Goal: Task Accomplishment & Management: Use online tool/utility

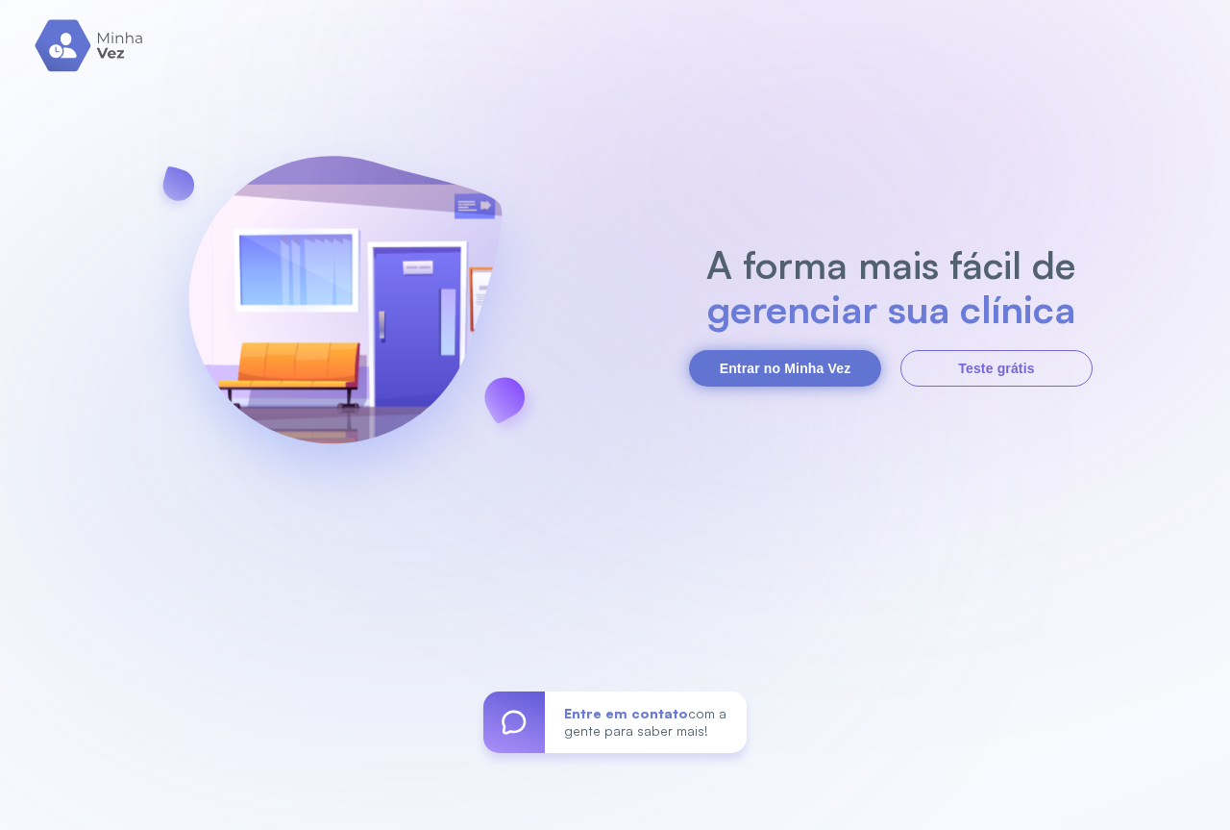
click at [764, 359] on button "Entrar no Minha Vez" at bounding box center [785, 368] width 192 height 37
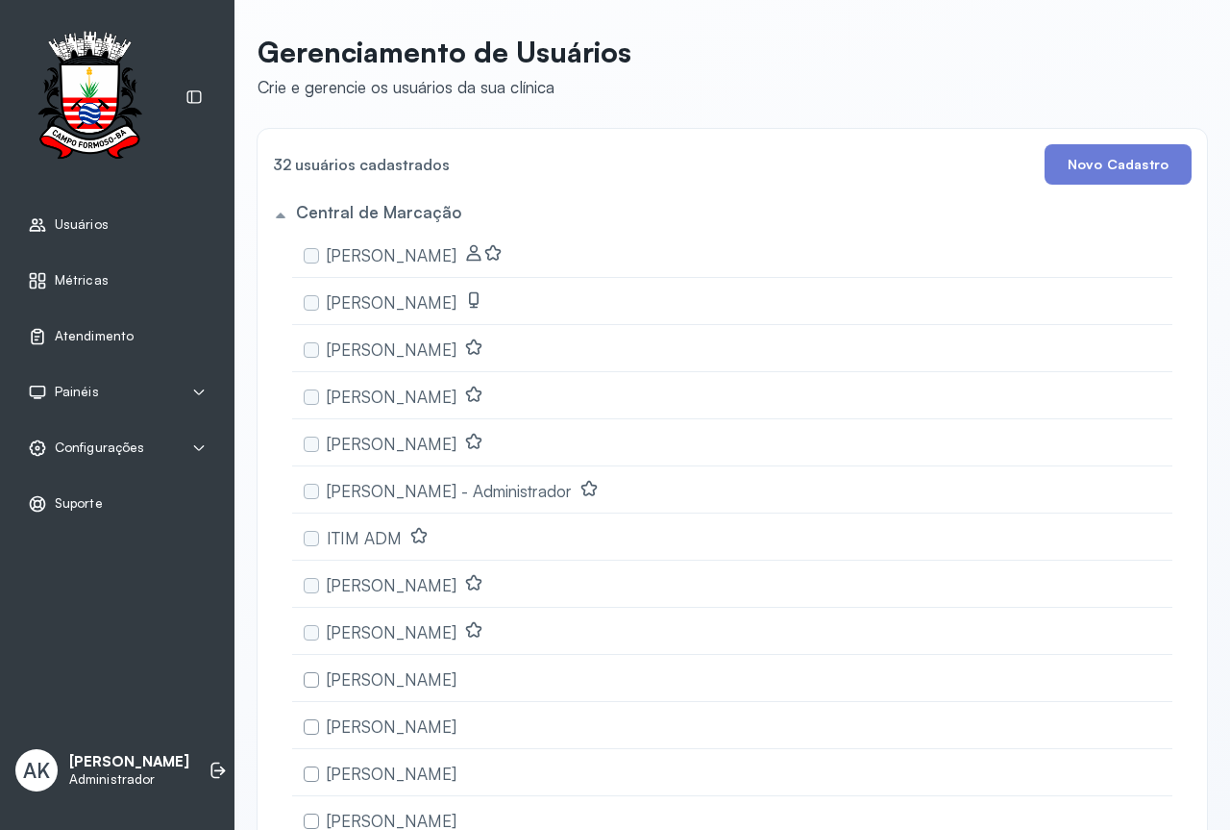
click at [100, 333] on span "Atendimento" at bounding box center [94, 336] width 79 height 16
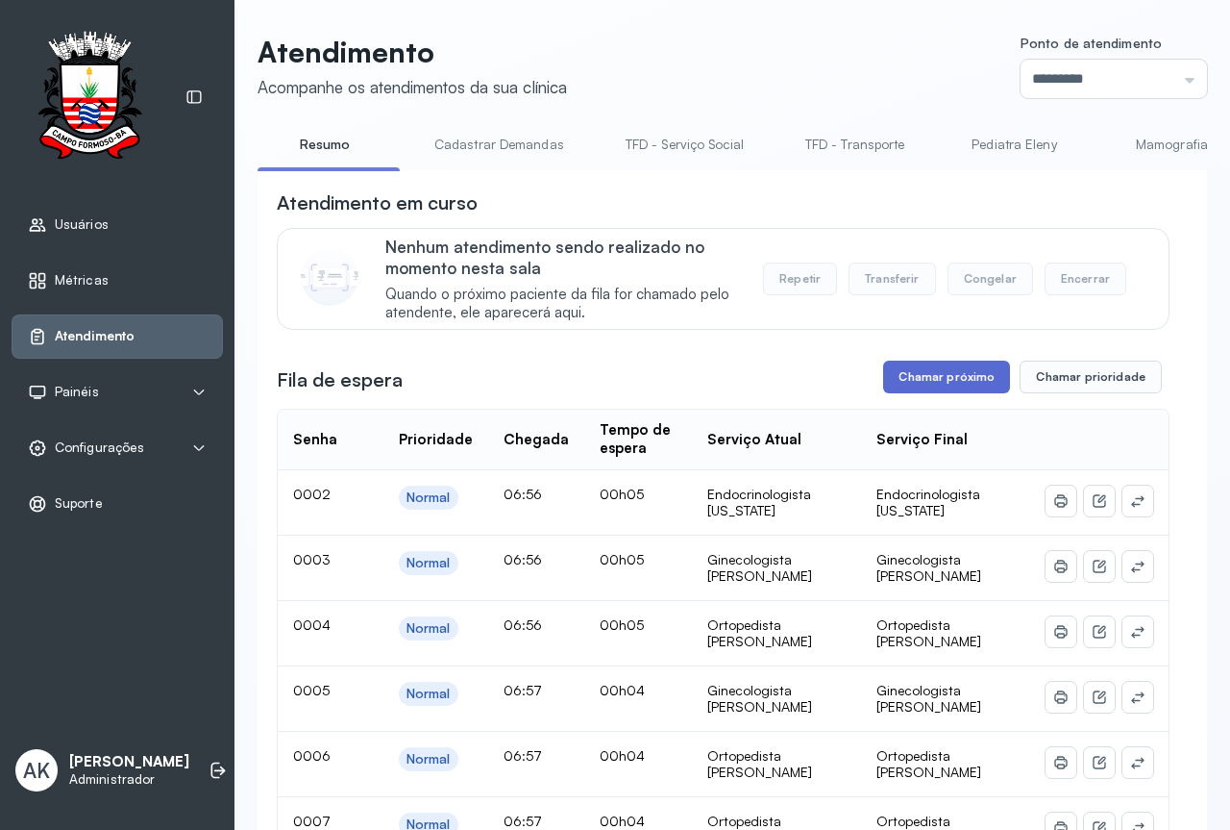
click at [920, 385] on button "Chamar próximo" at bounding box center [946, 376] width 127 height 33
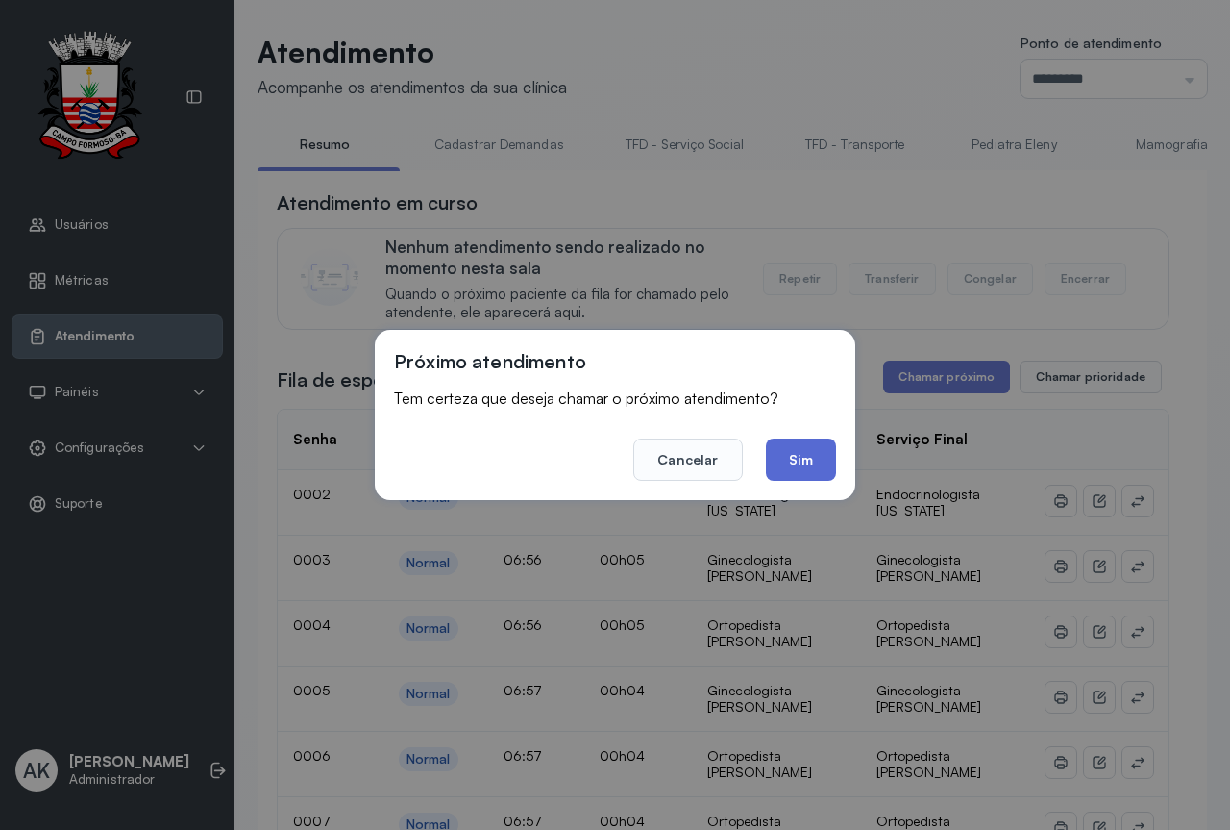
click at [792, 454] on button "Sim" at bounding box center [801, 459] width 70 height 42
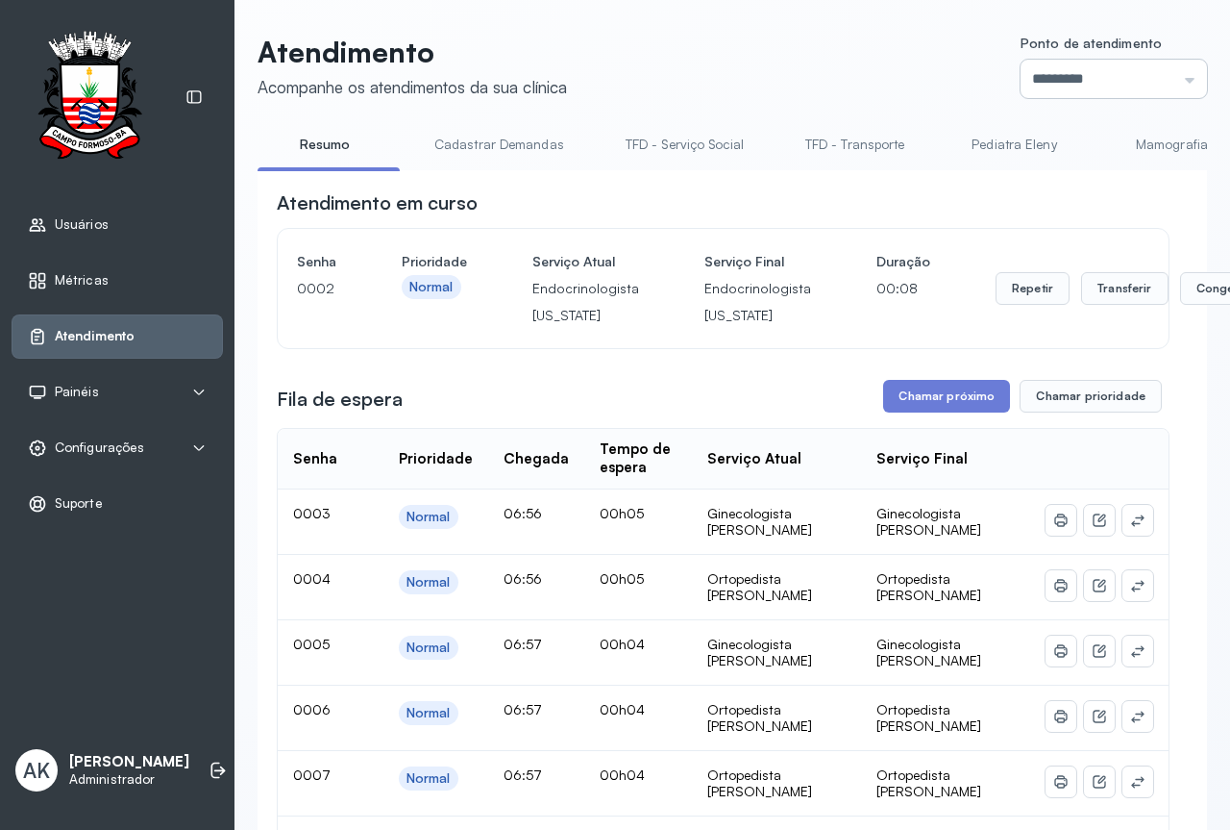
click at [1094, 97] on input "*********" at bounding box center [1114, 79] width 186 height 38
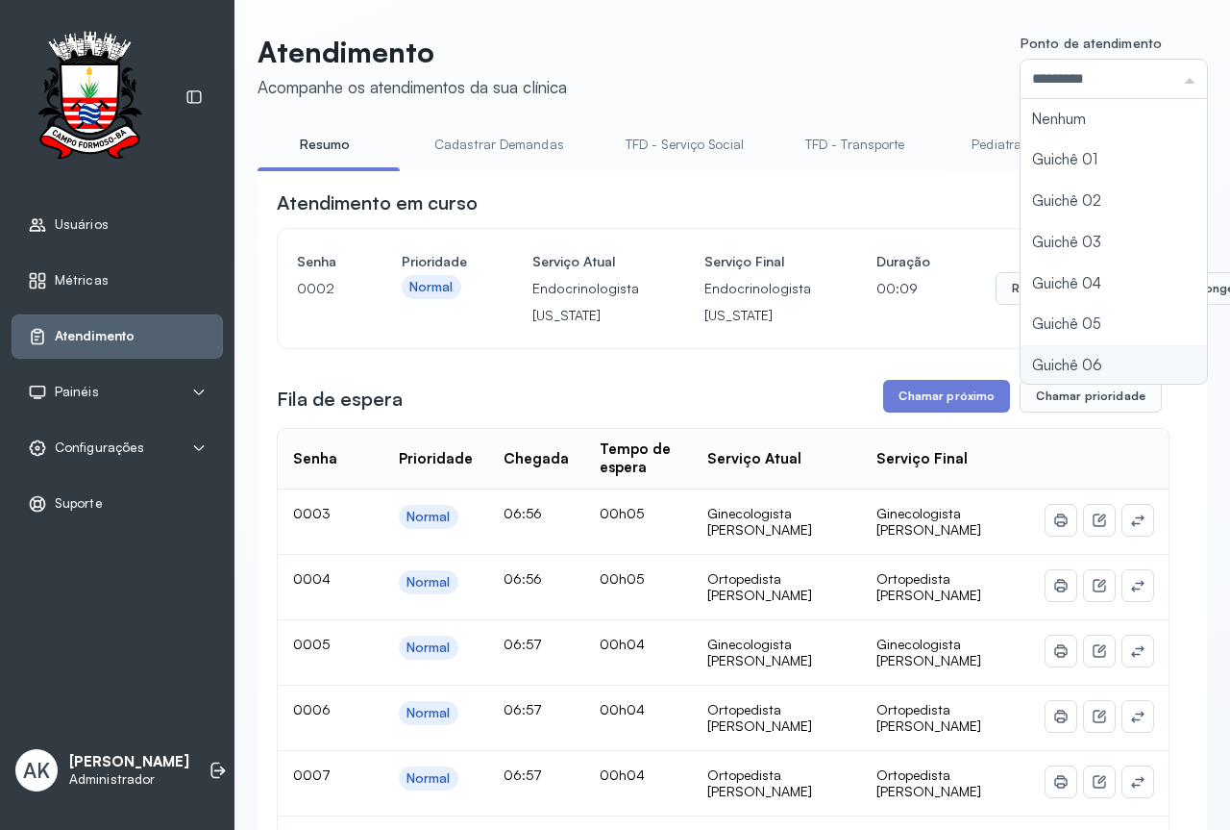
type input "*********"
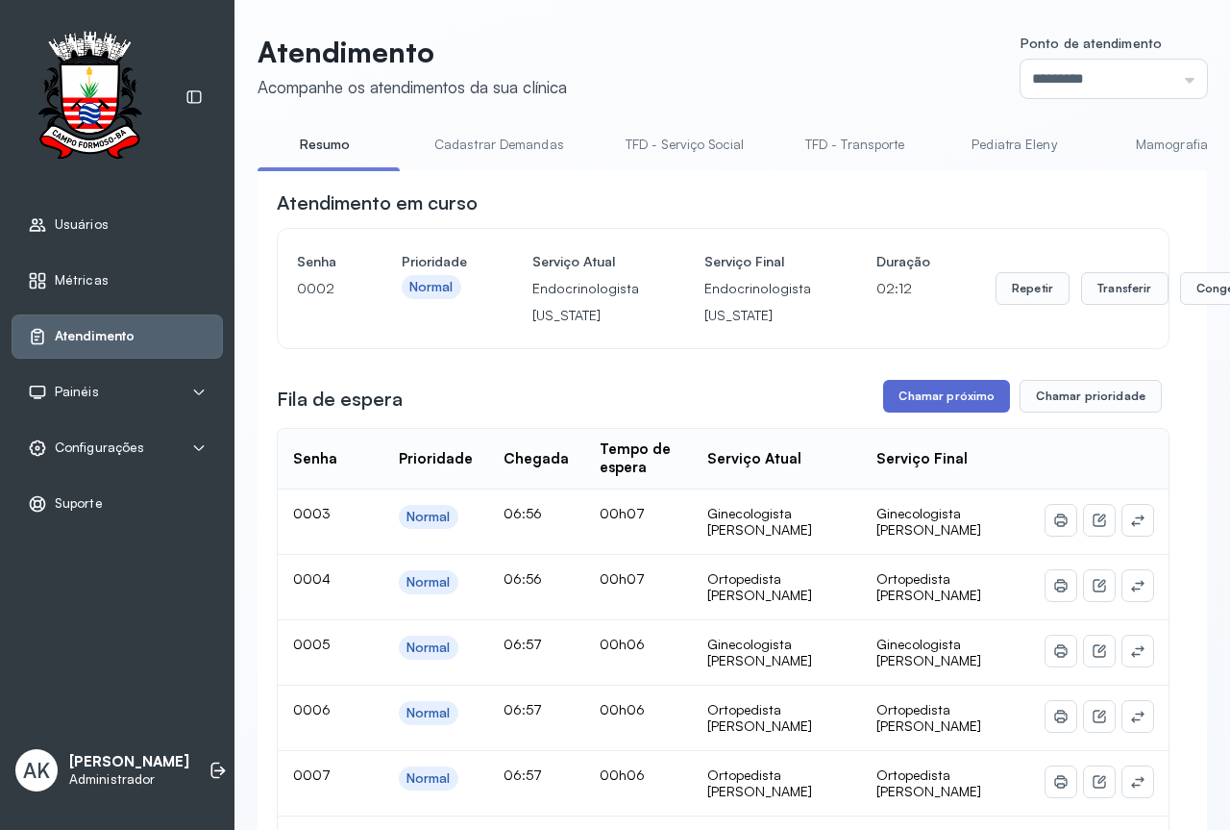
click at [922, 402] on button "Chamar próximo" at bounding box center [946, 396] width 127 height 33
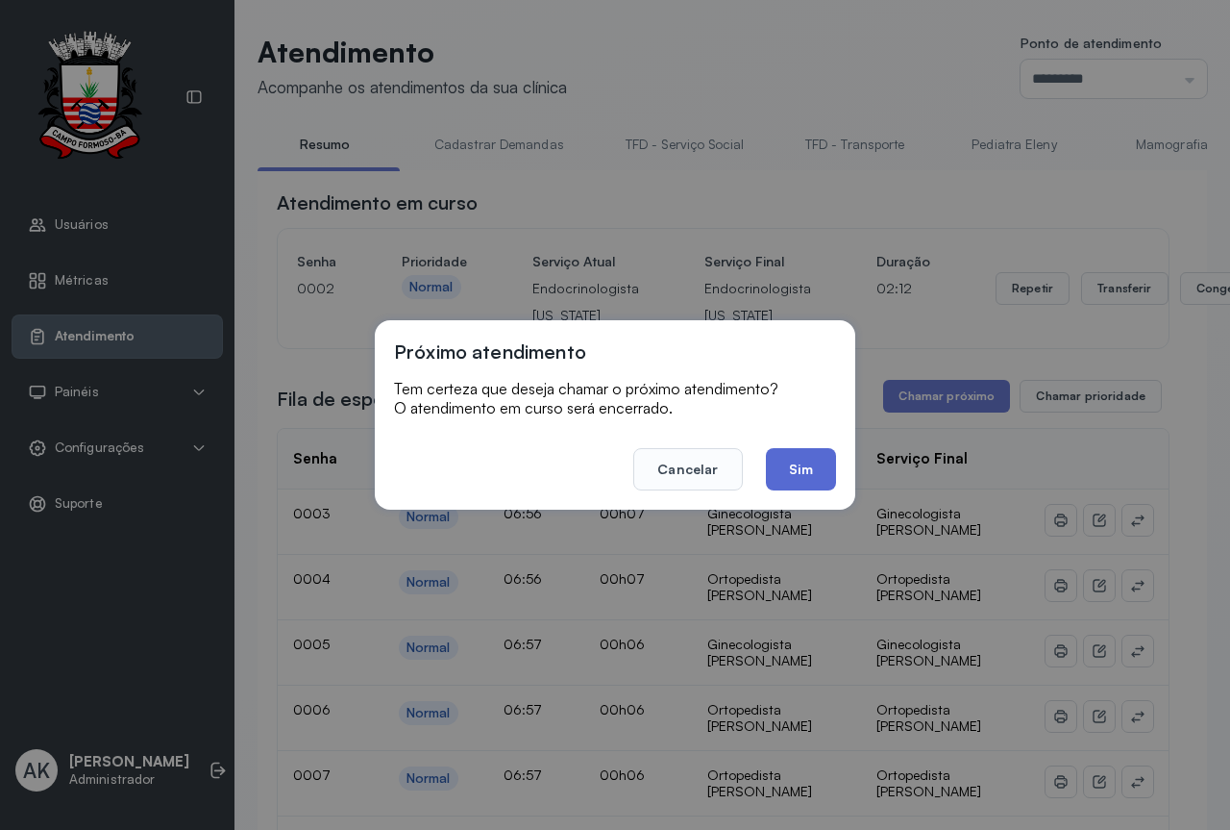
click at [803, 470] on button "Sim" at bounding box center [801, 469] width 70 height 42
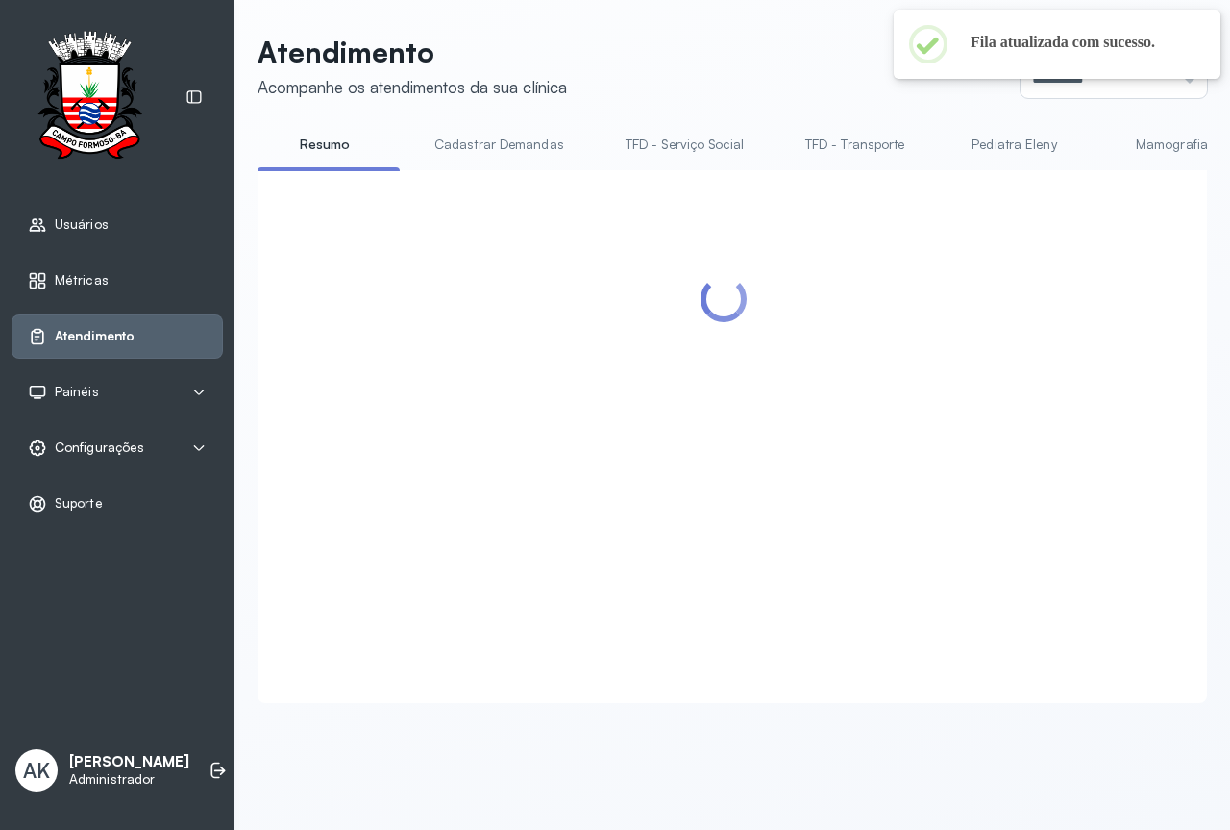
click at [120, 450] on span "Configurações" at bounding box center [99, 447] width 89 height 16
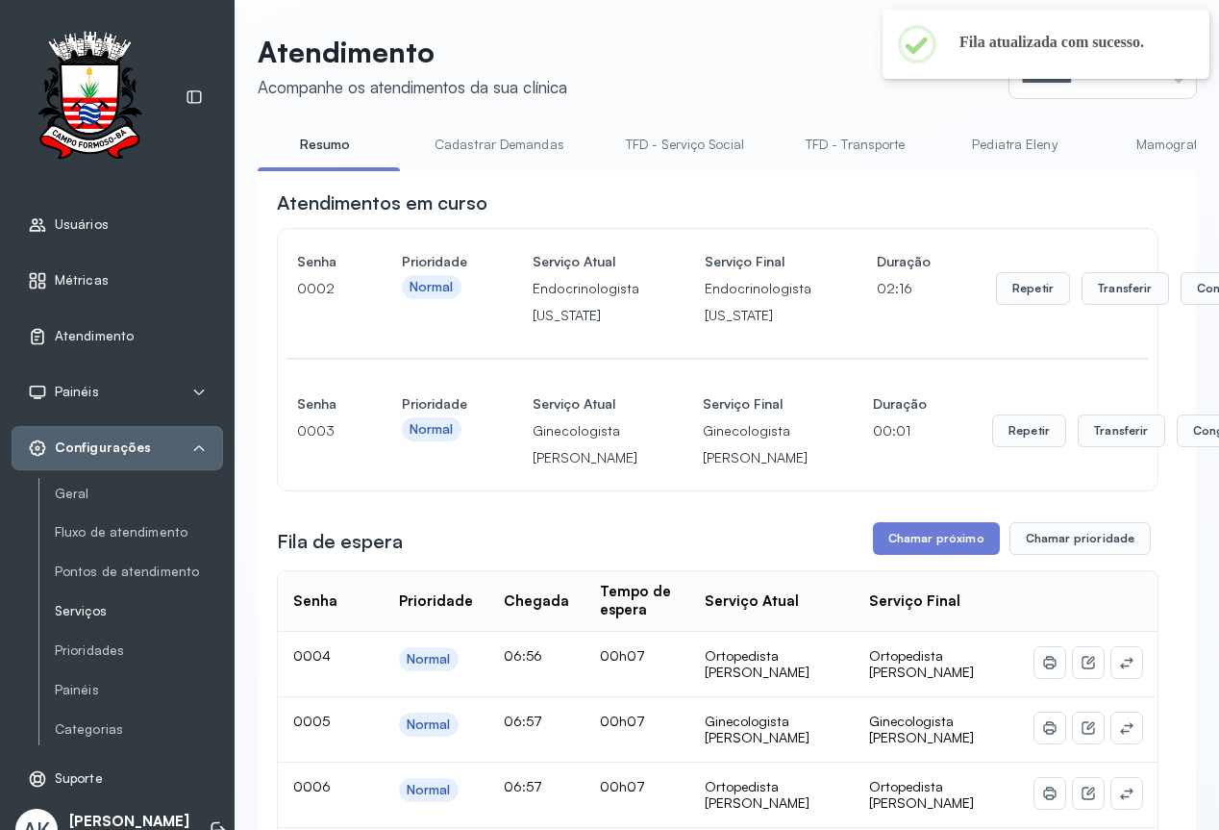
click at [80, 617] on link "Serviços" at bounding box center [139, 611] width 168 height 16
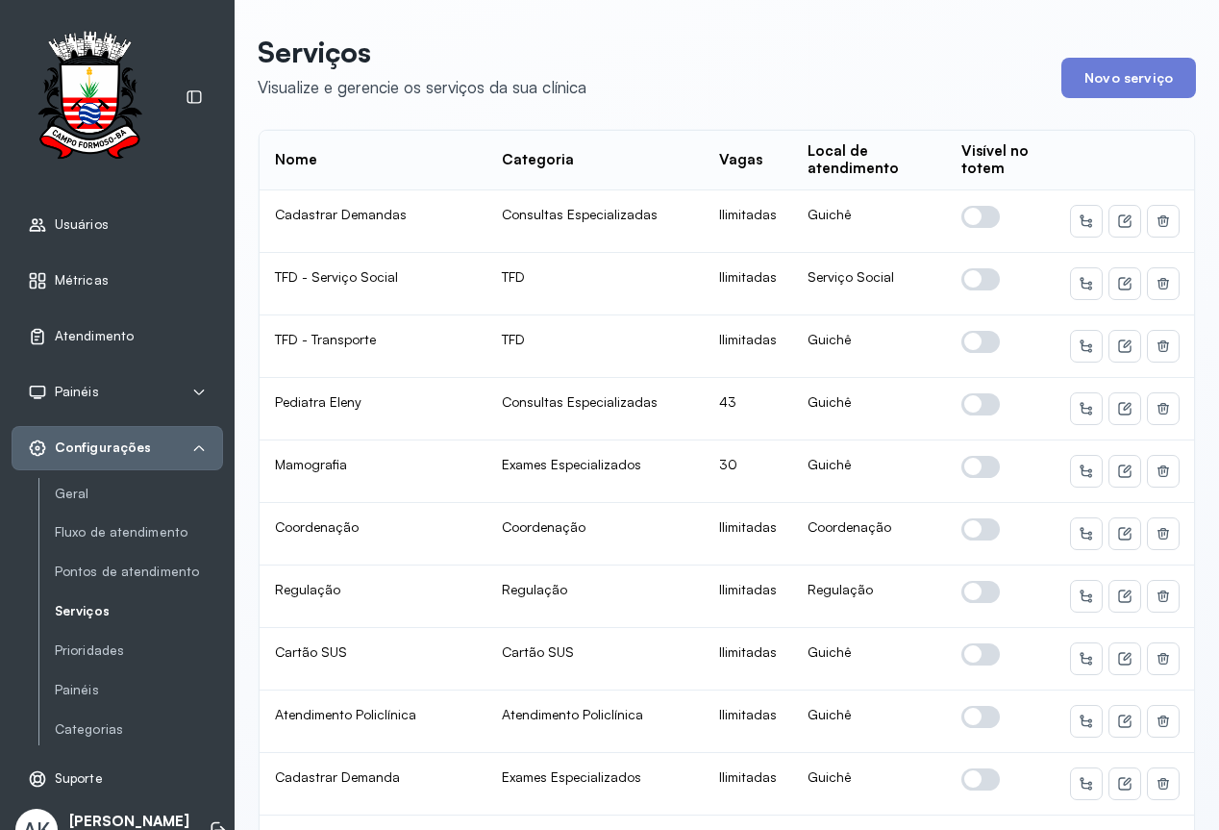
click at [70, 349] on div "Atendimento" at bounding box center [117, 336] width 211 height 44
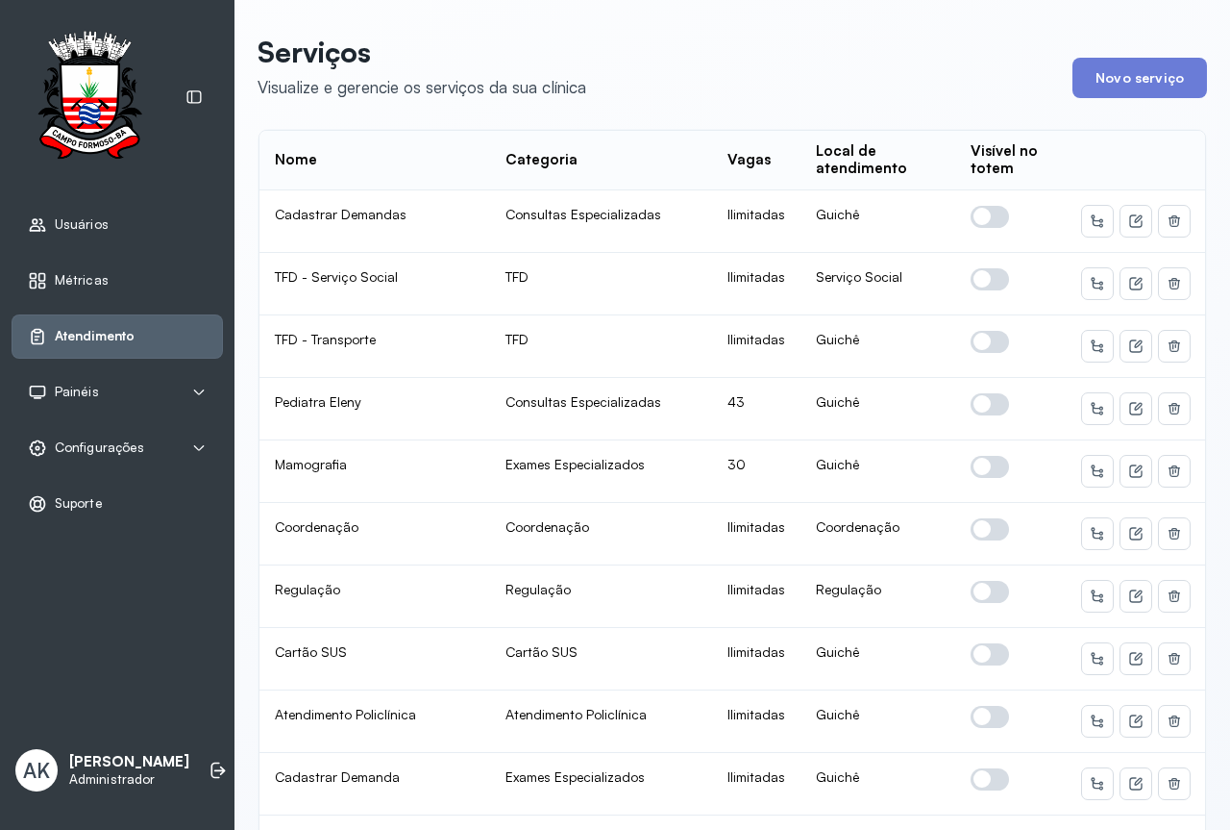
click at [86, 327] on div "Atendimento" at bounding box center [81, 336] width 107 height 19
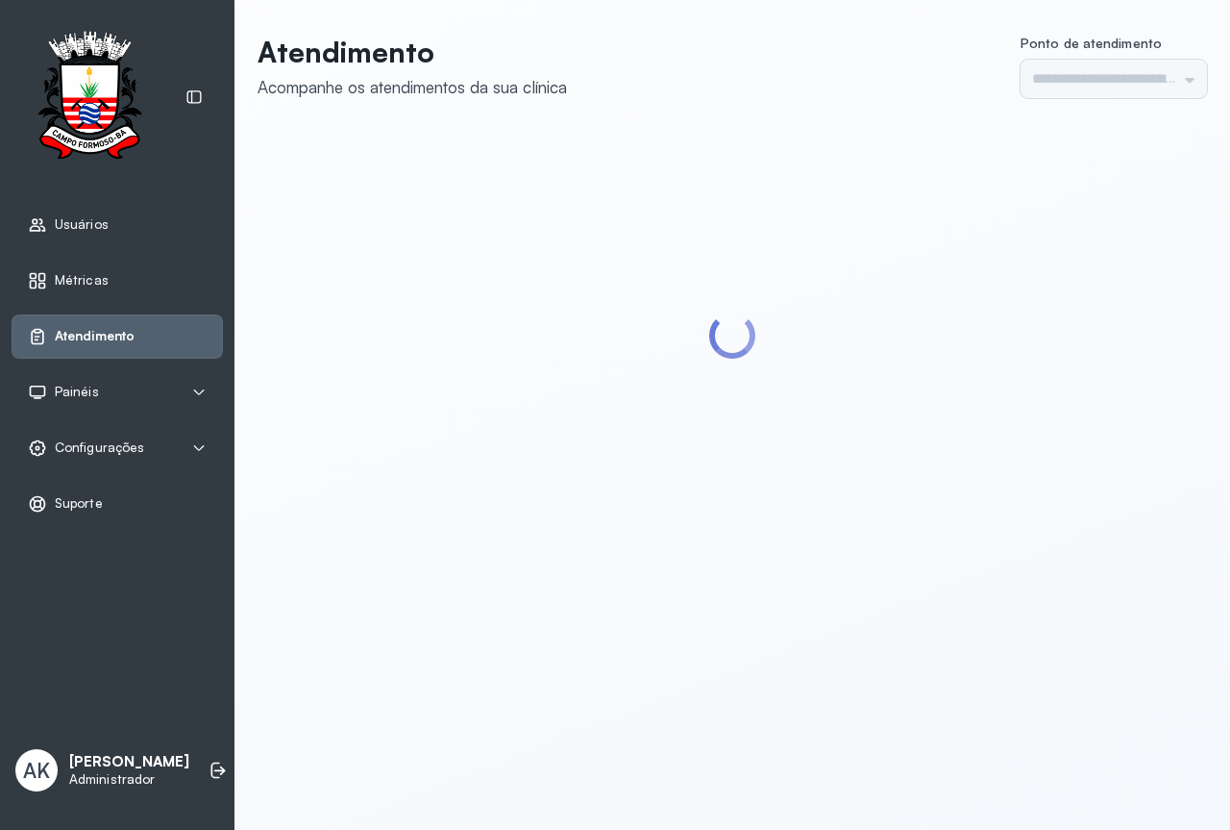
type input "*********"
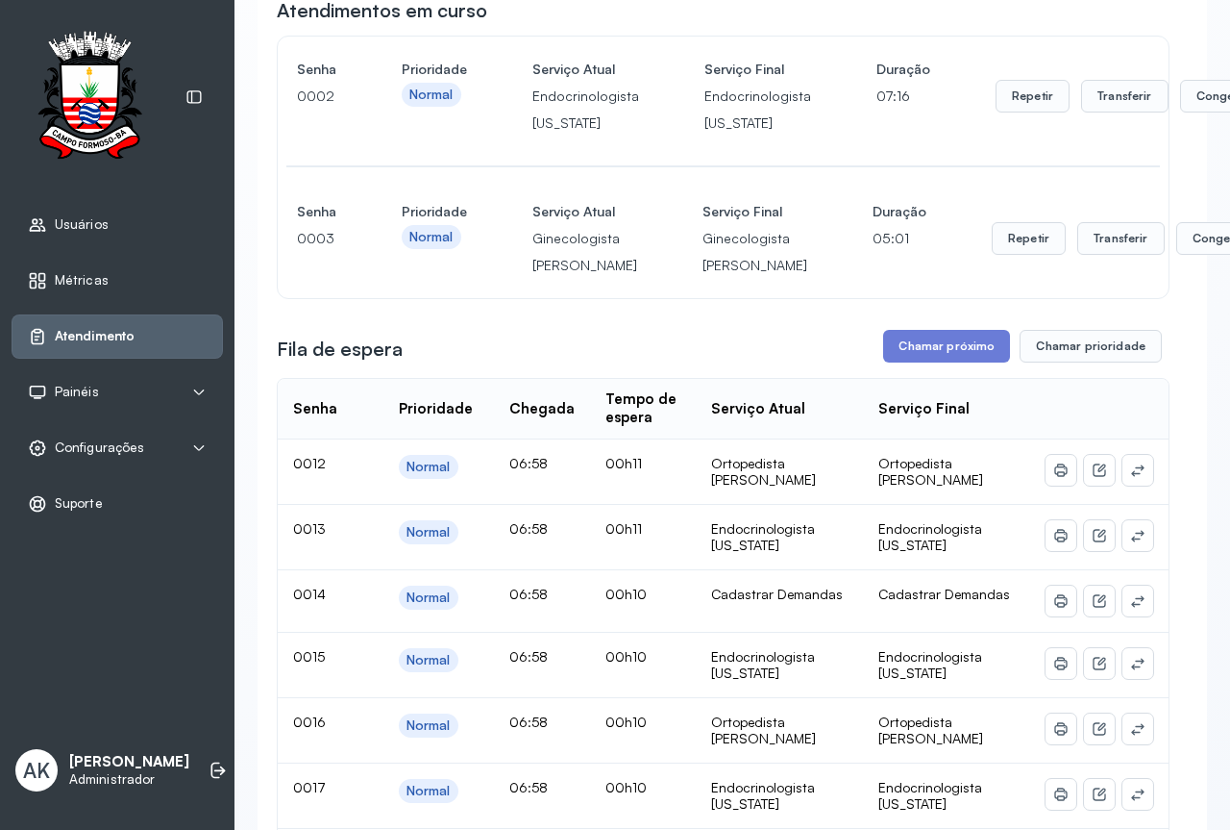
scroll to position [288, 0]
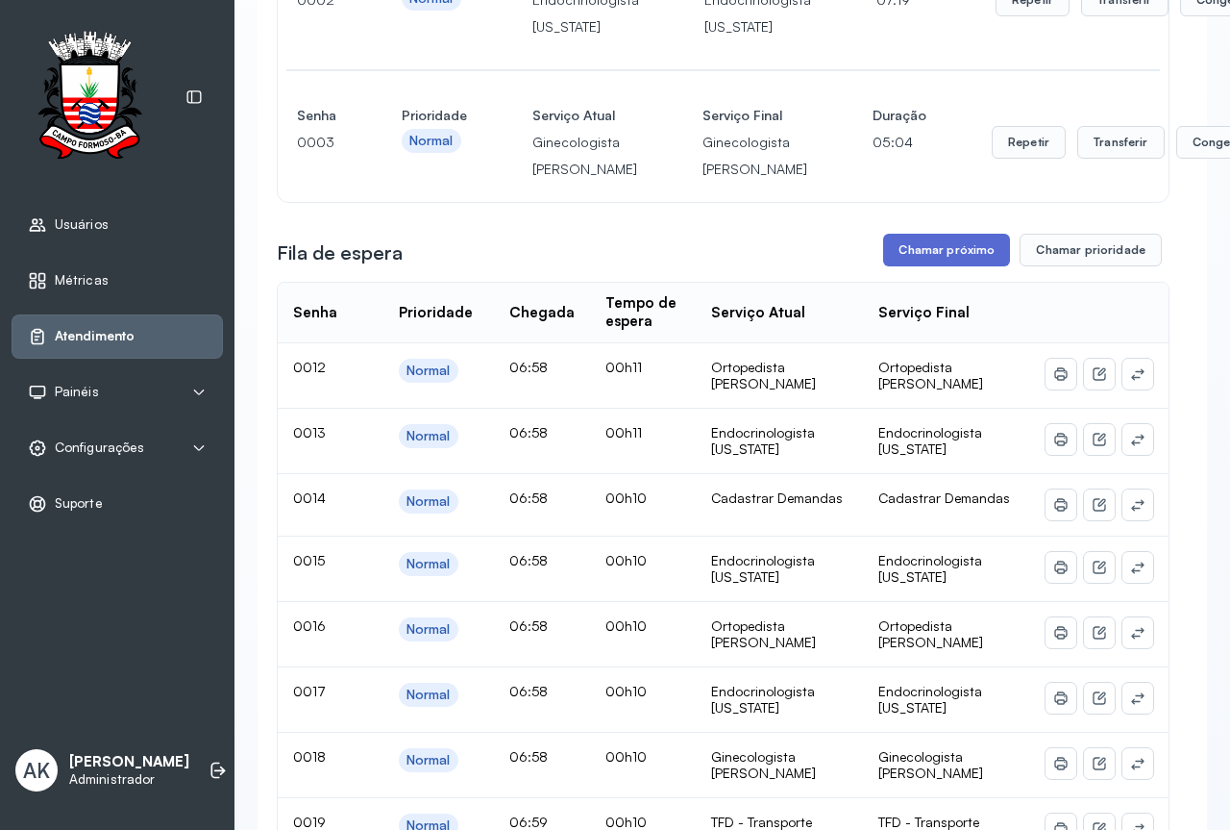
click at [943, 266] on button "Chamar próximo" at bounding box center [946, 250] width 127 height 33
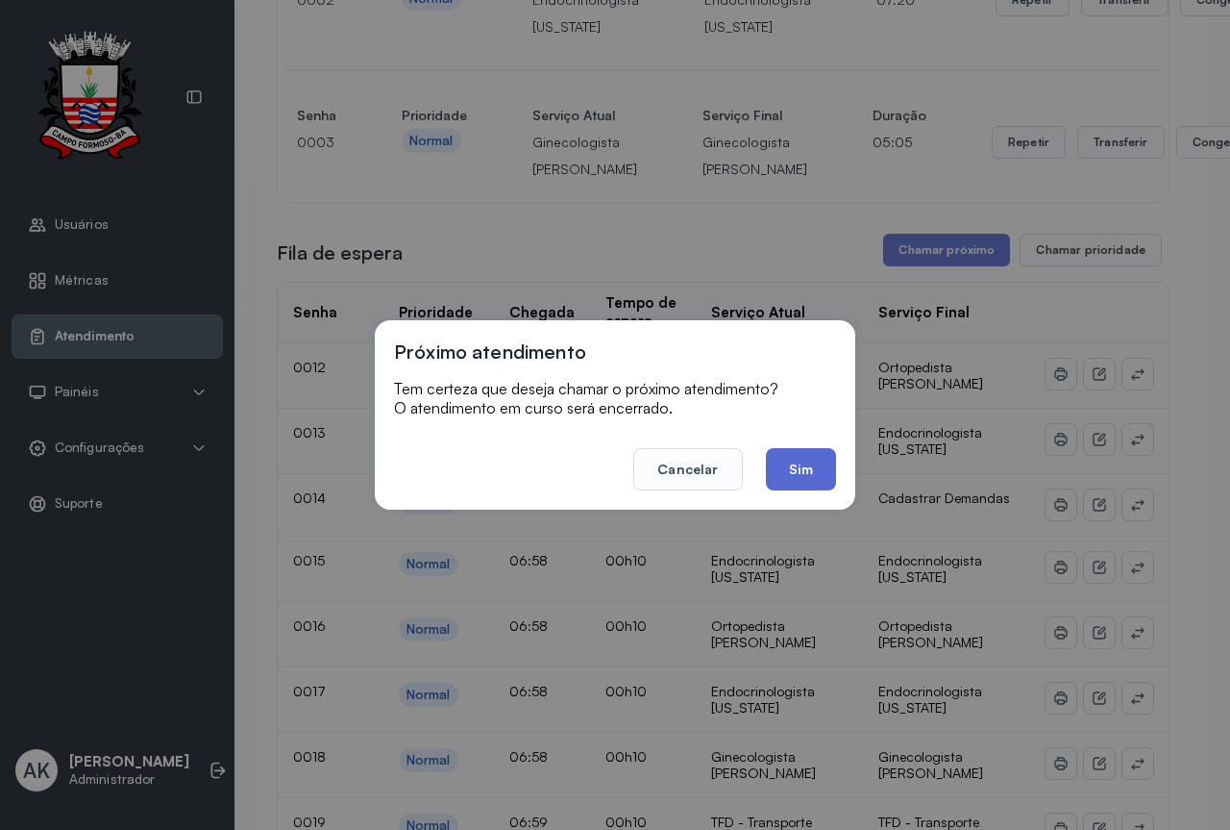
click at [801, 453] on button "Sim" at bounding box center [801, 469] width 70 height 42
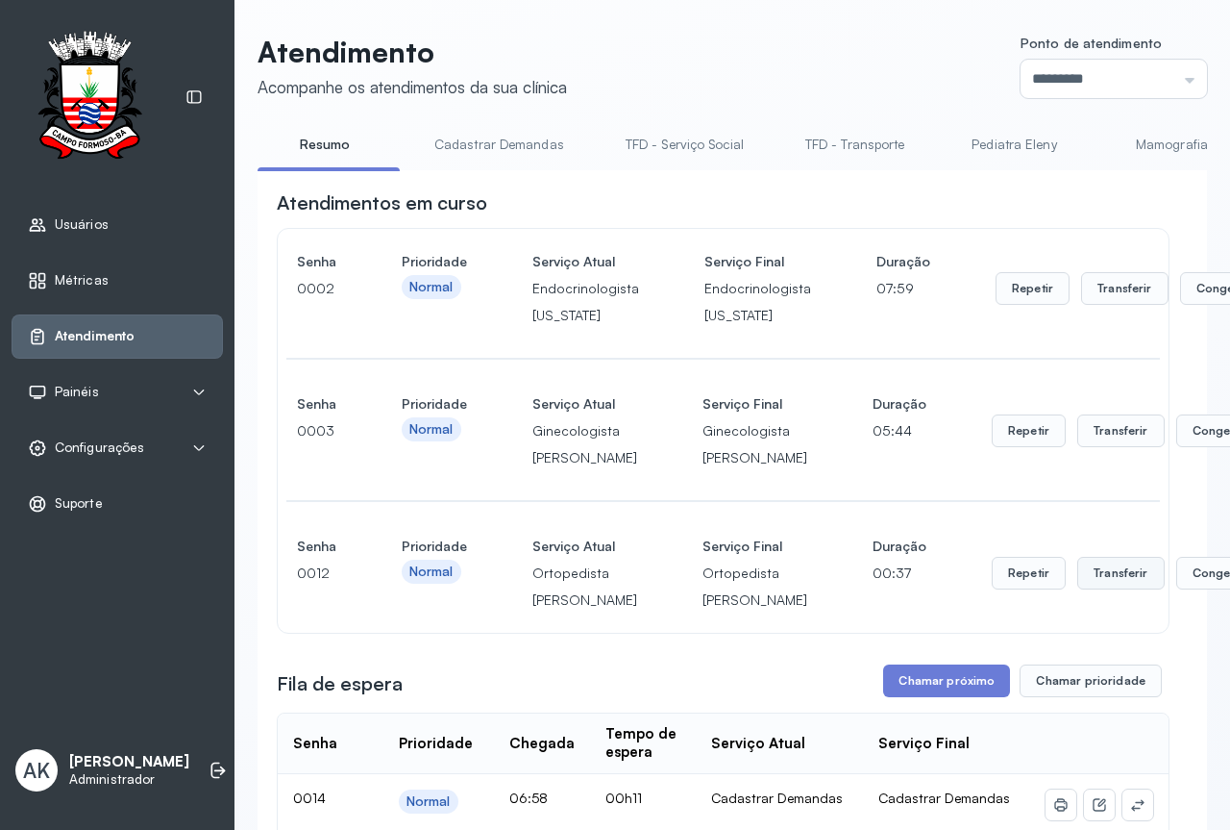
scroll to position [481, 0]
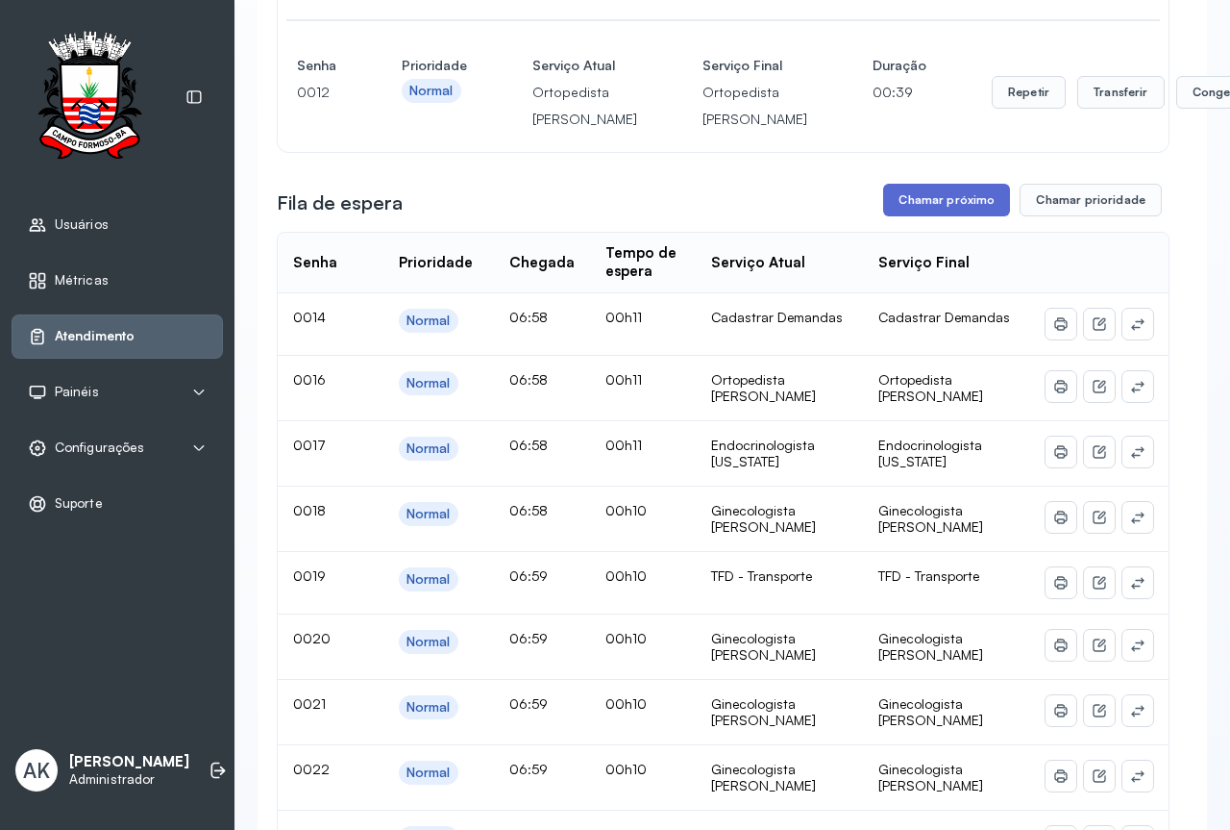
click at [920, 216] on button "Chamar próximo" at bounding box center [946, 200] width 127 height 33
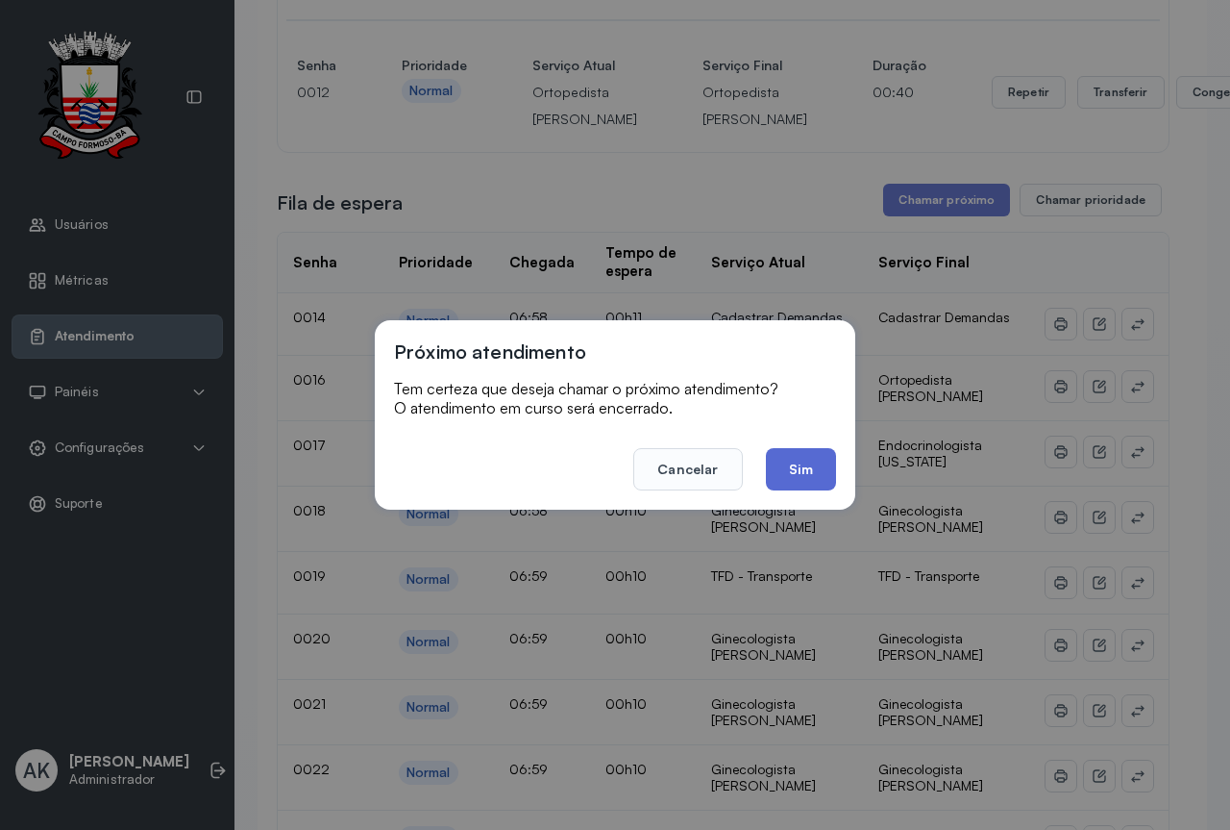
click at [792, 462] on button "Sim" at bounding box center [801, 469] width 70 height 42
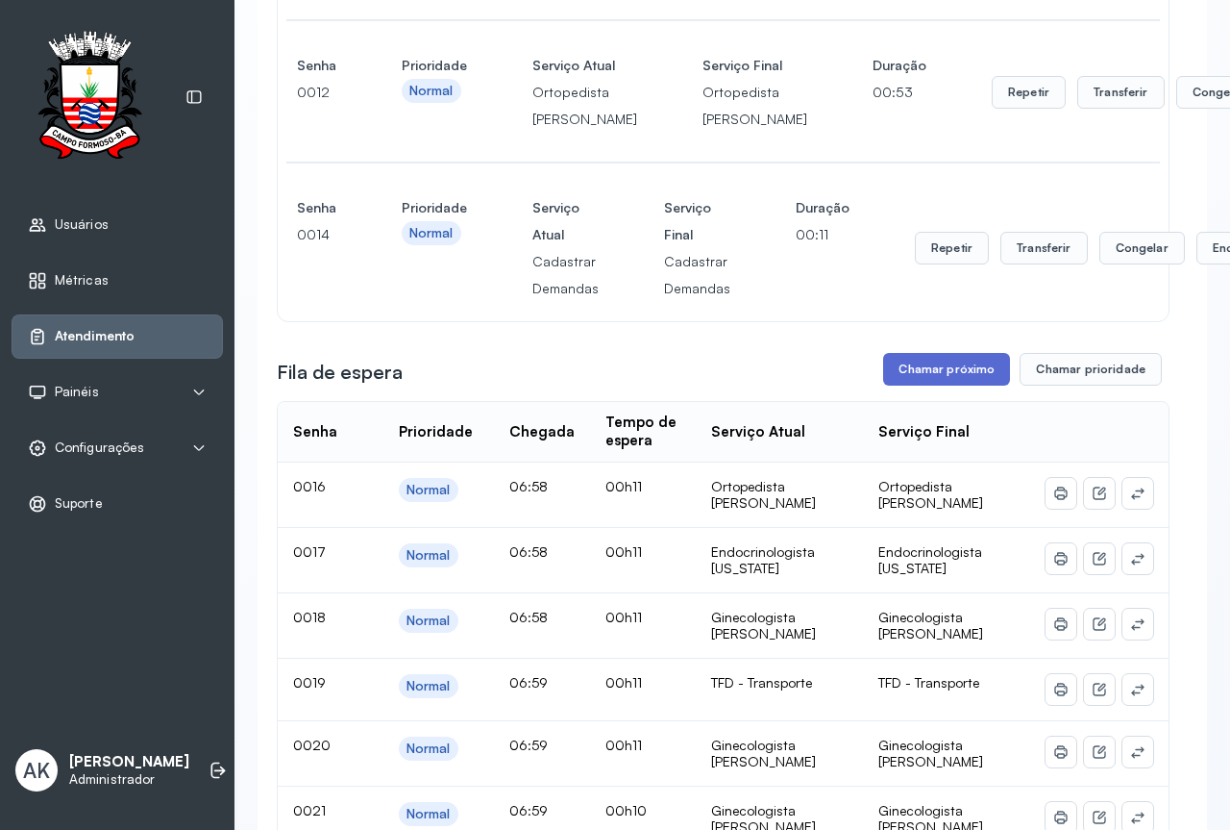
click at [904, 385] on button "Chamar próximo" at bounding box center [946, 369] width 127 height 33
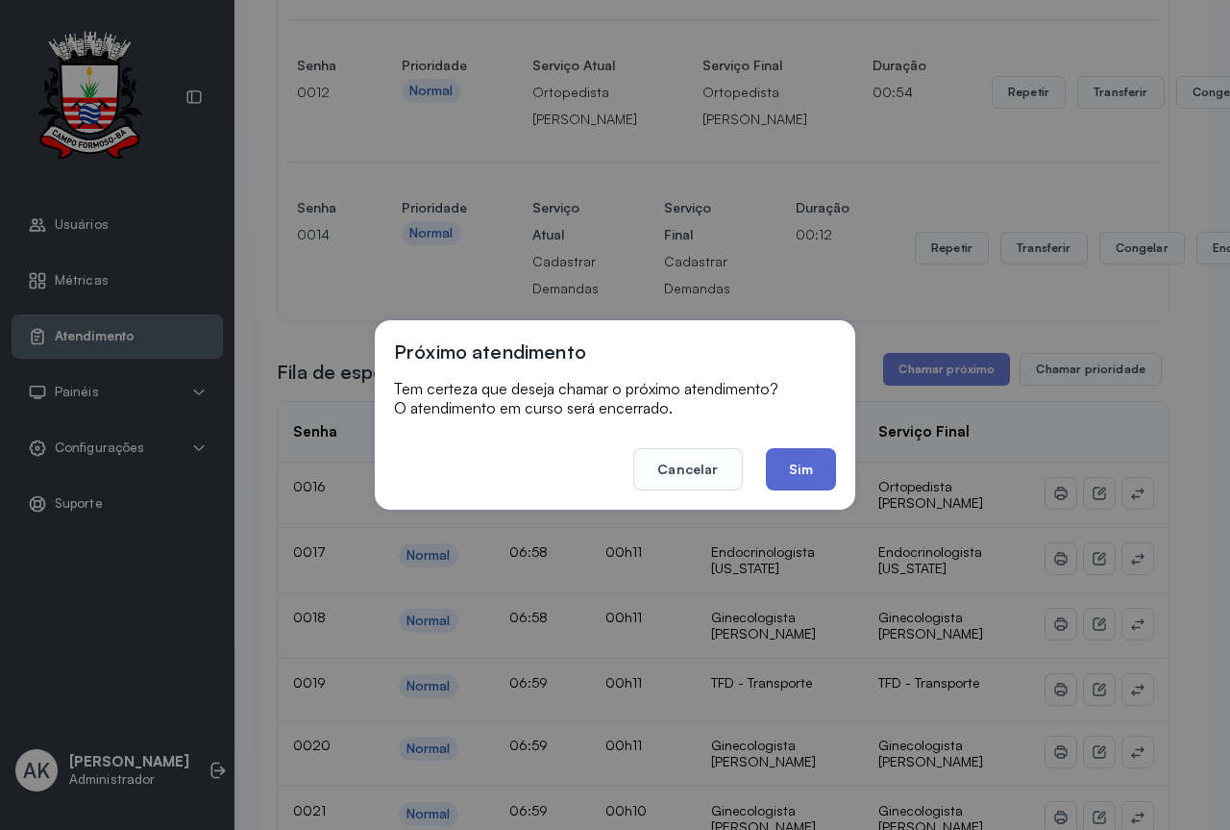
click at [826, 472] on button "Sim" at bounding box center [801, 469] width 70 height 42
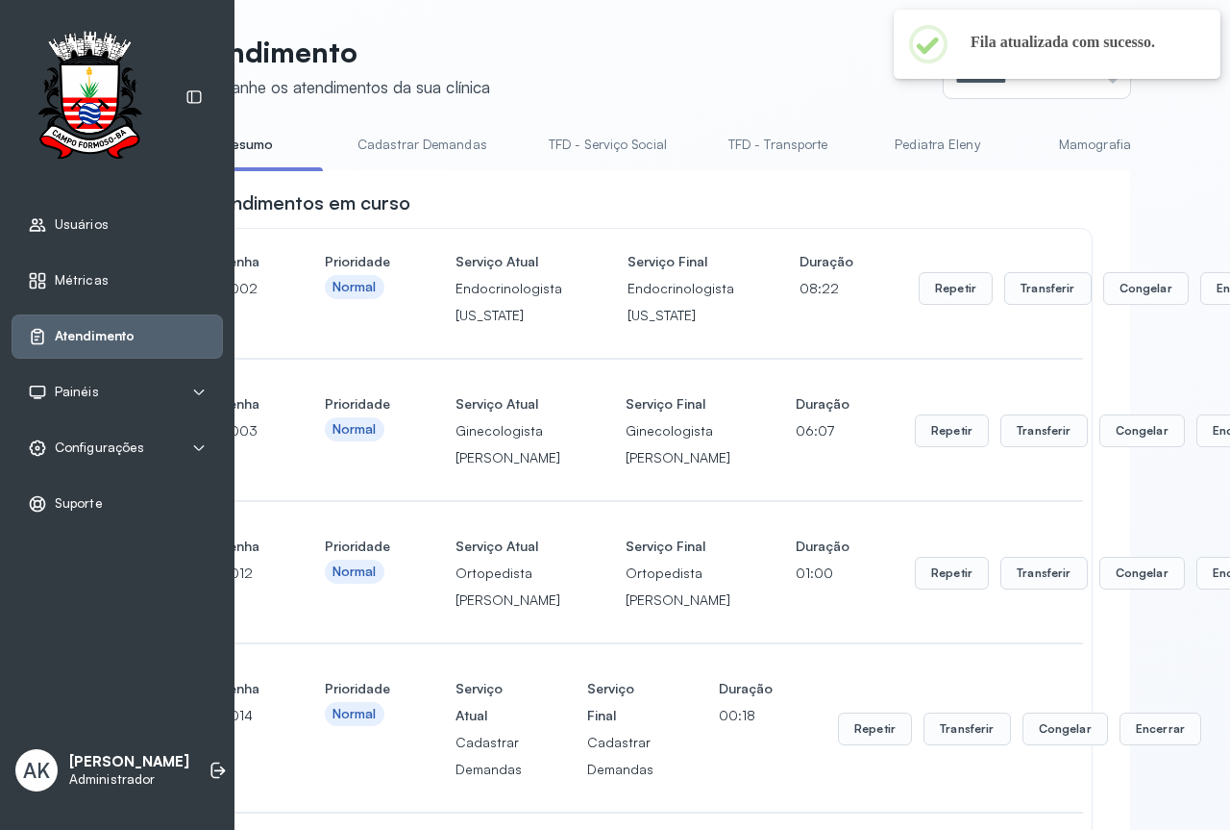
scroll to position [0, 115]
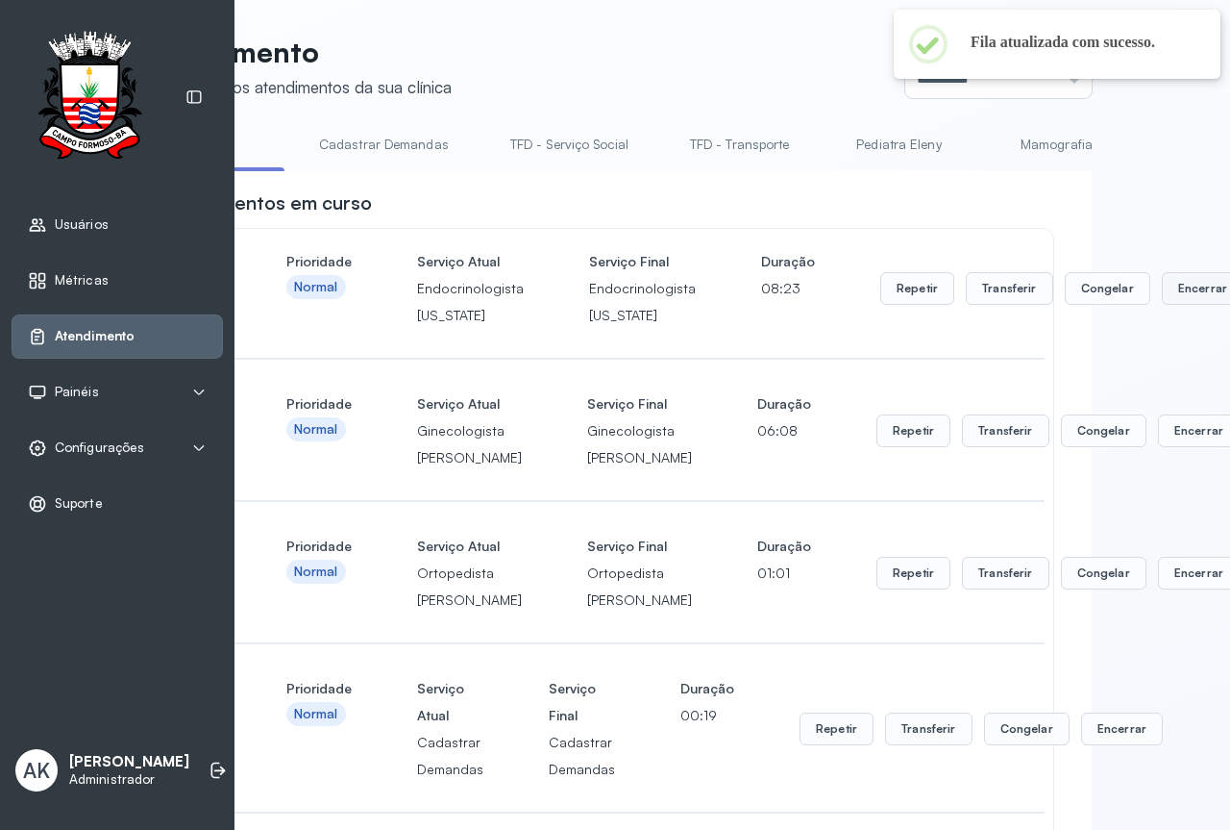
click at [1162, 292] on button "Encerrar" at bounding box center [1203, 288] width 82 height 33
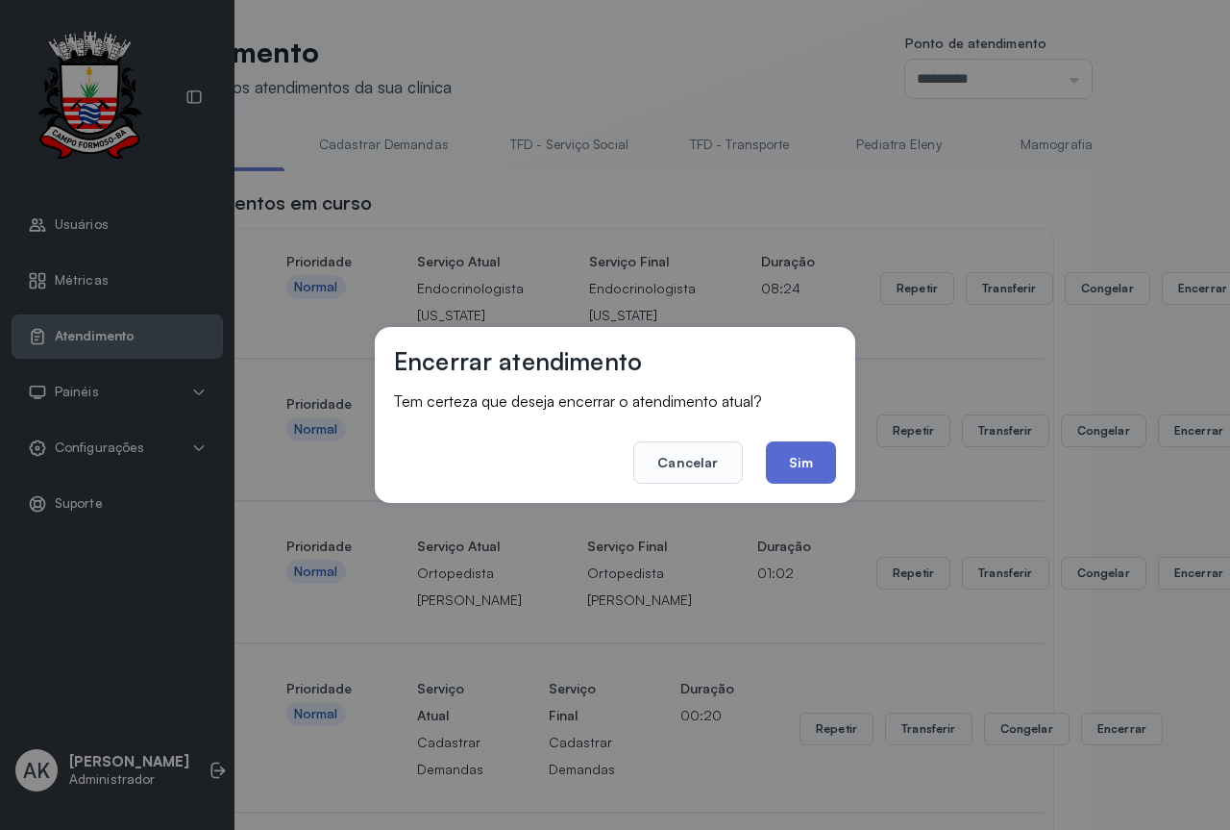
click at [823, 447] on button "Sim" at bounding box center [801, 462] width 70 height 42
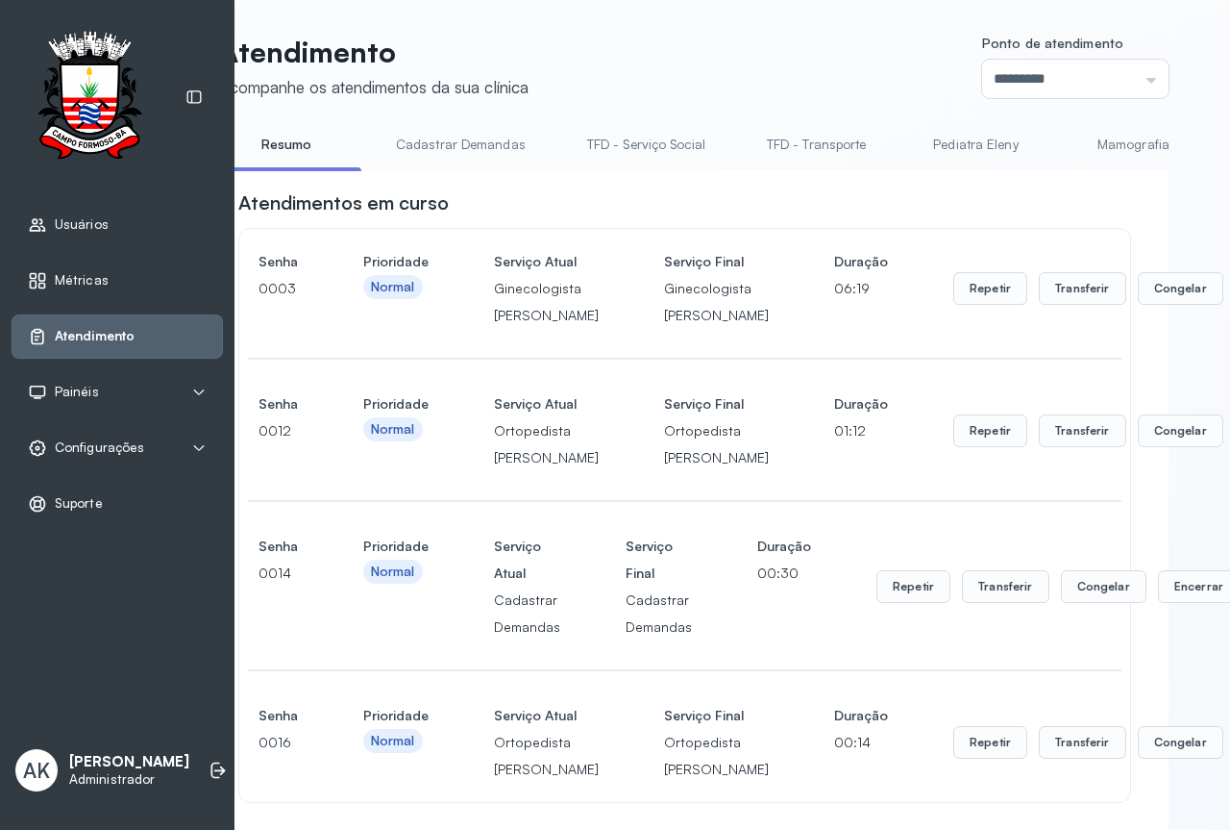
scroll to position [0, 77]
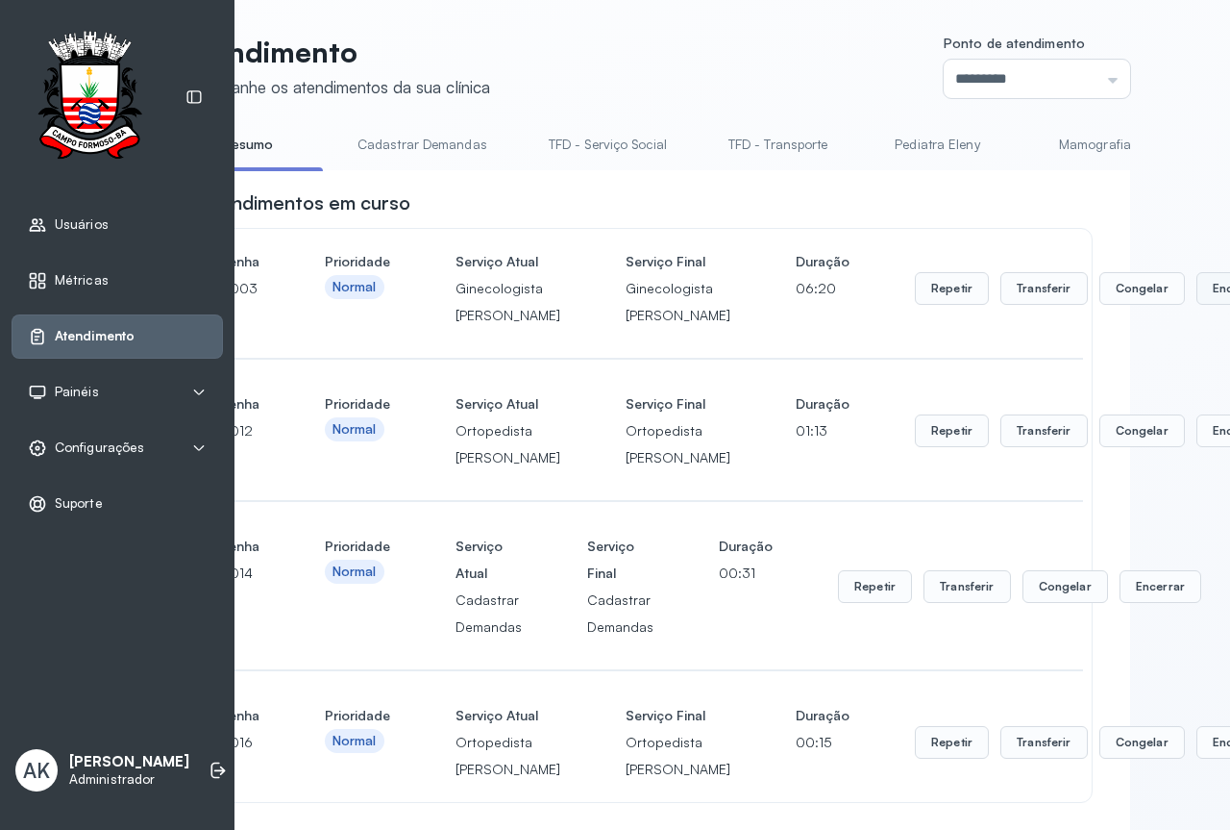
click at [1197, 305] on button "Encerrar" at bounding box center [1238, 288] width 82 height 33
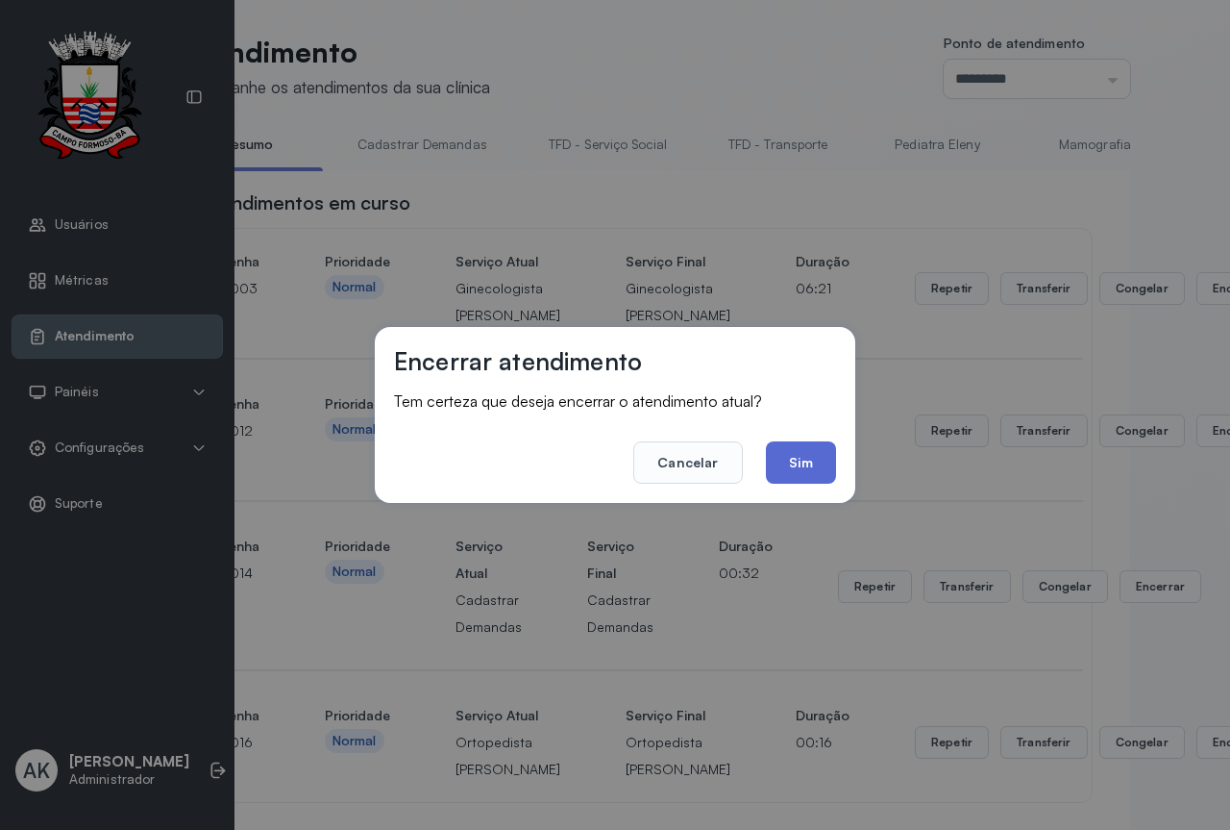
click at [807, 466] on button "Sim" at bounding box center [801, 462] width 70 height 42
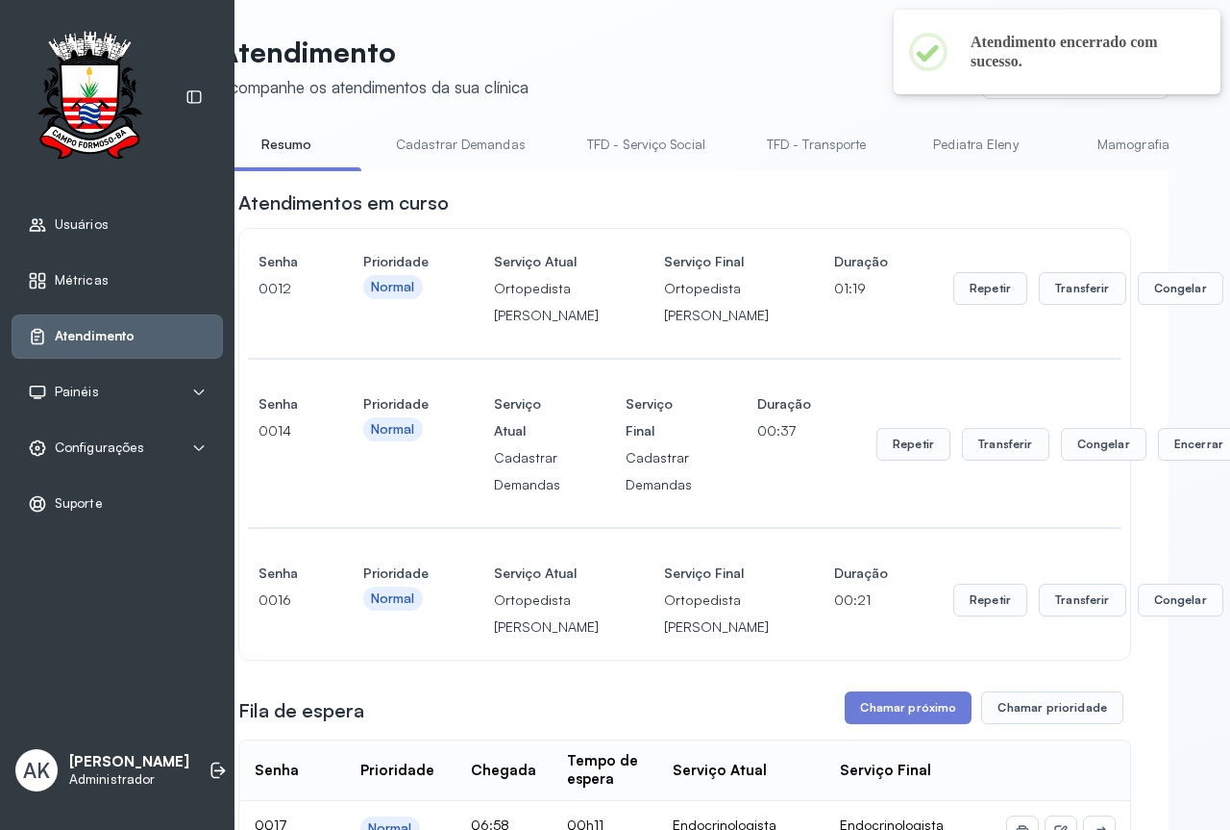
scroll to position [0, 57]
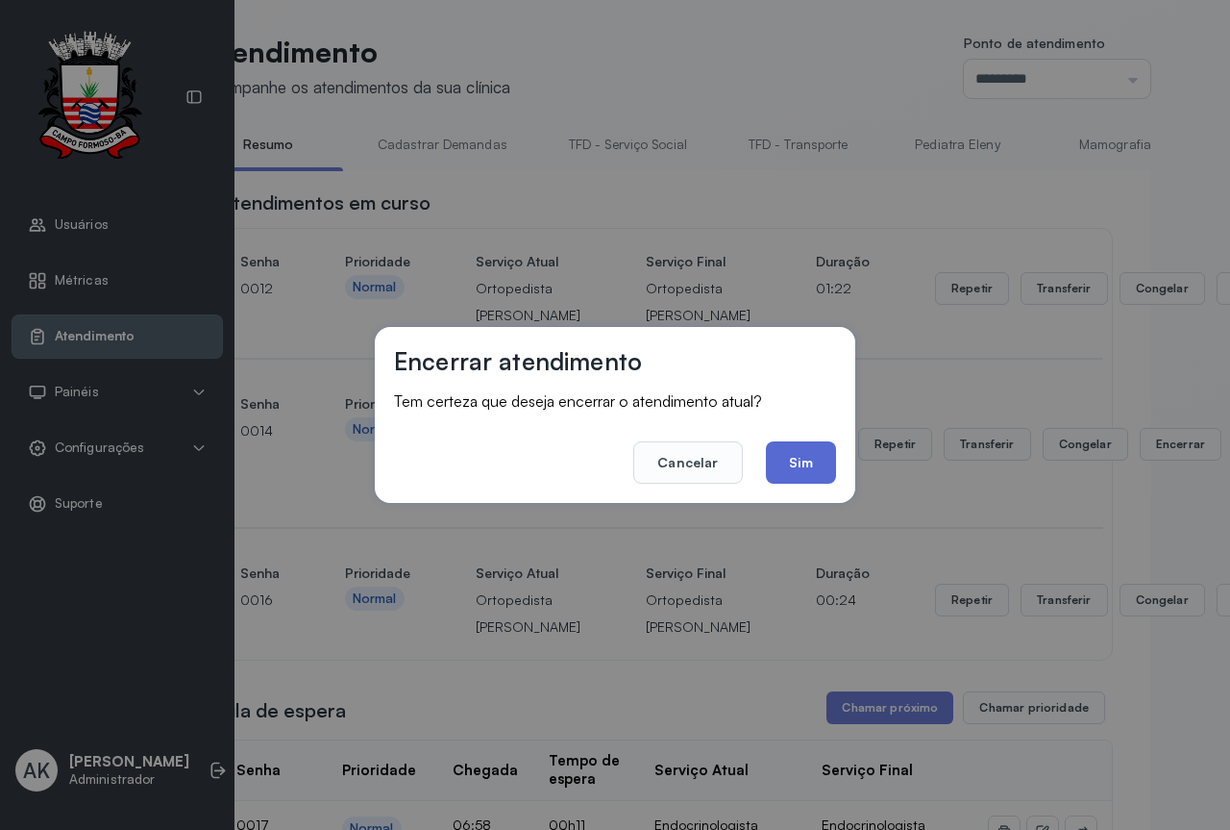
click at [793, 447] on button "Sim" at bounding box center [801, 462] width 70 height 42
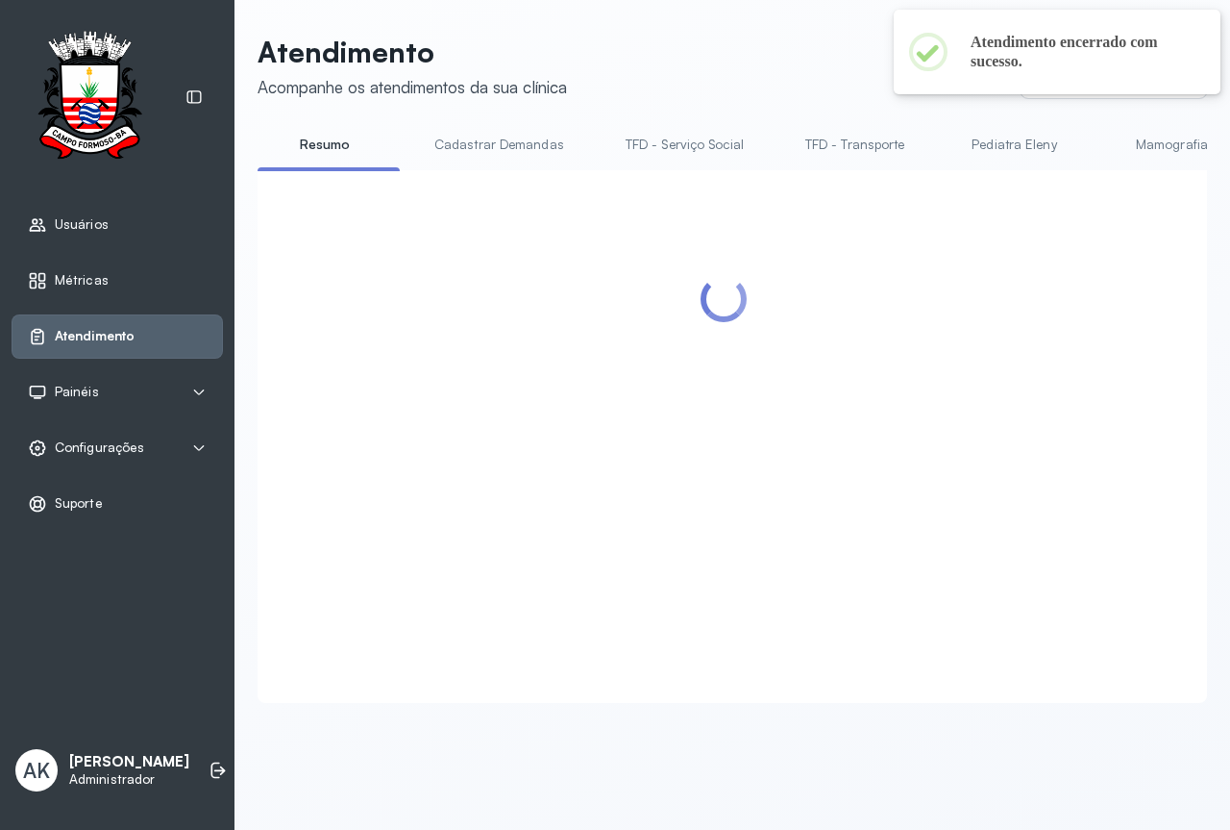
scroll to position [0, 0]
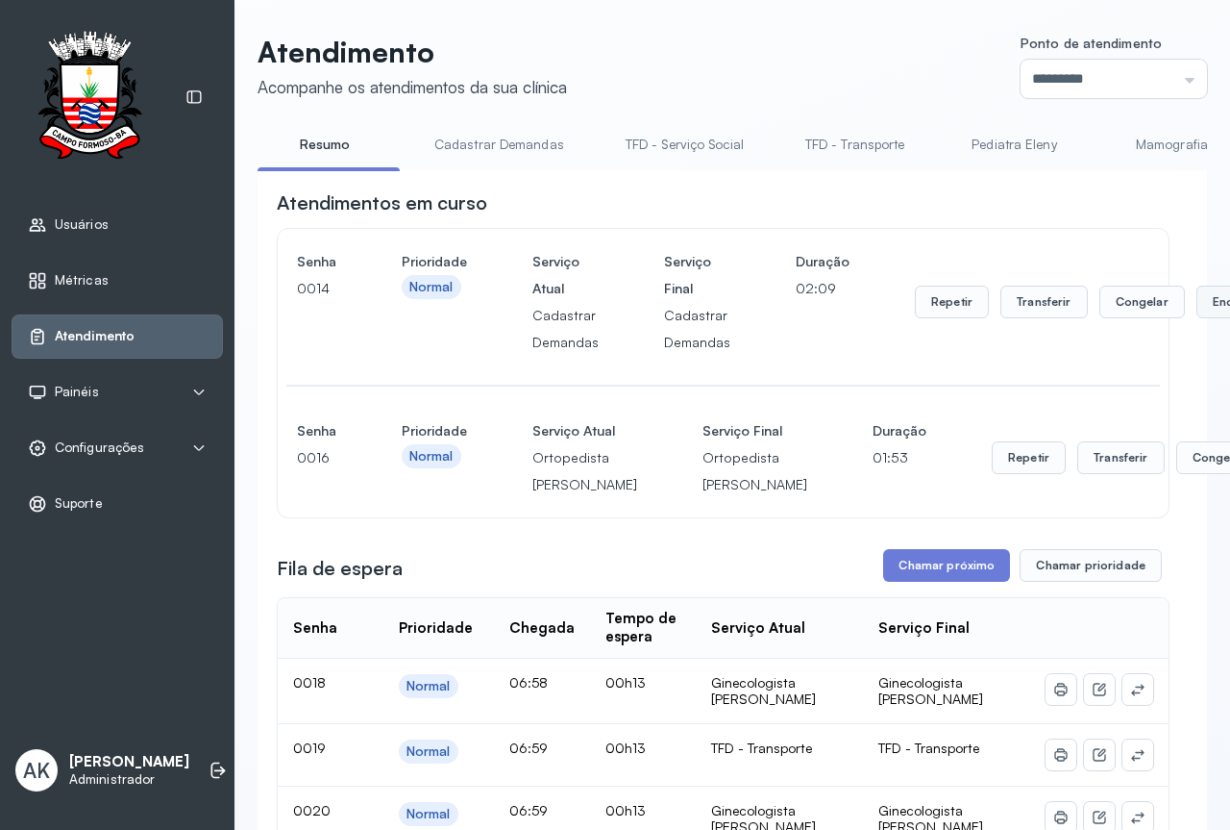
click at [1199, 318] on button "Encerrar" at bounding box center [1238, 301] width 82 height 33
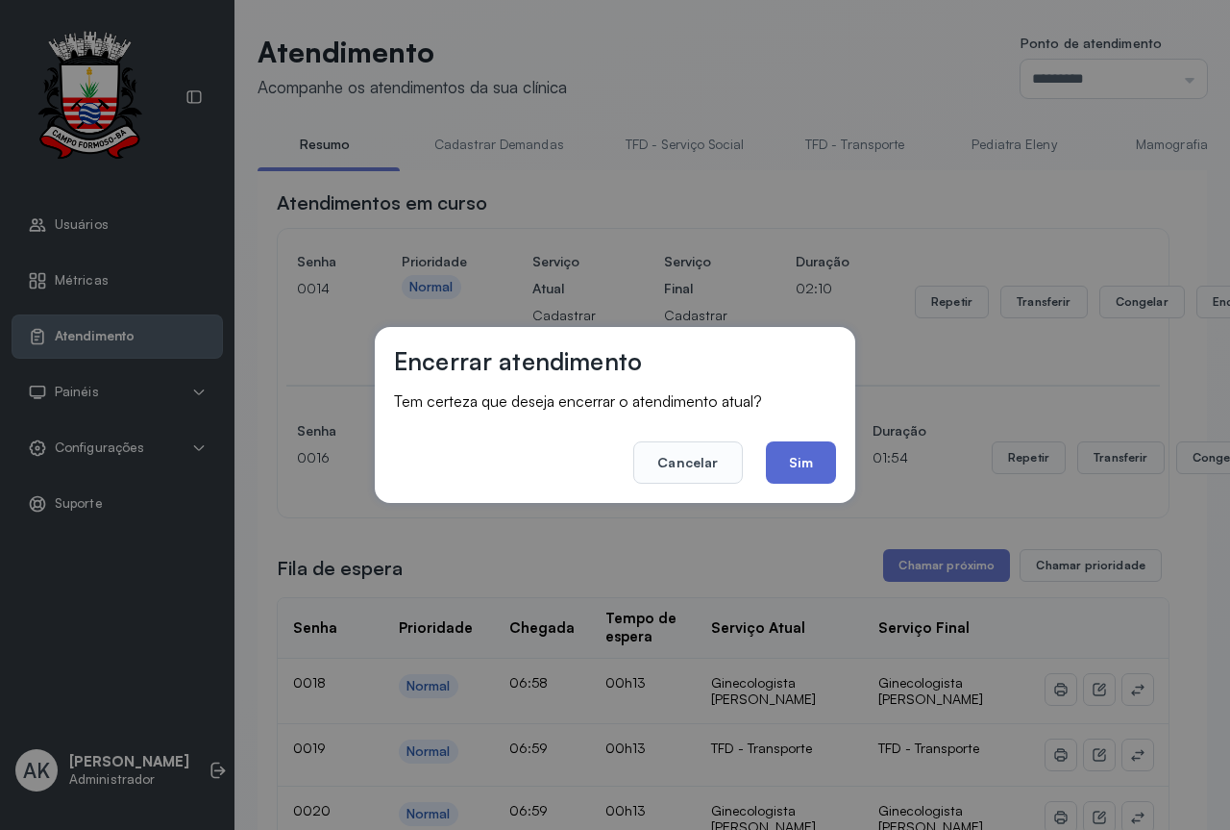
click at [789, 446] on button "Sim" at bounding box center [801, 462] width 70 height 42
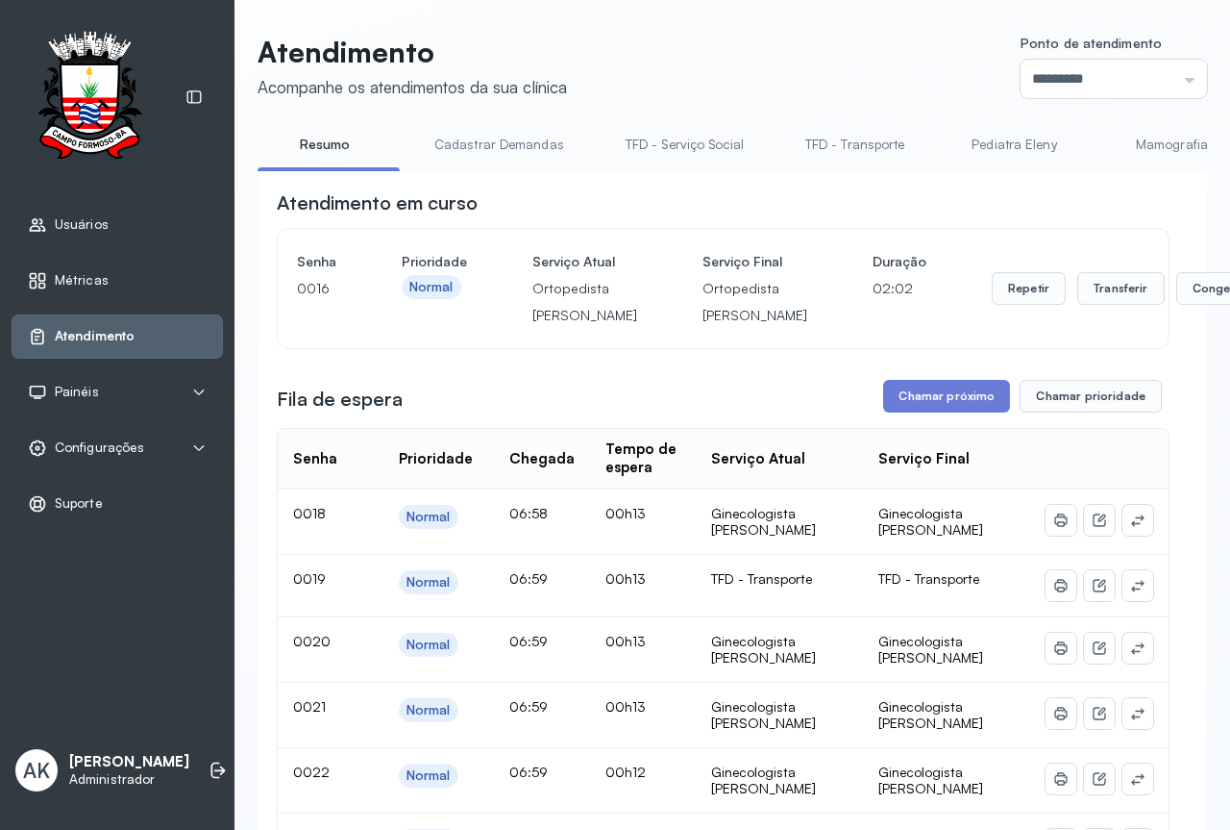
click at [921, 412] on button "Chamar próximo" at bounding box center [946, 396] width 127 height 33
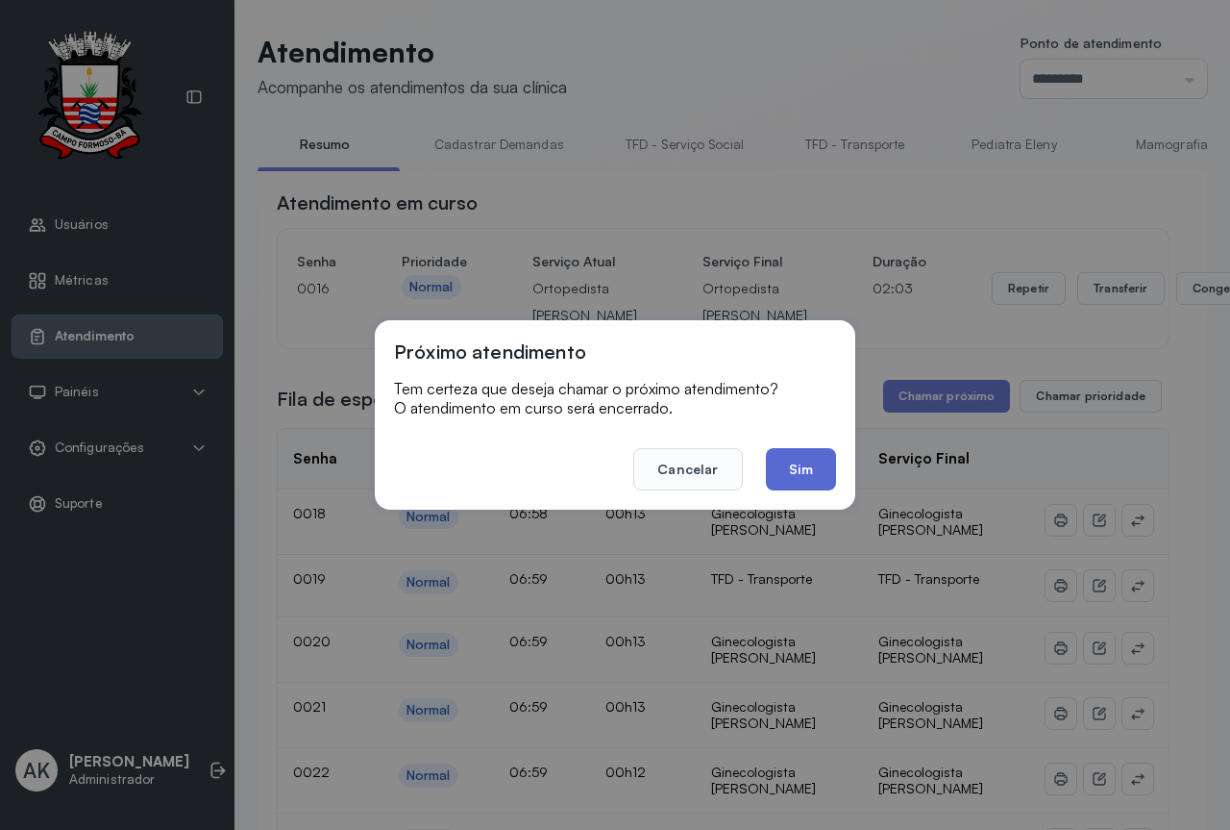
click at [809, 477] on button "Sim" at bounding box center [801, 469] width 70 height 42
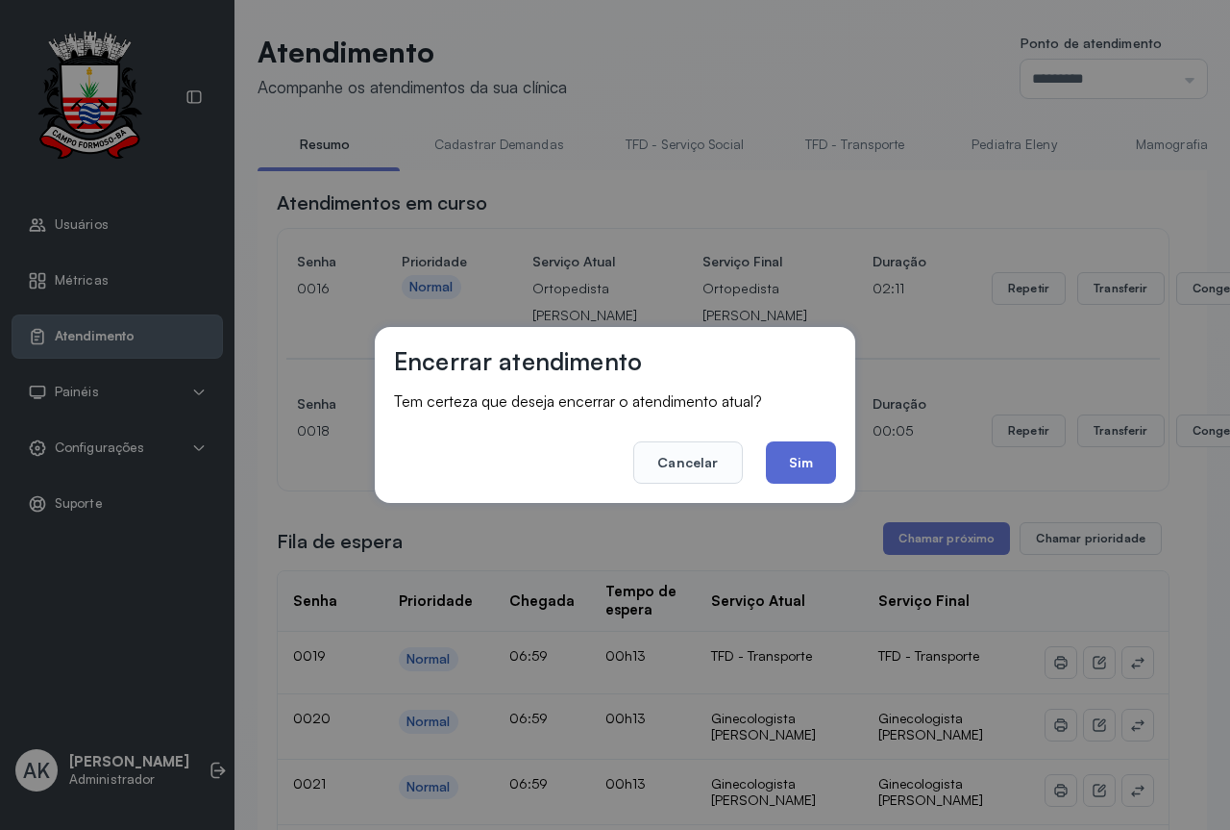
click at [823, 465] on button "Sim" at bounding box center [801, 462] width 70 height 42
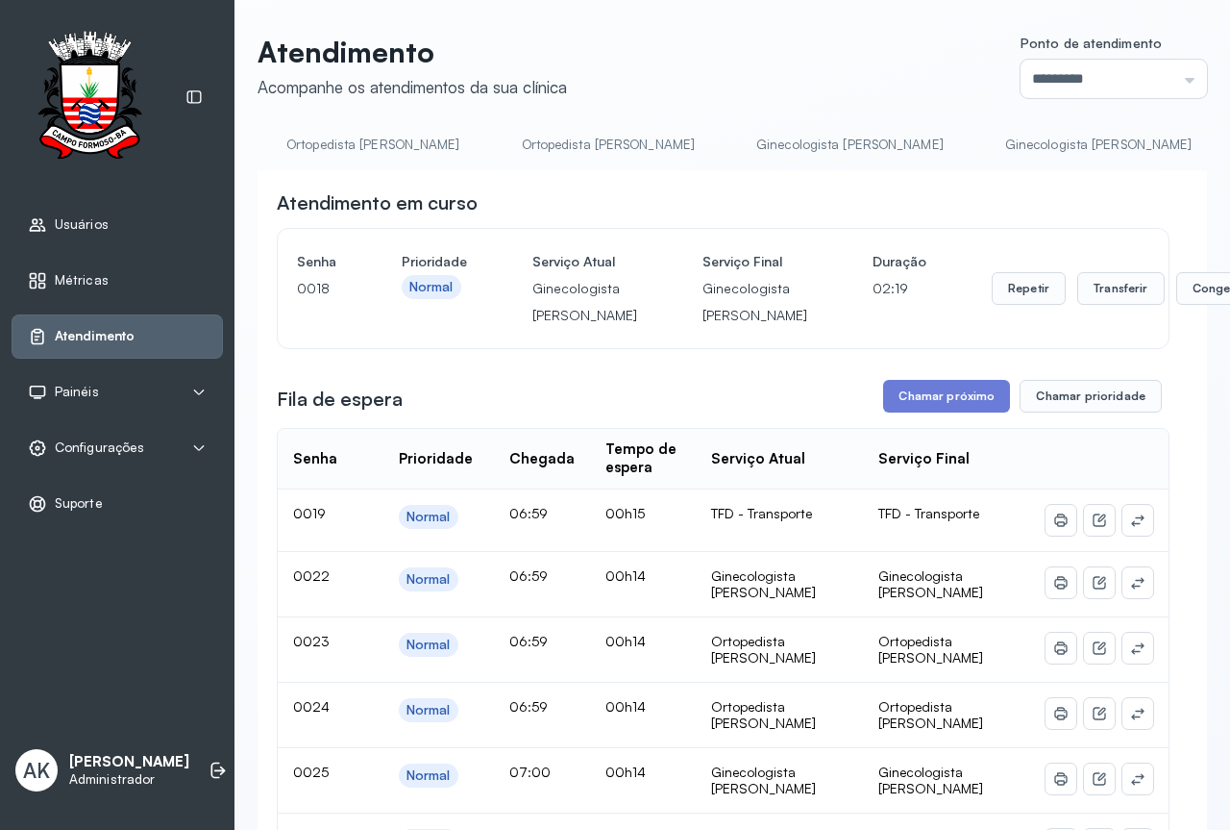
scroll to position [0, 2718]
click at [709, 155] on link "Ginecologista [PERSON_NAME]" at bounding box center [822, 145] width 226 height 32
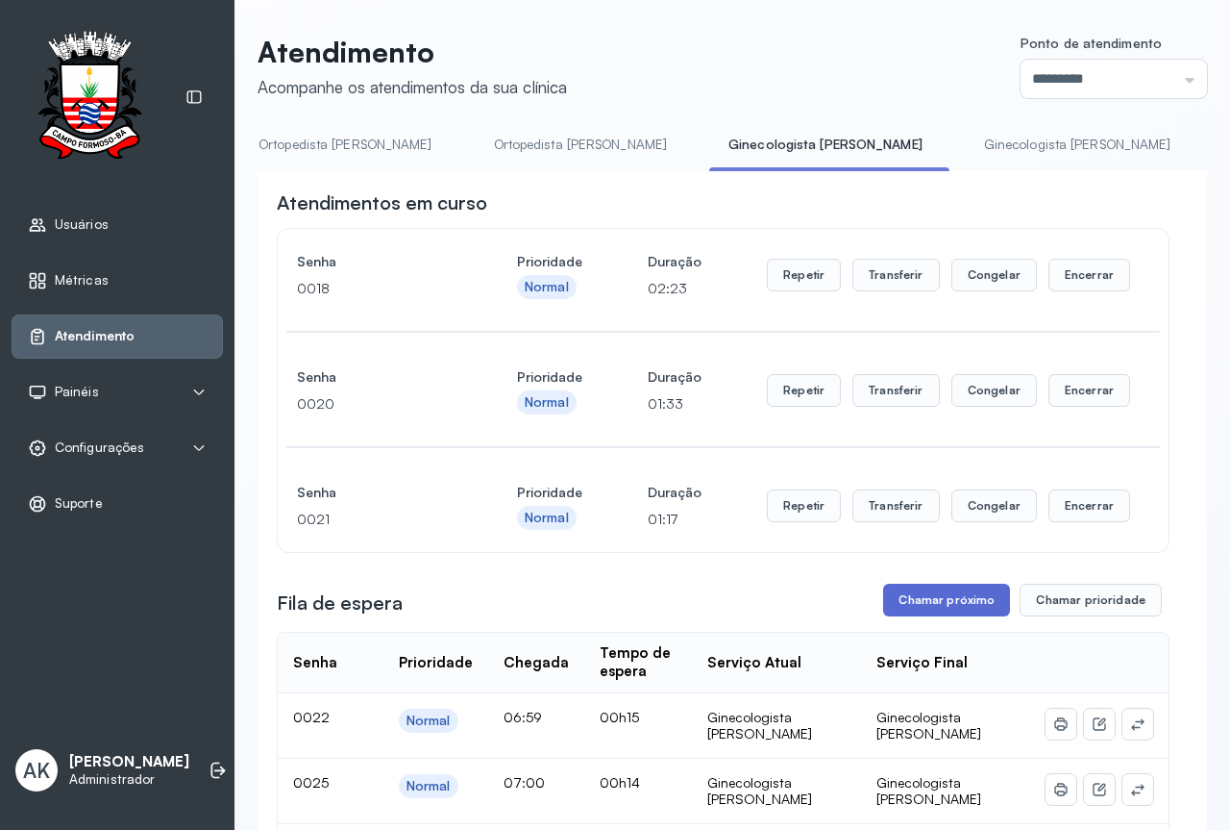
click at [917, 616] on button "Chamar próximo" at bounding box center [946, 599] width 127 height 33
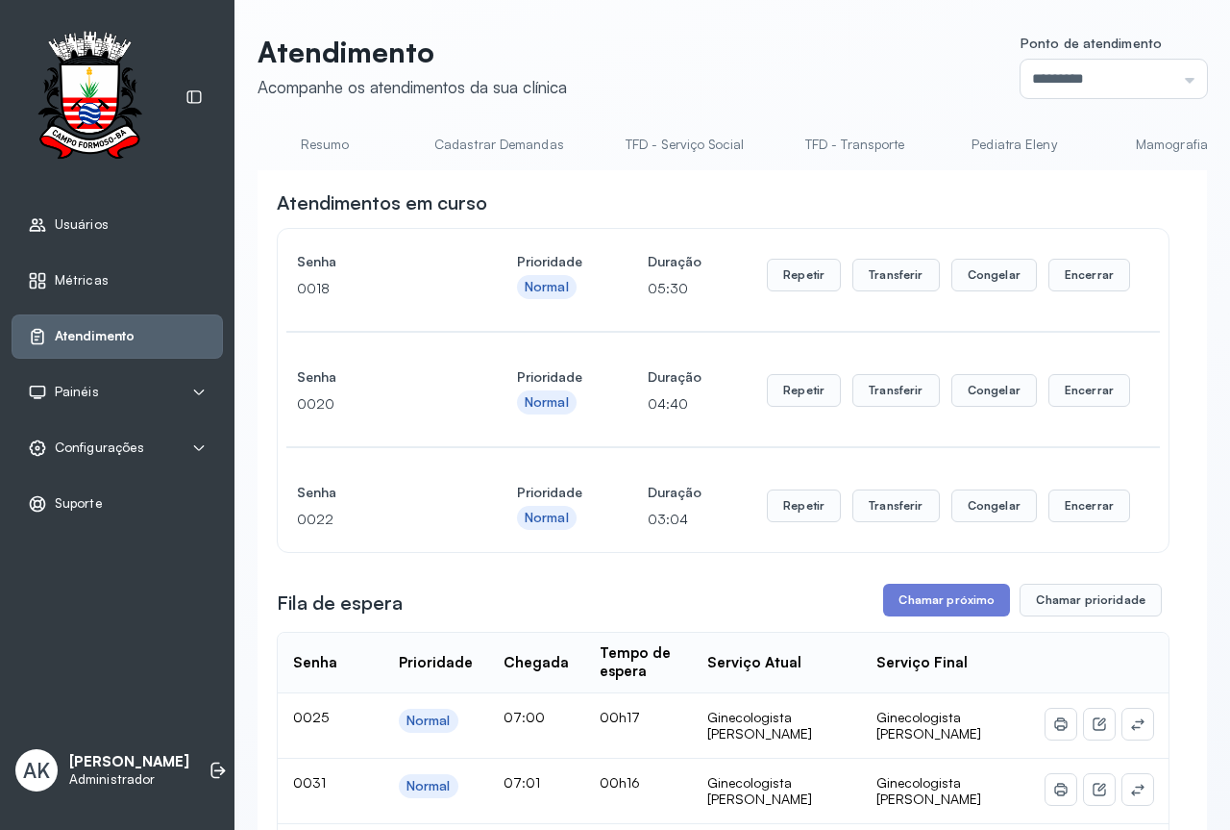
click at [333, 146] on link "Resumo" at bounding box center [325, 145] width 135 height 32
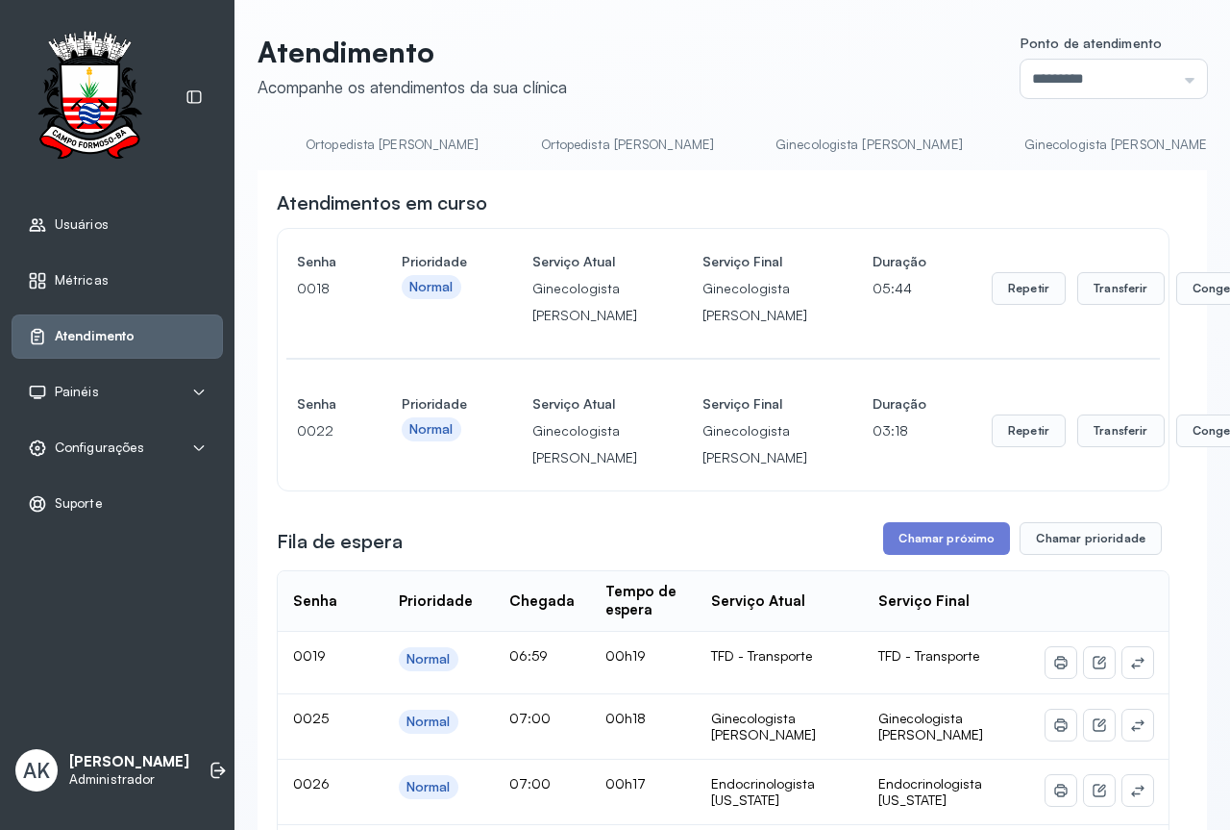
scroll to position [0, 2681]
click at [747, 149] on link "Ginecologista [PERSON_NAME]" at bounding box center [860, 145] width 226 height 32
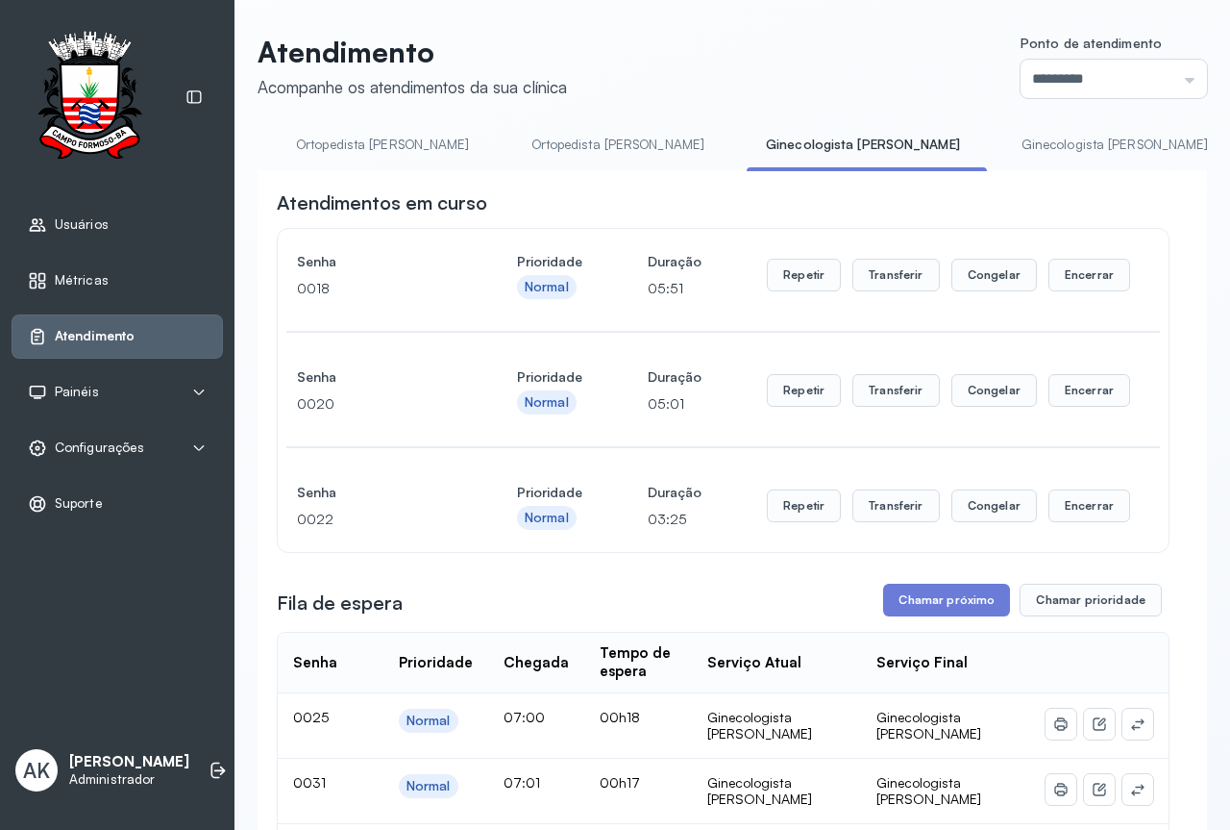
scroll to position [288, 0]
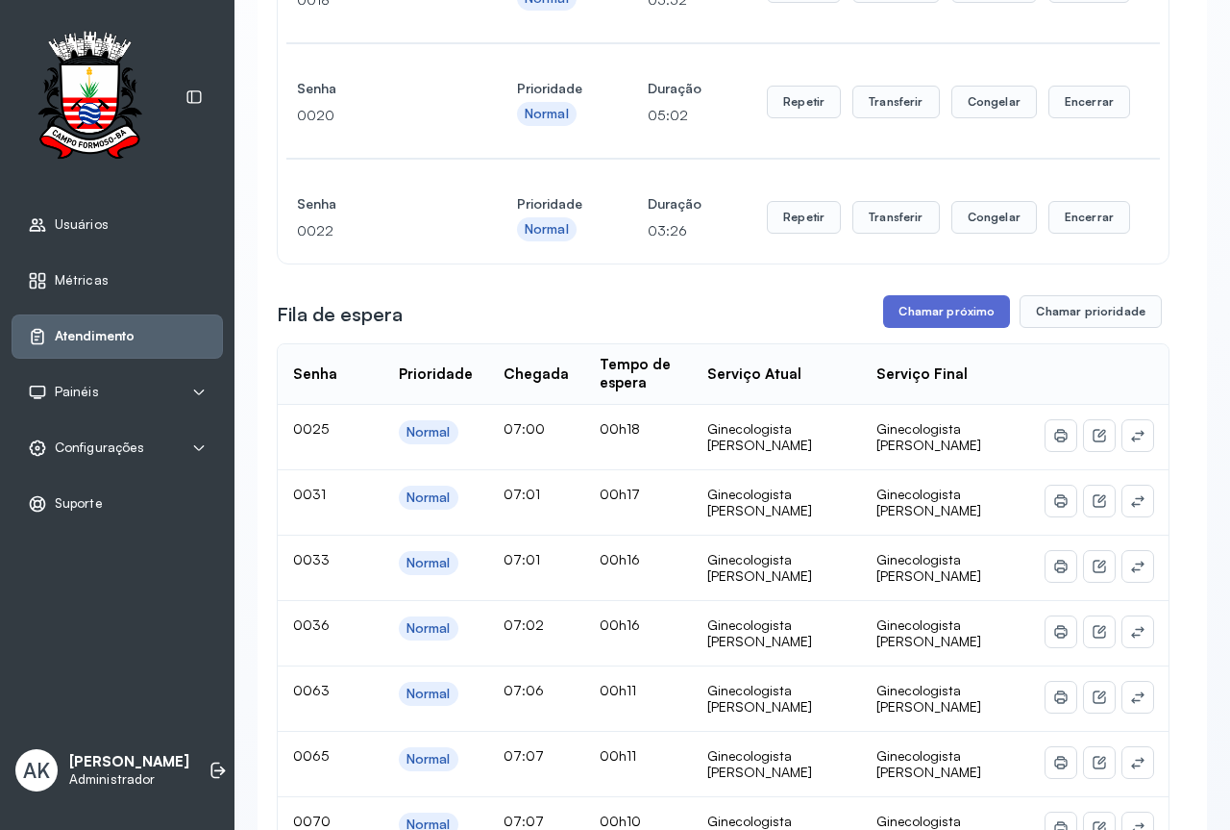
click at [936, 320] on button "Chamar próximo" at bounding box center [946, 311] width 127 height 33
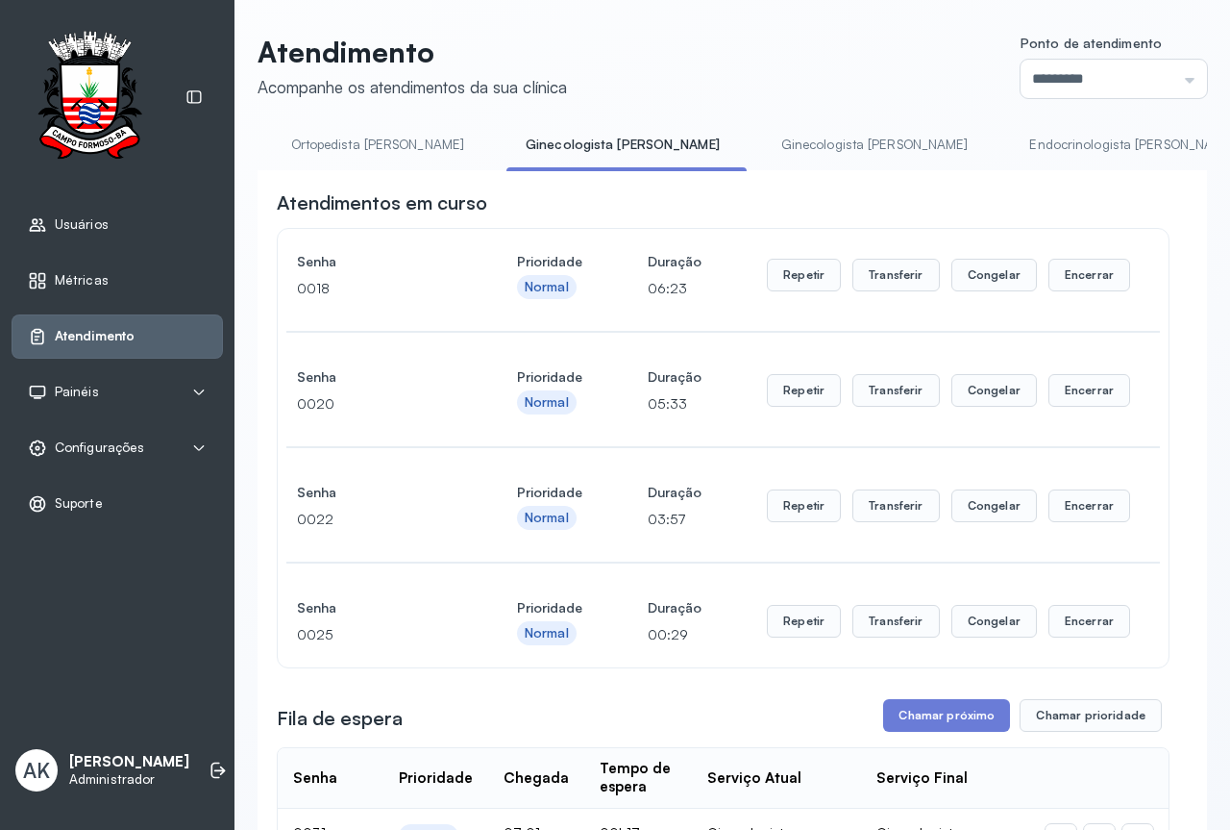
scroll to position [0, 2941]
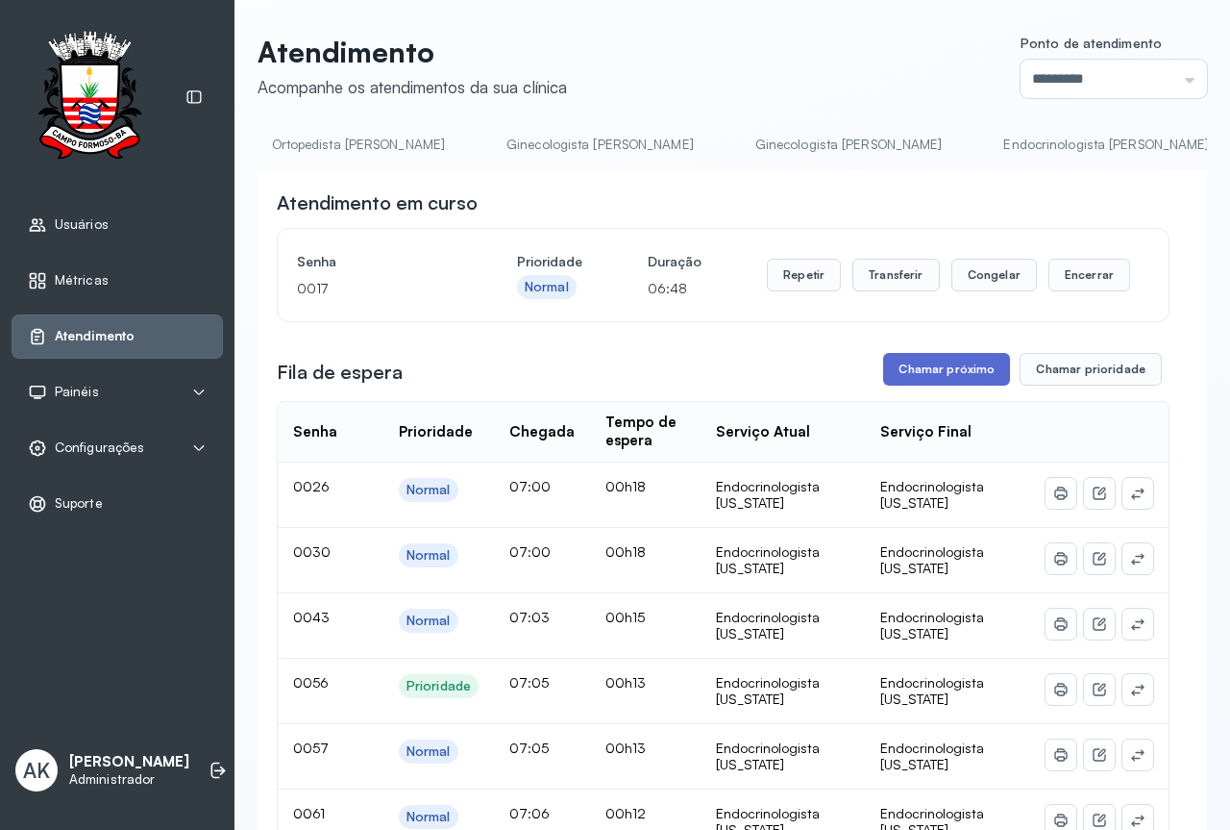
click at [937, 383] on button "Chamar próximo" at bounding box center [946, 369] width 127 height 33
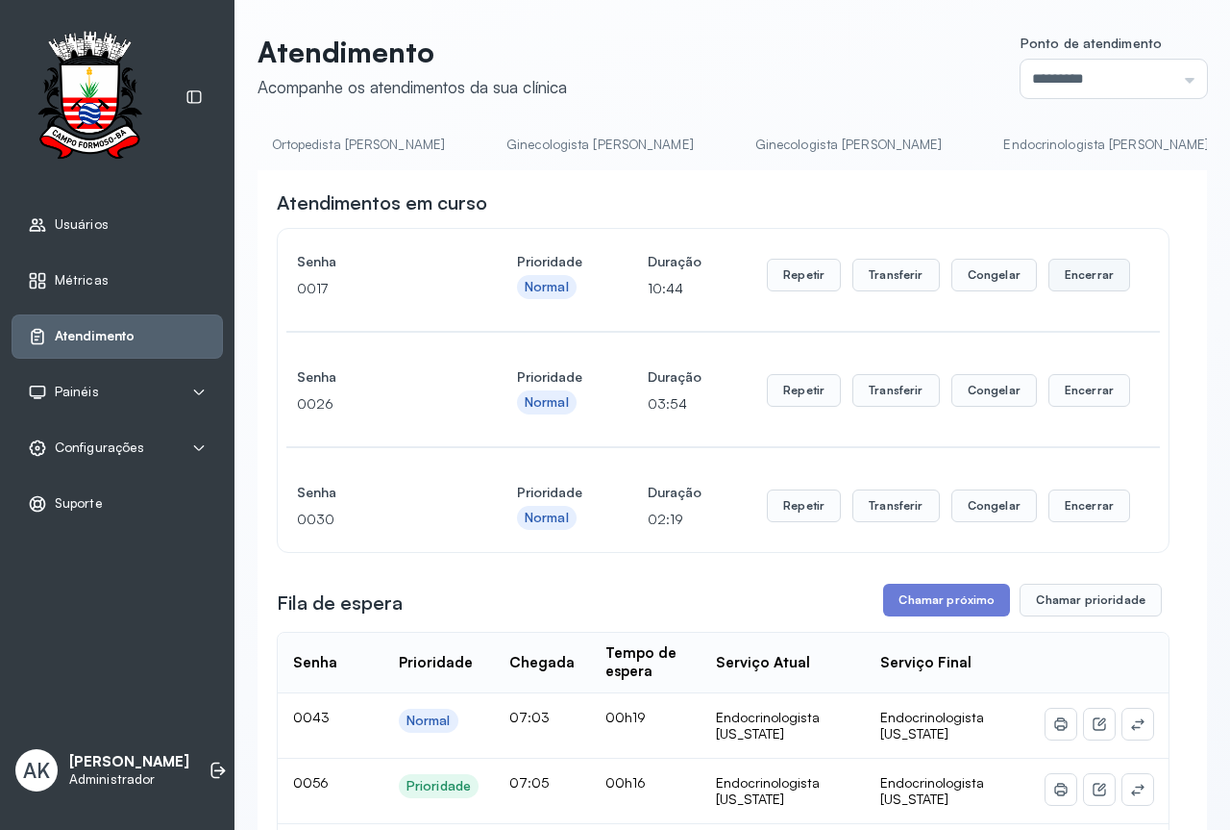
click at [1073, 284] on button "Encerrar" at bounding box center [1090, 275] width 82 height 33
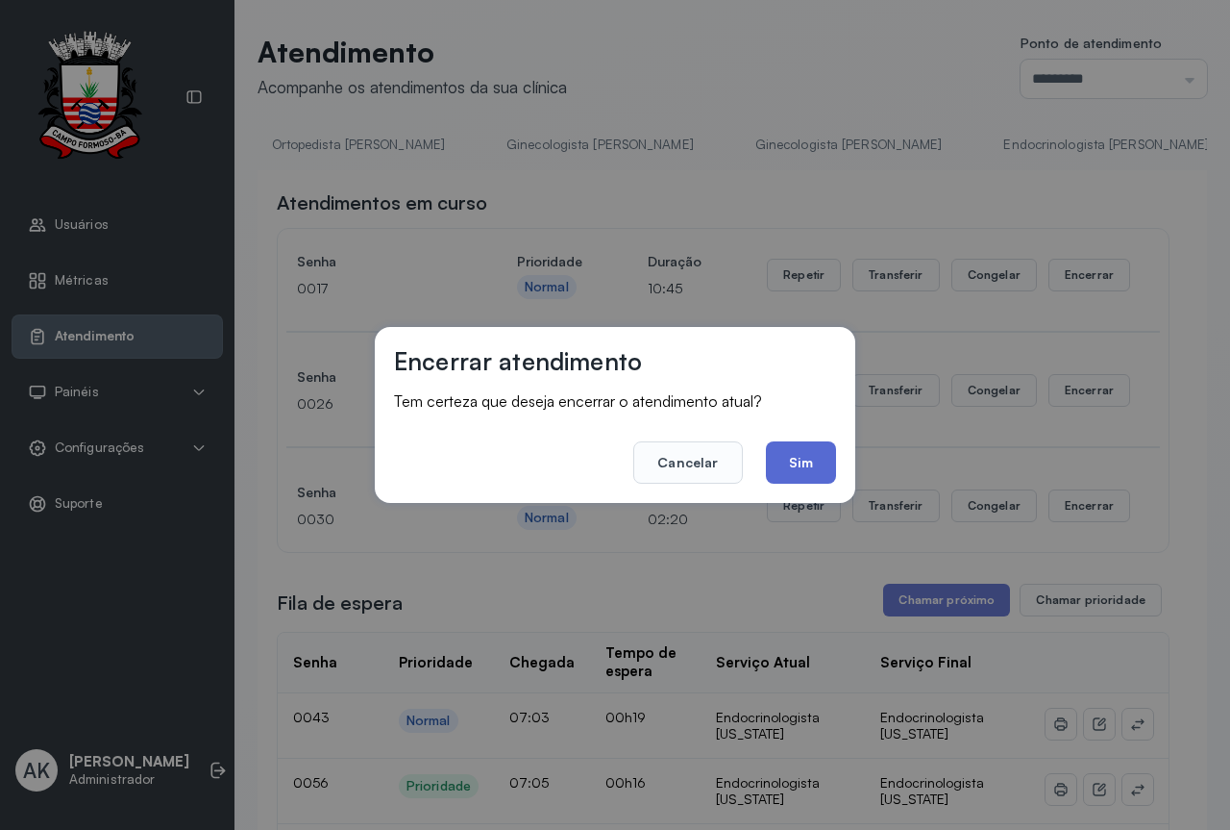
click at [828, 465] on button "Sim" at bounding box center [801, 462] width 70 height 42
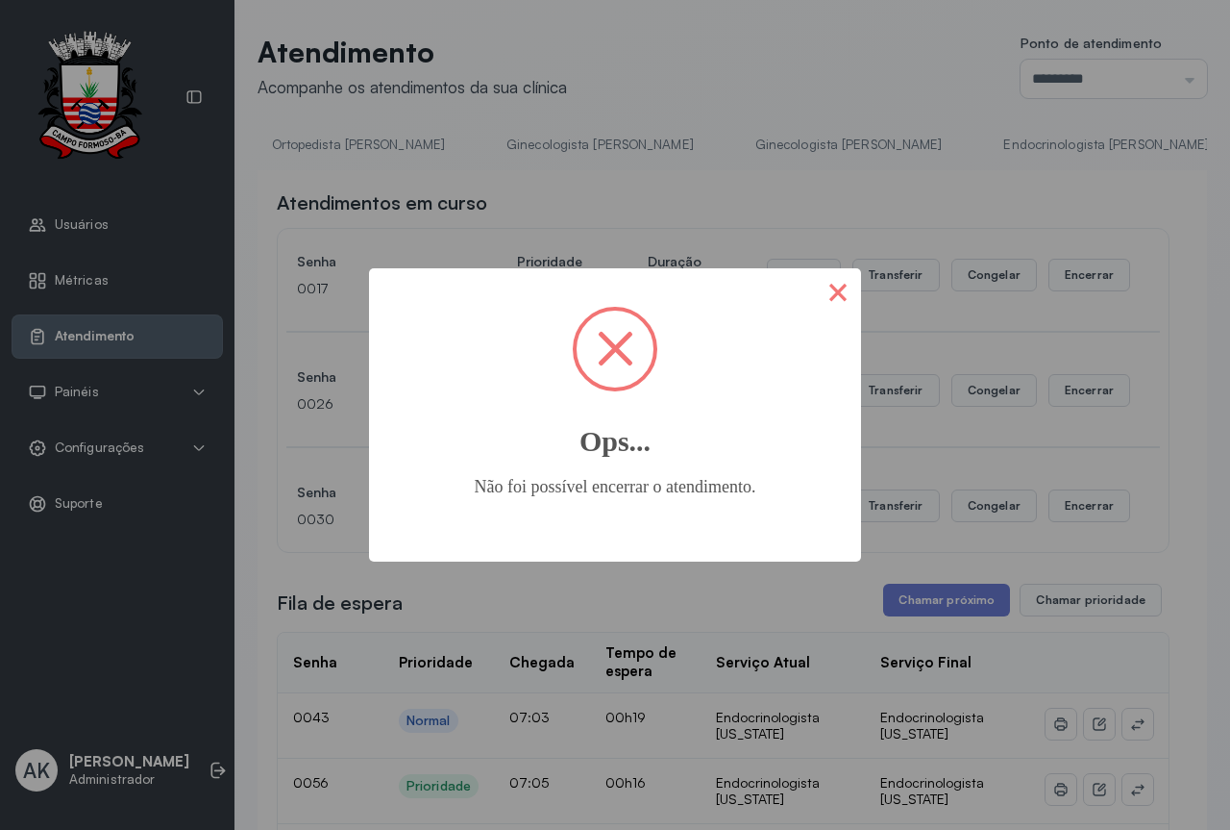
click at [838, 308] on button "×" at bounding box center [838, 291] width 46 height 46
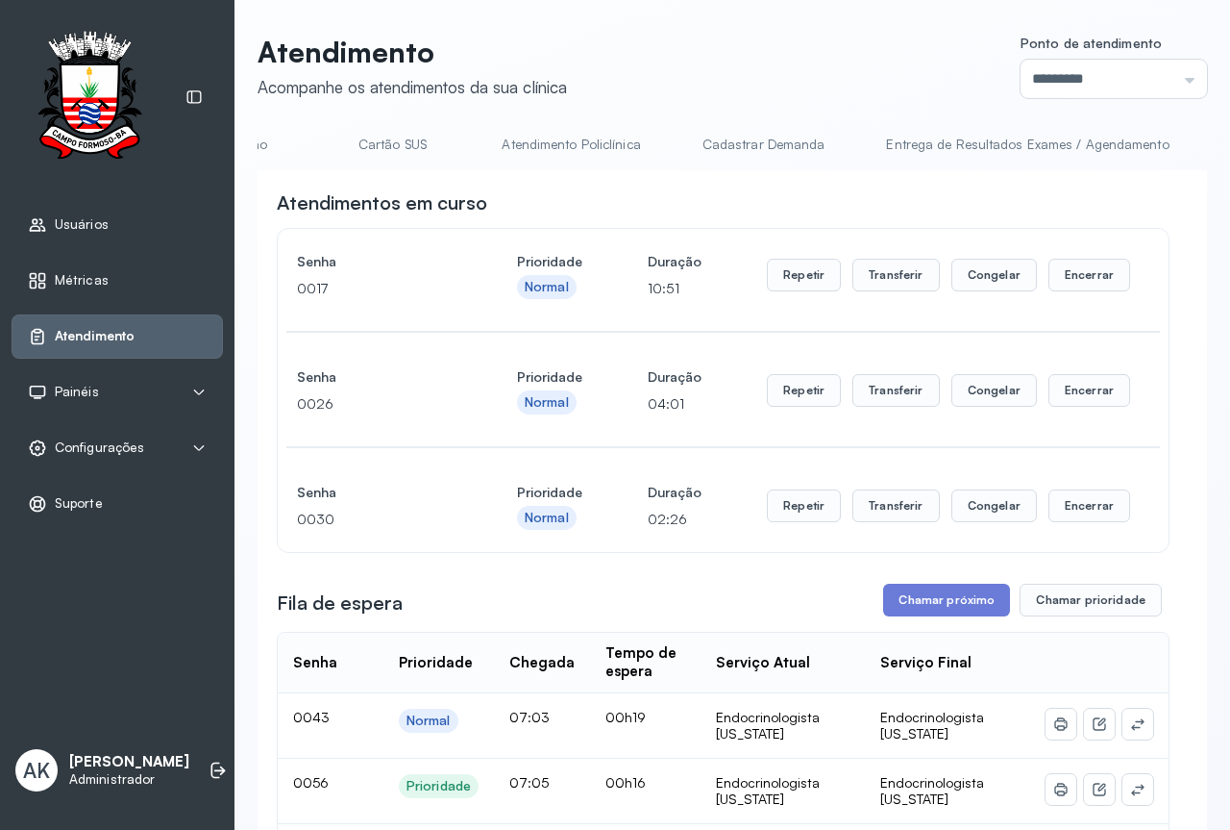
scroll to position [0, 0]
click at [334, 150] on link "Resumo" at bounding box center [325, 145] width 135 height 32
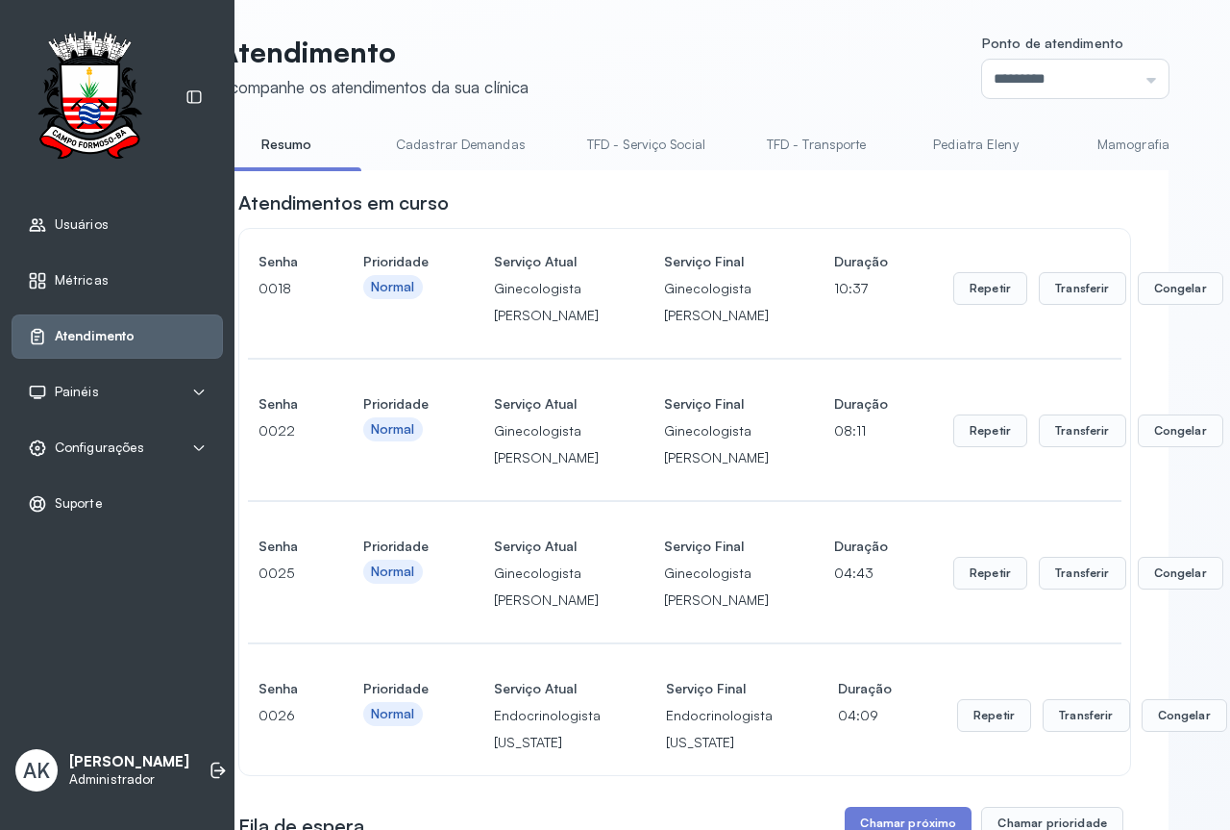
scroll to position [0, 77]
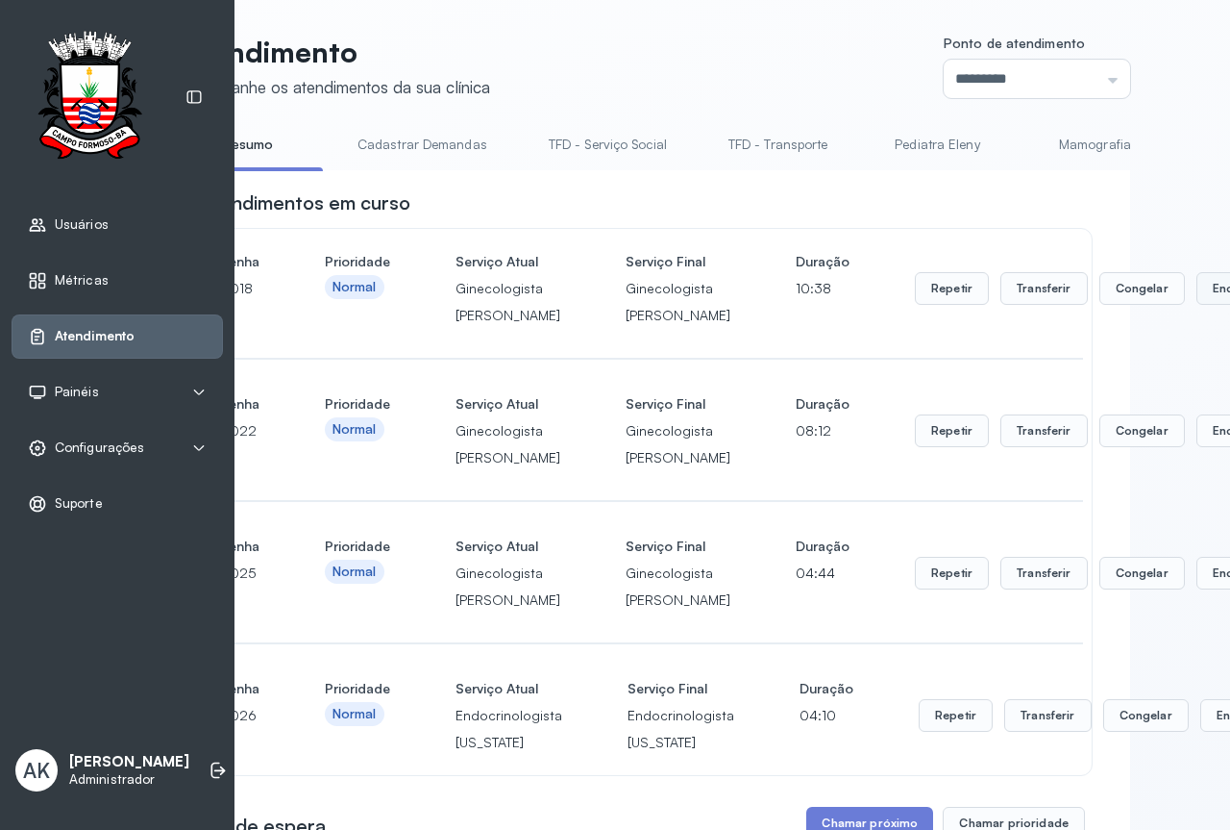
click at [1197, 305] on button "Encerrar" at bounding box center [1238, 288] width 82 height 33
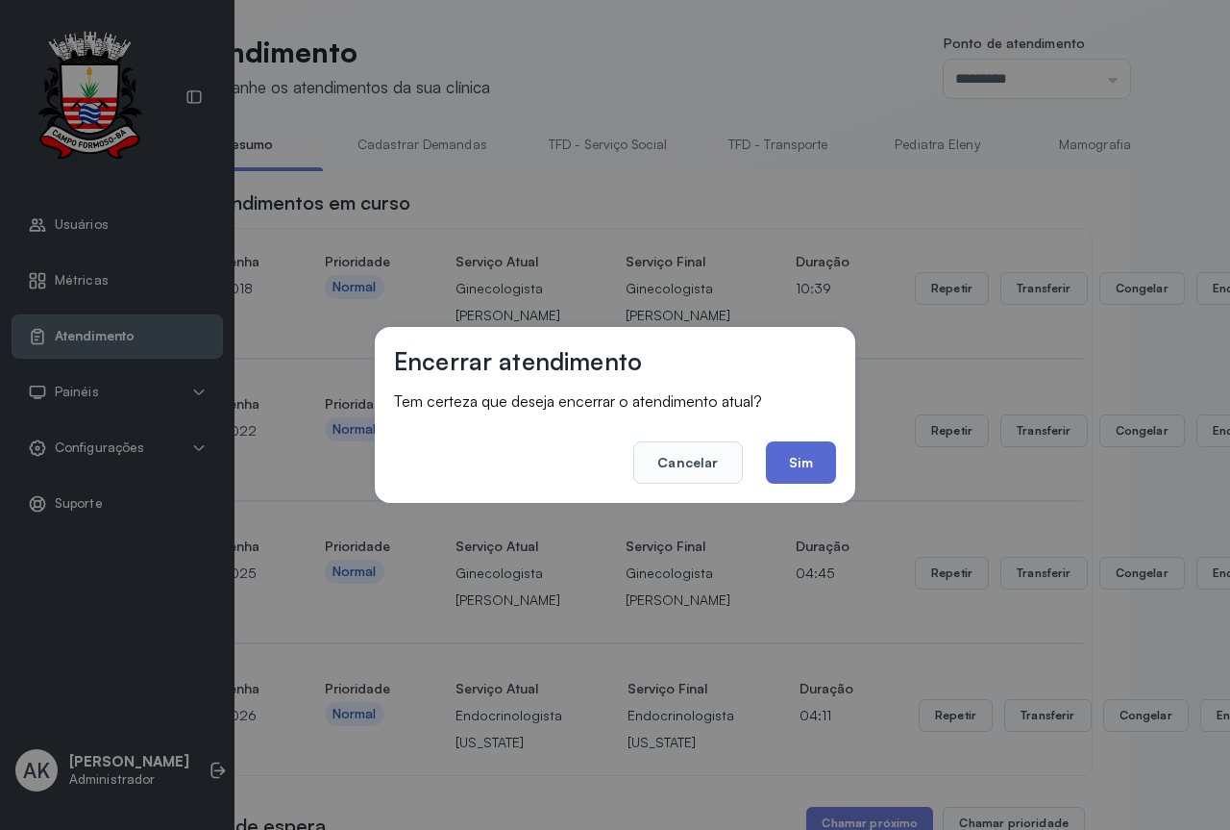
click at [817, 471] on button "Sim" at bounding box center [801, 462] width 70 height 42
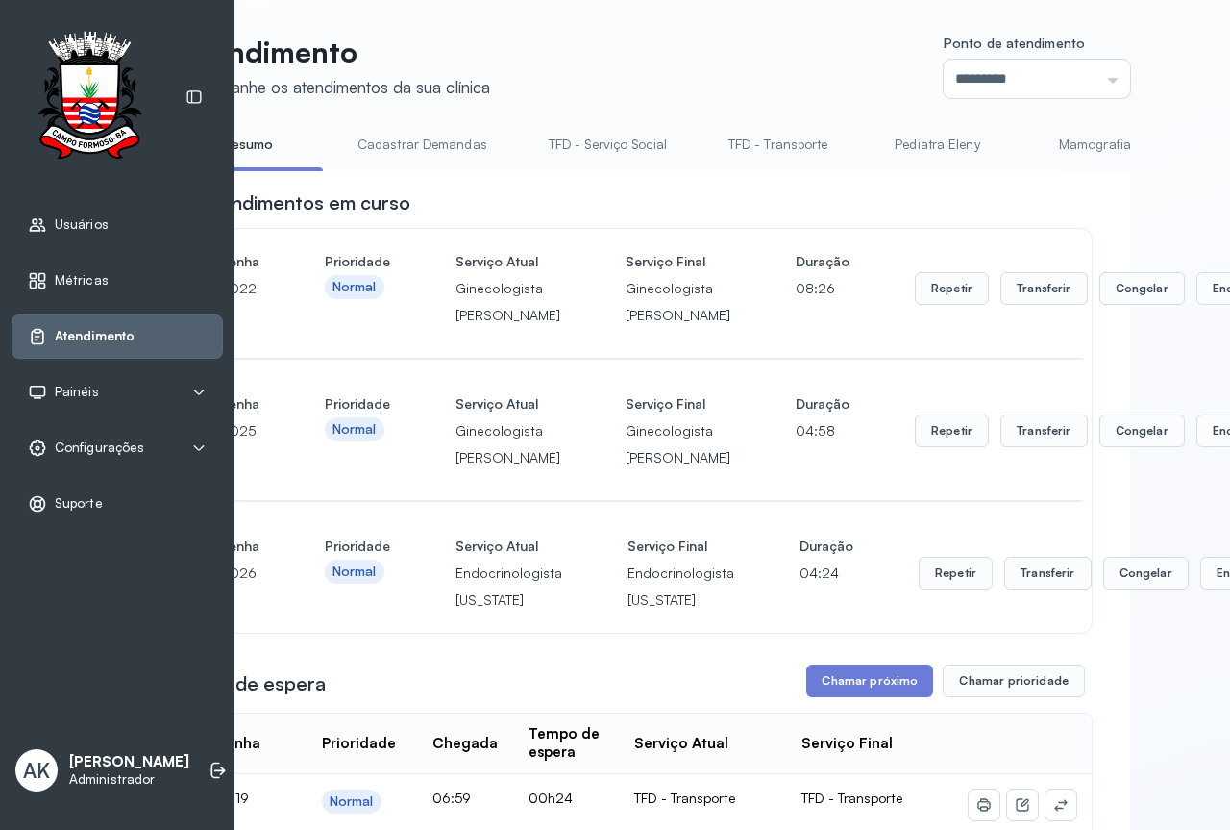
scroll to position [0, 115]
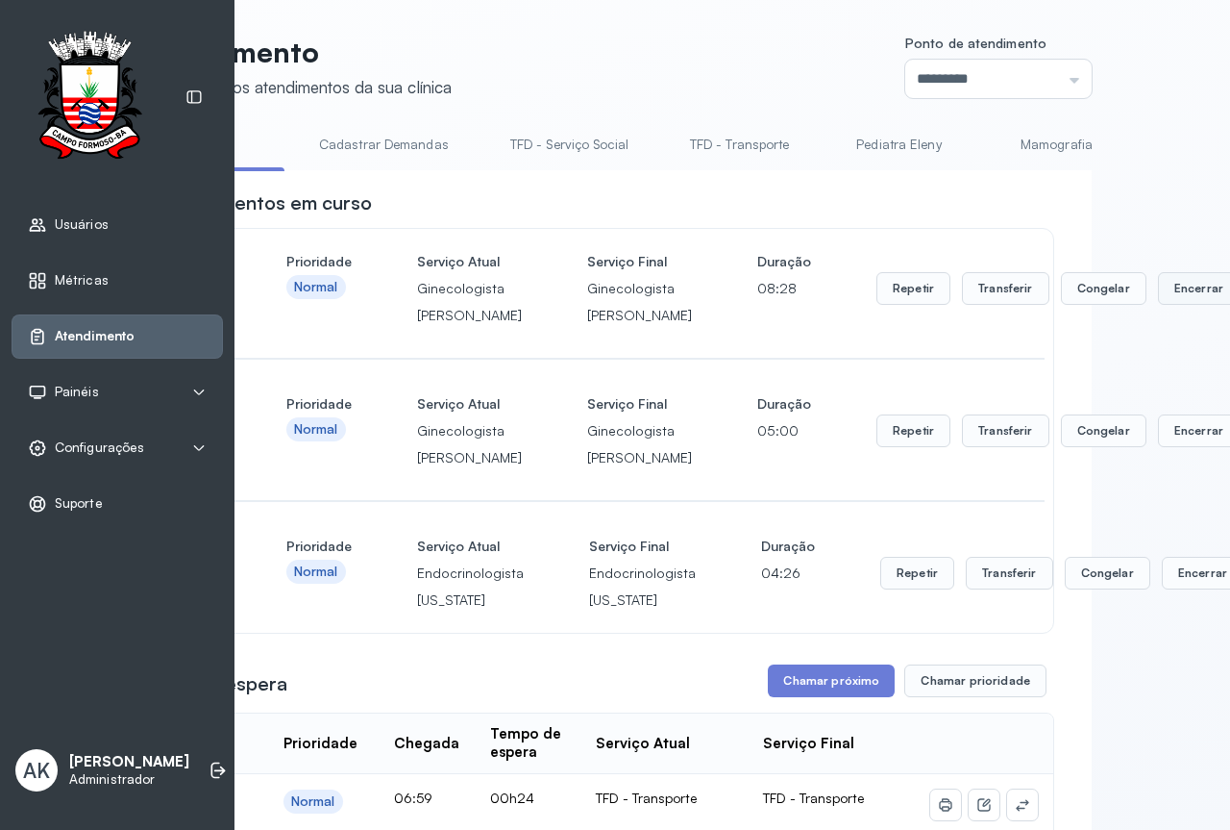
click at [1158, 305] on button "Encerrar" at bounding box center [1199, 288] width 82 height 33
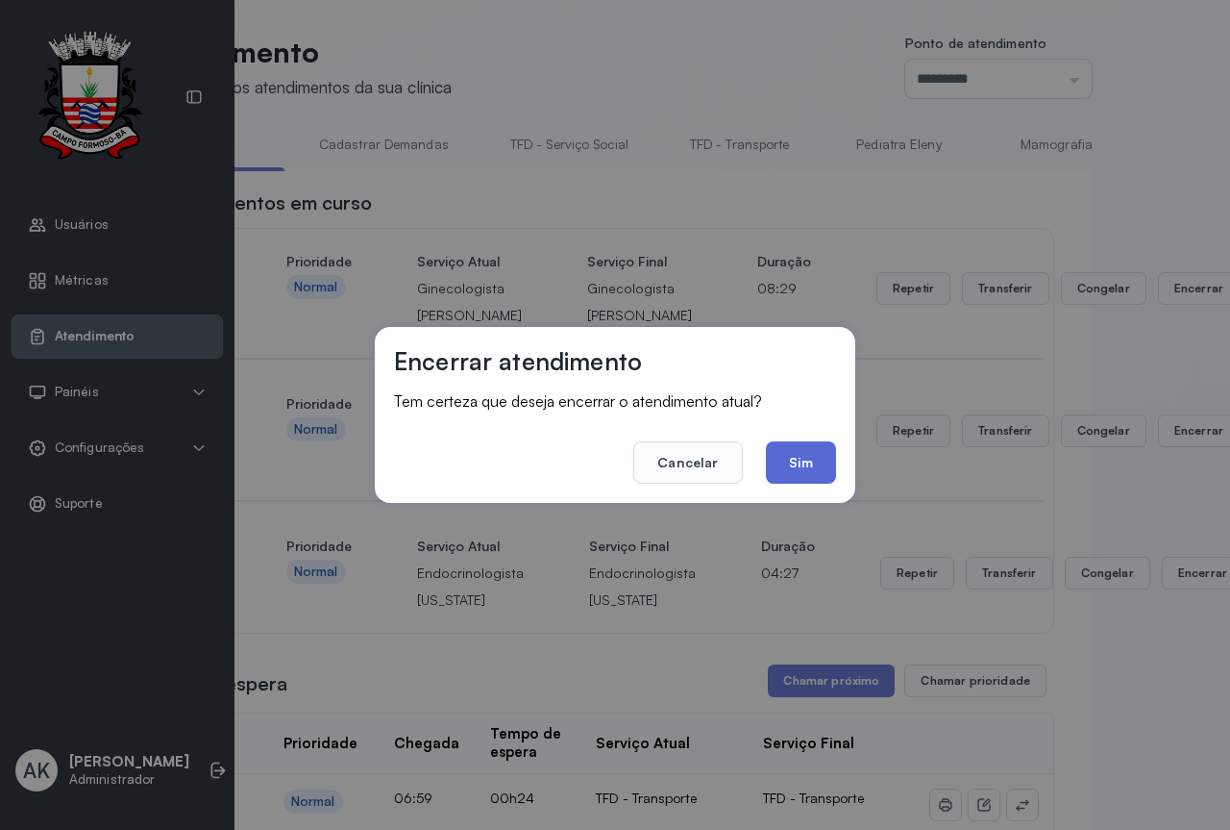
click at [804, 464] on button "Sim" at bounding box center [801, 462] width 70 height 42
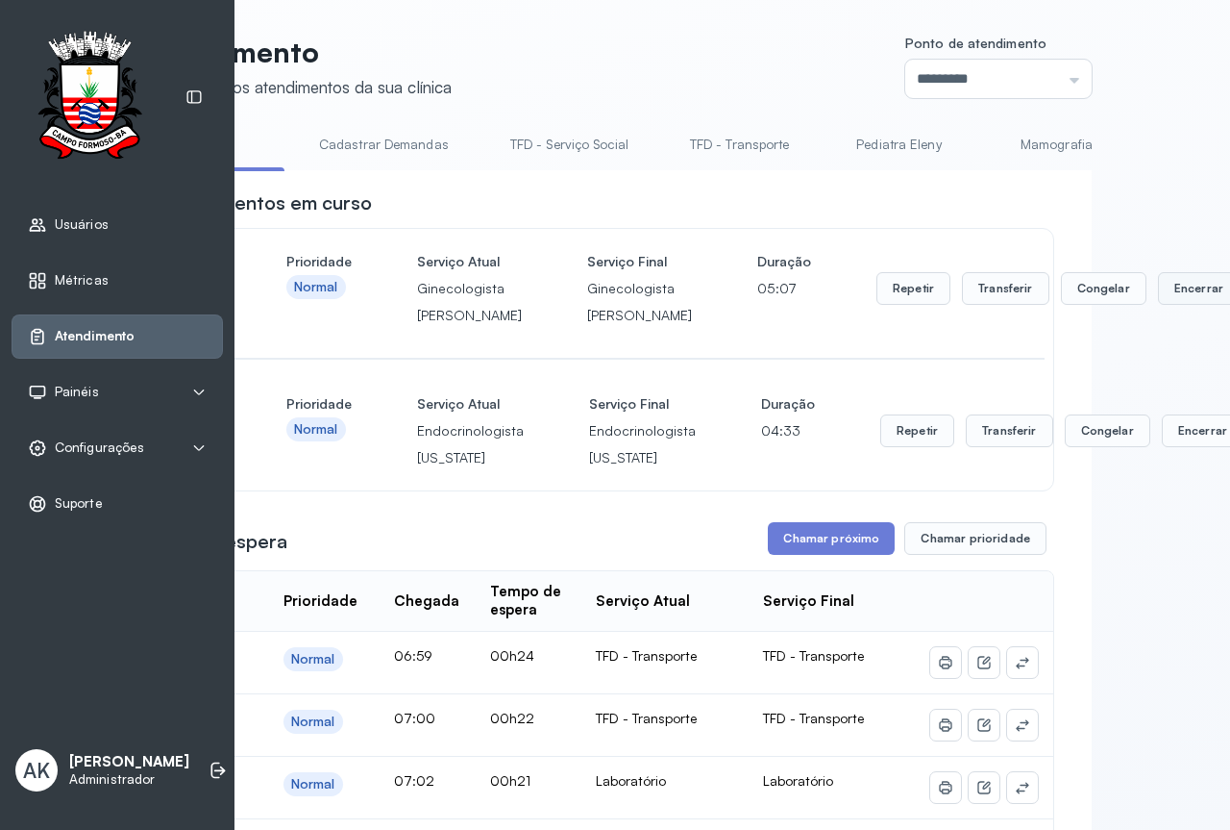
click at [1158, 305] on button "Encerrar" at bounding box center [1199, 288] width 82 height 33
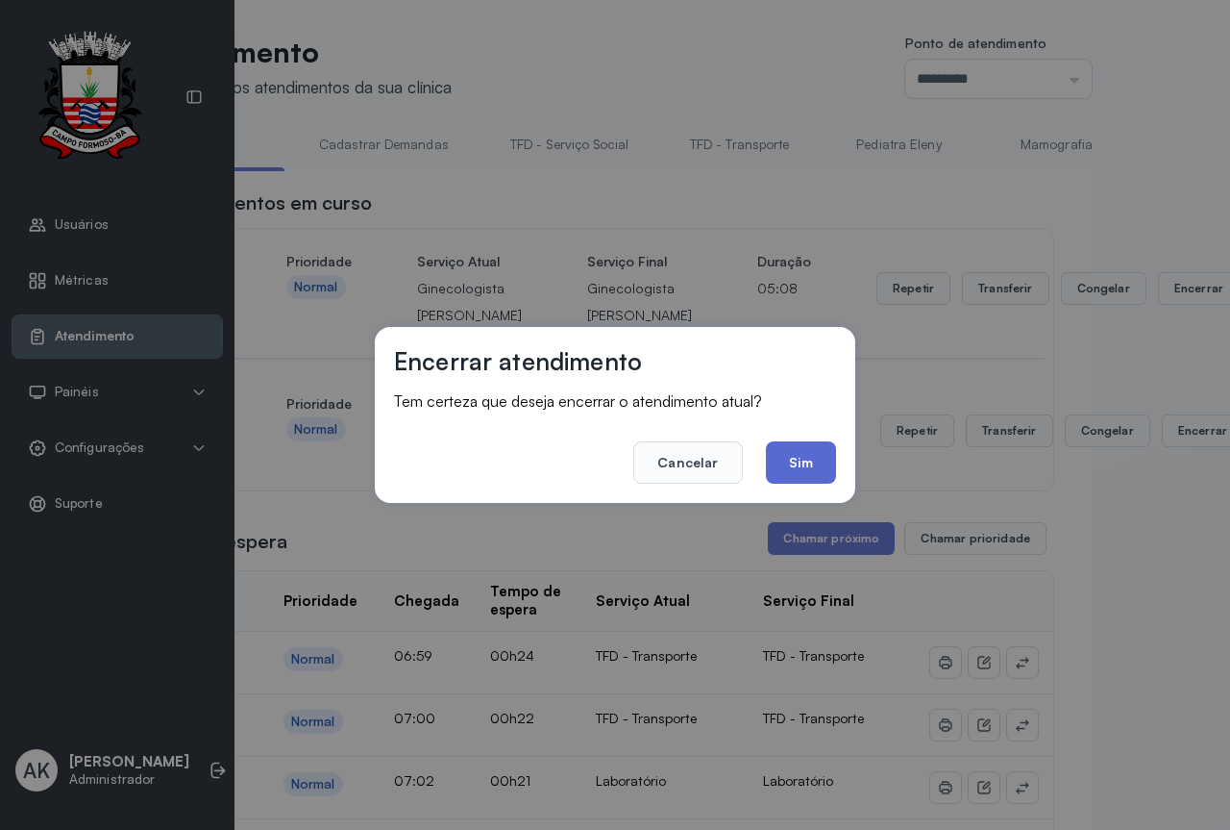
click at [798, 472] on button "Sim" at bounding box center [801, 462] width 70 height 42
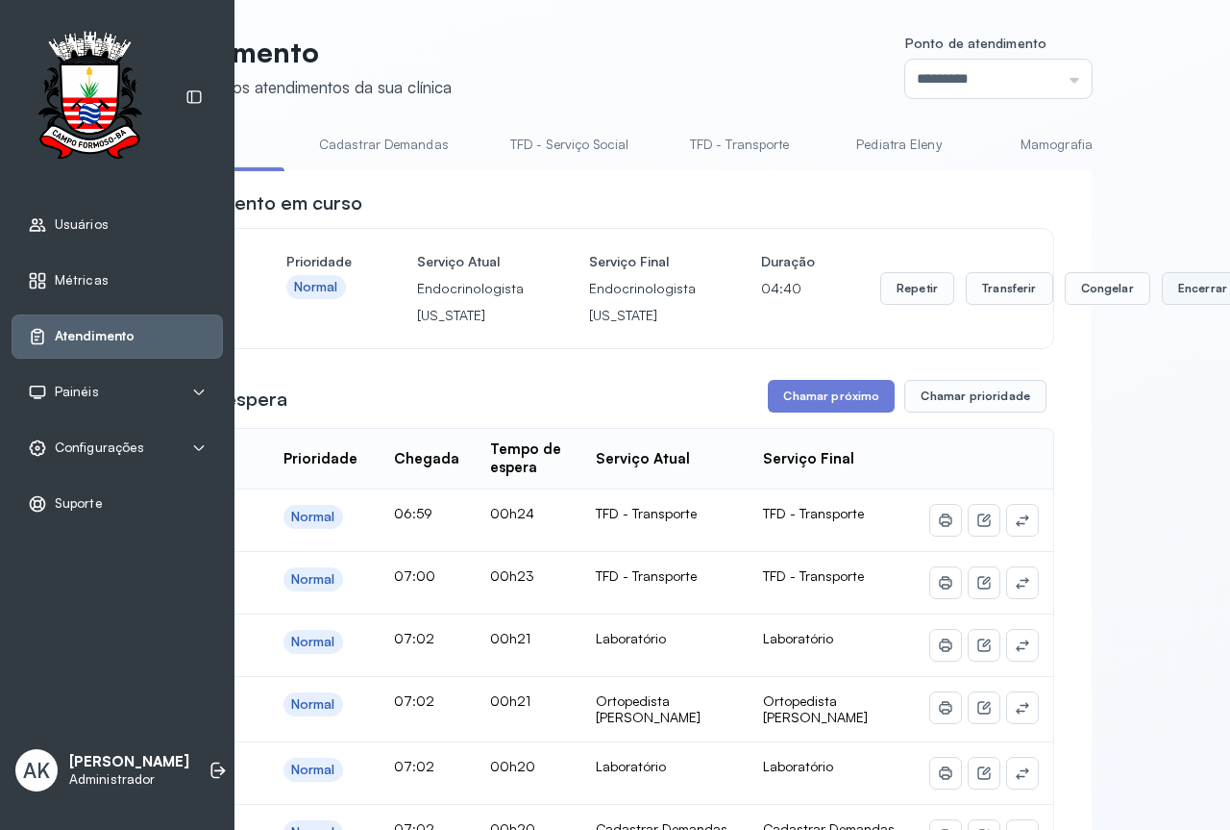
click at [1180, 299] on button "Encerrar" at bounding box center [1203, 288] width 82 height 33
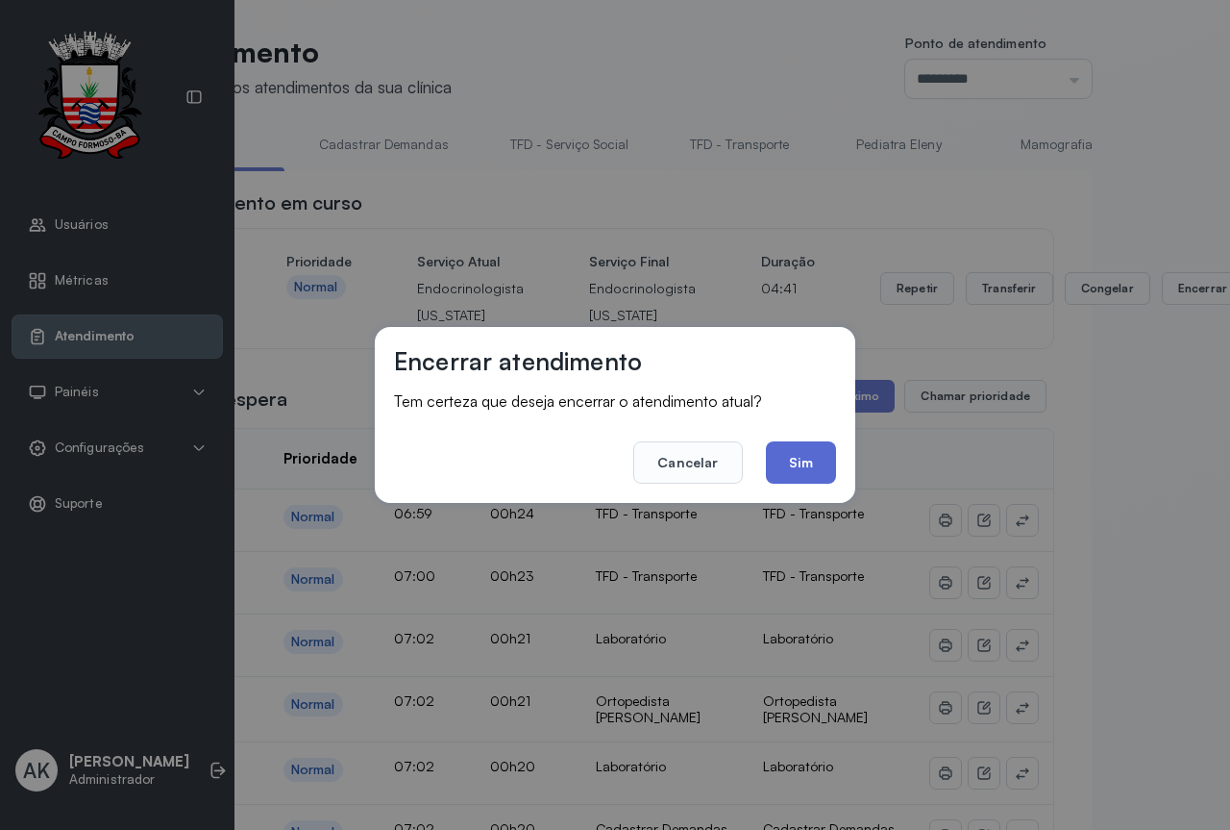
click at [806, 456] on button "Sim" at bounding box center [801, 462] width 70 height 42
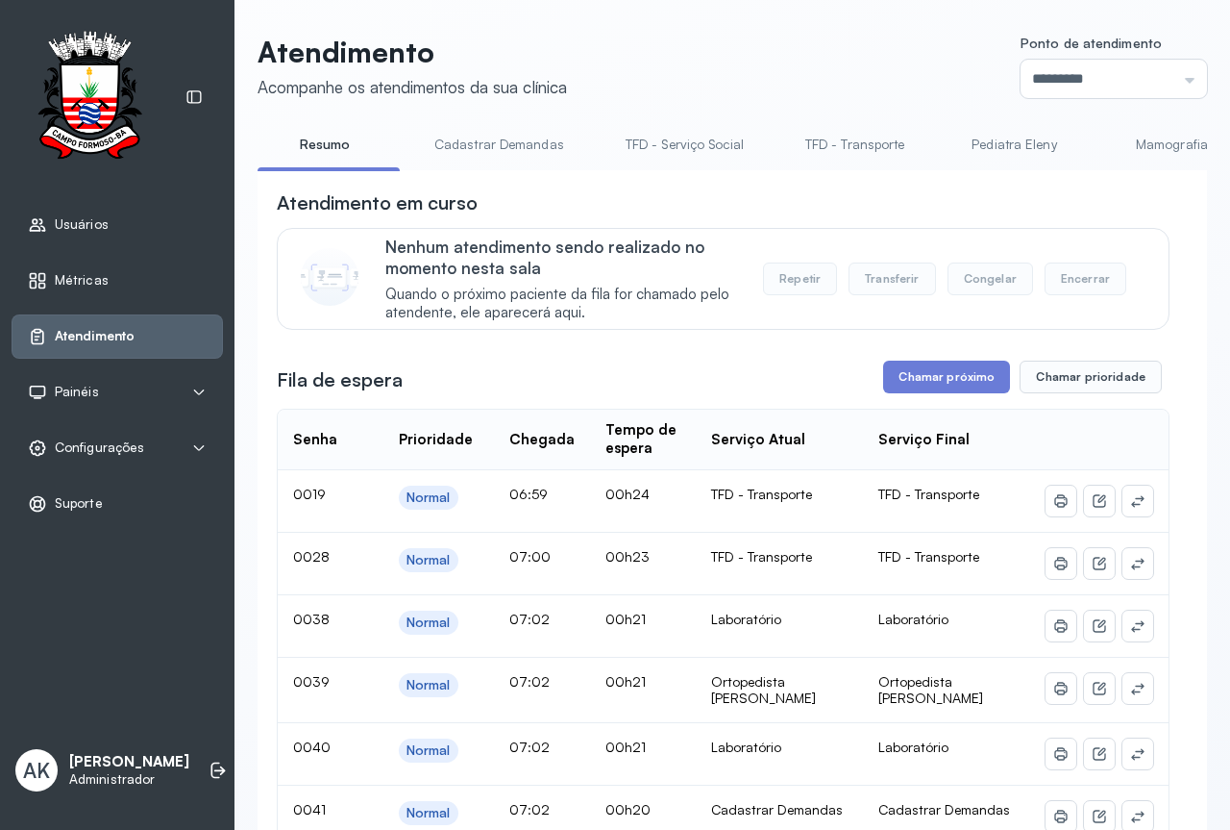
scroll to position [0, 3688]
click at [1052, 145] on link "Laboratório" at bounding box center [1119, 145] width 135 height 32
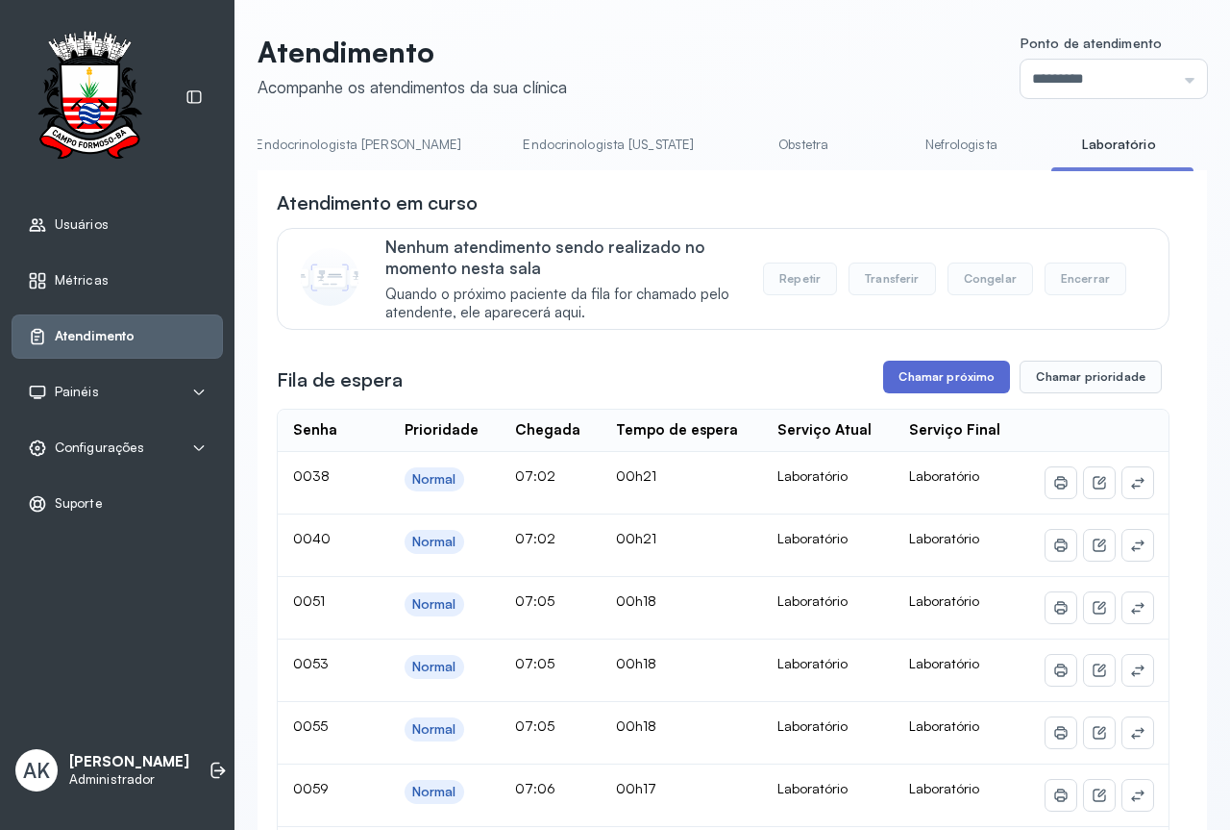
click at [897, 389] on button "Chamar próximo" at bounding box center [946, 376] width 127 height 33
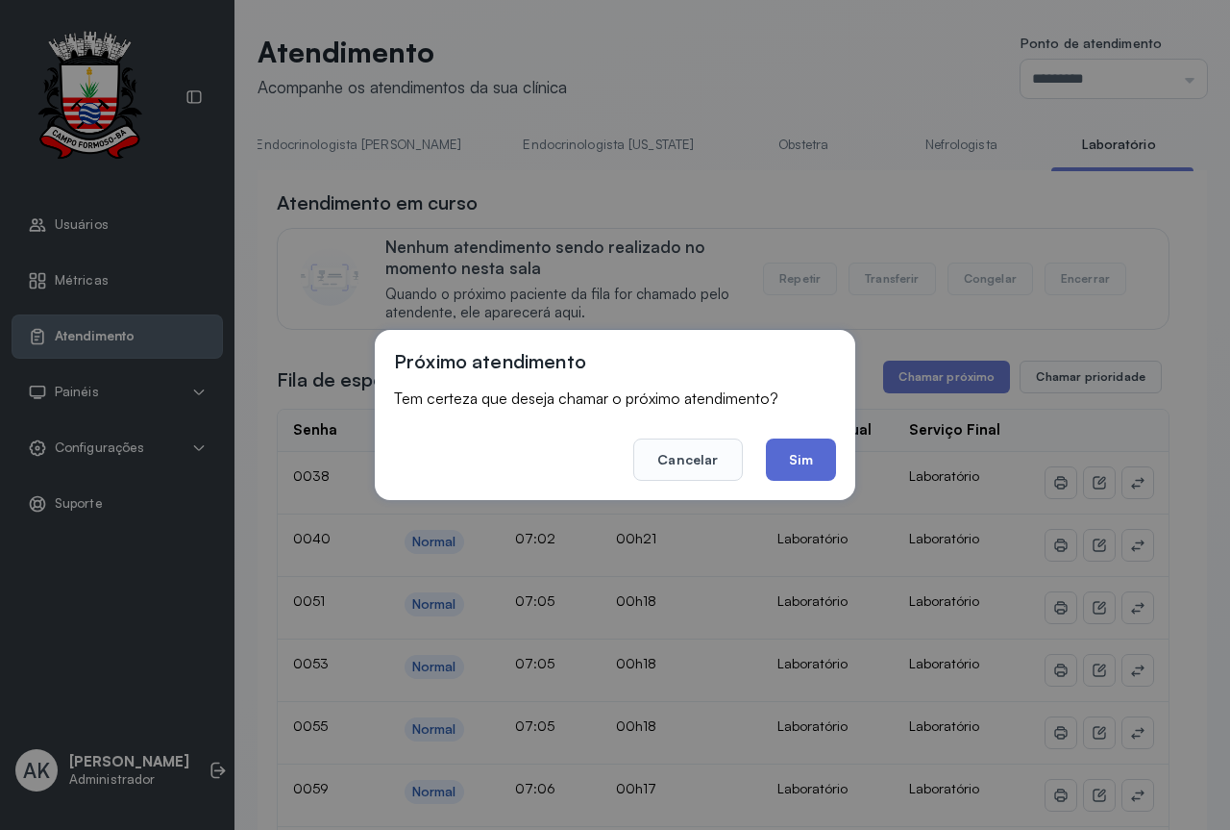
click at [795, 452] on button "Sim" at bounding box center [801, 459] width 70 height 42
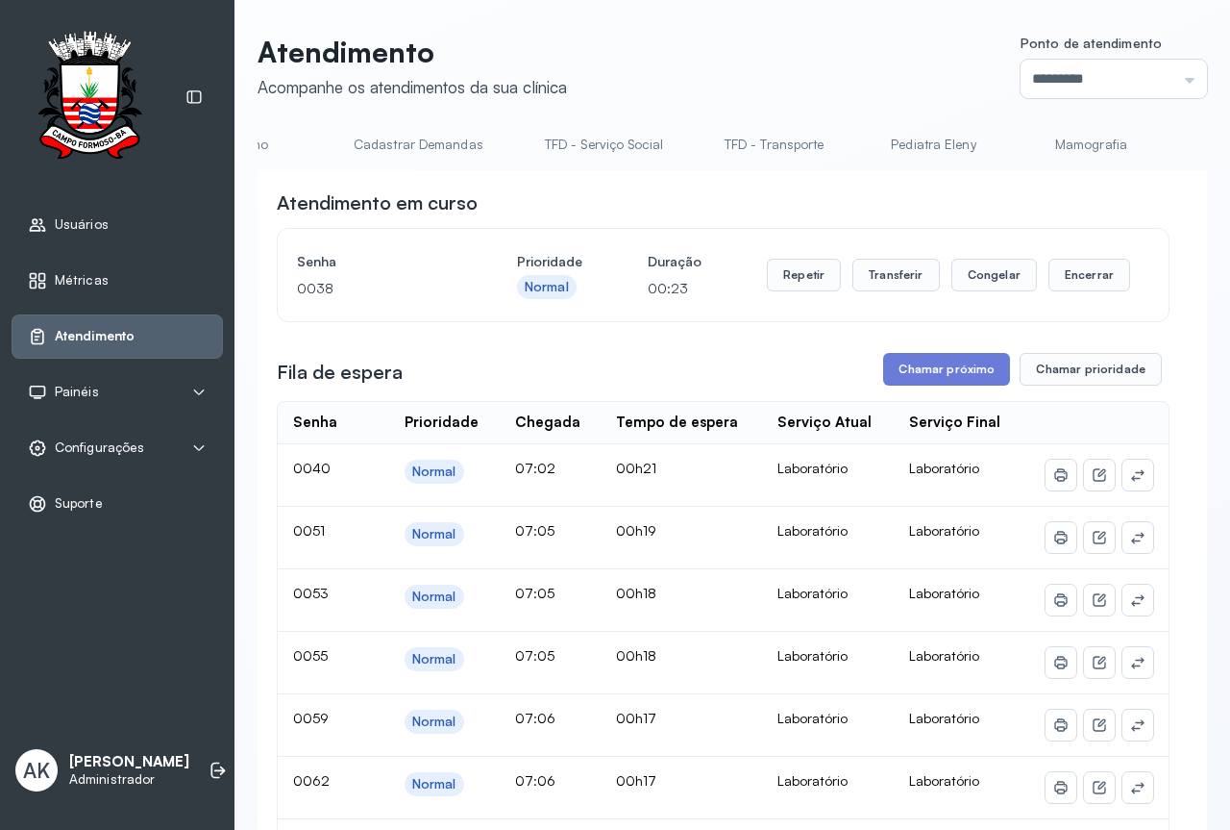
scroll to position [0, 0]
click at [343, 140] on link "Resumo" at bounding box center [325, 145] width 135 height 32
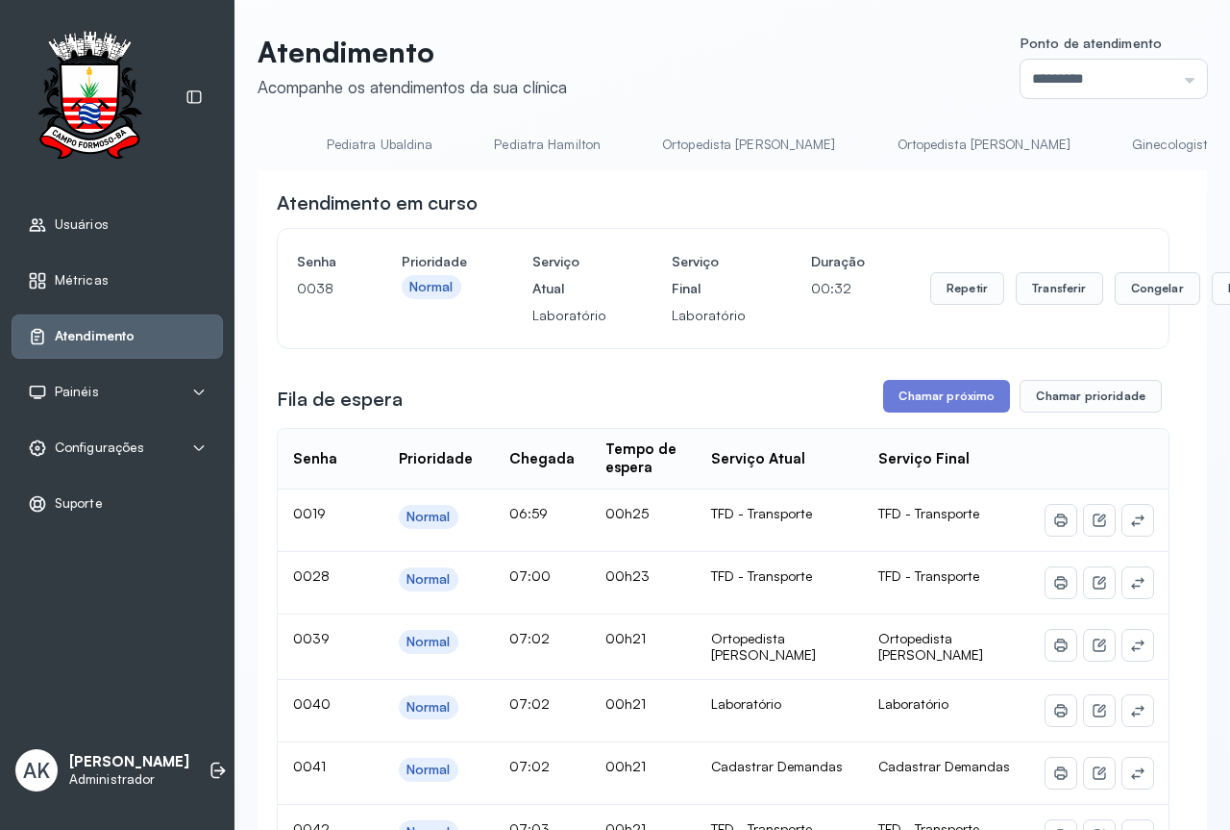
scroll to position [0, 2324]
click at [869, 146] on link "Ortopedista [PERSON_NAME]" at bounding box center [975, 145] width 212 height 32
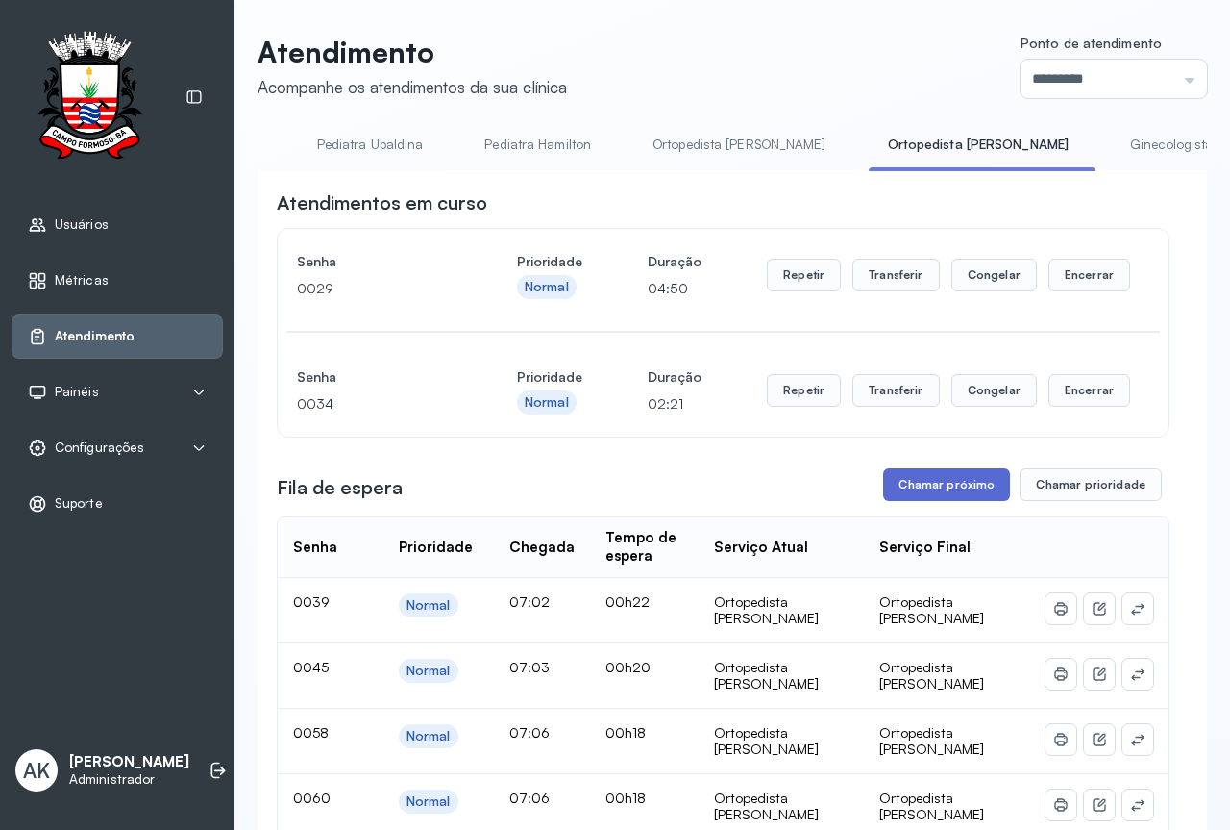
click at [901, 487] on button "Chamar próximo" at bounding box center [946, 484] width 127 height 33
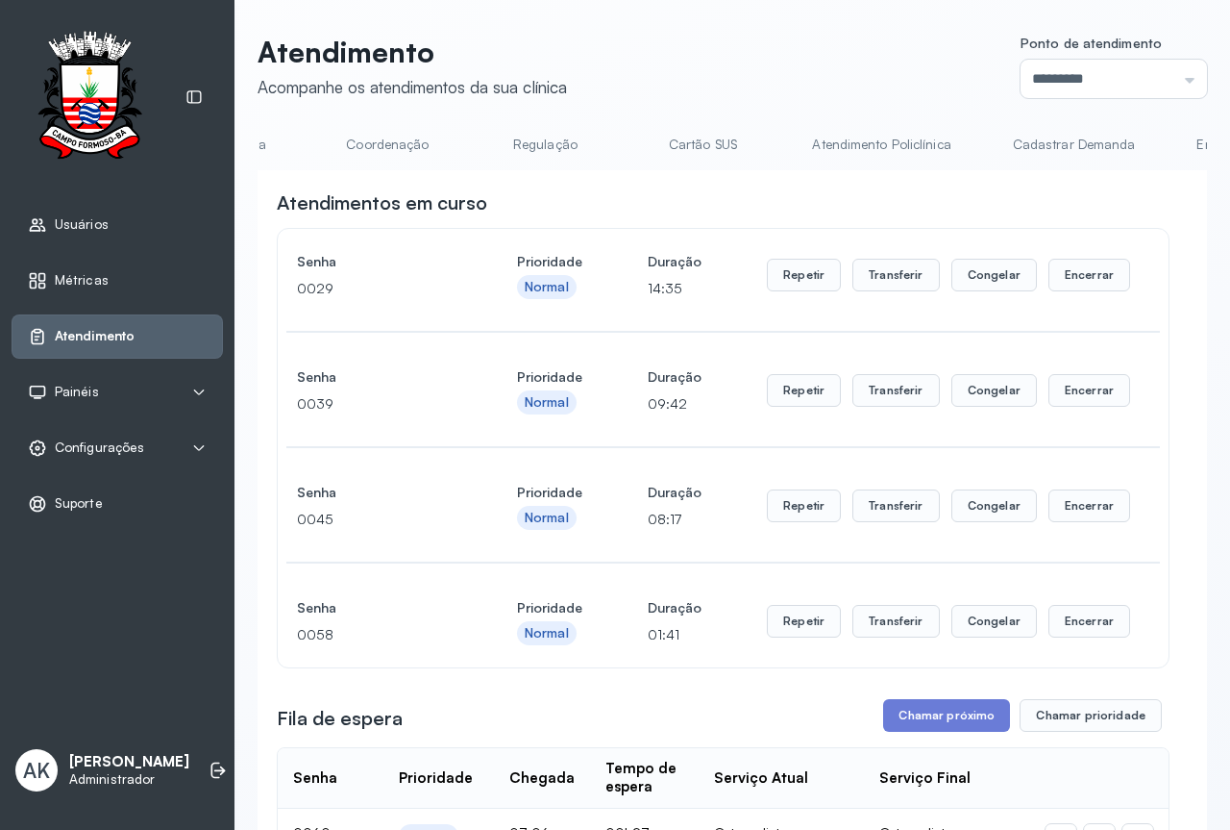
scroll to position [0, 0]
click at [331, 139] on link "Resumo" at bounding box center [325, 145] width 135 height 32
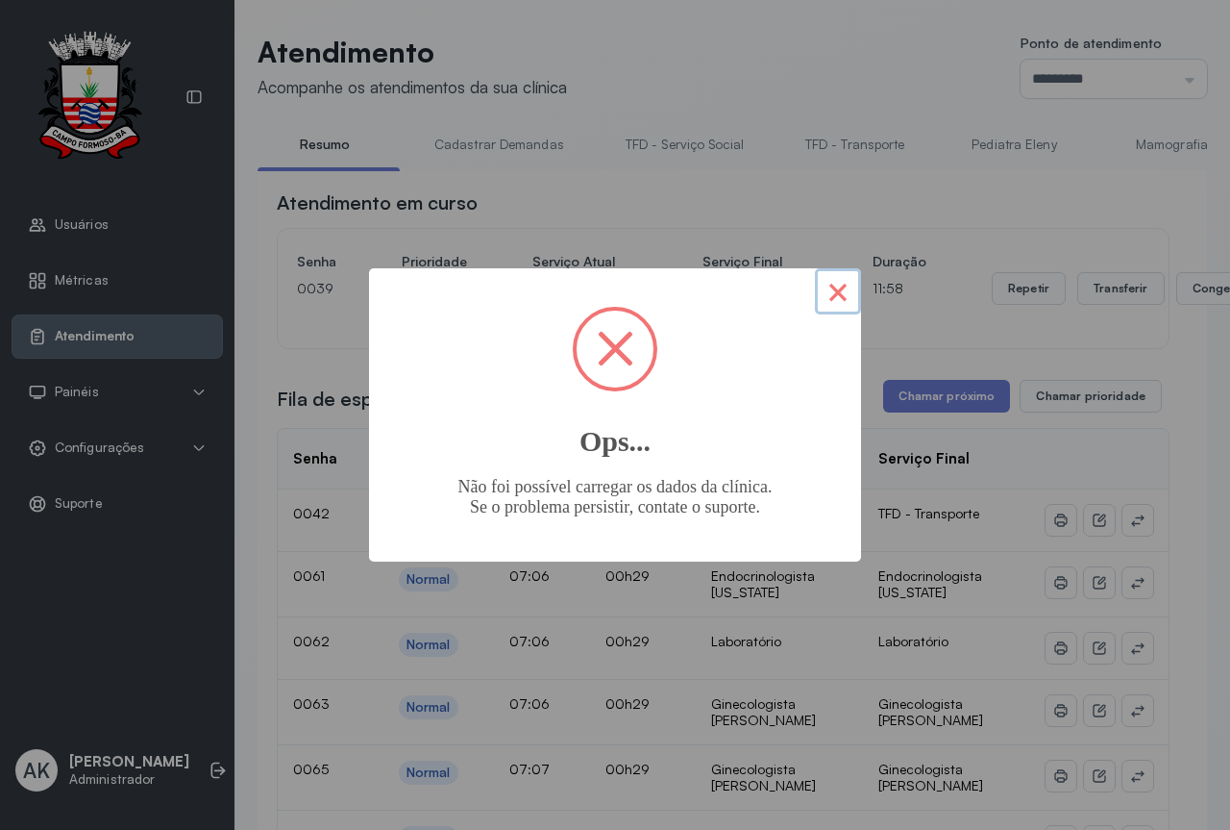
click at [829, 288] on button "×" at bounding box center [838, 291] width 46 height 46
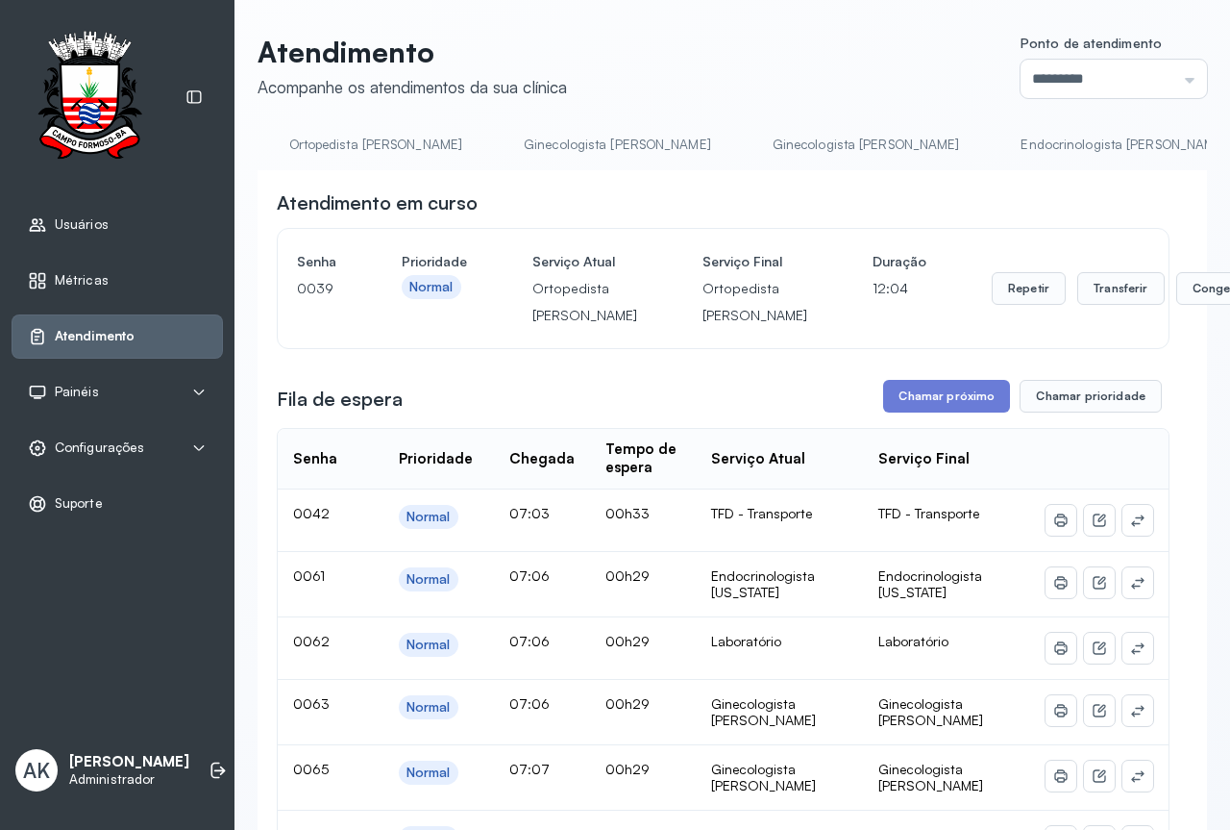
scroll to position [0, 2928]
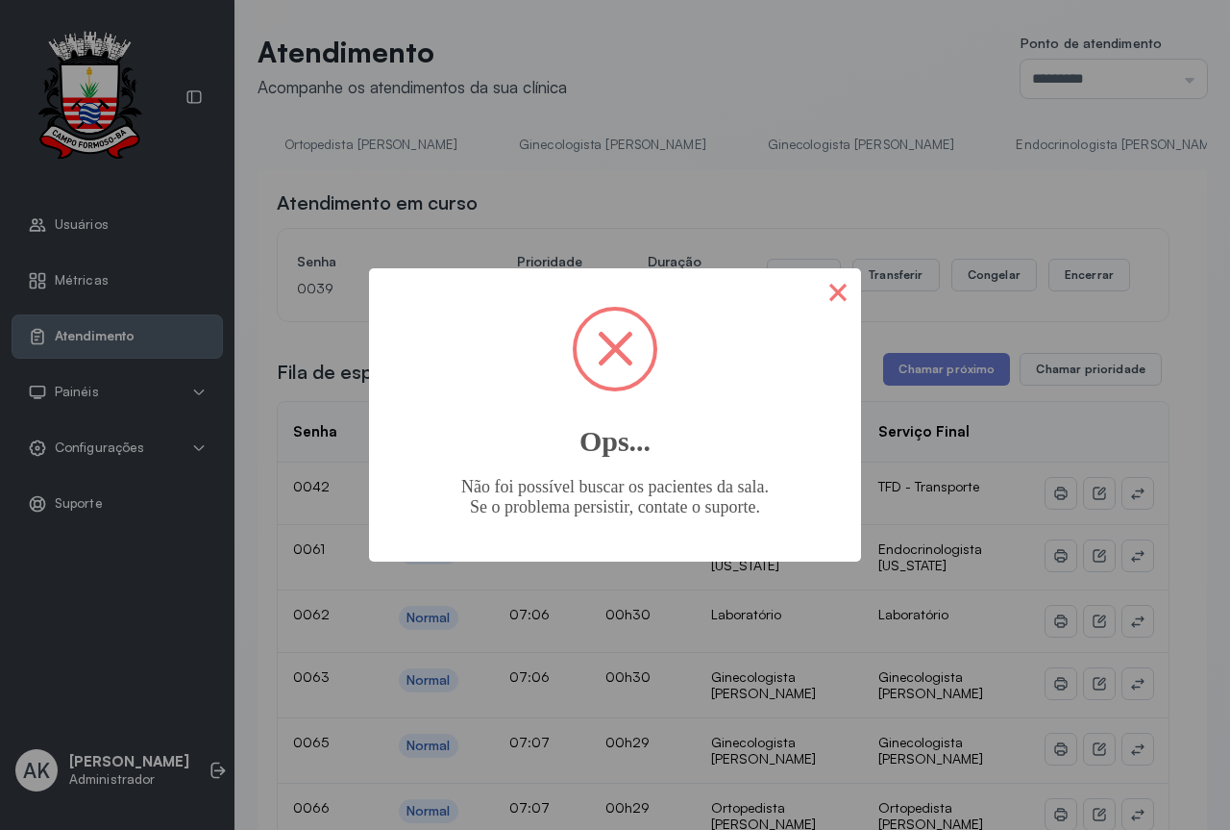
click at [836, 304] on button "×" at bounding box center [838, 291] width 46 height 46
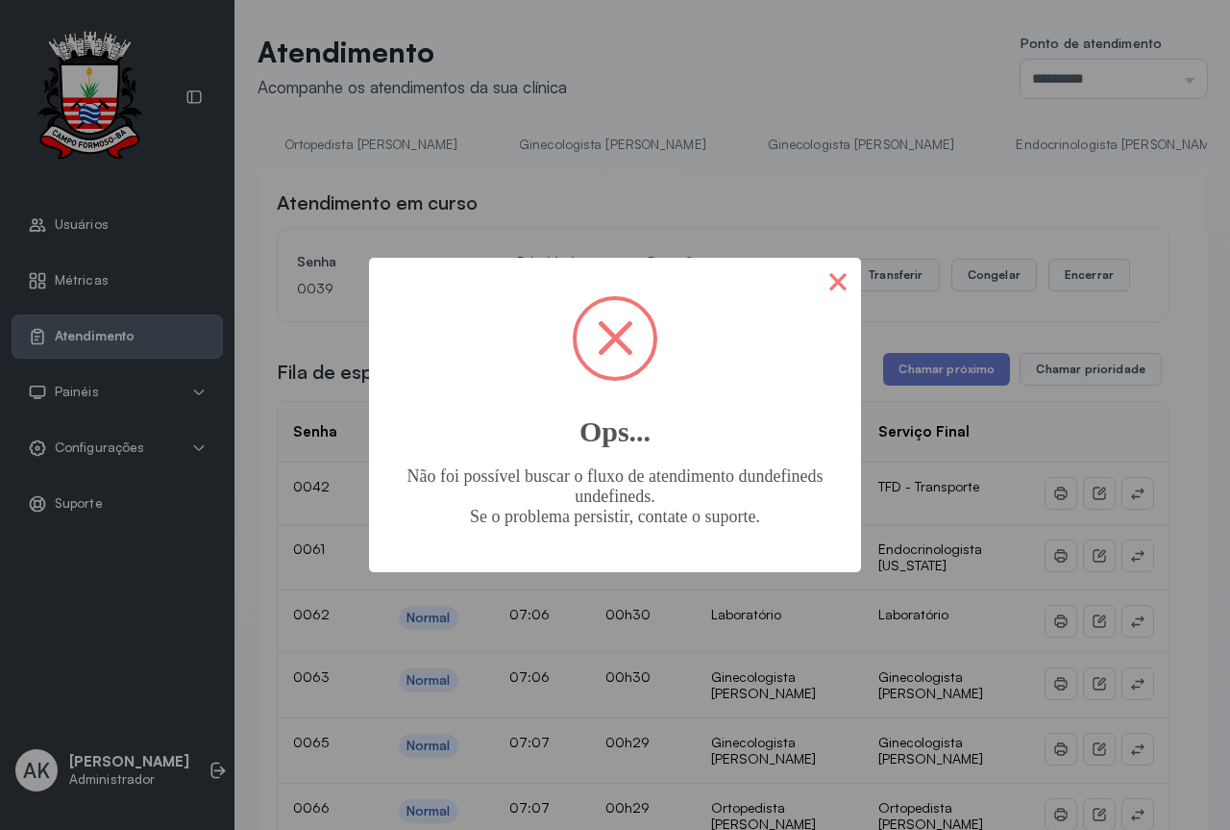
click at [843, 297] on button "×" at bounding box center [838, 281] width 46 height 46
click at [849, 288] on button "×" at bounding box center [838, 281] width 46 height 46
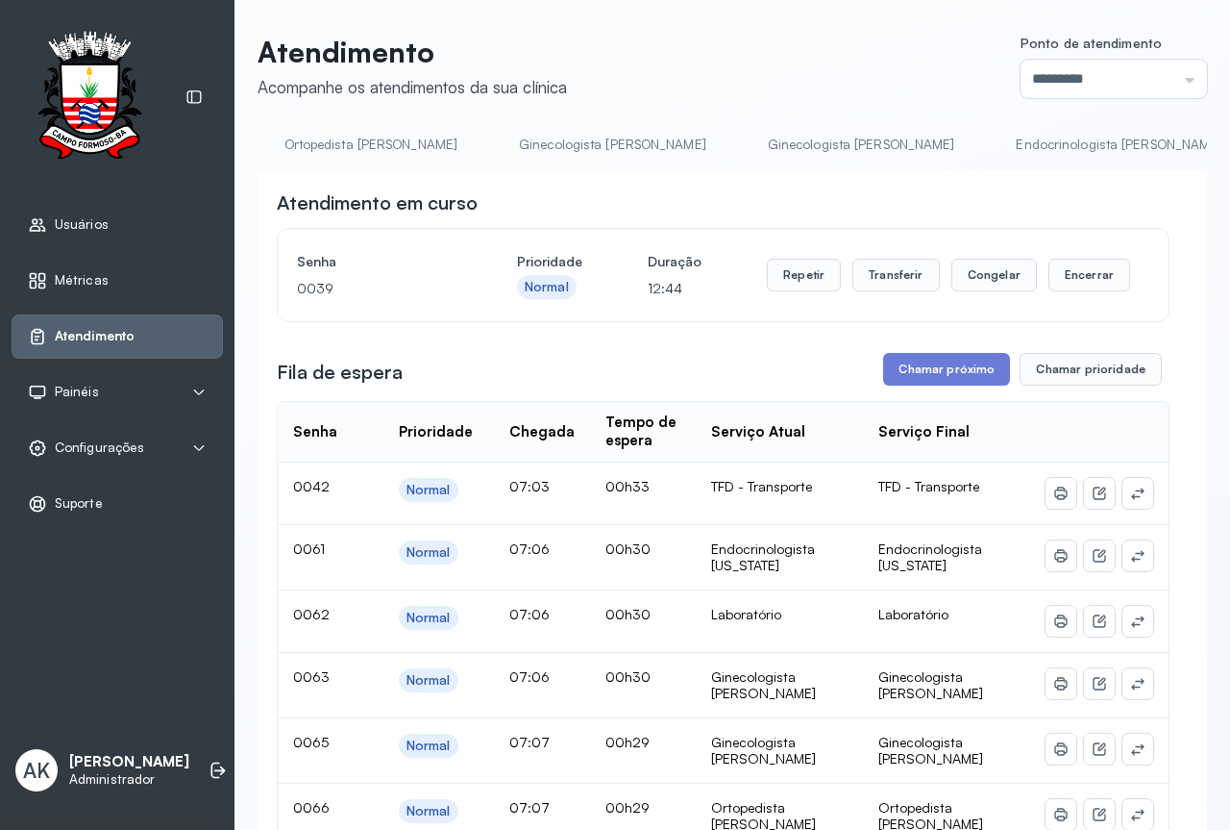
click at [997, 147] on link "Endocrinologista [PERSON_NAME]" at bounding box center [1119, 145] width 244 height 32
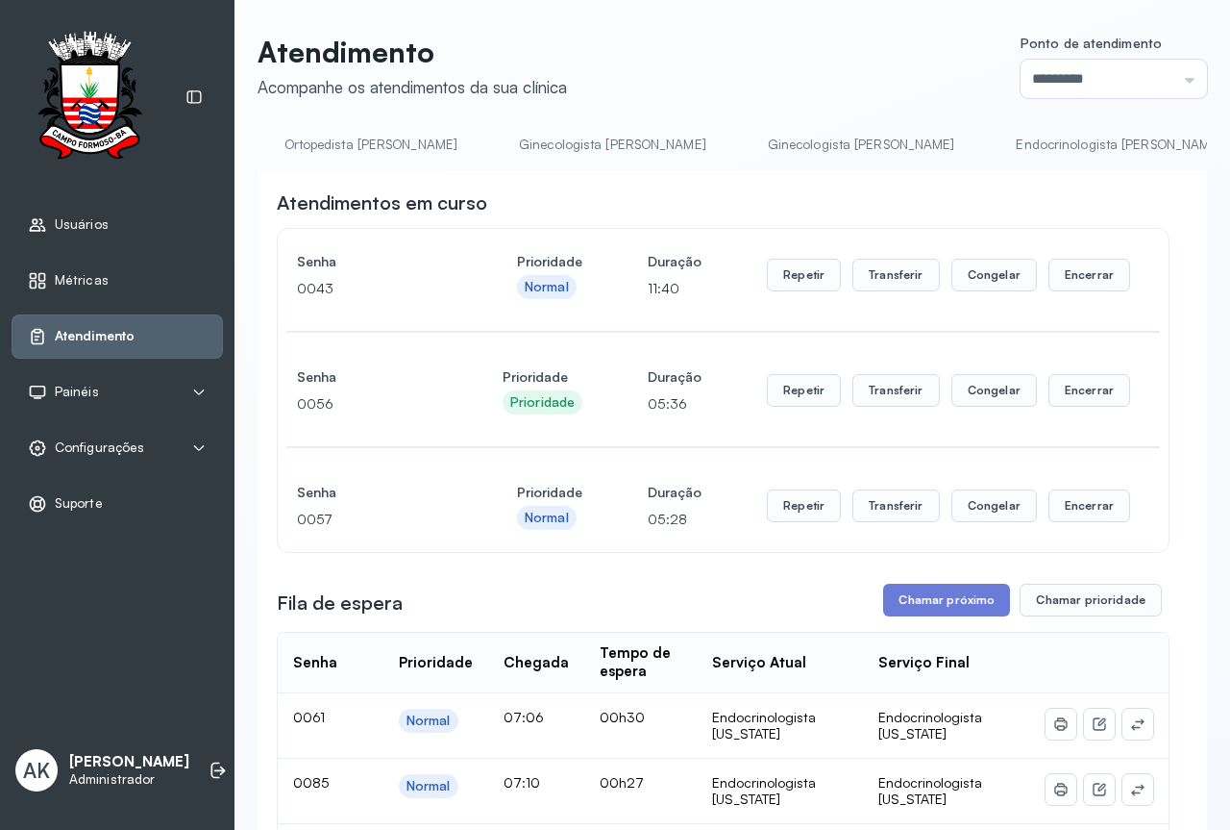
scroll to position [288, 0]
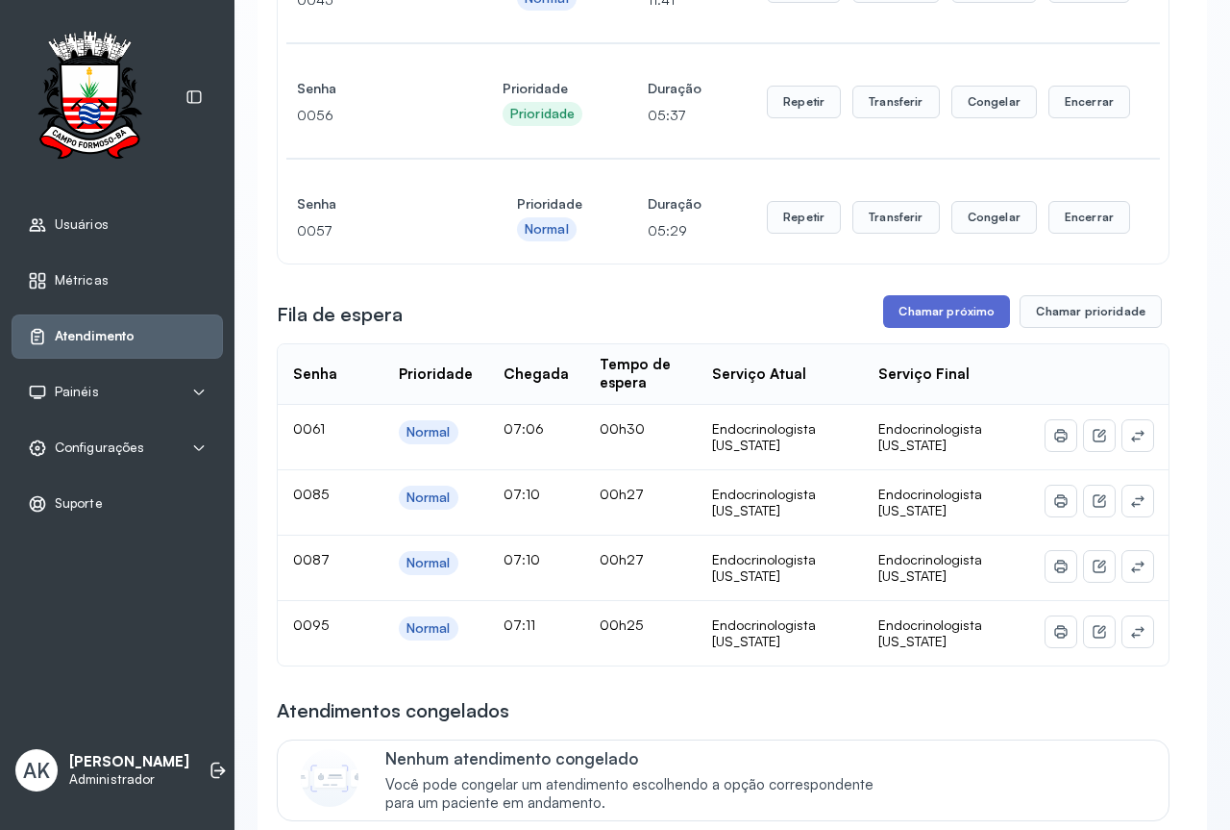
click at [918, 326] on button "Chamar próximo" at bounding box center [946, 311] width 127 height 33
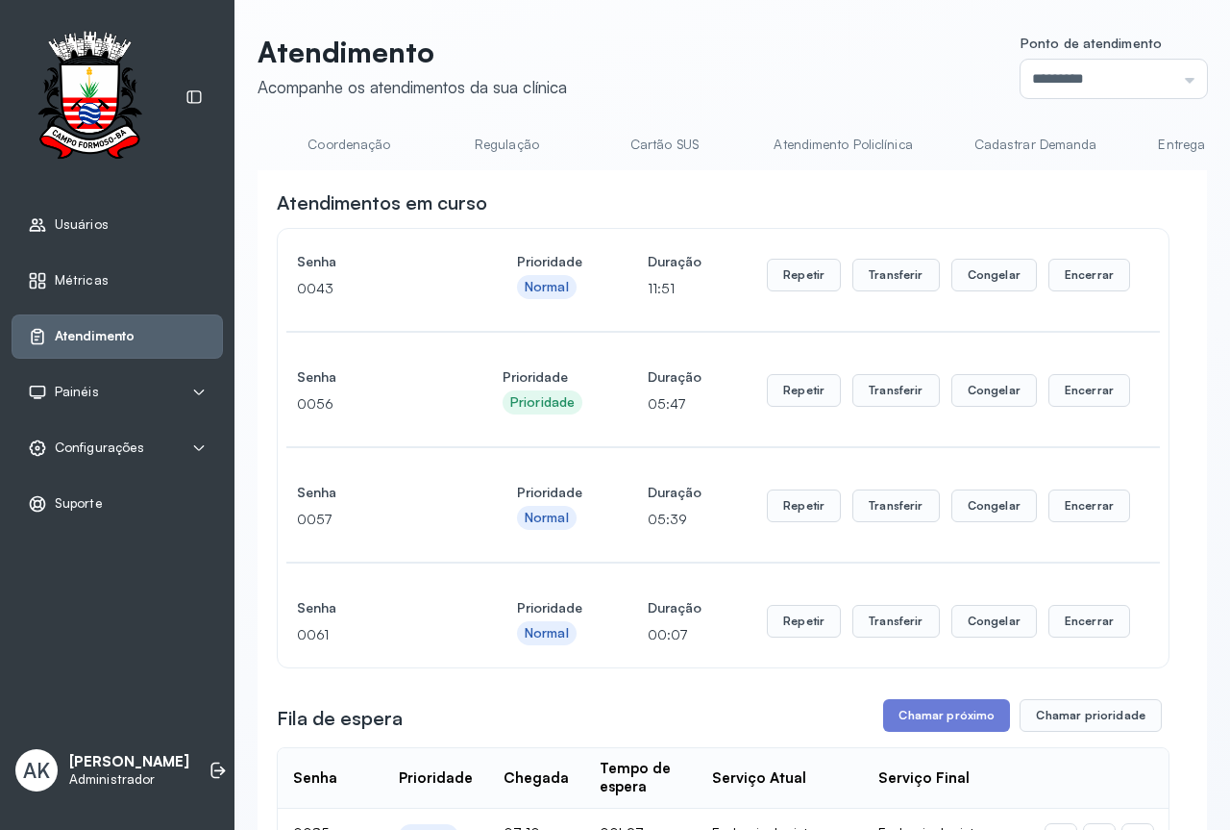
scroll to position [0, 0]
click at [311, 149] on link "Resumo" at bounding box center [325, 145] width 135 height 32
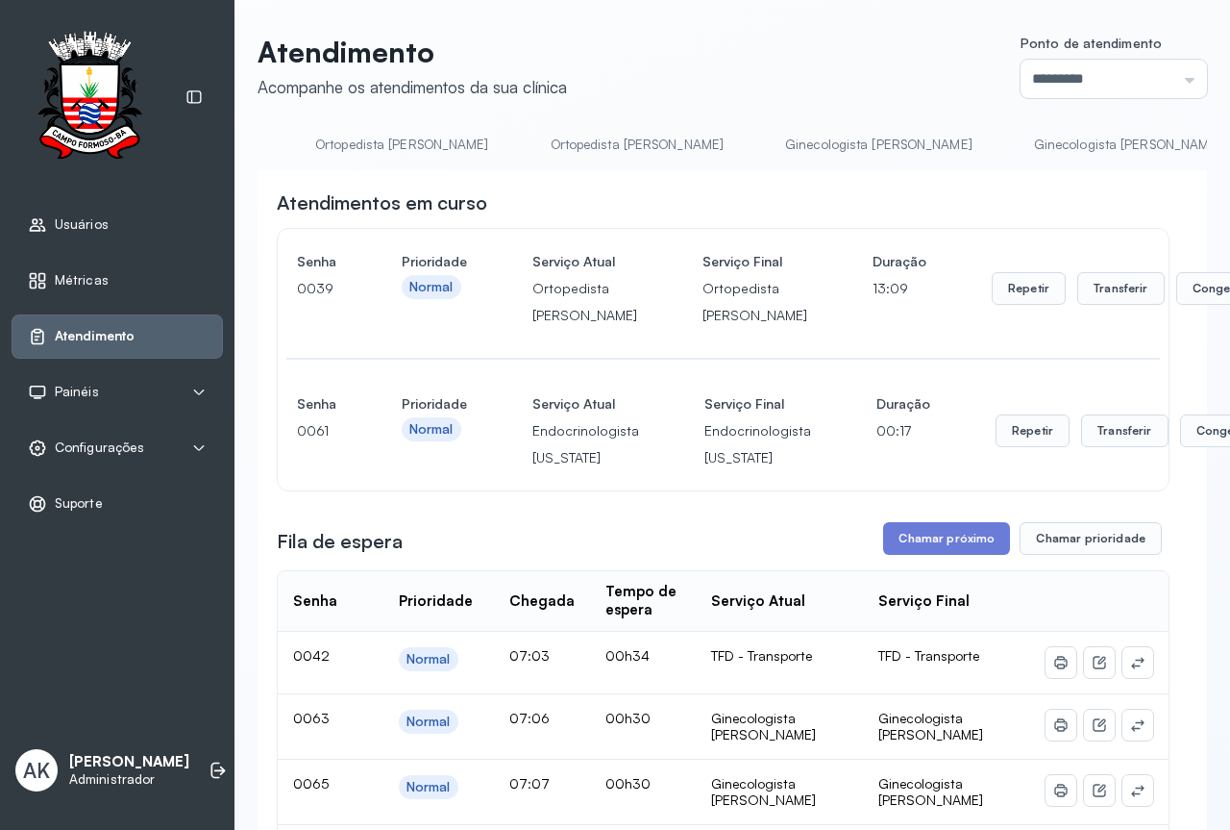
scroll to position [0, 2695]
click at [732, 156] on link "Ginecologista [PERSON_NAME]" at bounding box center [845, 145] width 226 height 32
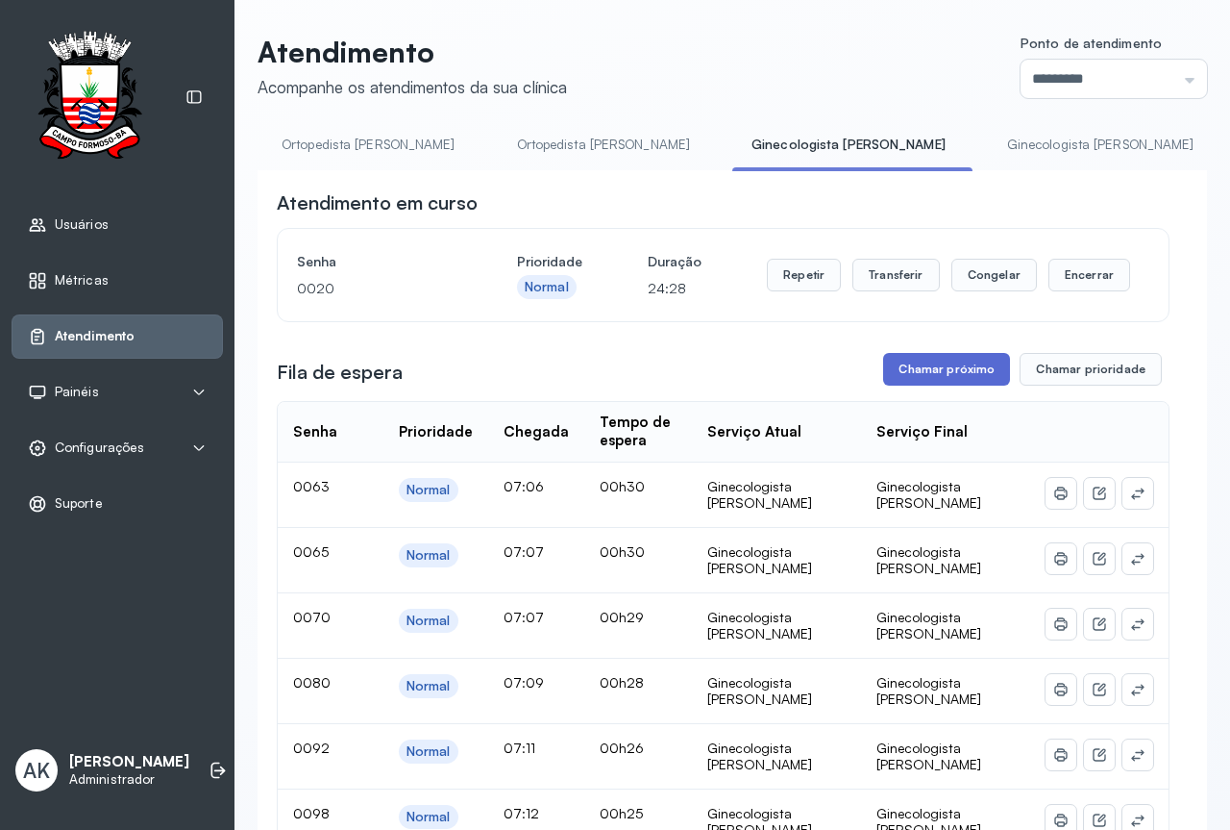
click at [908, 373] on button "Chamar próximo" at bounding box center [946, 369] width 127 height 33
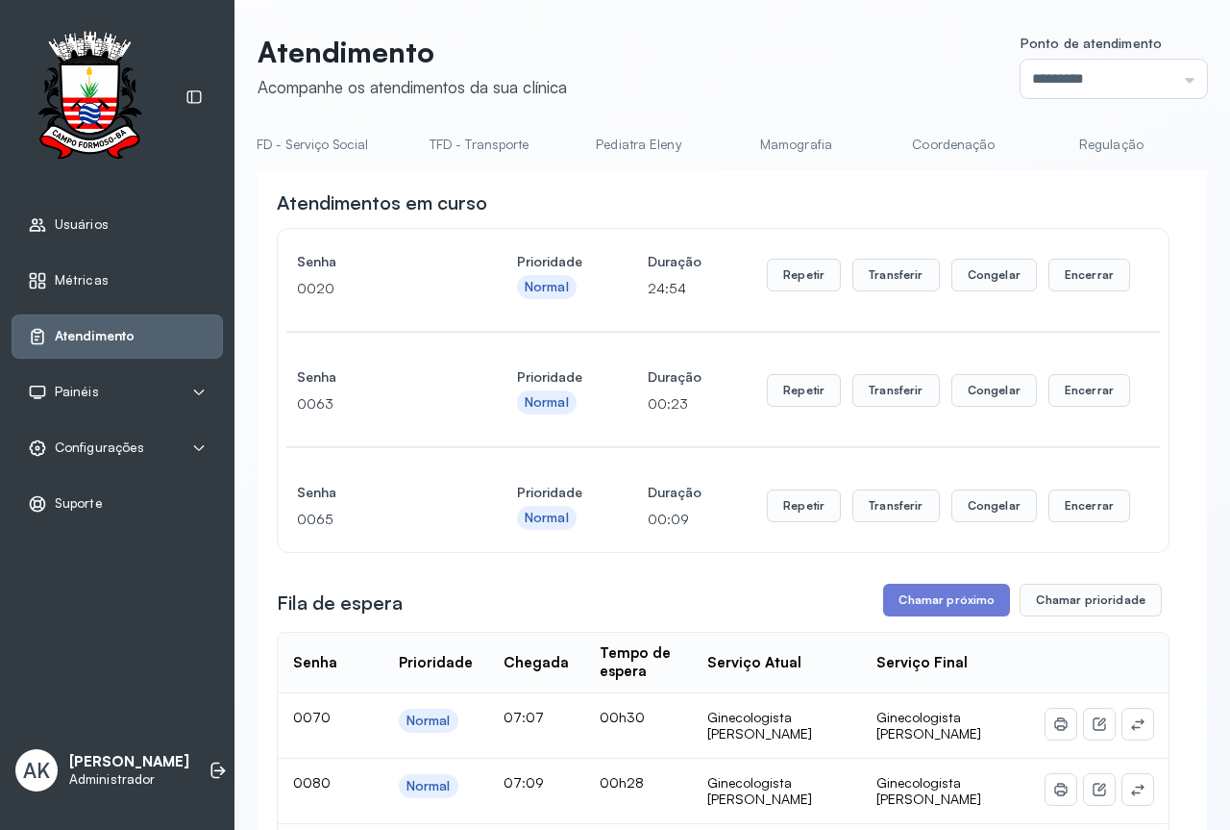
scroll to position [0, 0]
click at [350, 156] on link "Resumo" at bounding box center [325, 145] width 135 height 32
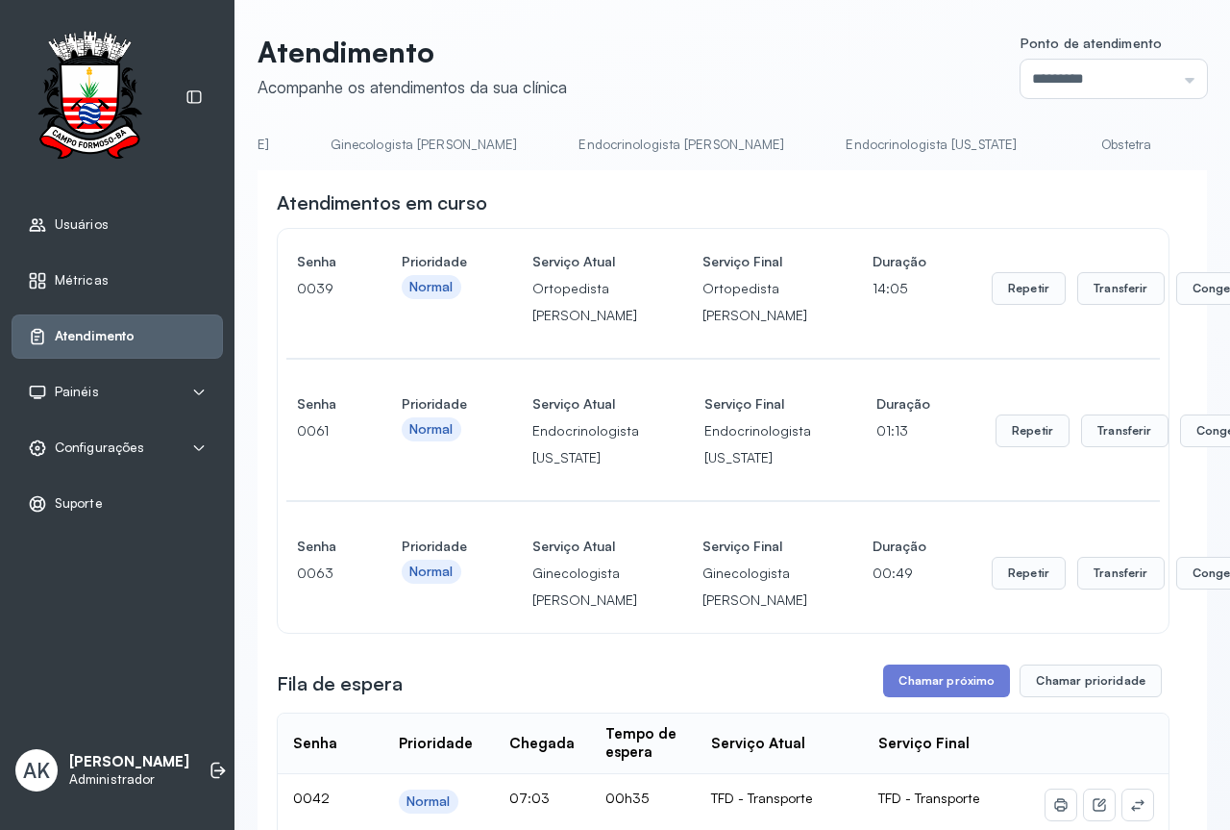
scroll to position [0, 3688]
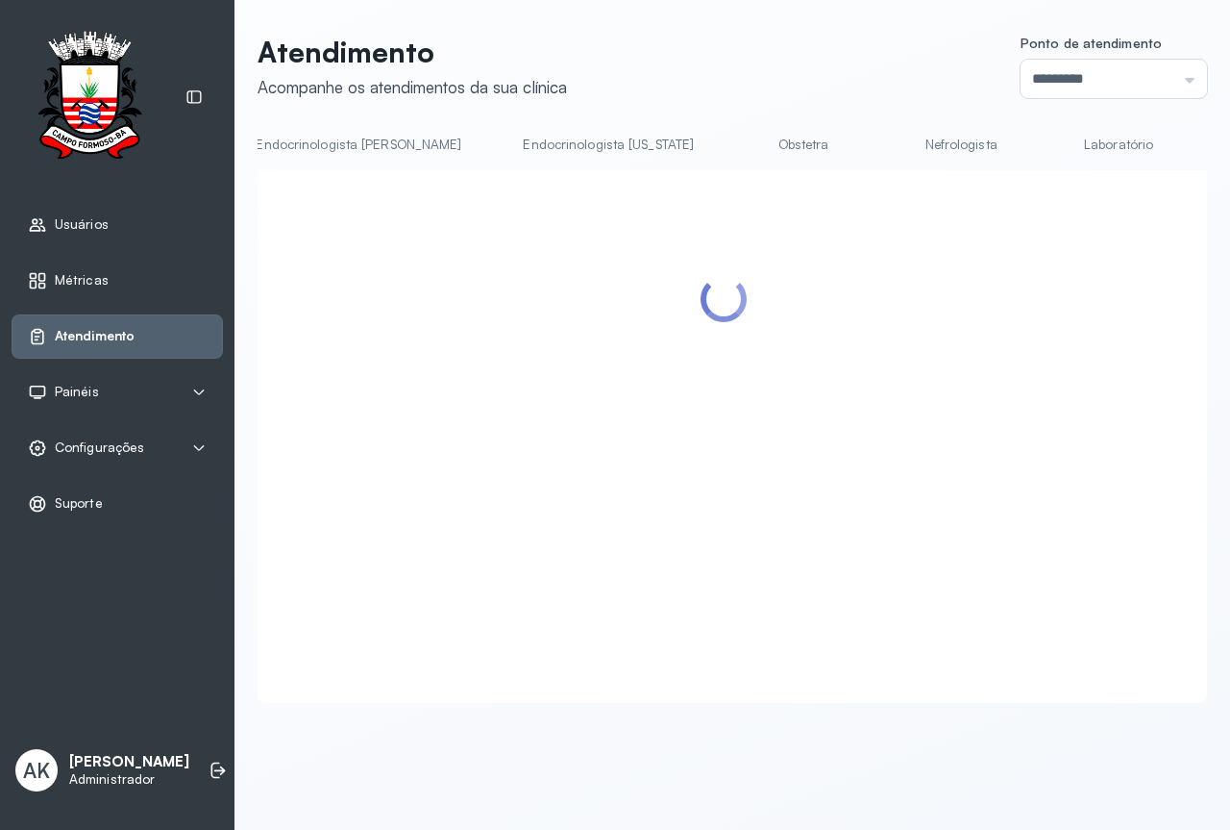
click at [1052, 137] on link "Laboratório" at bounding box center [1119, 145] width 135 height 32
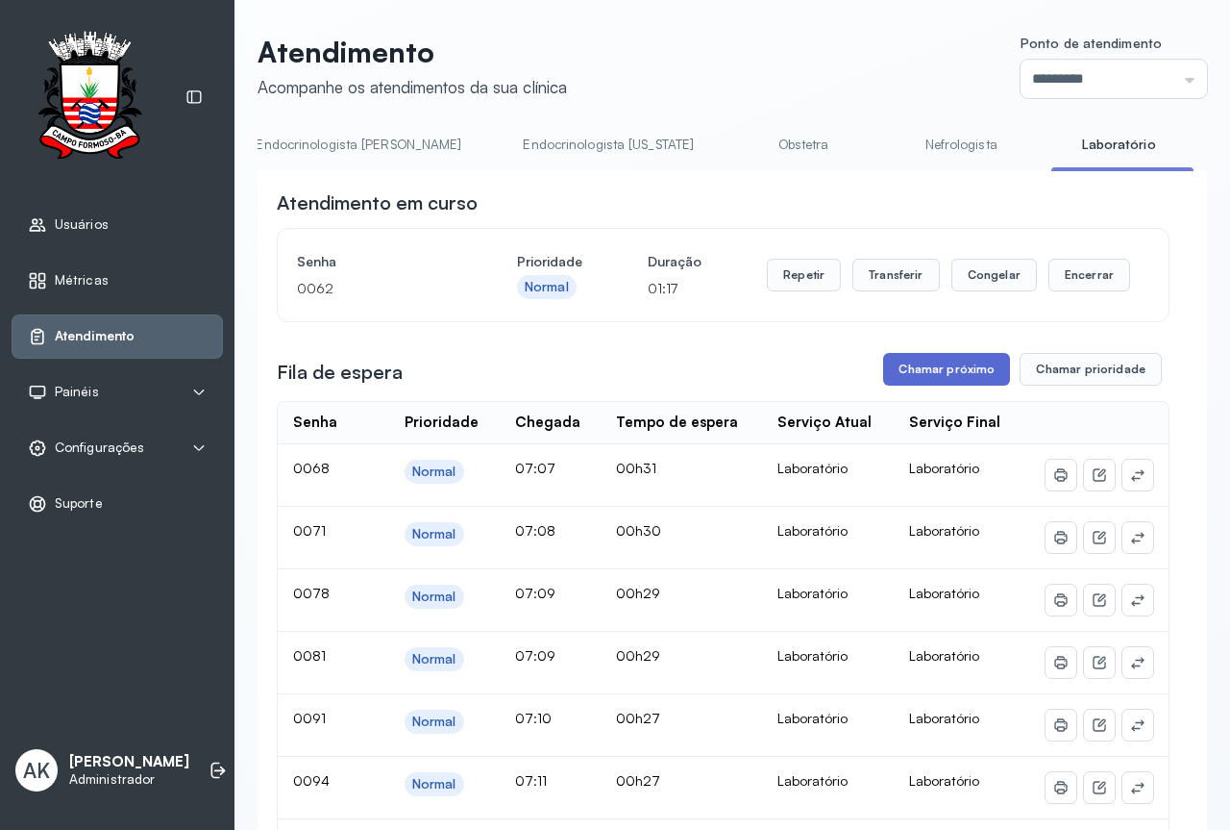
click at [925, 377] on button "Chamar próximo" at bounding box center [946, 369] width 127 height 33
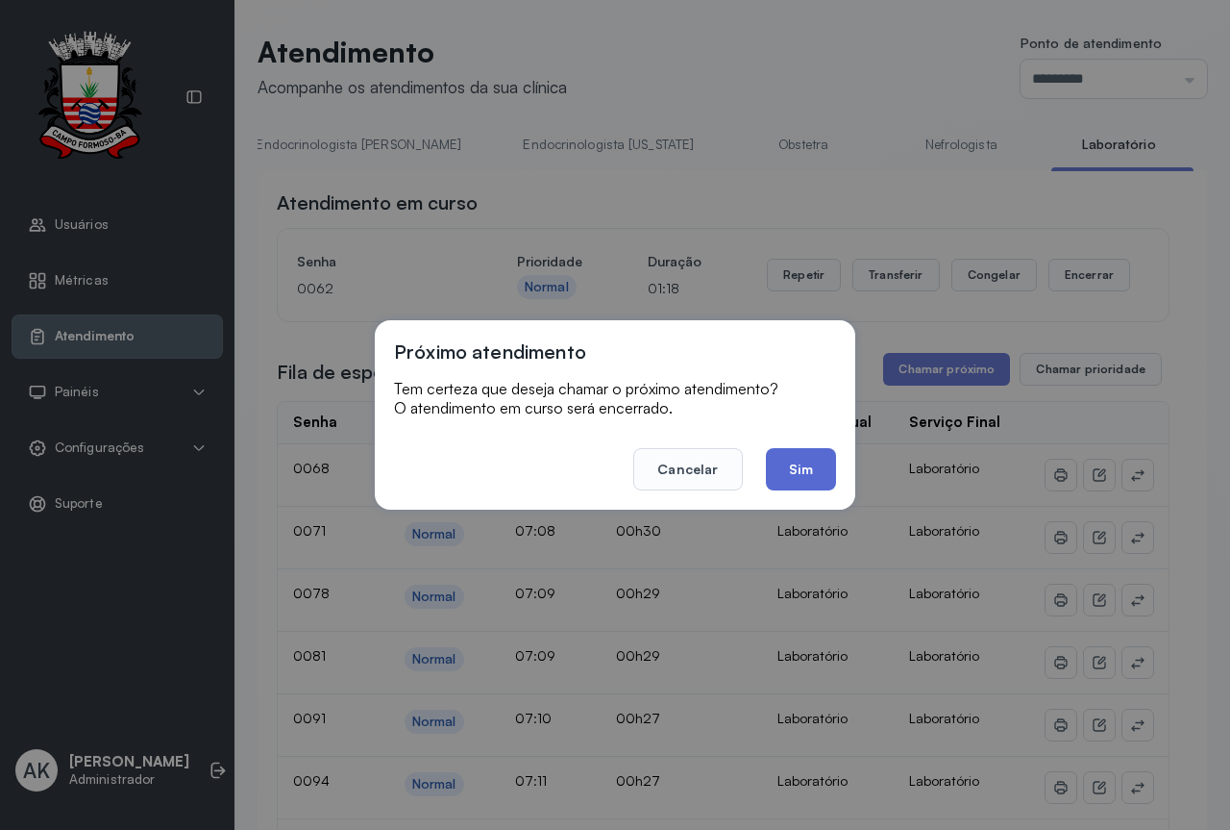
click at [786, 468] on button "Sim" at bounding box center [801, 469] width 70 height 42
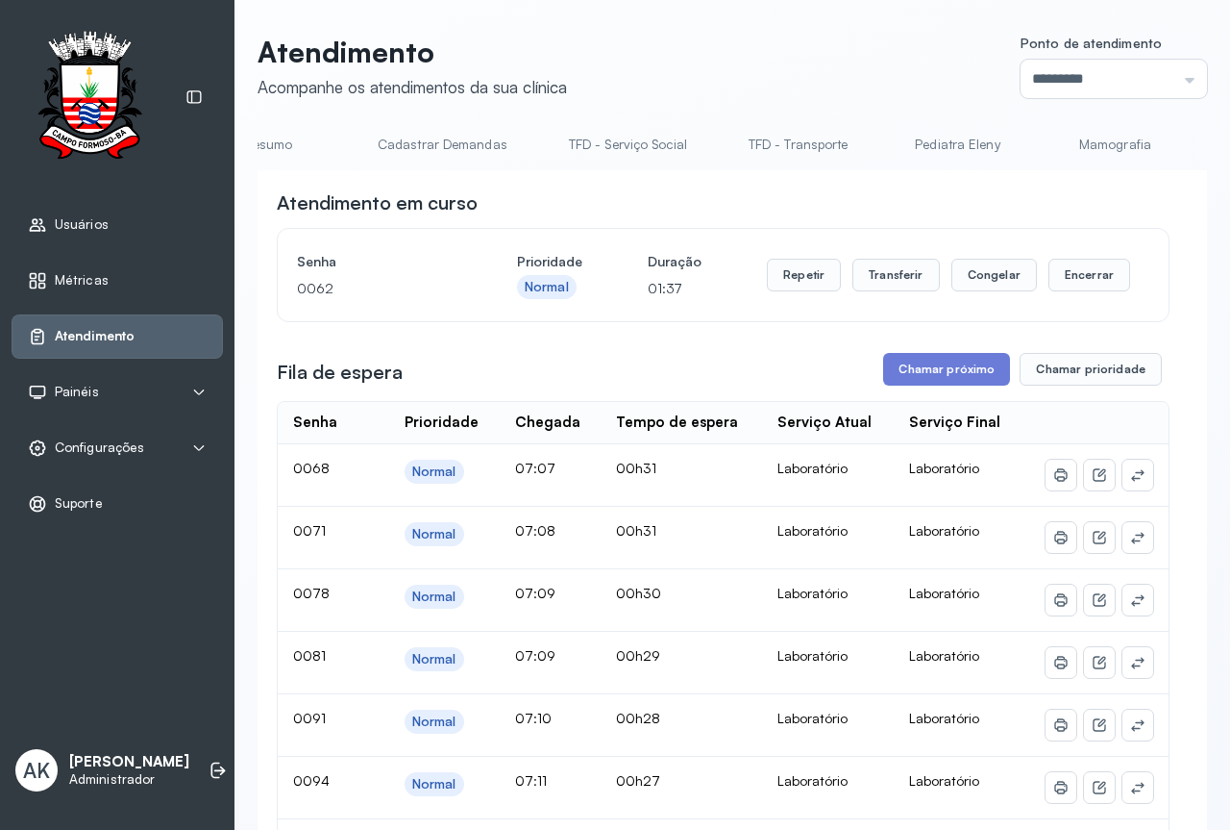
scroll to position [0, 0]
click at [309, 147] on link "Resumo" at bounding box center [325, 145] width 135 height 32
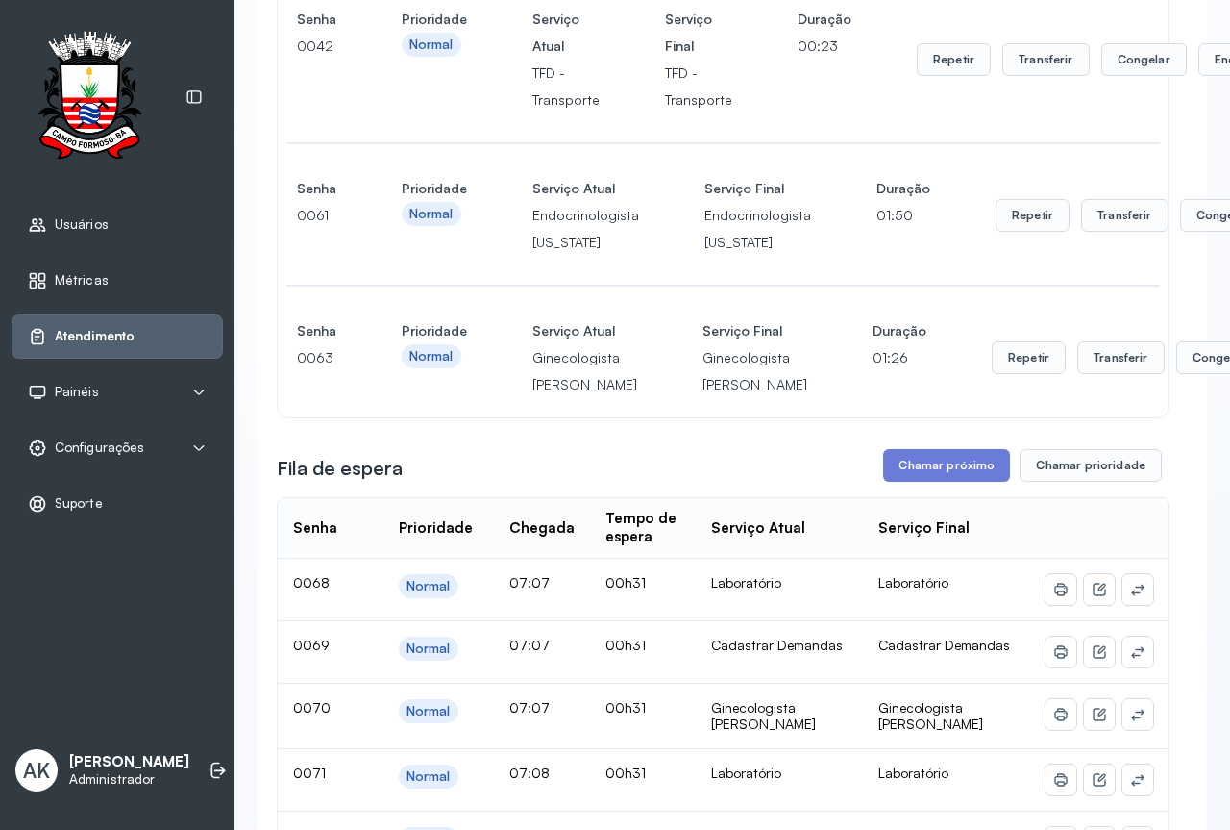
scroll to position [288, 0]
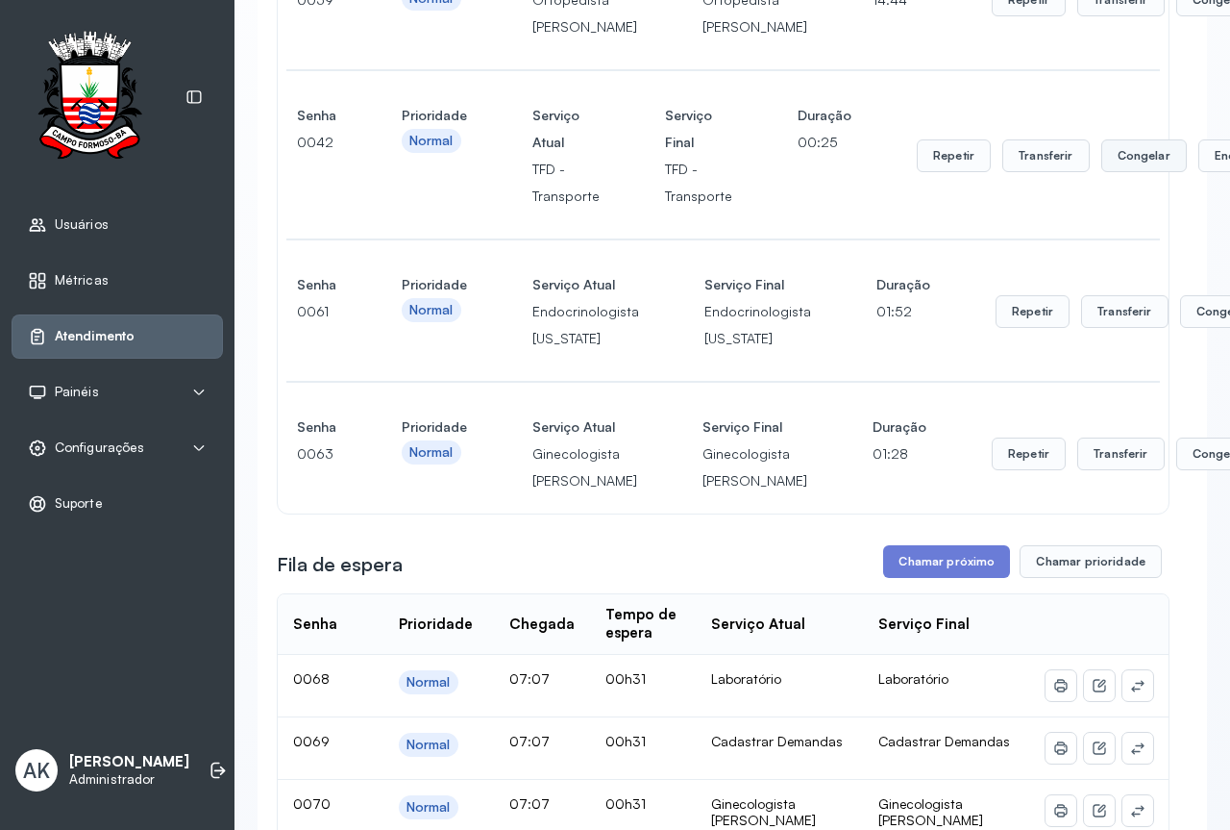
click at [1177, 16] on button "Congelar" at bounding box center [1220, 0] width 86 height 33
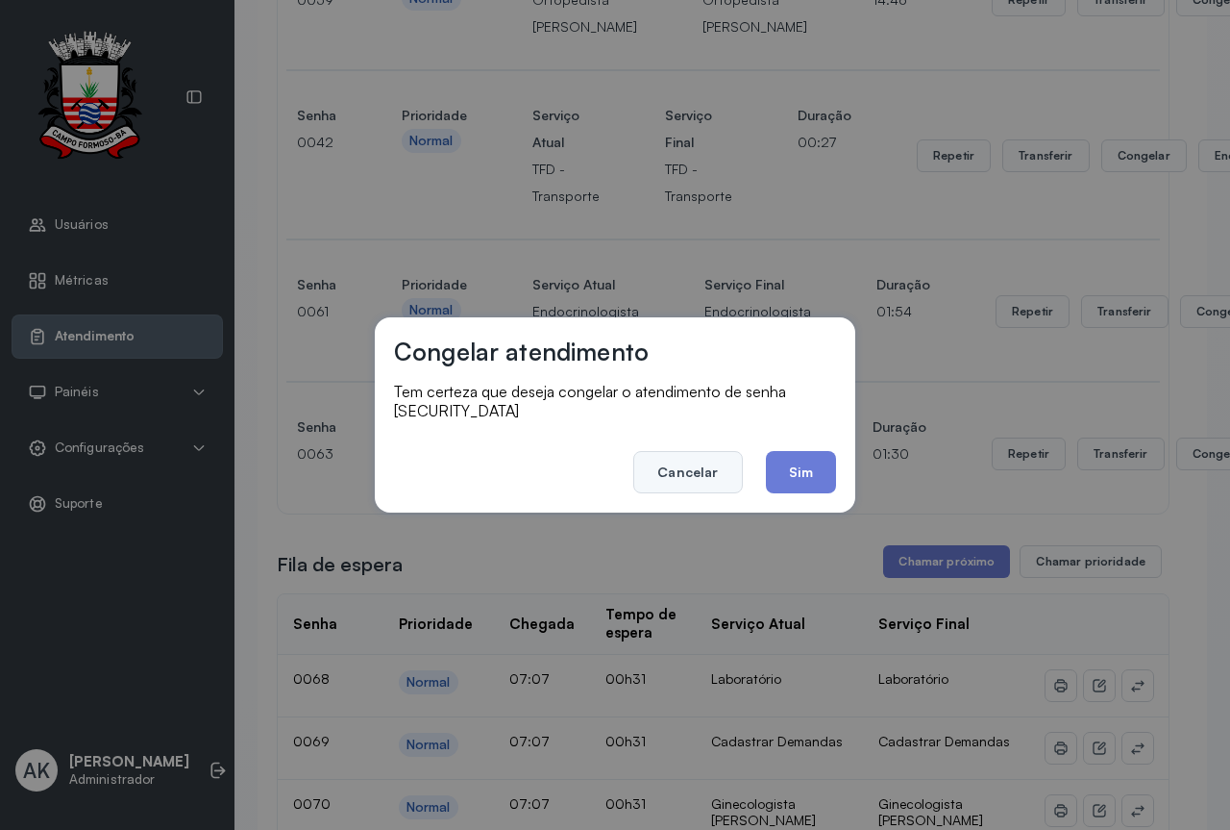
drag, startPoint x: 690, startPoint y: 459, endPoint x: 868, endPoint y: 360, distance: 204.0
click at [692, 459] on button "Cancelar" at bounding box center [687, 472] width 109 height 42
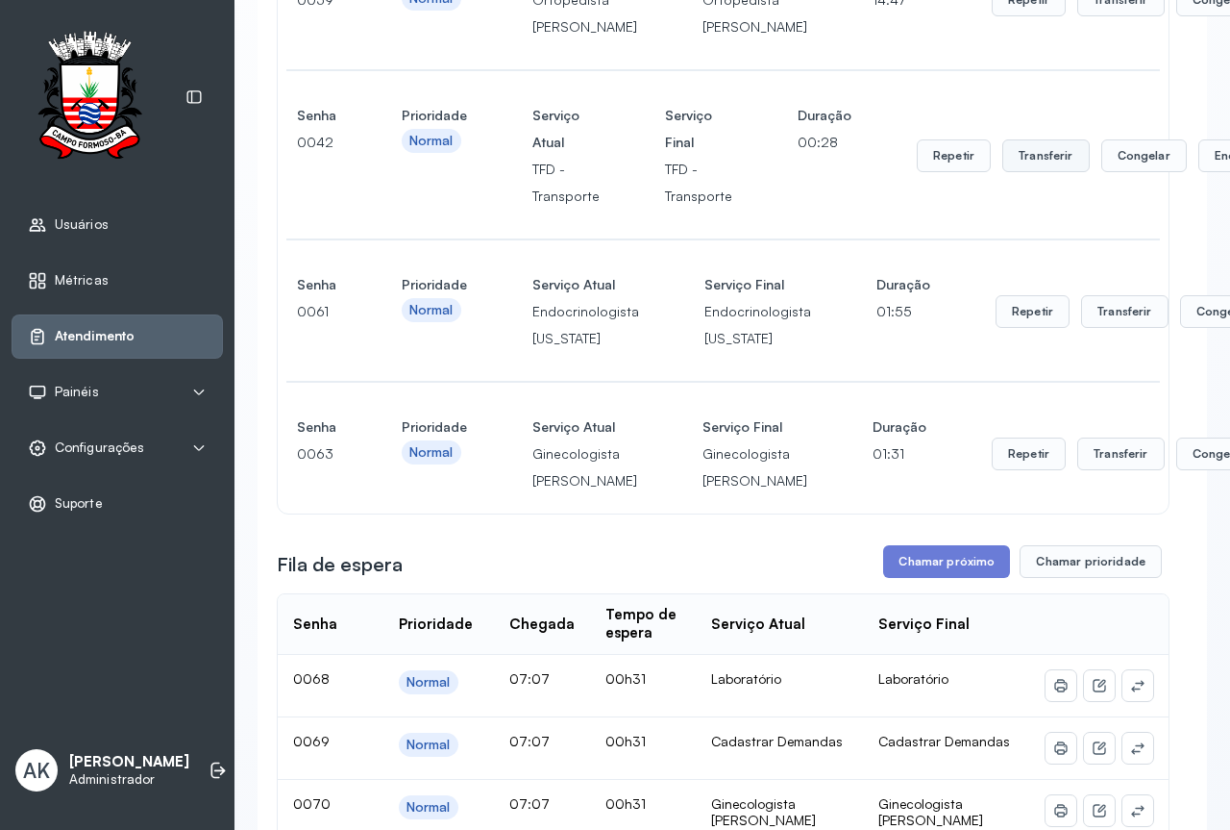
click at [1078, 16] on button "Transferir" at bounding box center [1121, 0] width 87 height 33
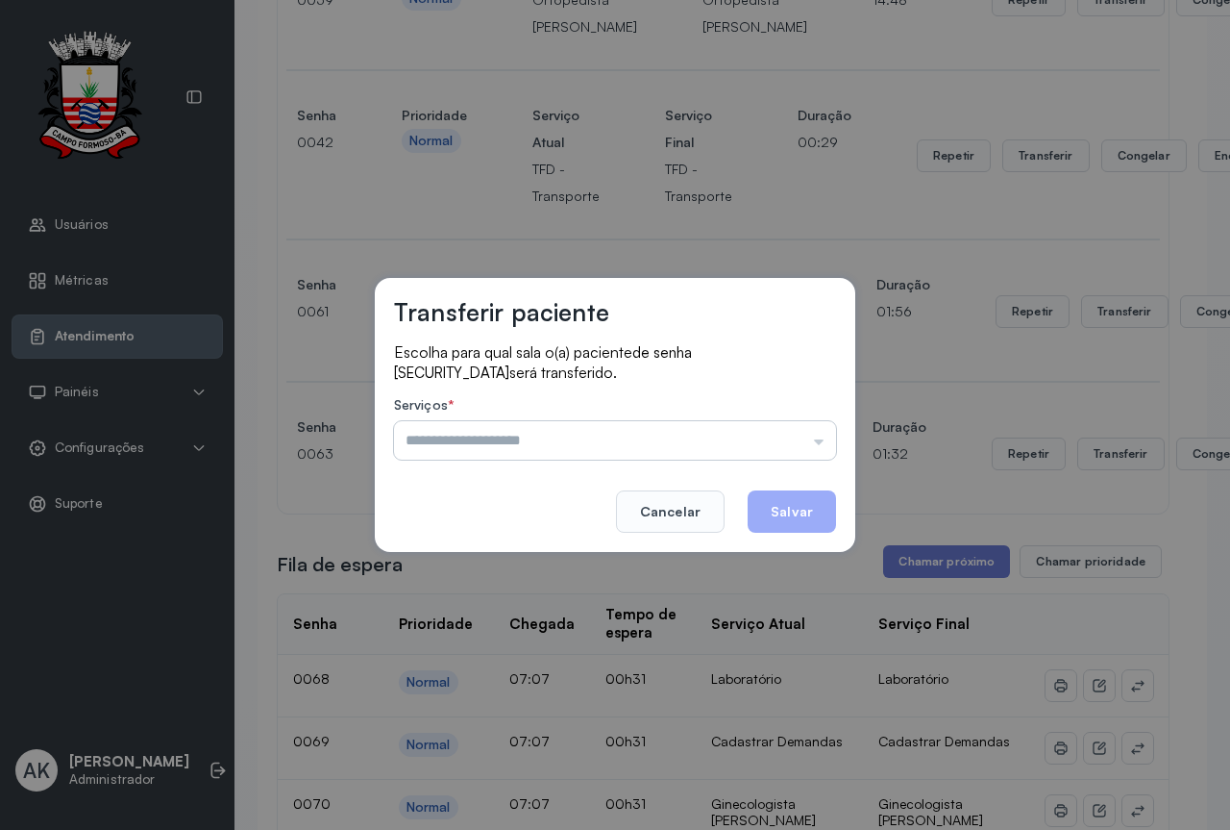
click at [696, 433] on input "text" at bounding box center [615, 440] width 442 height 38
type input "**********"
click at [616, 558] on div "**********" at bounding box center [615, 415] width 1230 height 830
click at [778, 517] on button "Salvar" at bounding box center [792, 511] width 88 height 42
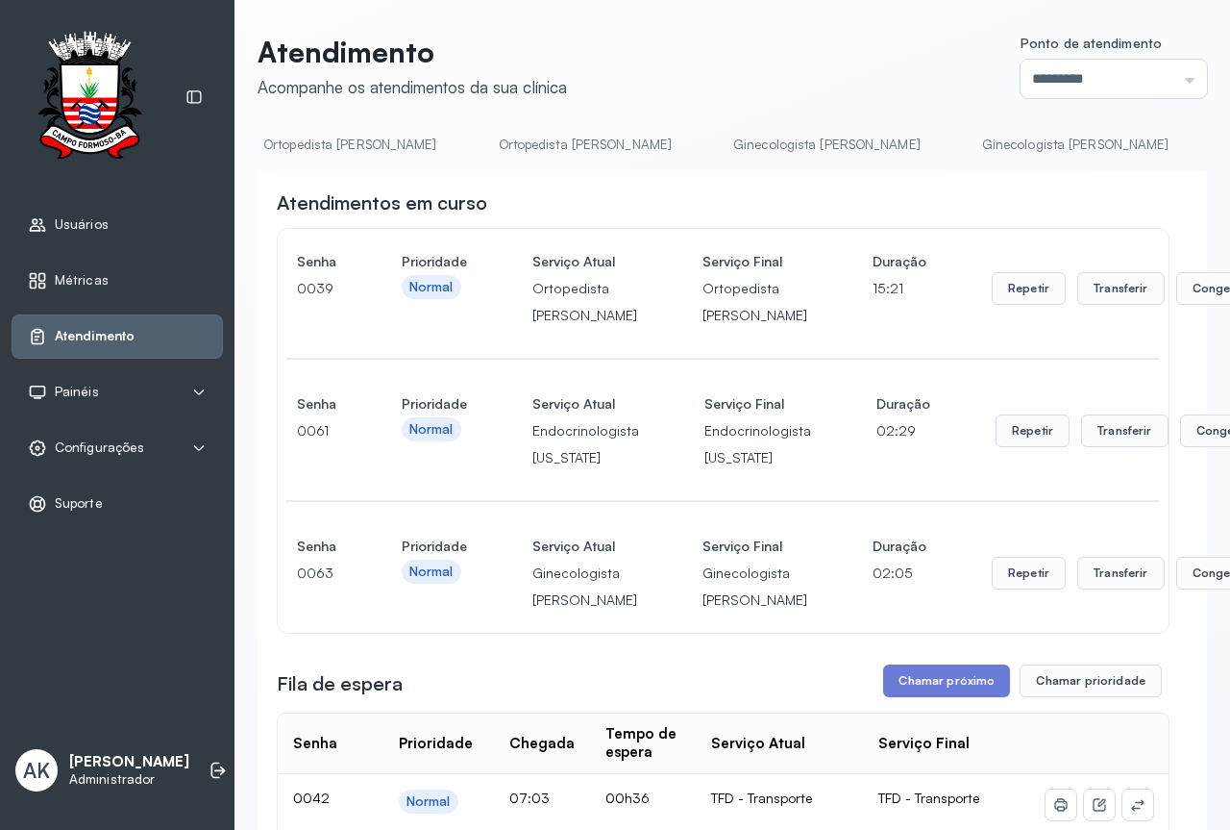
scroll to position [0, 2751]
click at [677, 143] on link "Ginecologista [PERSON_NAME]" at bounding box center [790, 145] width 226 height 32
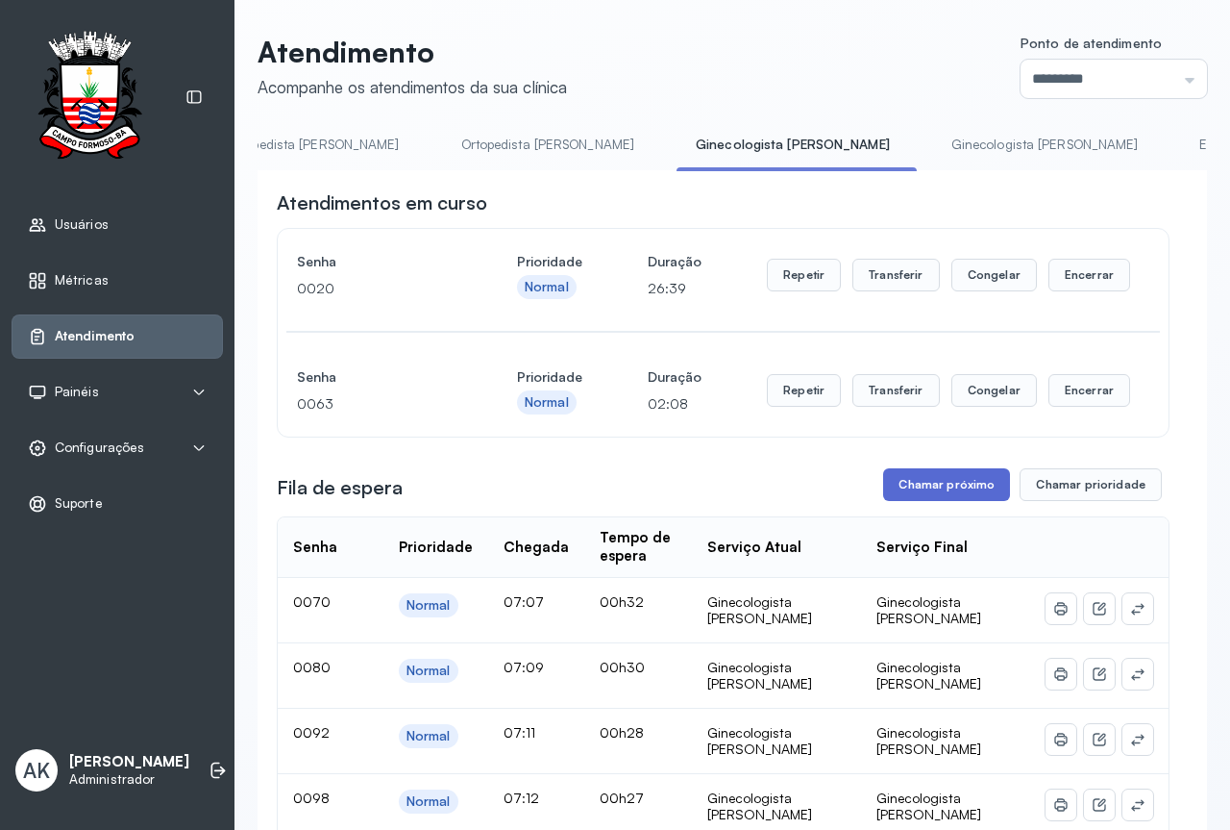
click at [928, 479] on button "Chamar próximo" at bounding box center [946, 484] width 127 height 33
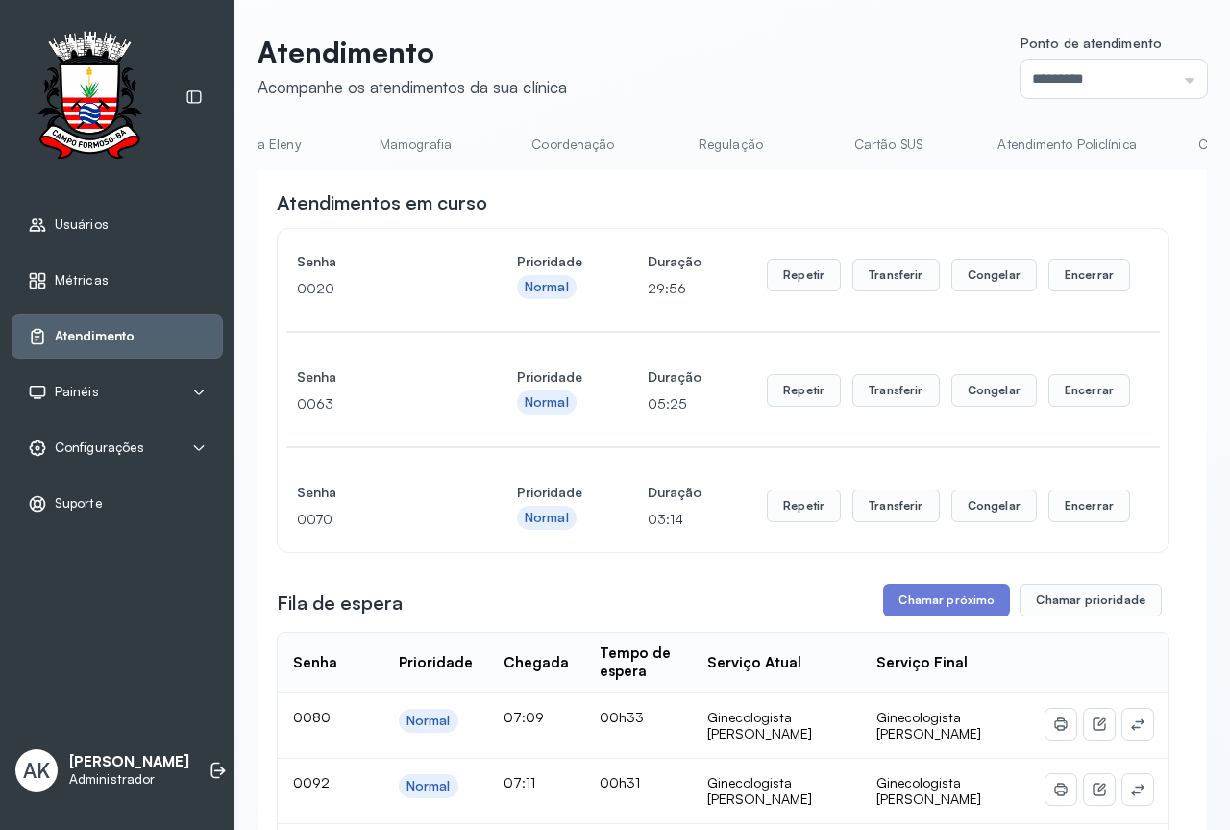
scroll to position [0, 0]
click at [325, 150] on link "Resumo" at bounding box center [325, 145] width 135 height 32
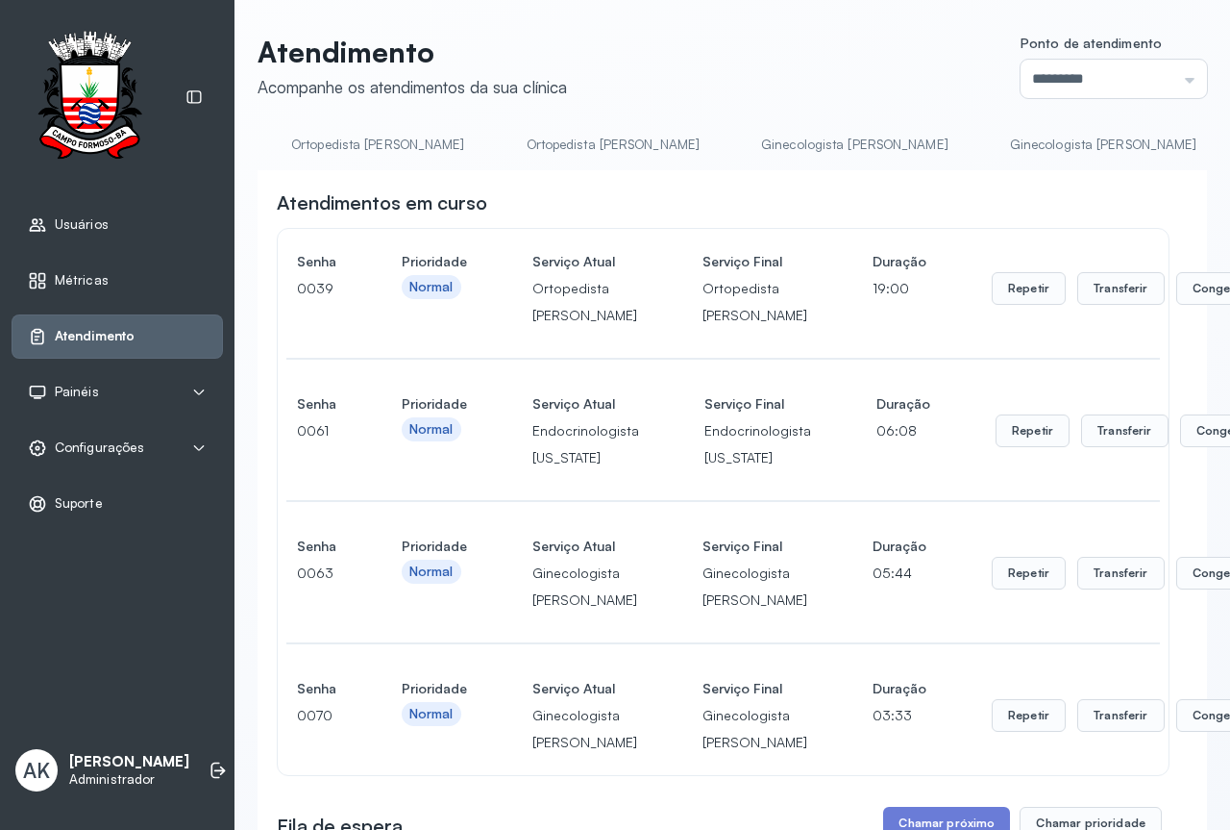
scroll to position [0, 3688]
click at [1052, 149] on link "Laboratório" at bounding box center [1119, 145] width 135 height 32
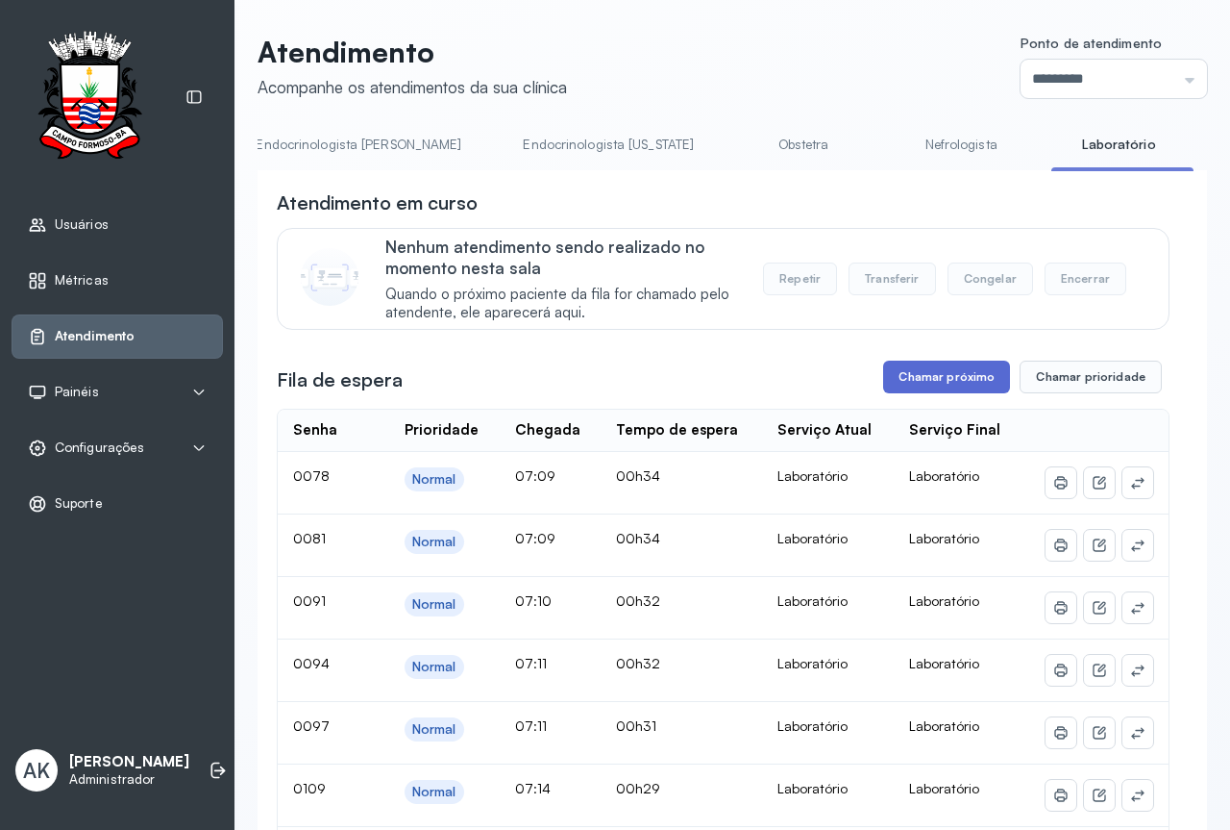
click at [929, 384] on button "Chamar próximo" at bounding box center [946, 376] width 127 height 33
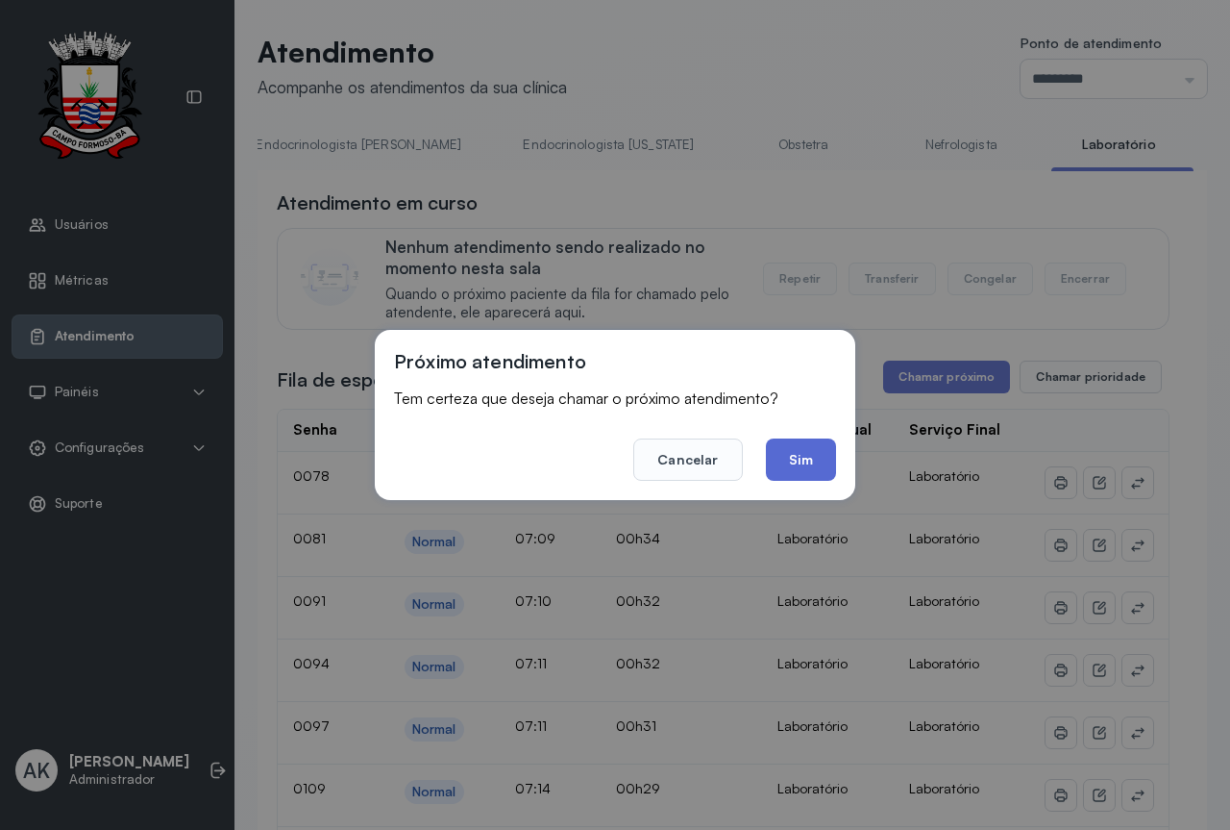
click at [786, 459] on button "Sim" at bounding box center [801, 459] width 70 height 42
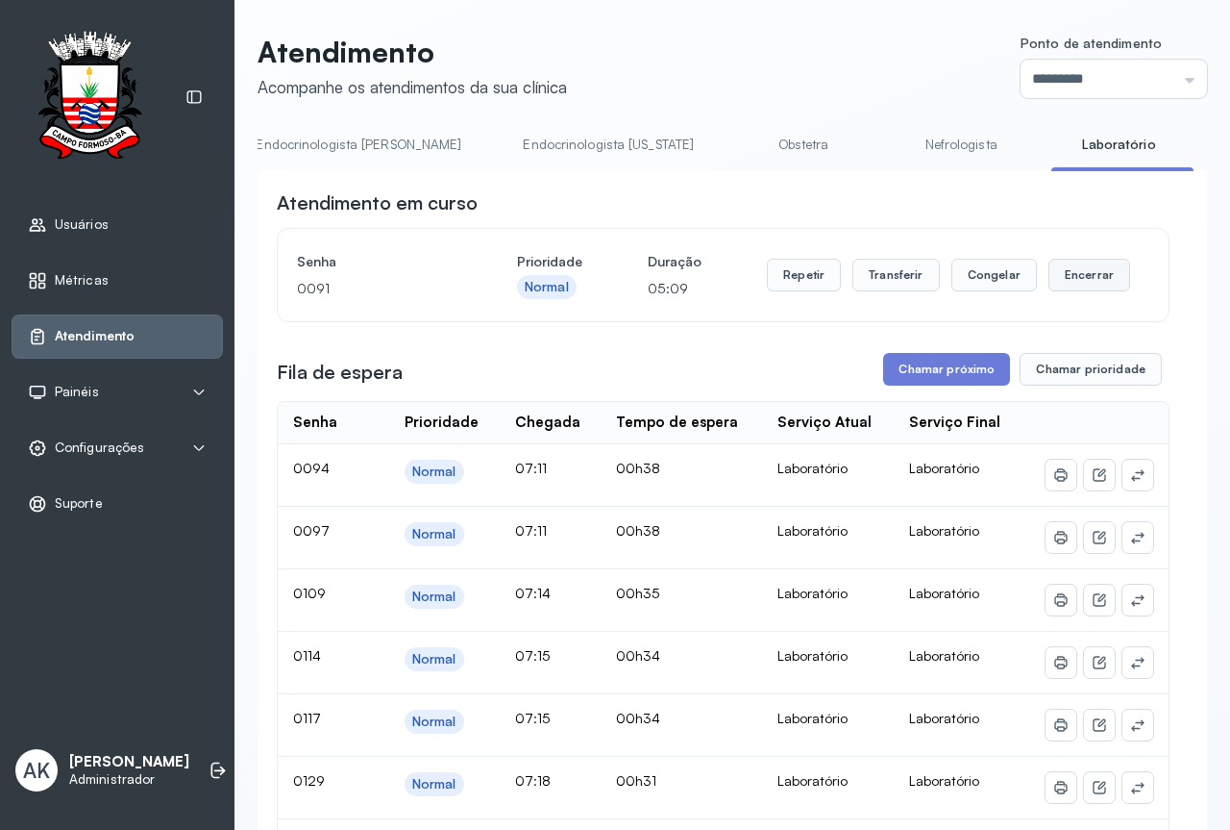
click at [1094, 276] on button "Encerrar" at bounding box center [1090, 275] width 82 height 33
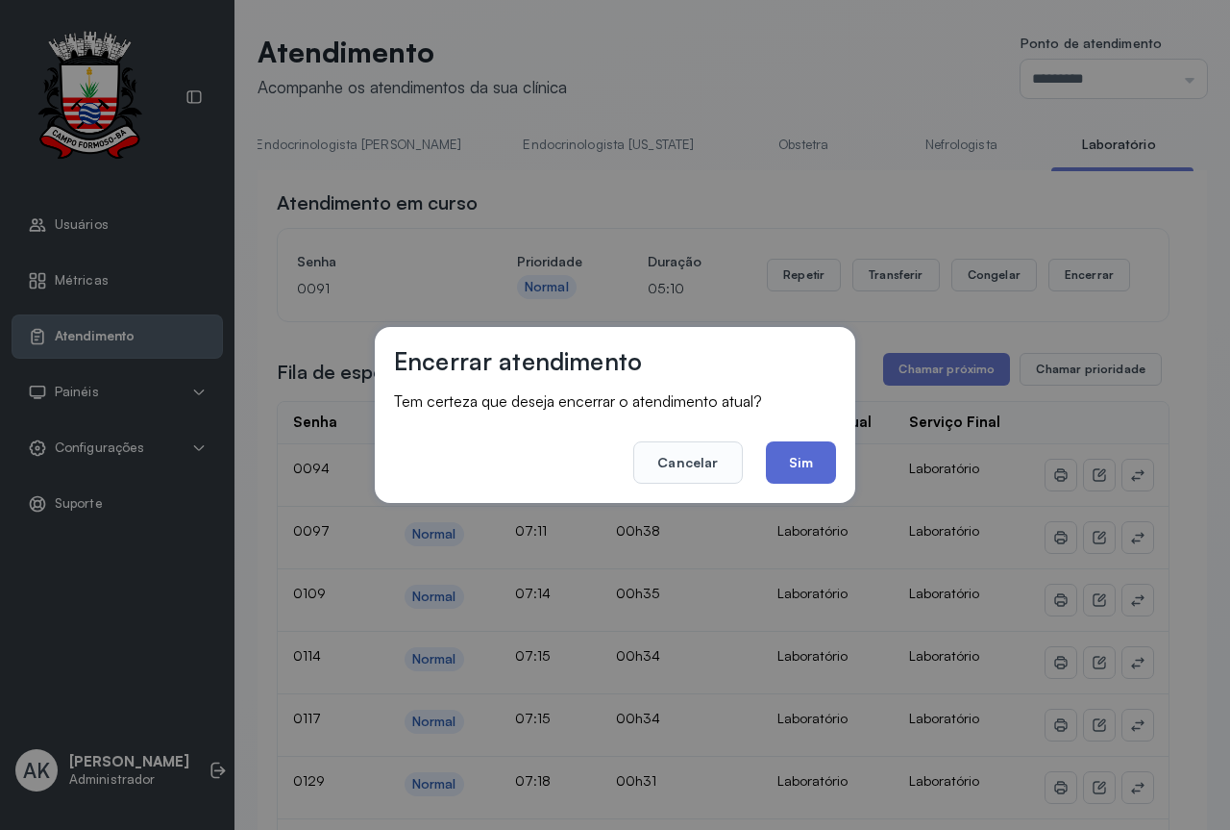
click at [802, 461] on button "Sim" at bounding box center [801, 462] width 70 height 42
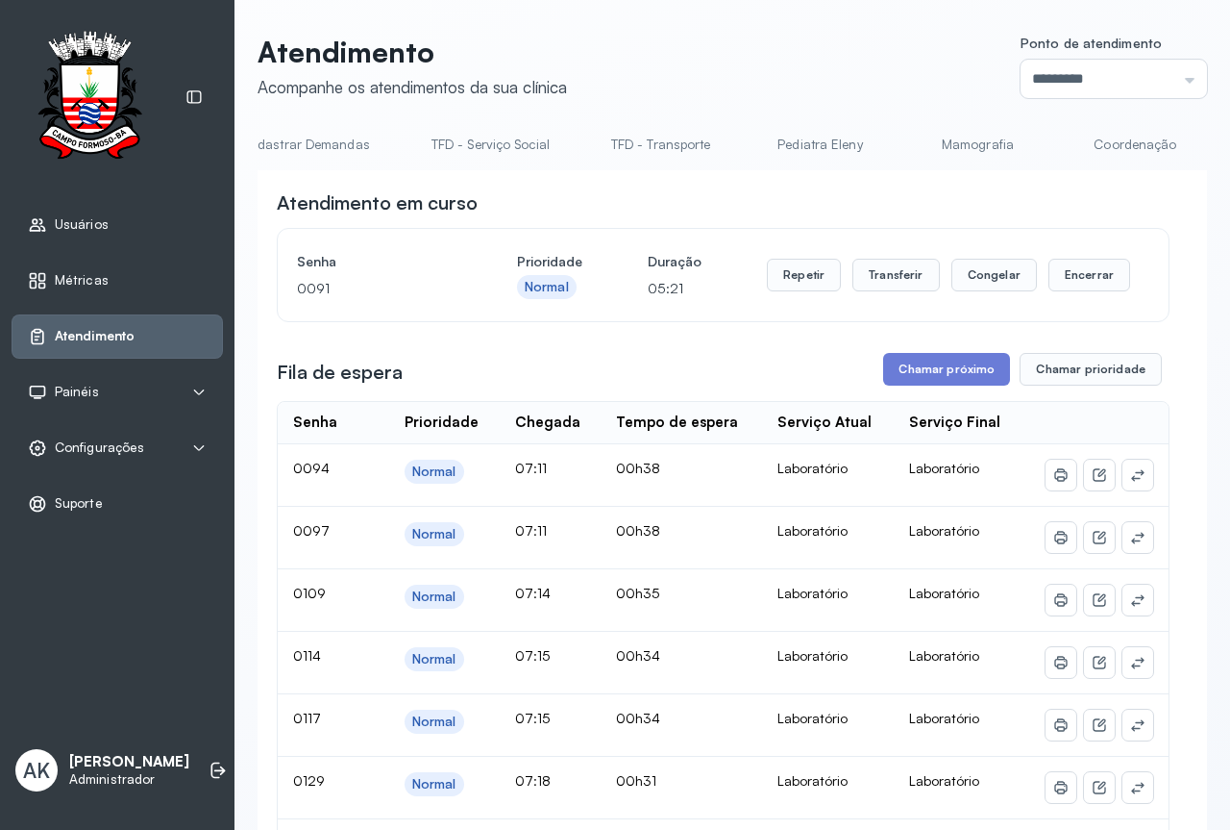
scroll to position [0, 0]
click at [415, 162] on li "Resumo" at bounding box center [503, 150] width 176 height 43
click at [339, 149] on link "Resumo" at bounding box center [325, 145] width 135 height 32
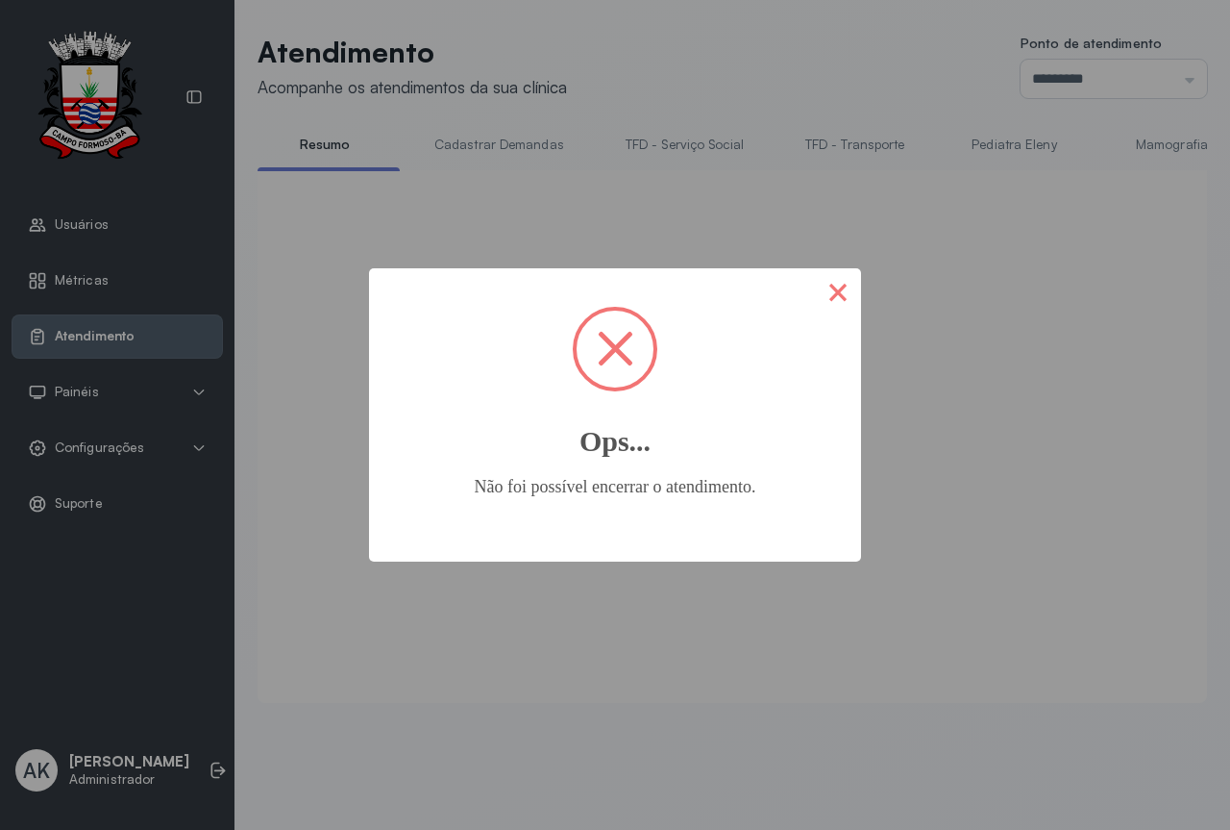
click at [831, 304] on button "×" at bounding box center [838, 291] width 46 height 46
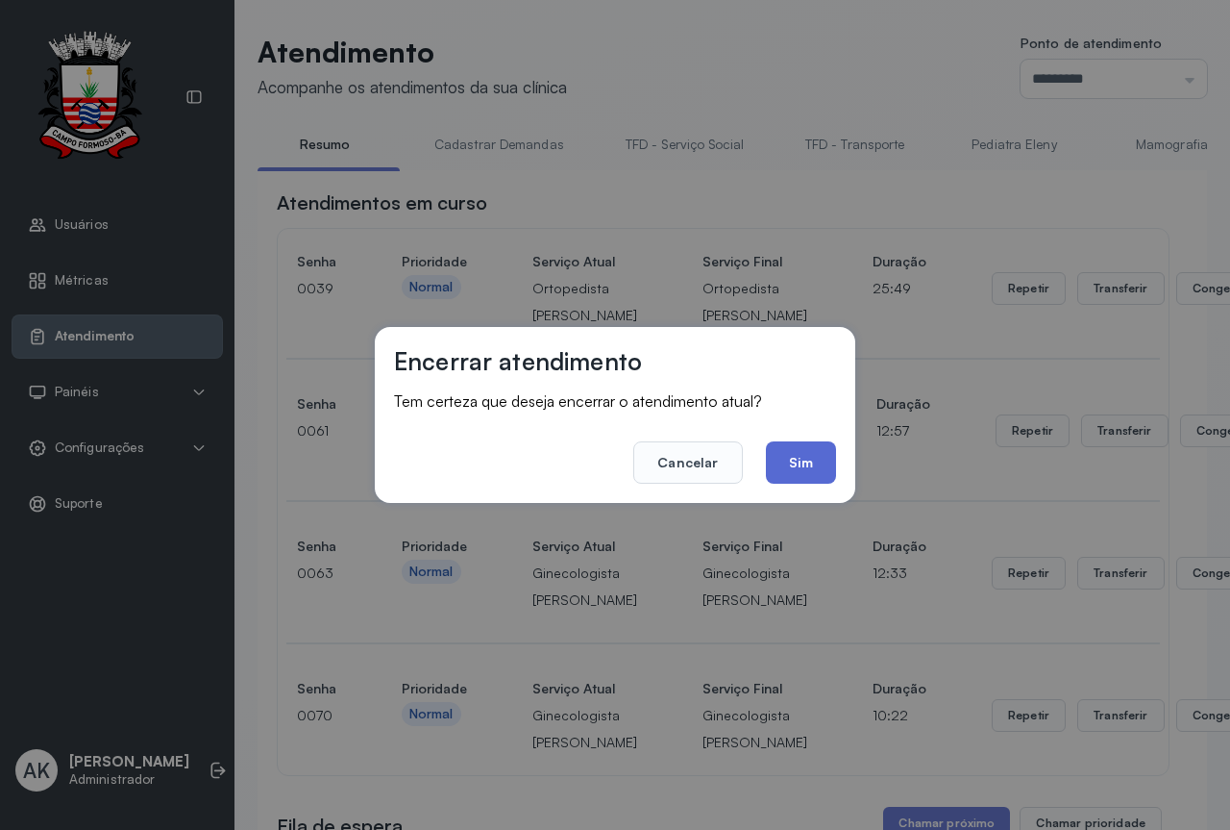
click at [800, 459] on button "Sim" at bounding box center [801, 462] width 70 height 42
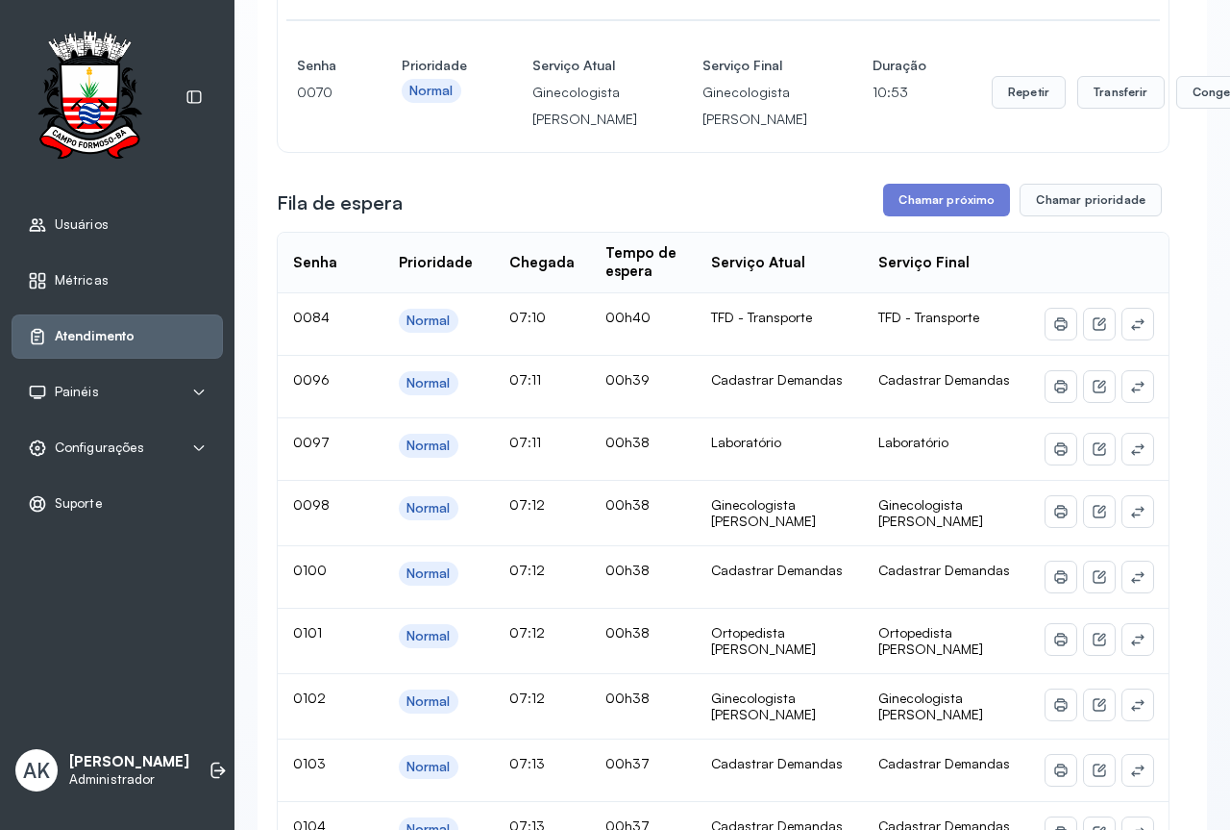
scroll to position [96, 0]
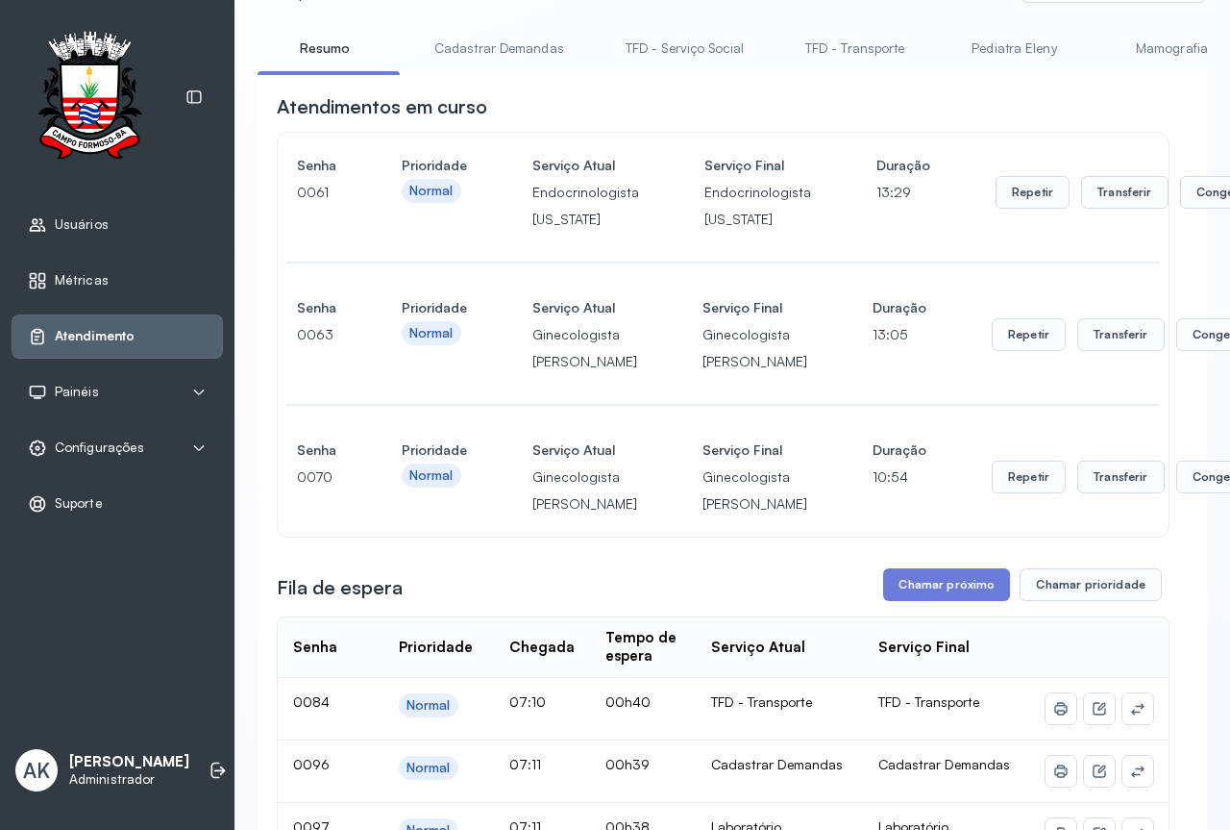
click at [484, 36] on link "Cadastrar Demandas" at bounding box center [499, 49] width 168 height 32
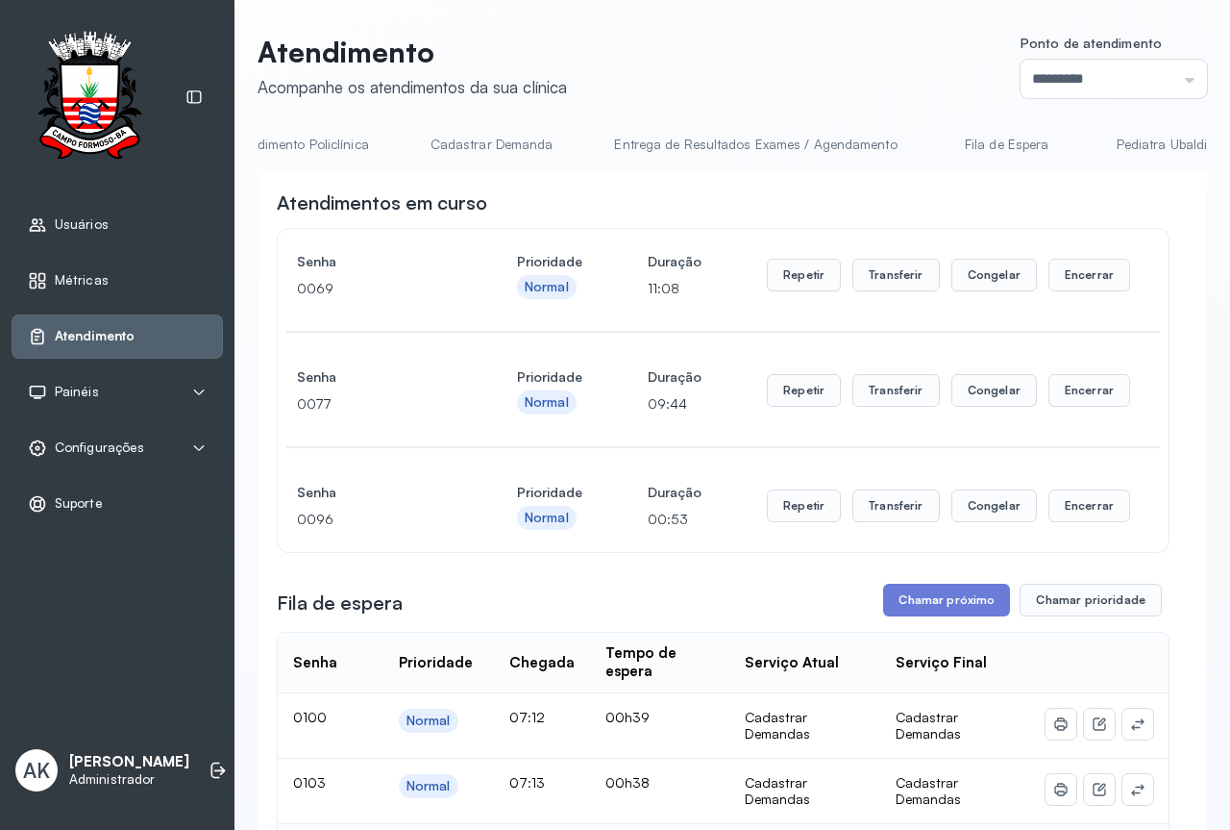
scroll to position [0, 1551]
click at [466, 141] on link "Cadastrar Demanda" at bounding box center [467, 145] width 161 height 32
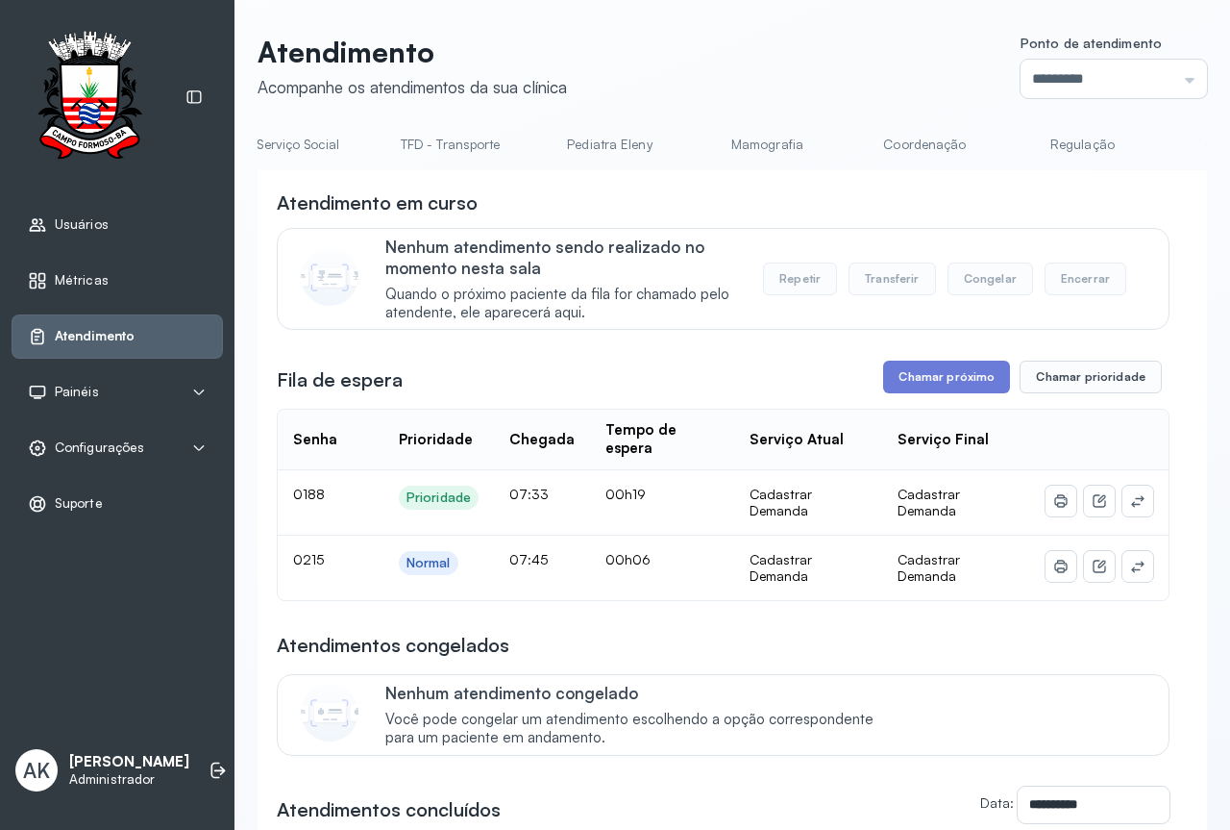
scroll to position [0, 0]
click at [320, 151] on link "Resumo" at bounding box center [325, 145] width 135 height 32
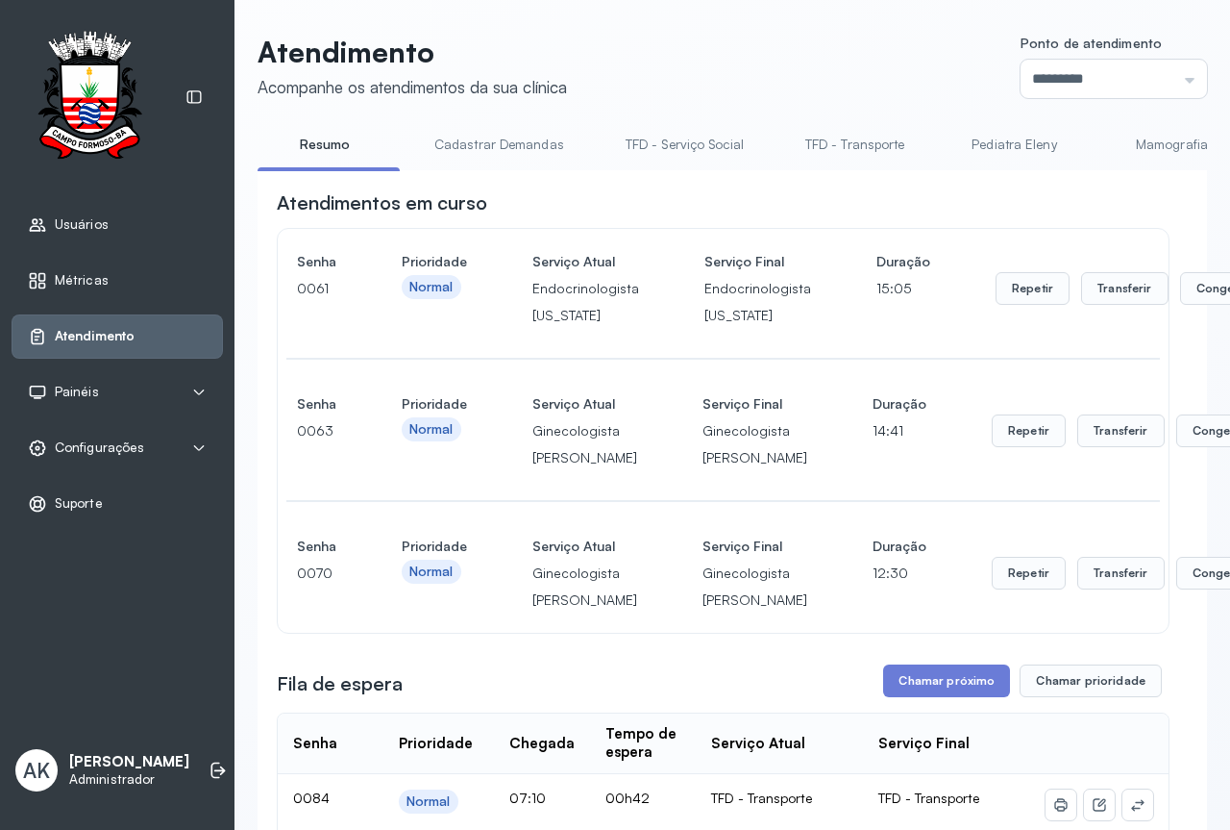
click at [523, 139] on link "Cadastrar Demandas" at bounding box center [499, 145] width 168 height 32
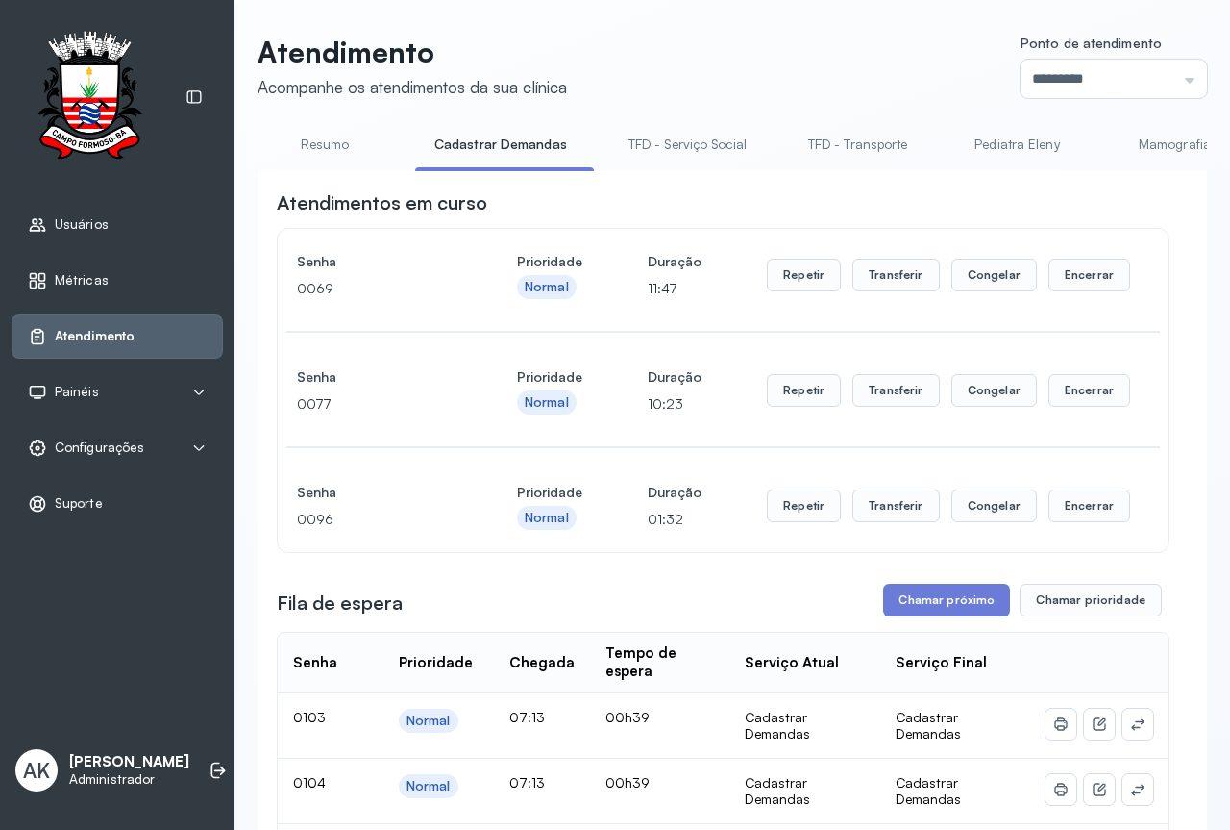
scroll to position [192, 0]
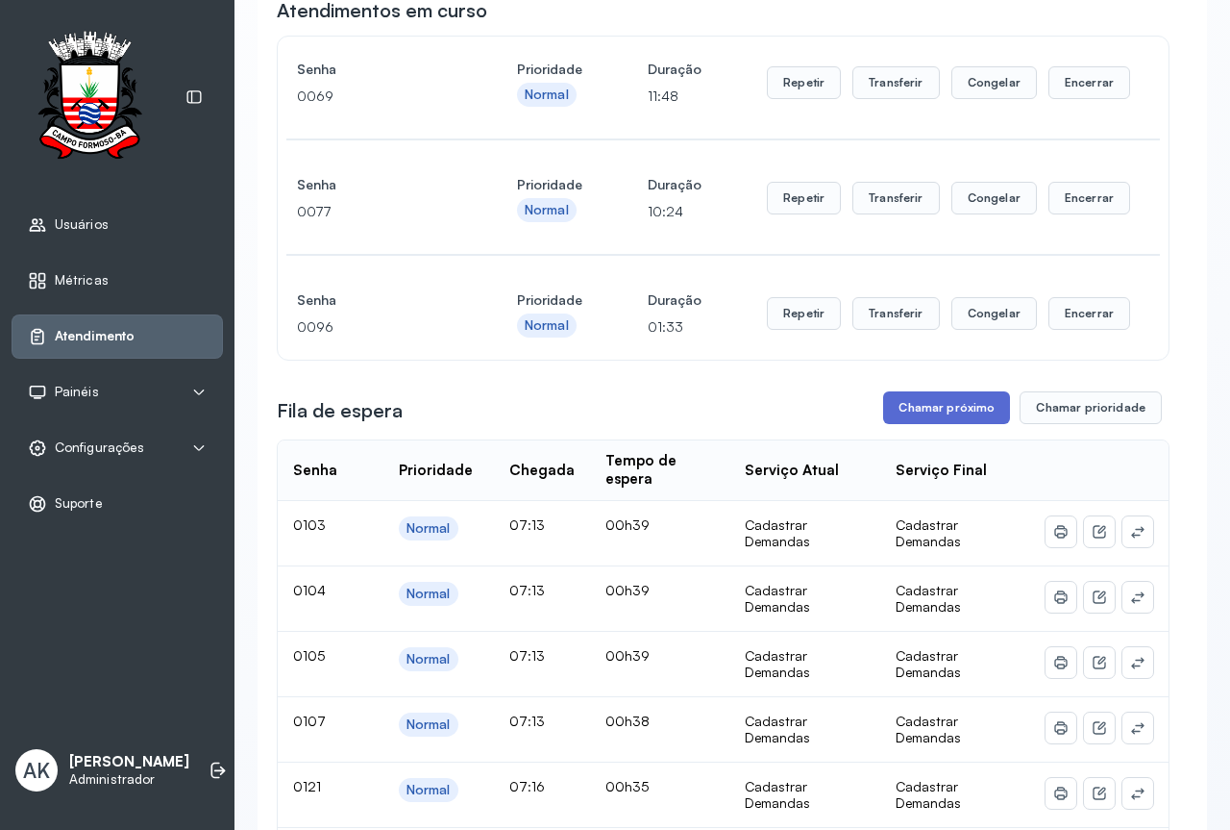
click at [928, 422] on button "Chamar próximo" at bounding box center [946, 407] width 127 height 33
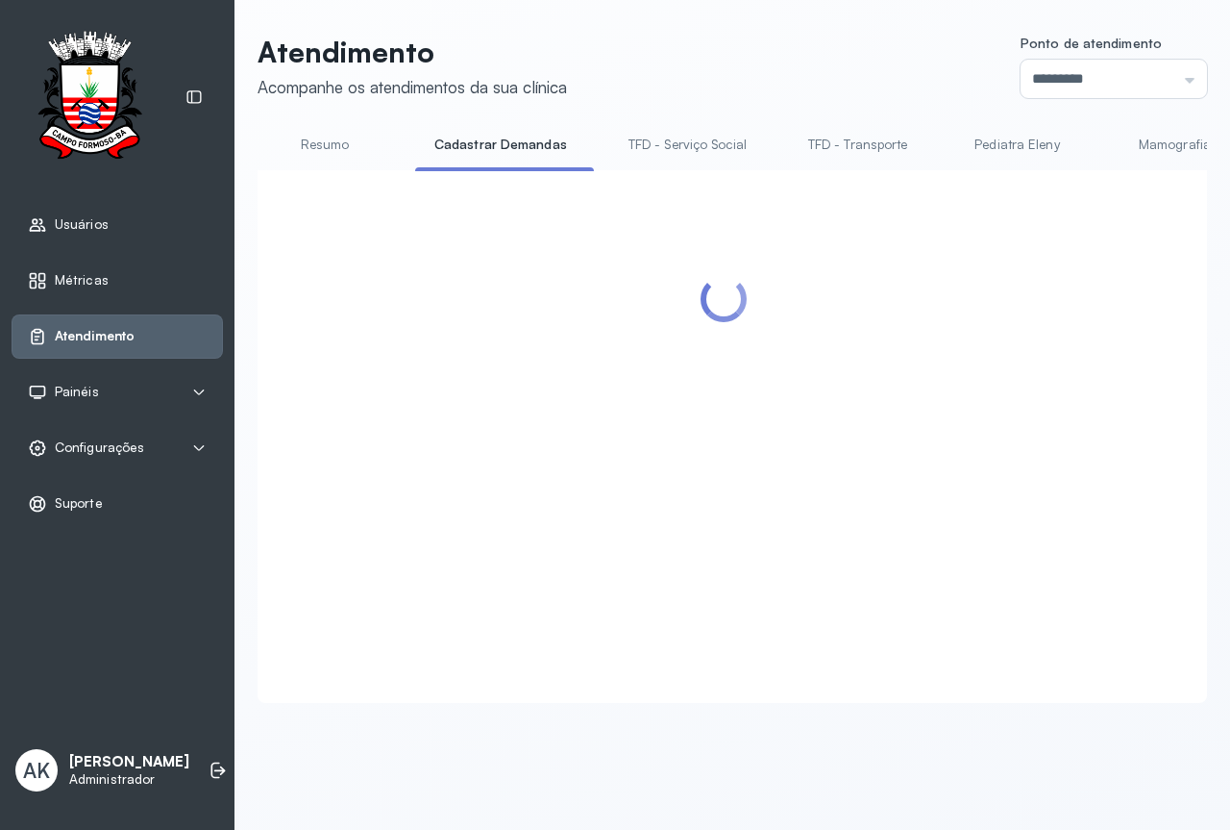
scroll to position [0, 0]
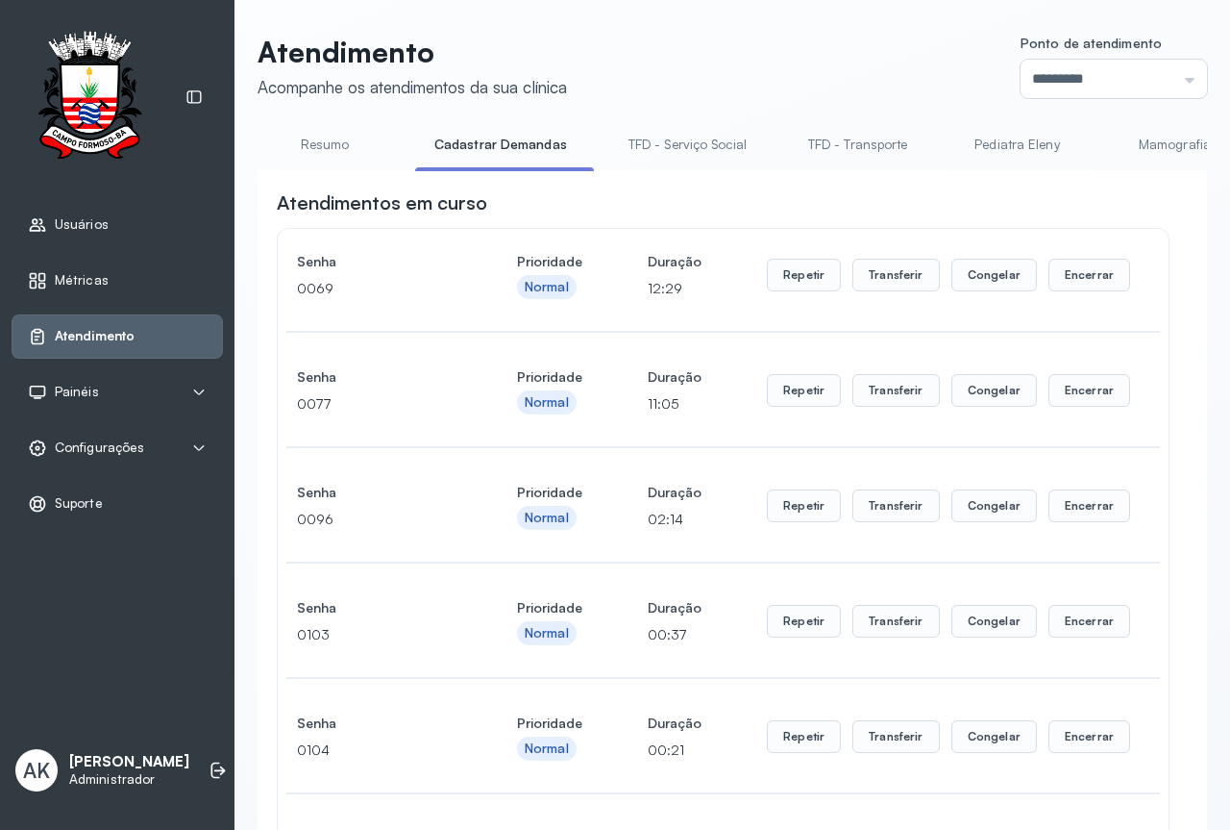
click at [328, 156] on link "Resumo" at bounding box center [325, 145] width 135 height 32
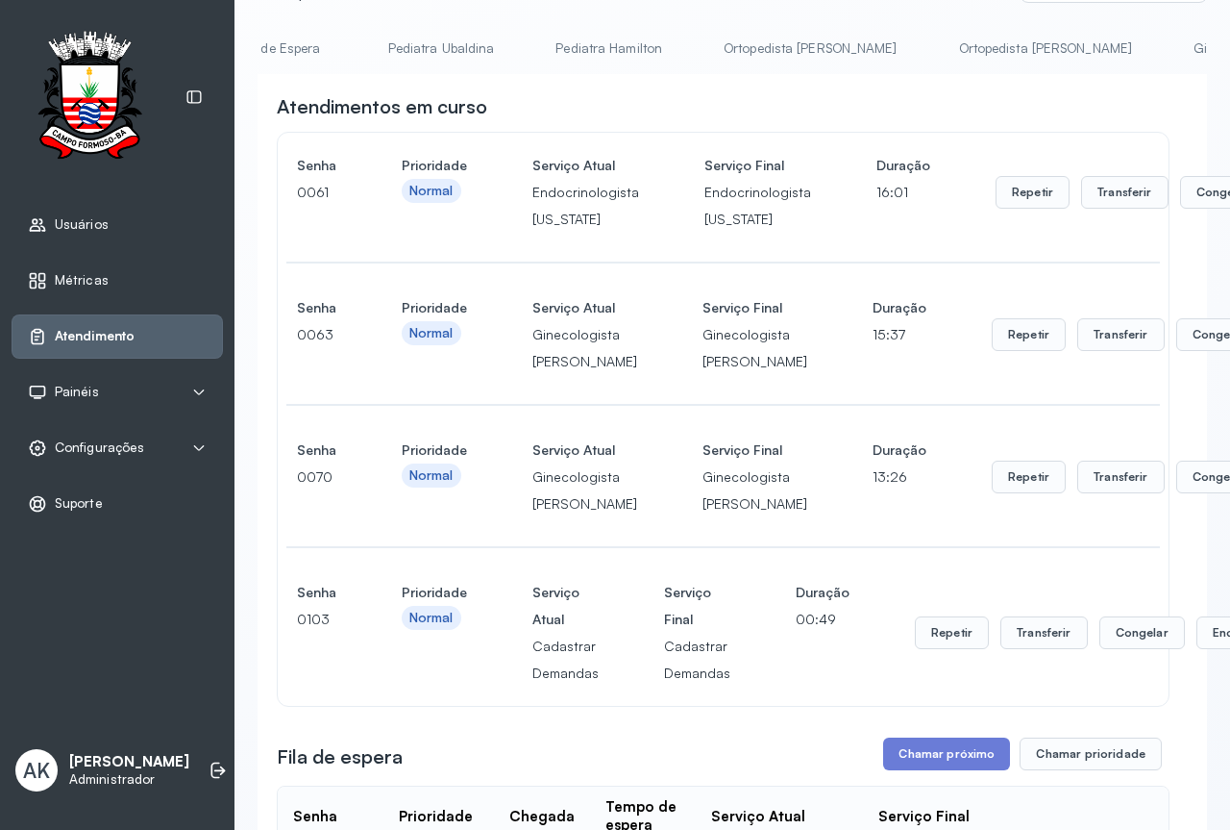
scroll to position [0, 2258]
click at [935, 54] on link "Ortopedista [PERSON_NAME]" at bounding box center [1041, 49] width 212 height 32
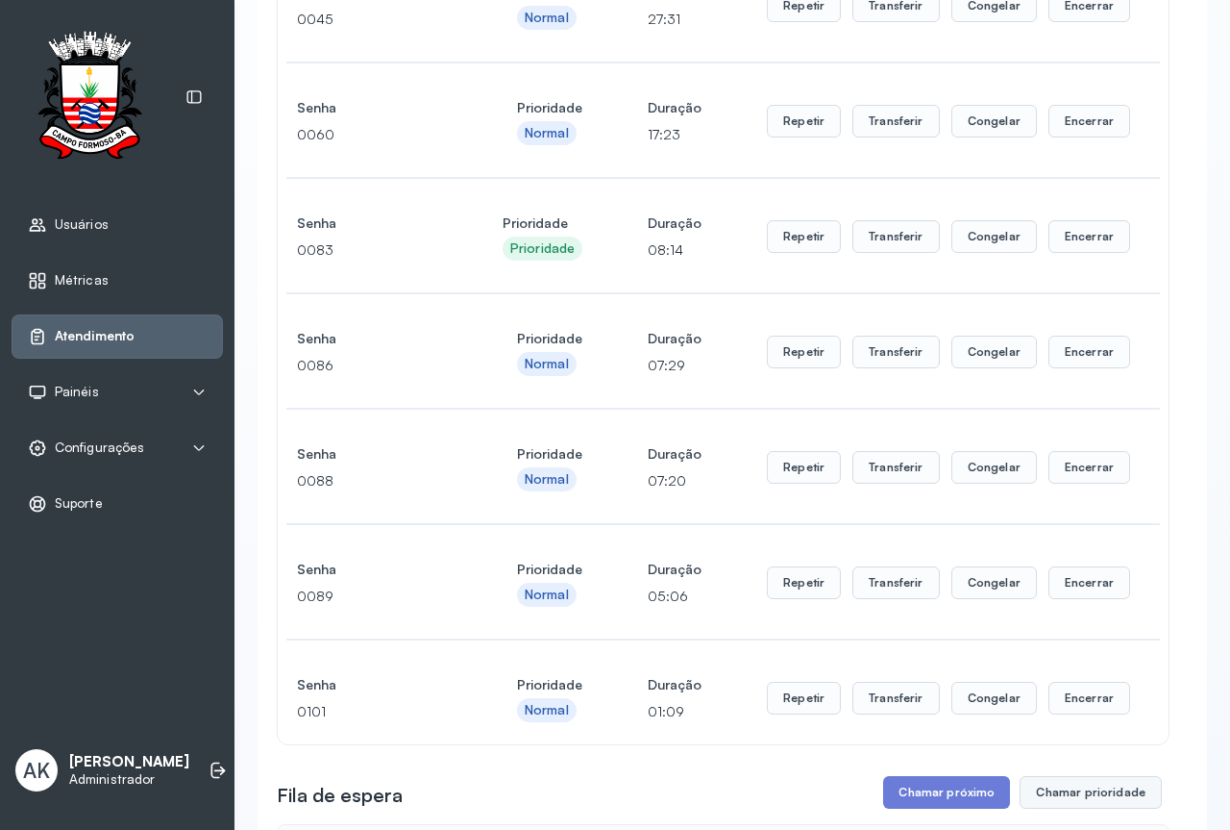
scroll to position [769, 0]
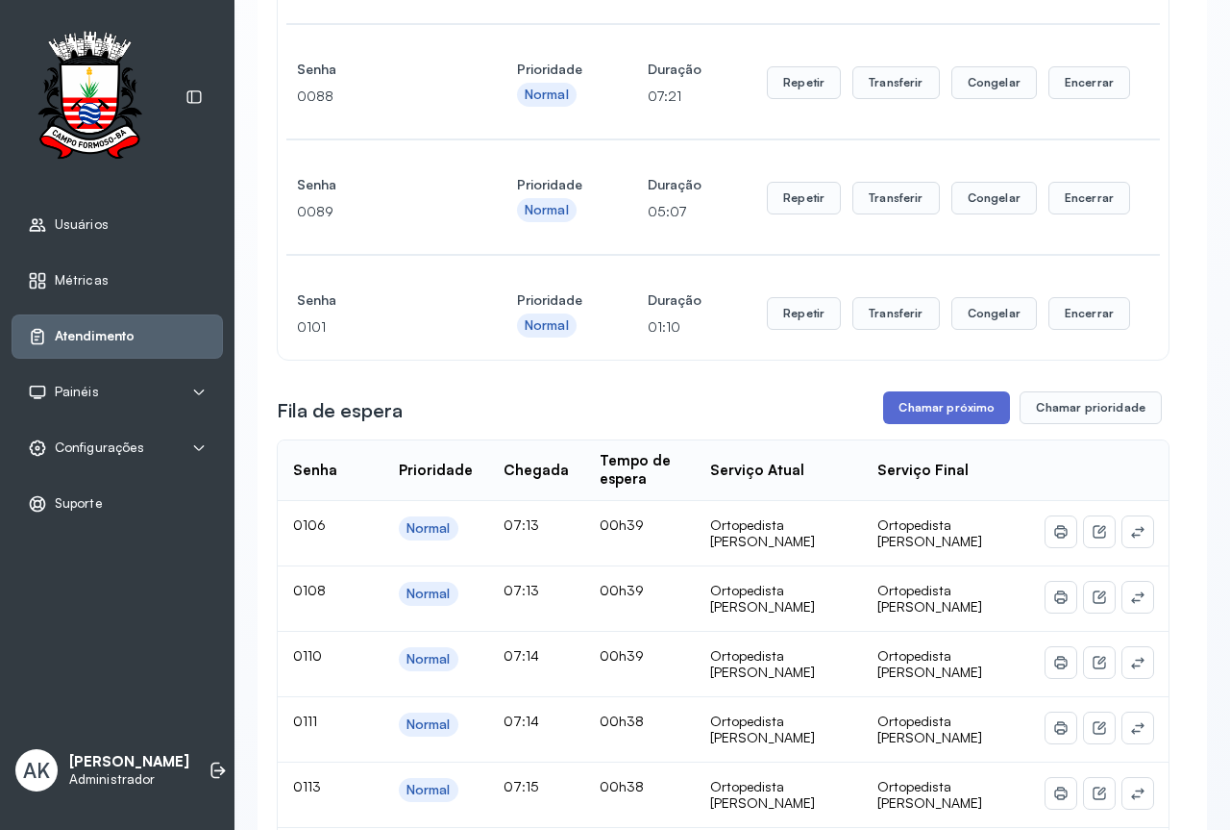
click at [935, 423] on button "Chamar próximo" at bounding box center [946, 407] width 127 height 33
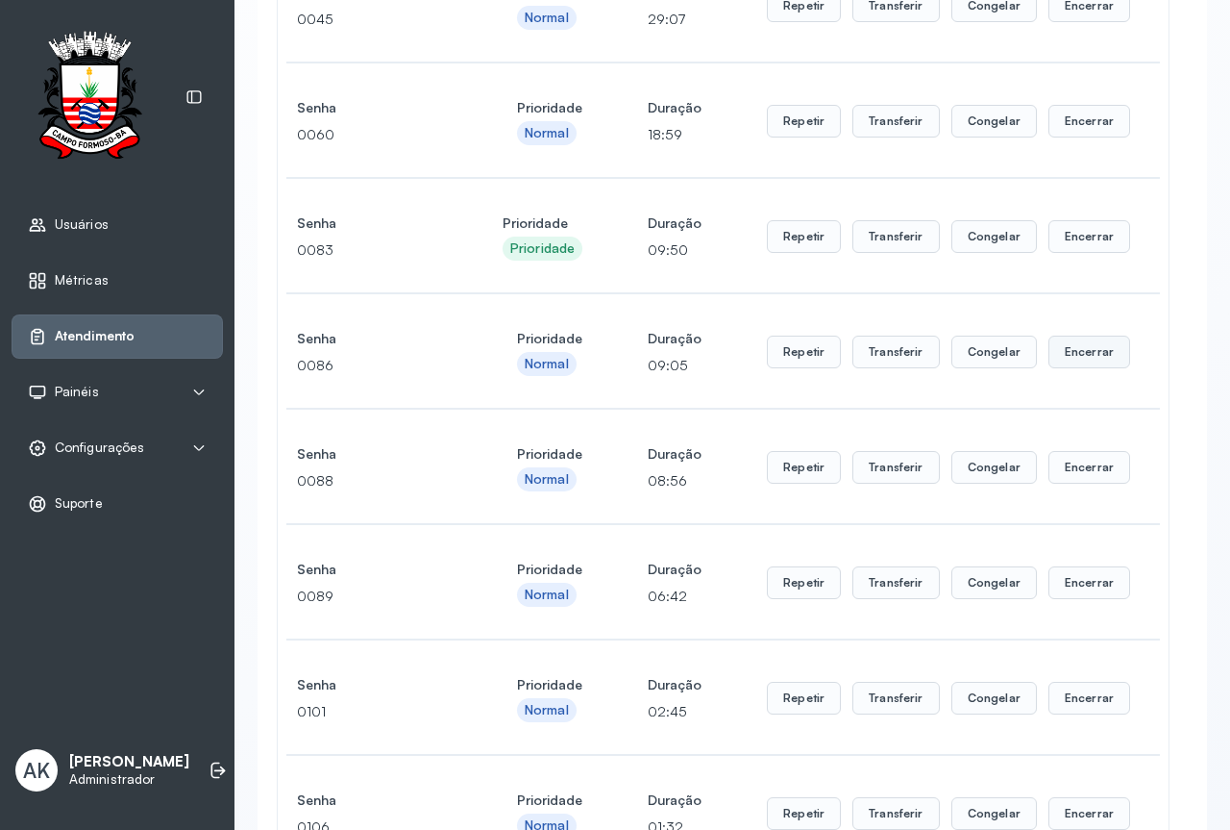
scroll to position [96, 0]
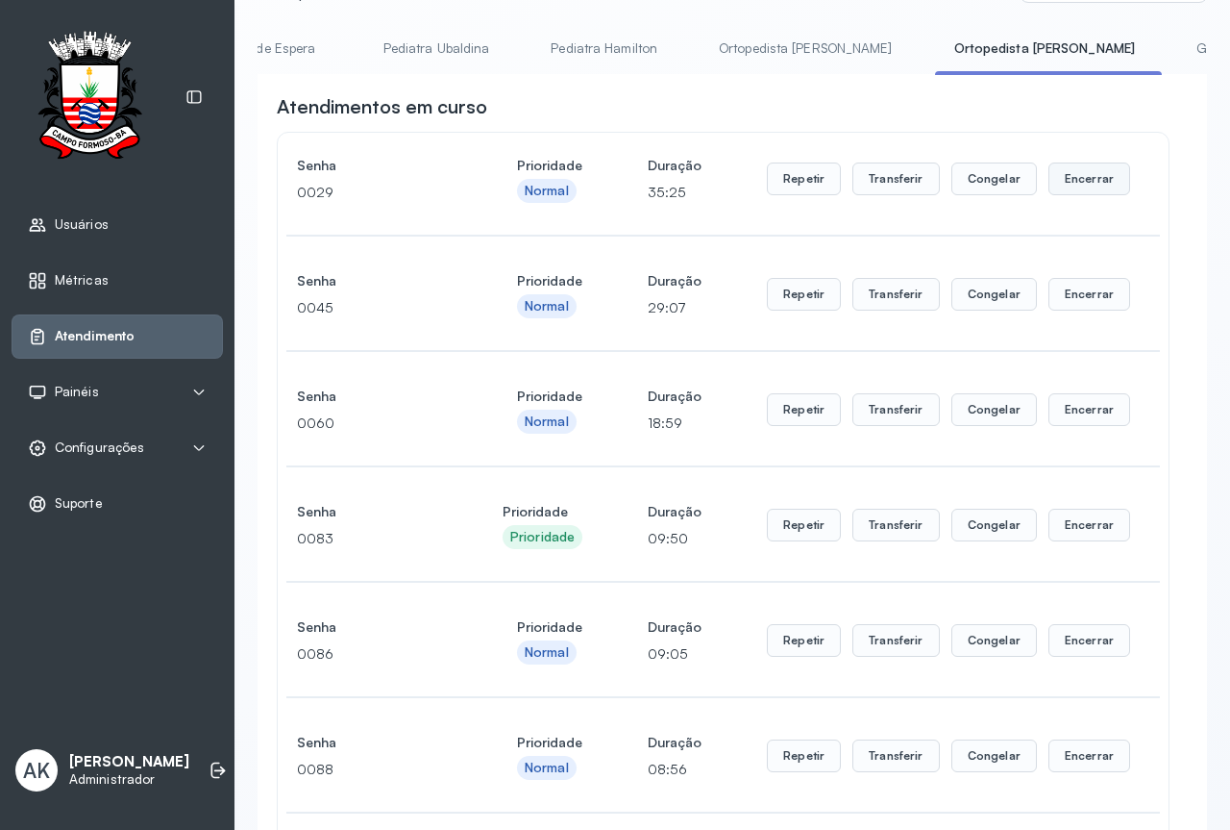
click at [1075, 183] on button "Encerrar" at bounding box center [1090, 178] width 82 height 33
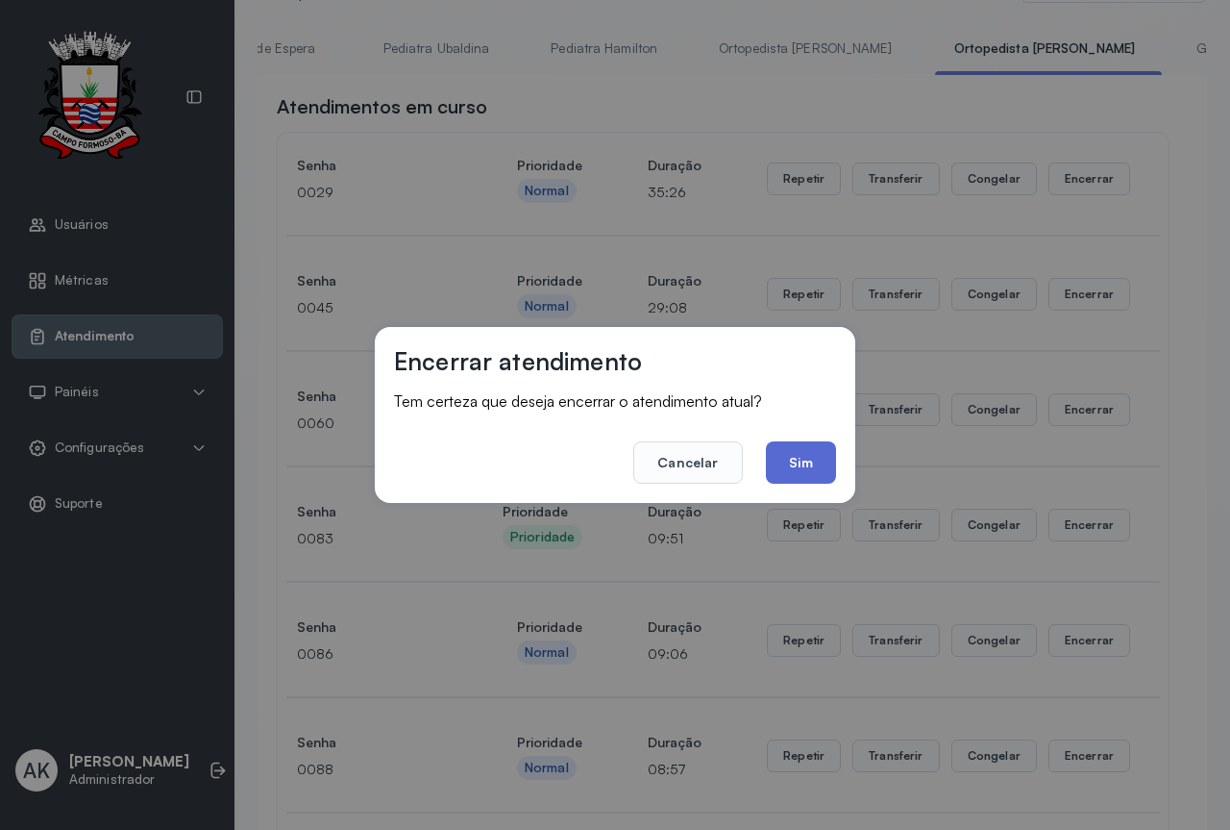
click at [789, 456] on button "Sim" at bounding box center [801, 462] width 70 height 42
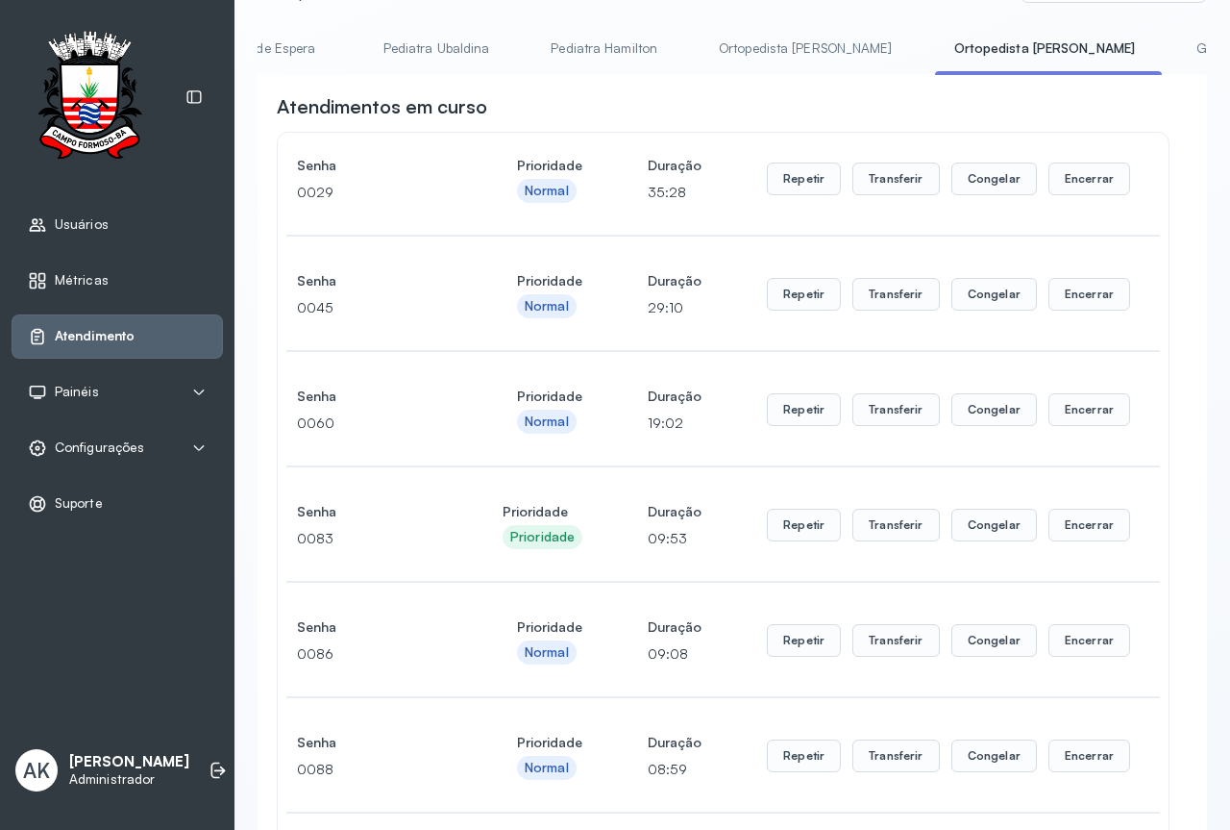
scroll to position [0, 0]
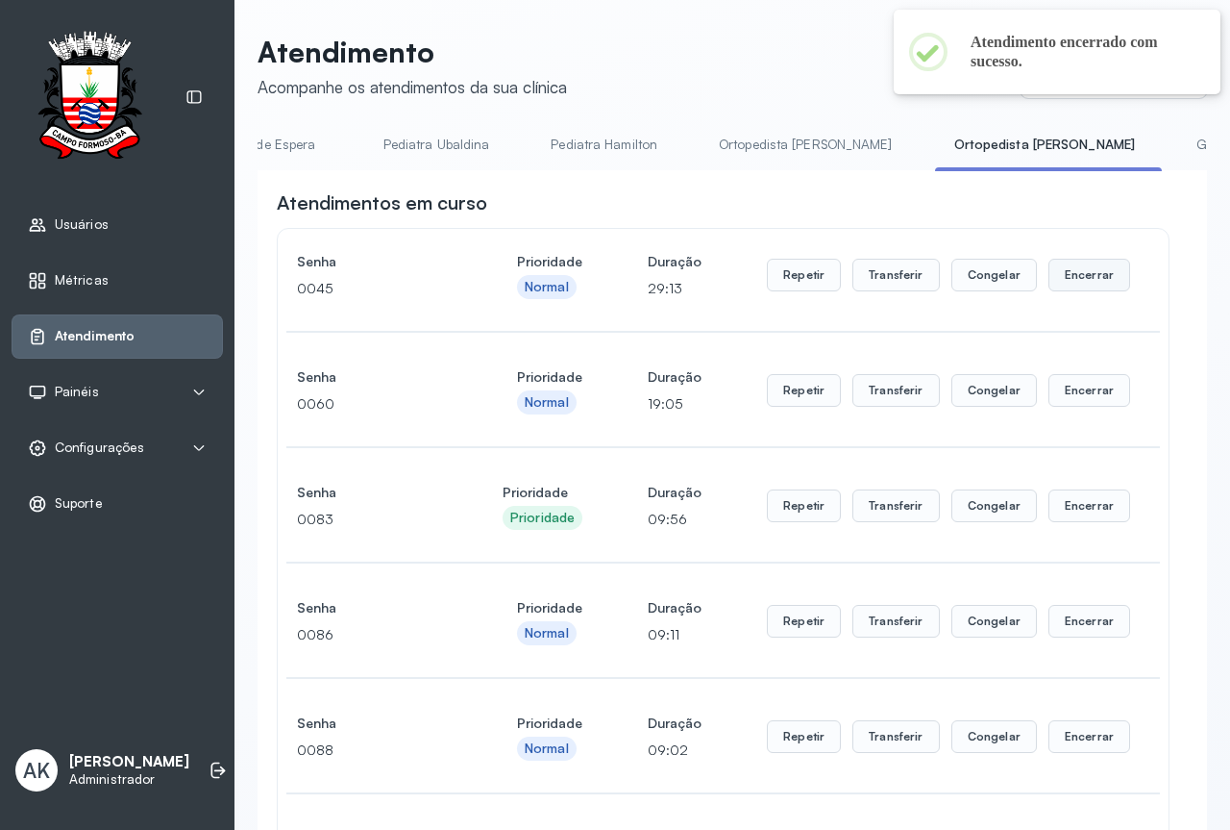
click at [1087, 283] on button "Encerrar" at bounding box center [1090, 275] width 82 height 33
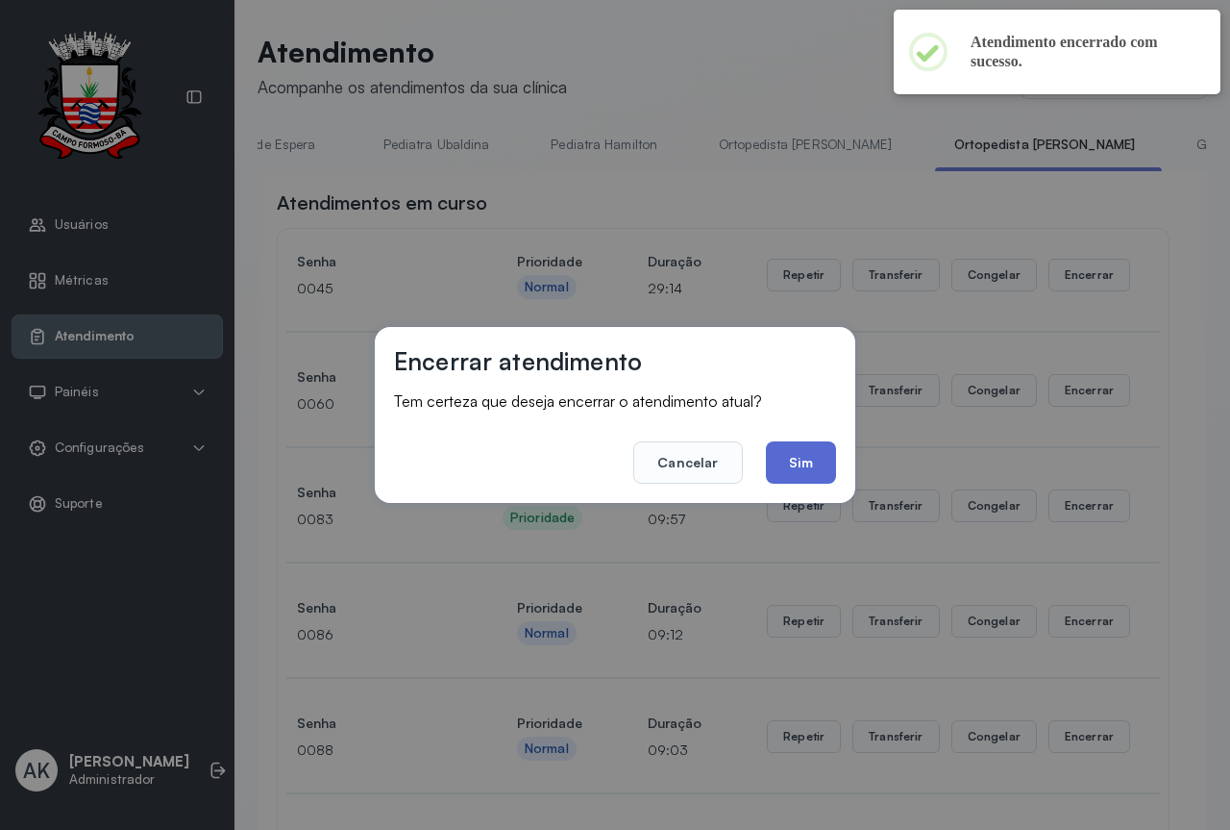
click at [813, 442] on button "Sim" at bounding box center [801, 462] width 70 height 42
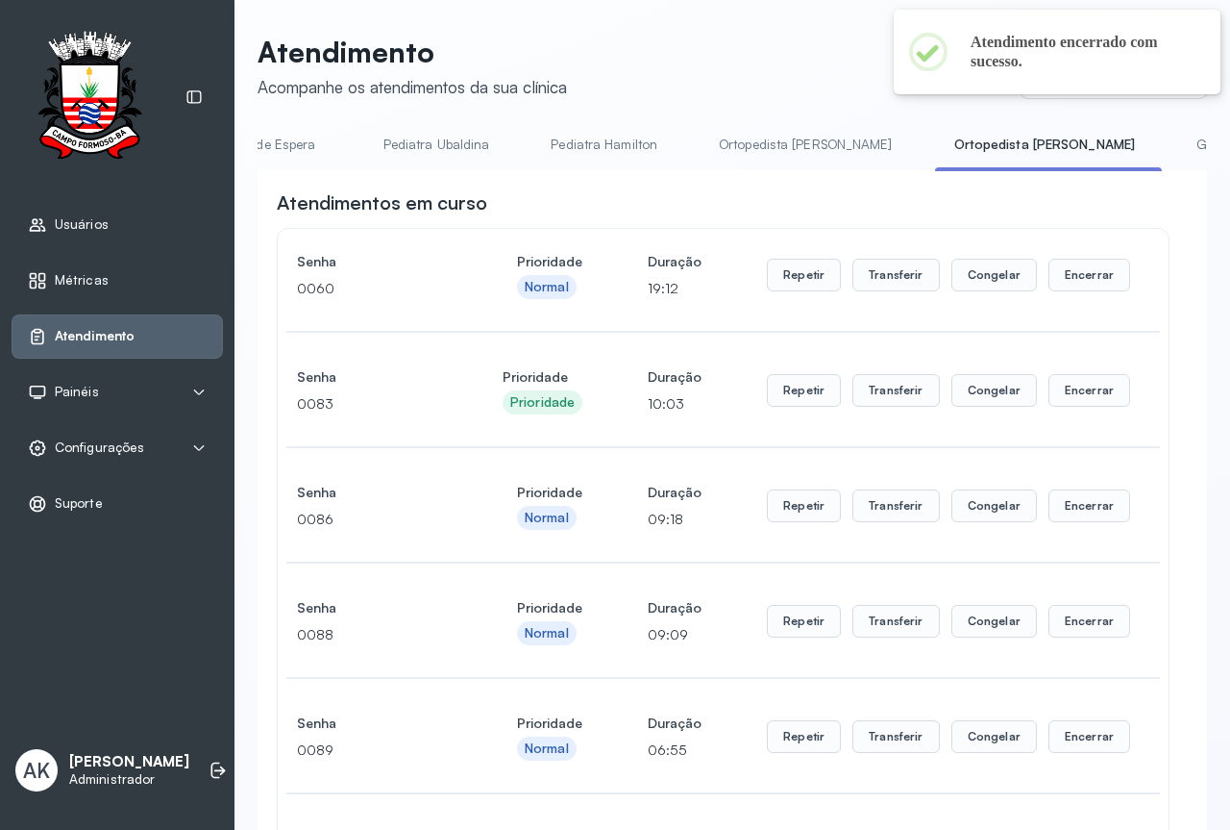
scroll to position [96, 0]
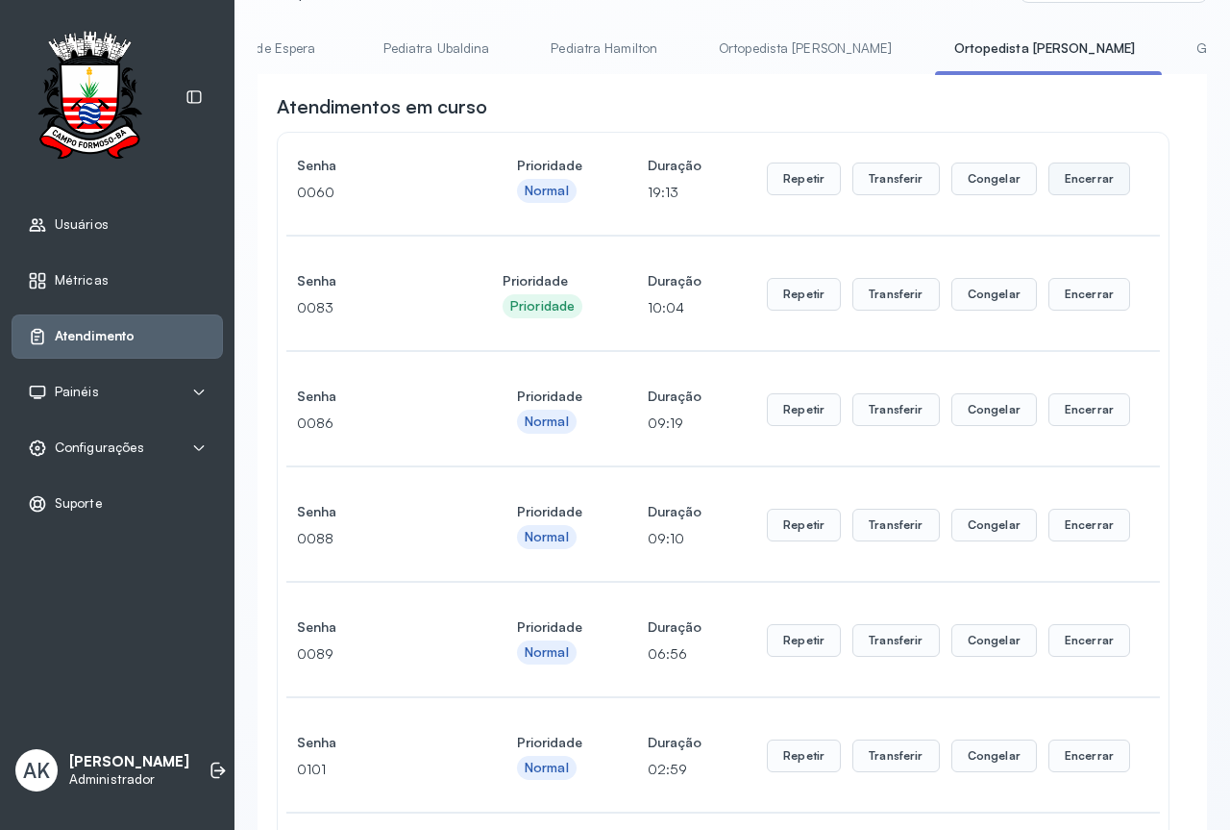
click at [1066, 185] on button "Encerrar" at bounding box center [1090, 178] width 82 height 33
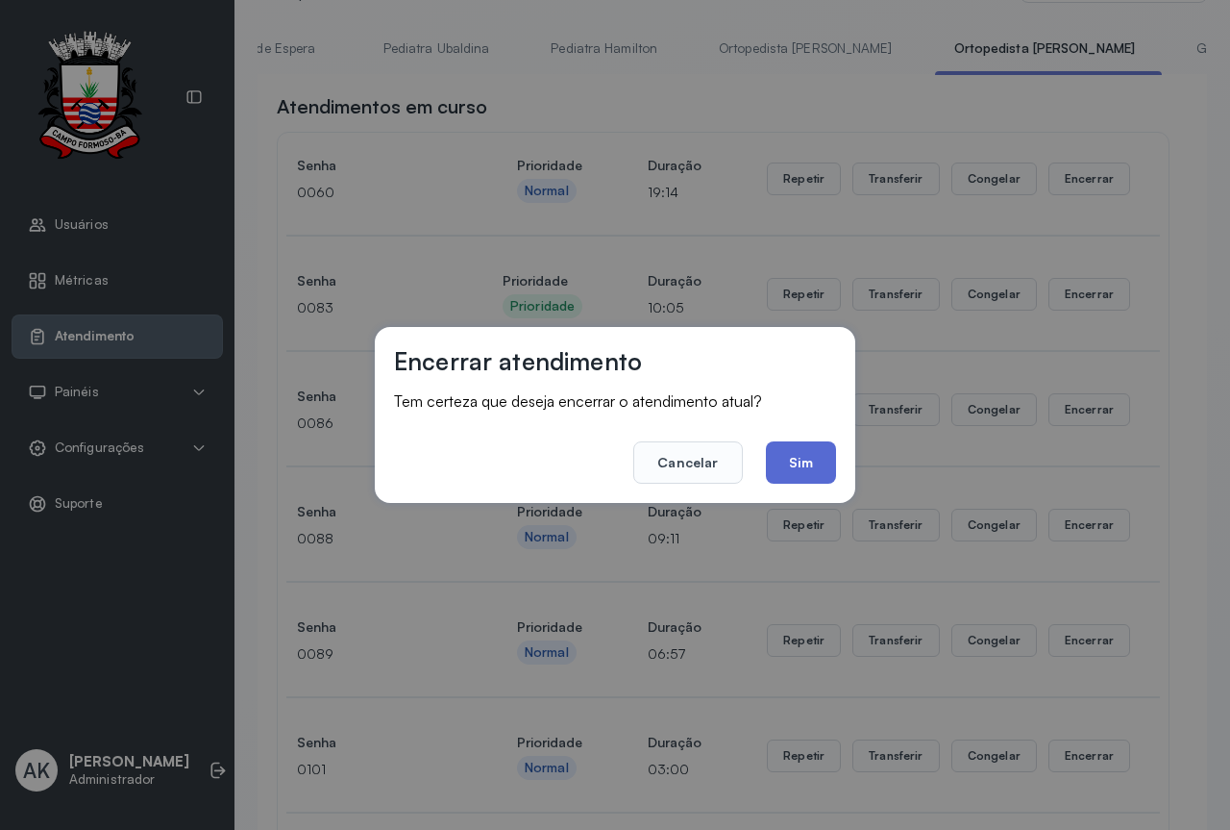
click at [780, 458] on button "Sim" at bounding box center [801, 462] width 70 height 42
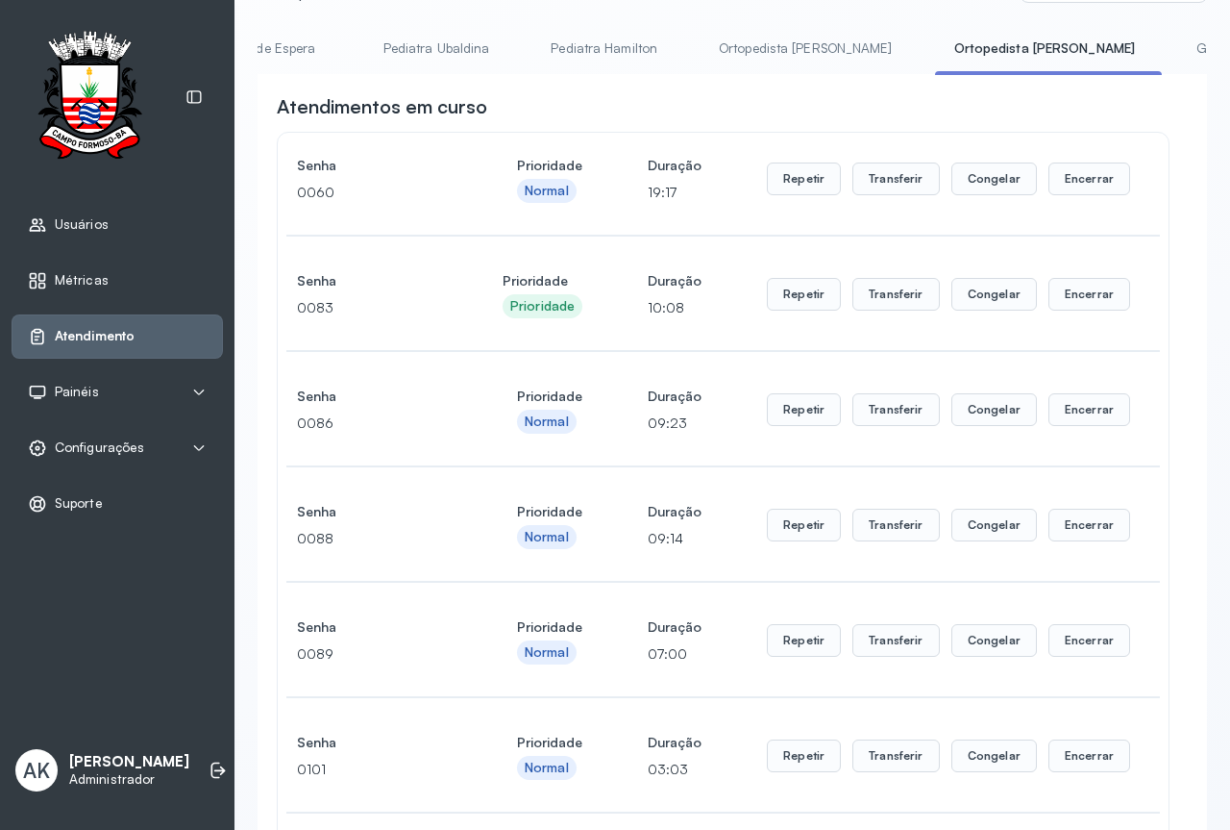
scroll to position [0, 0]
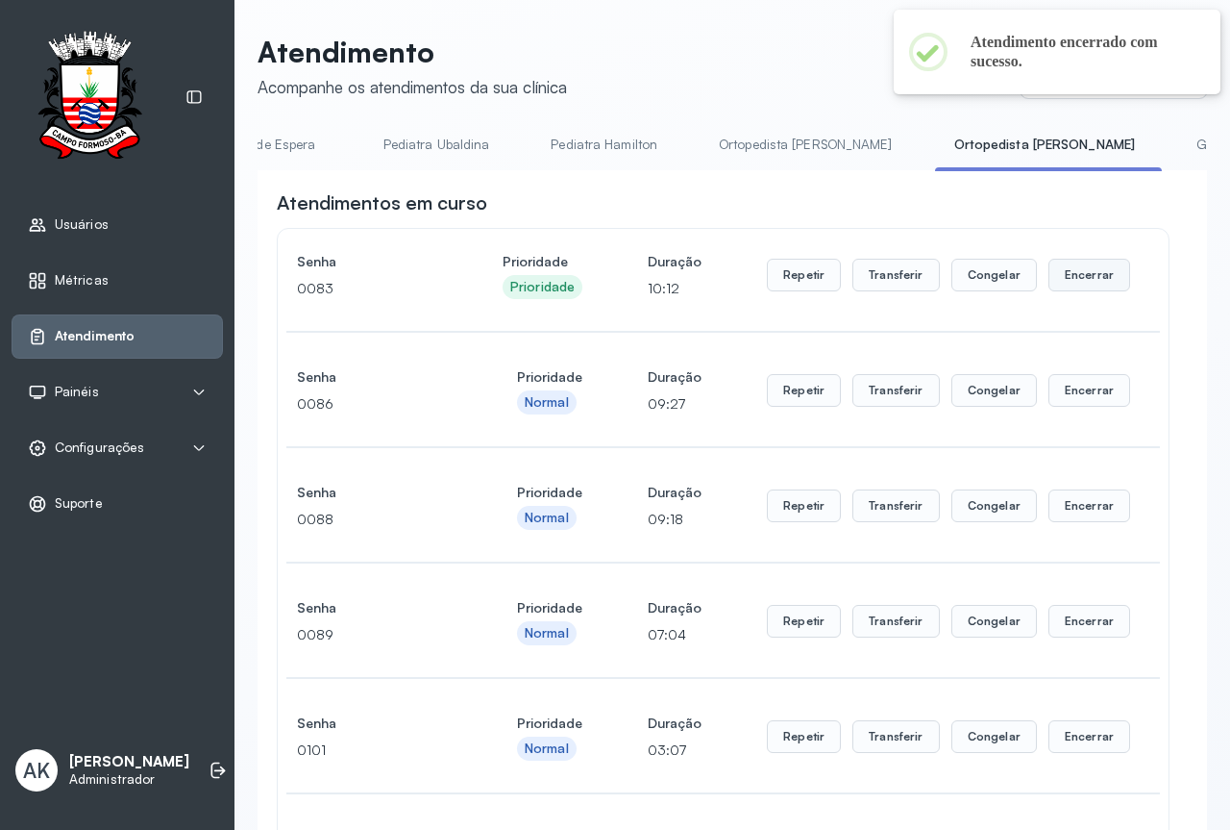
click at [1074, 275] on button "Encerrar" at bounding box center [1090, 275] width 82 height 33
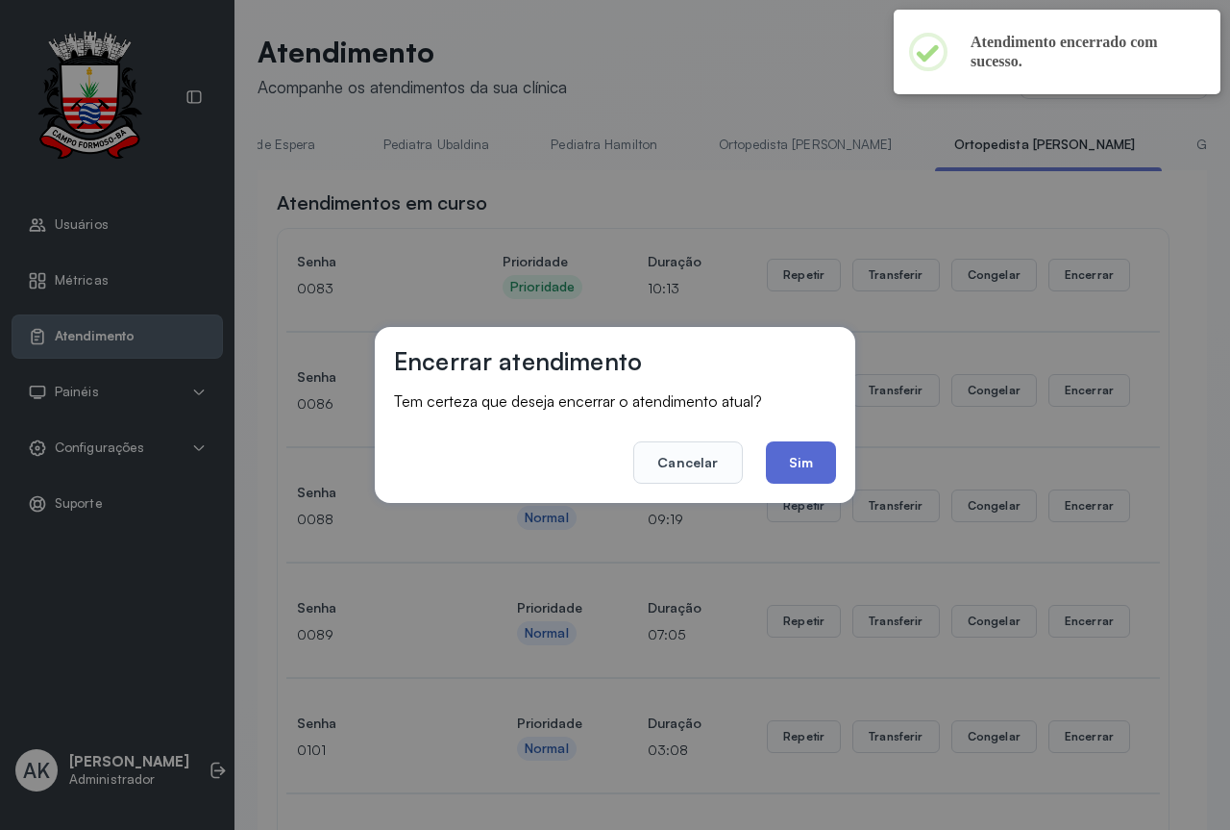
click at [822, 447] on button "Sim" at bounding box center [801, 462] width 70 height 42
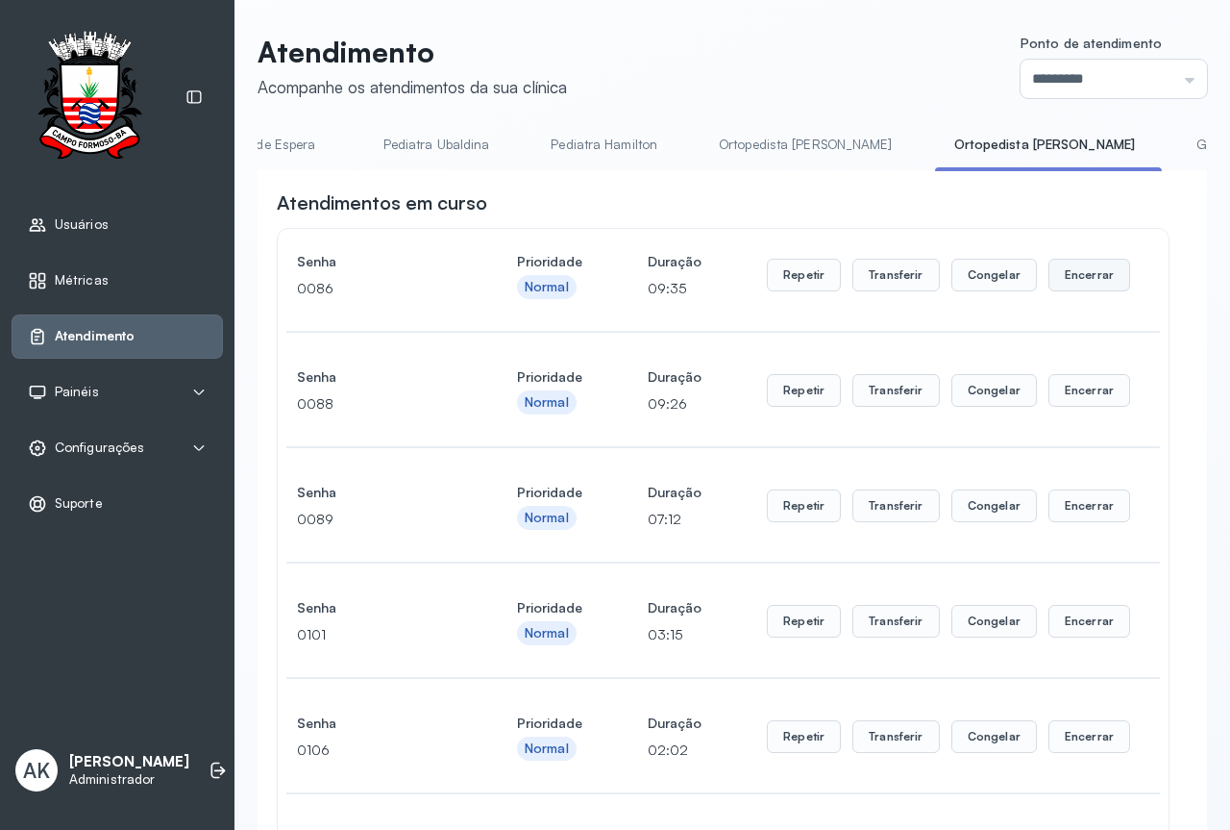
click at [1083, 274] on button "Encerrar" at bounding box center [1090, 275] width 82 height 33
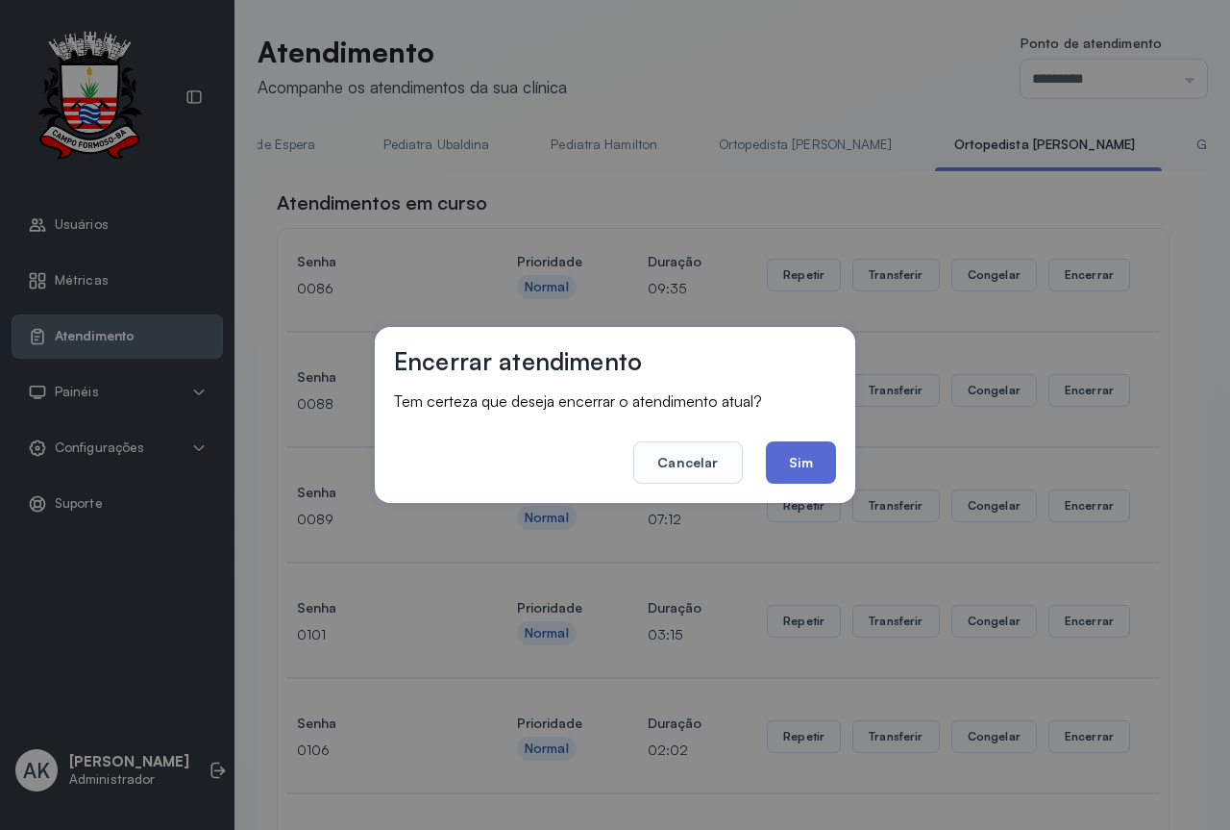
click at [807, 451] on button "Sim" at bounding box center [801, 462] width 70 height 42
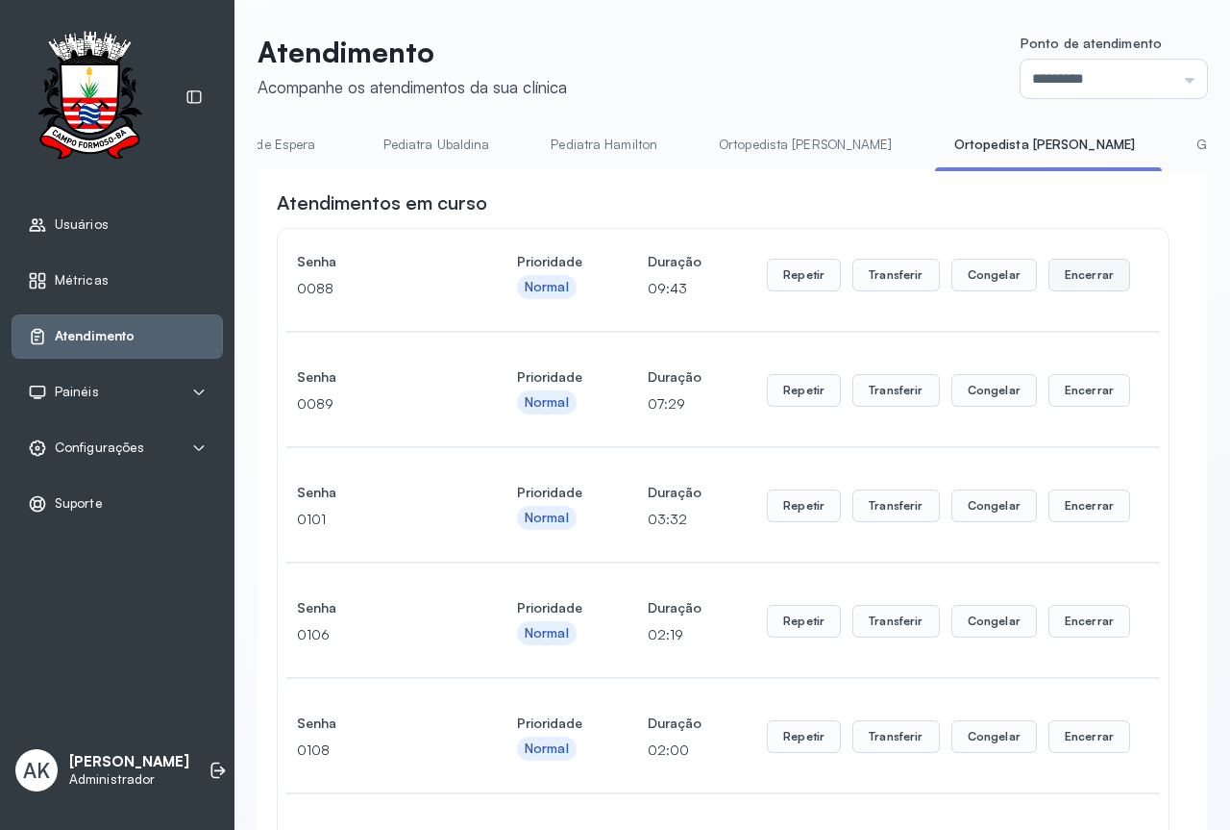
click at [1095, 272] on button "Encerrar" at bounding box center [1090, 275] width 82 height 33
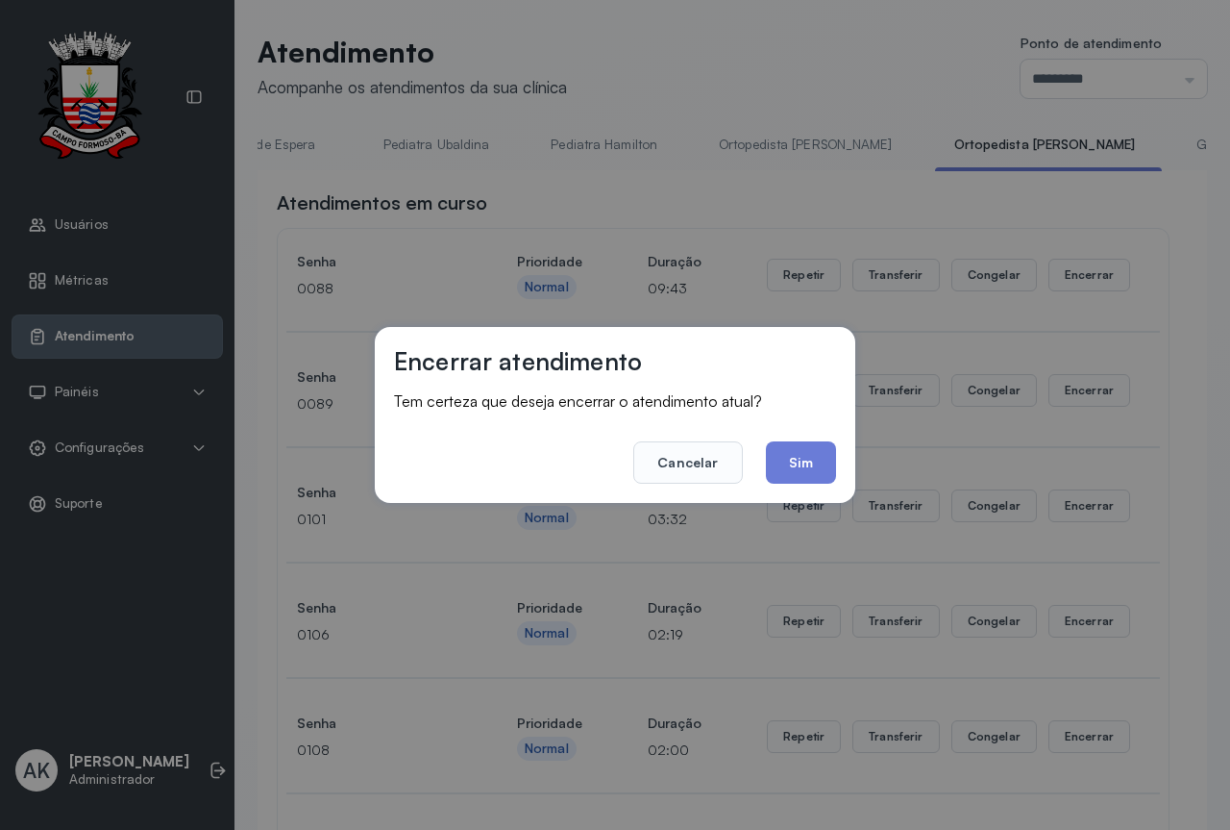
click at [821, 440] on footer "Cancelar Sim" at bounding box center [615, 448] width 442 height 69
click at [806, 466] on button "Sim" at bounding box center [801, 462] width 70 height 42
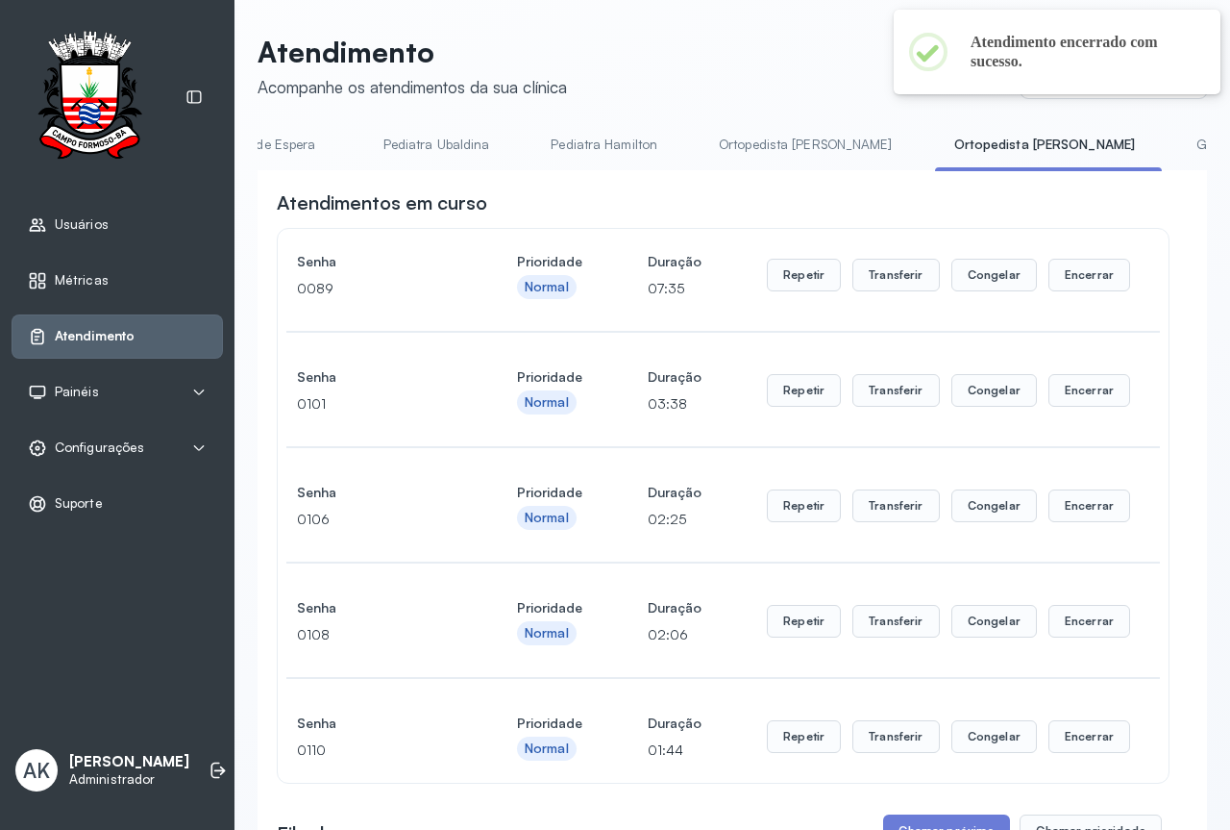
click at [1082, 302] on div "Repetir Transferir Congelar Encerrar" at bounding box center [948, 275] width 363 height 54
click at [1086, 283] on button "Encerrar" at bounding box center [1090, 275] width 82 height 33
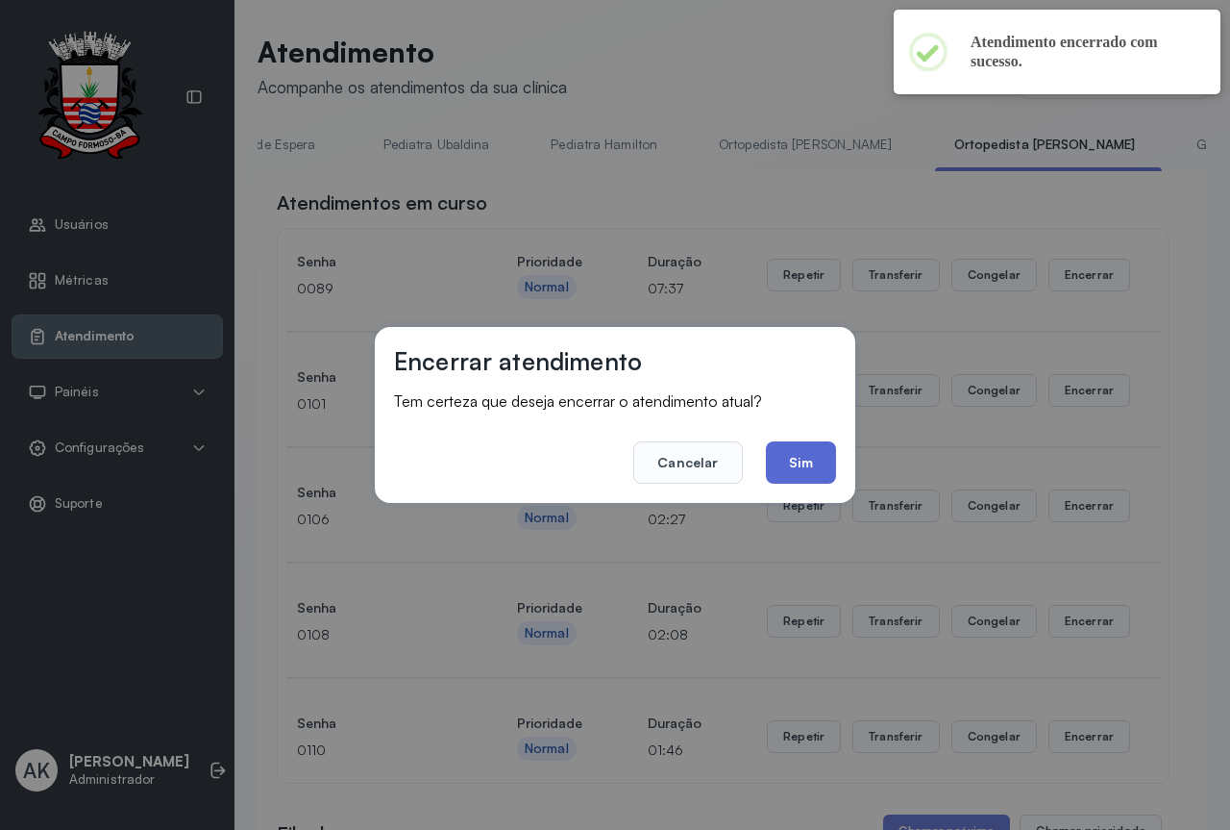
click at [817, 451] on button "Sim" at bounding box center [801, 462] width 70 height 42
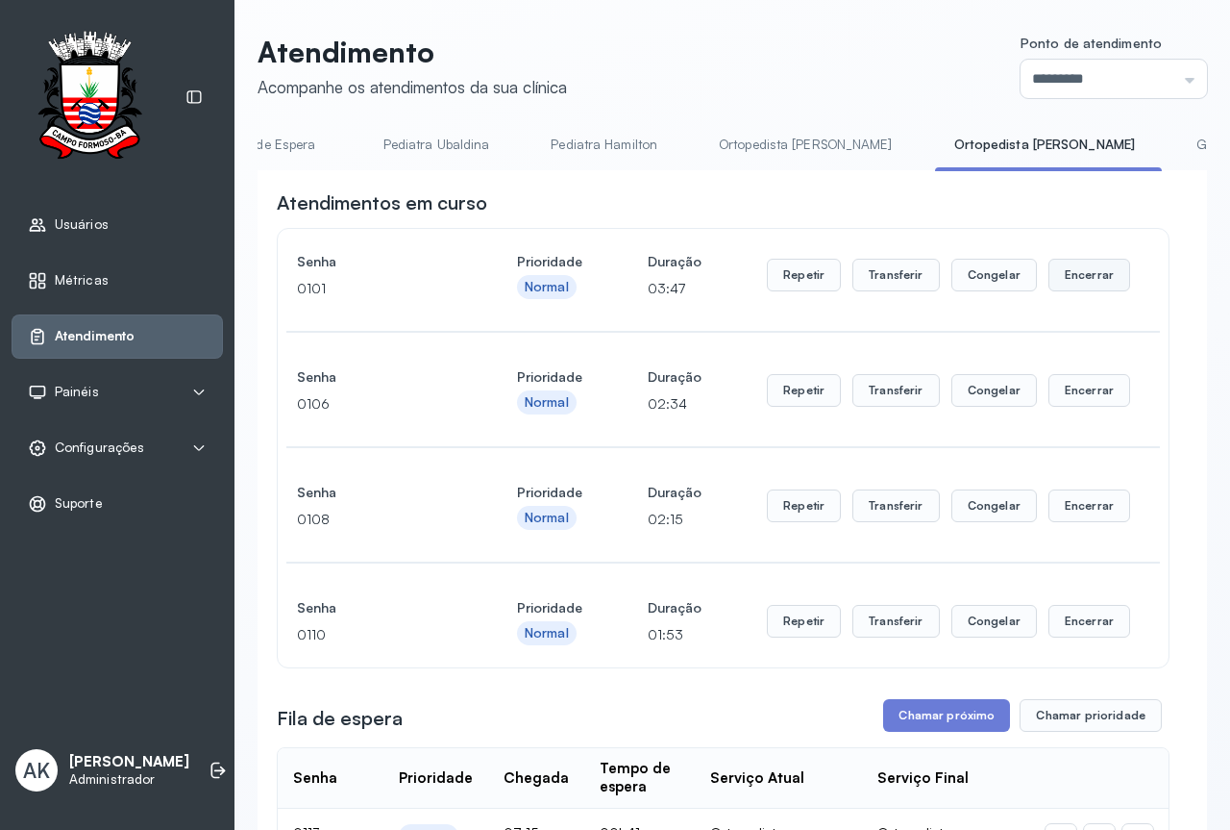
click at [1094, 285] on button "Encerrar" at bounding box center [1090, 275] width 82 height 33
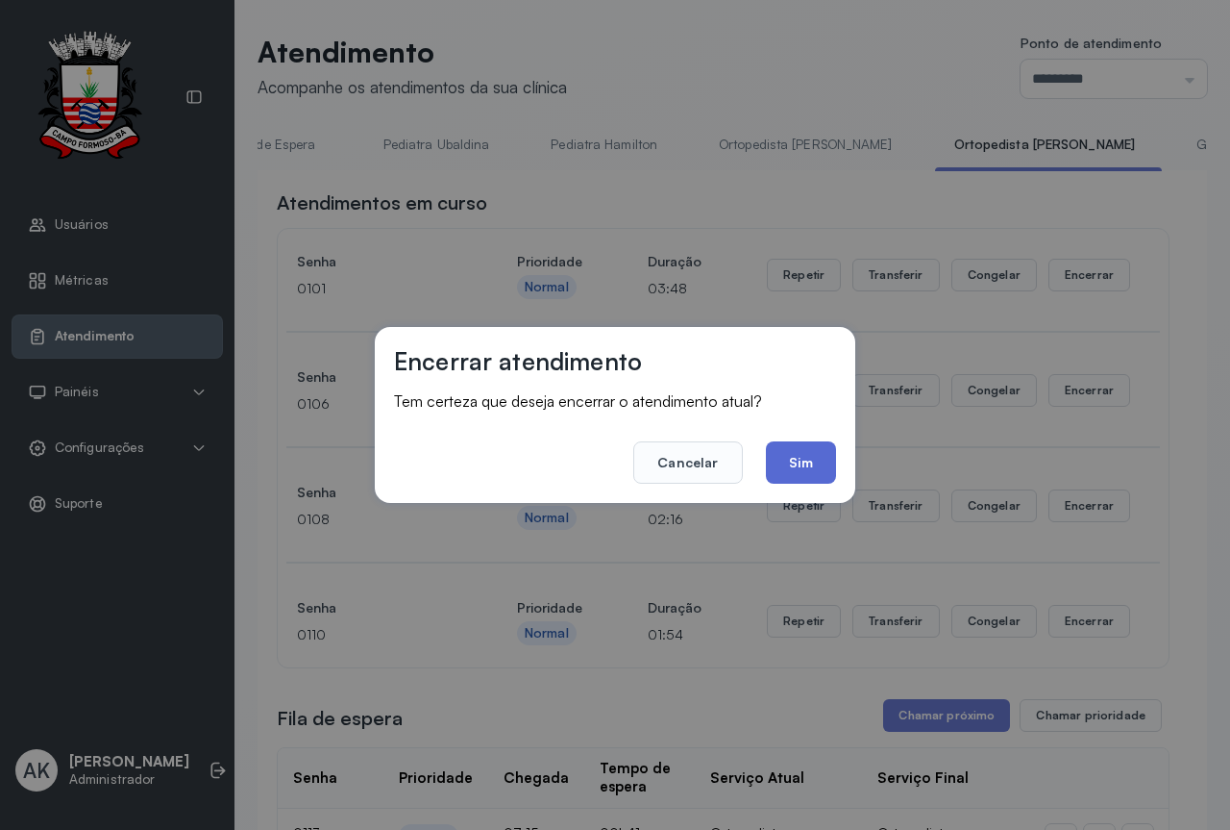
click at [820, 470] on button "Sim" at bounding box center [801, 462] width 70 height 42
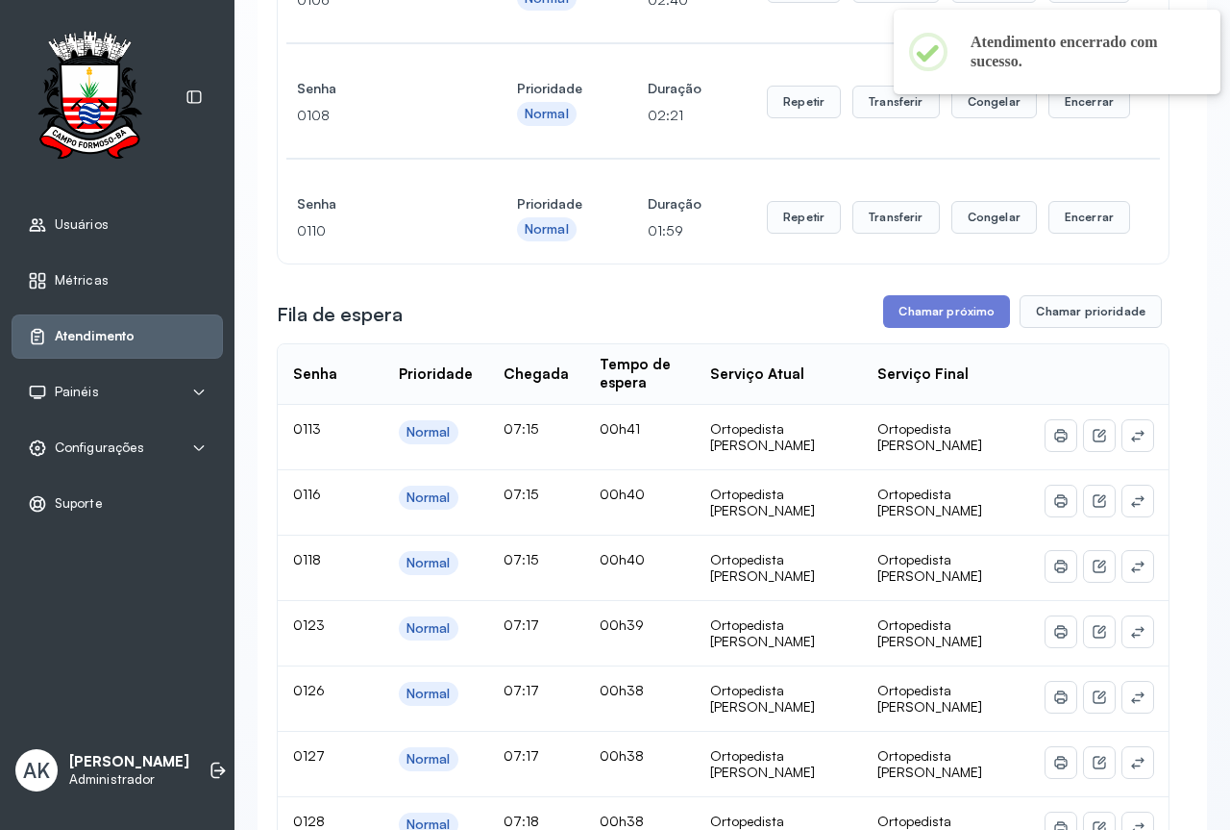
scroll to position [385, 0]
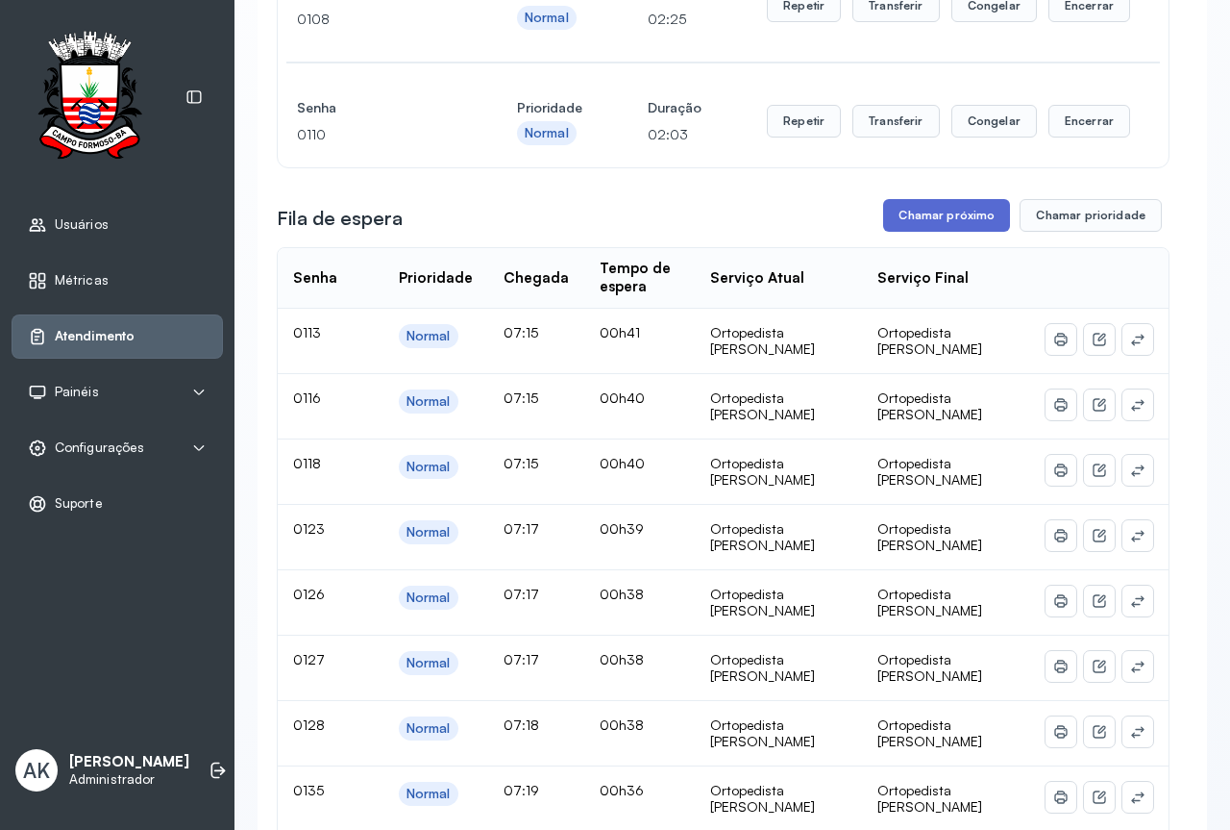
click at [913, 225] on button "Chamar próximo" at bounding box center [946, 215] width 127 height 33
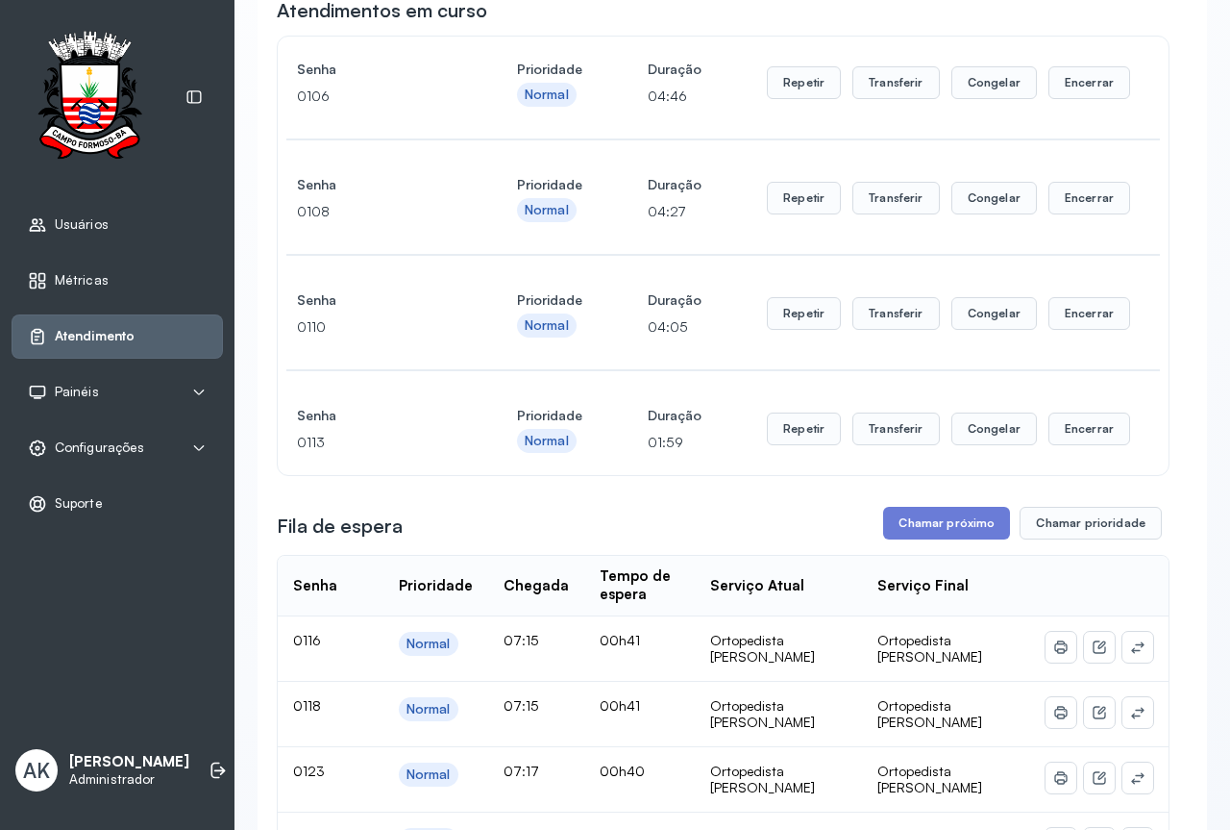
scroll to position [288, 0]
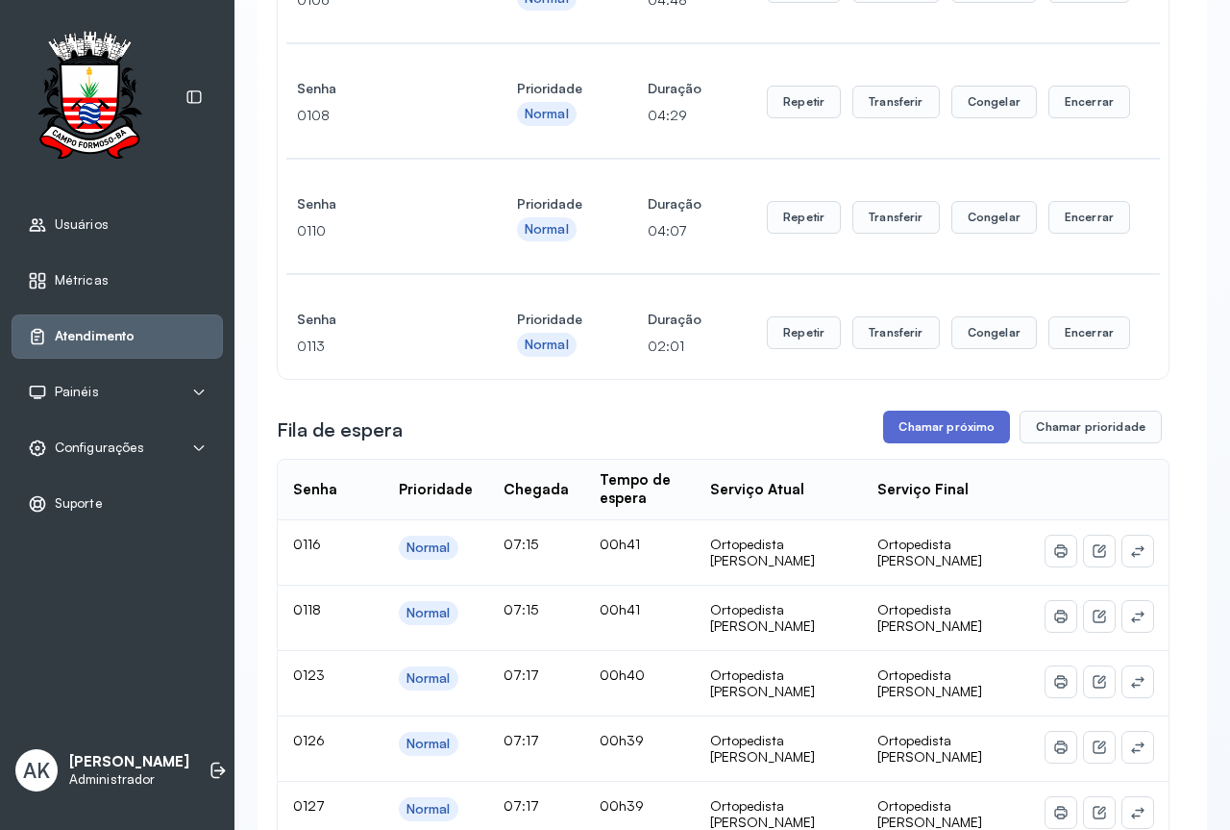
click at [952, 428] on button "Chamar próximo" at bounding box center [946, 426] width 127 height 33
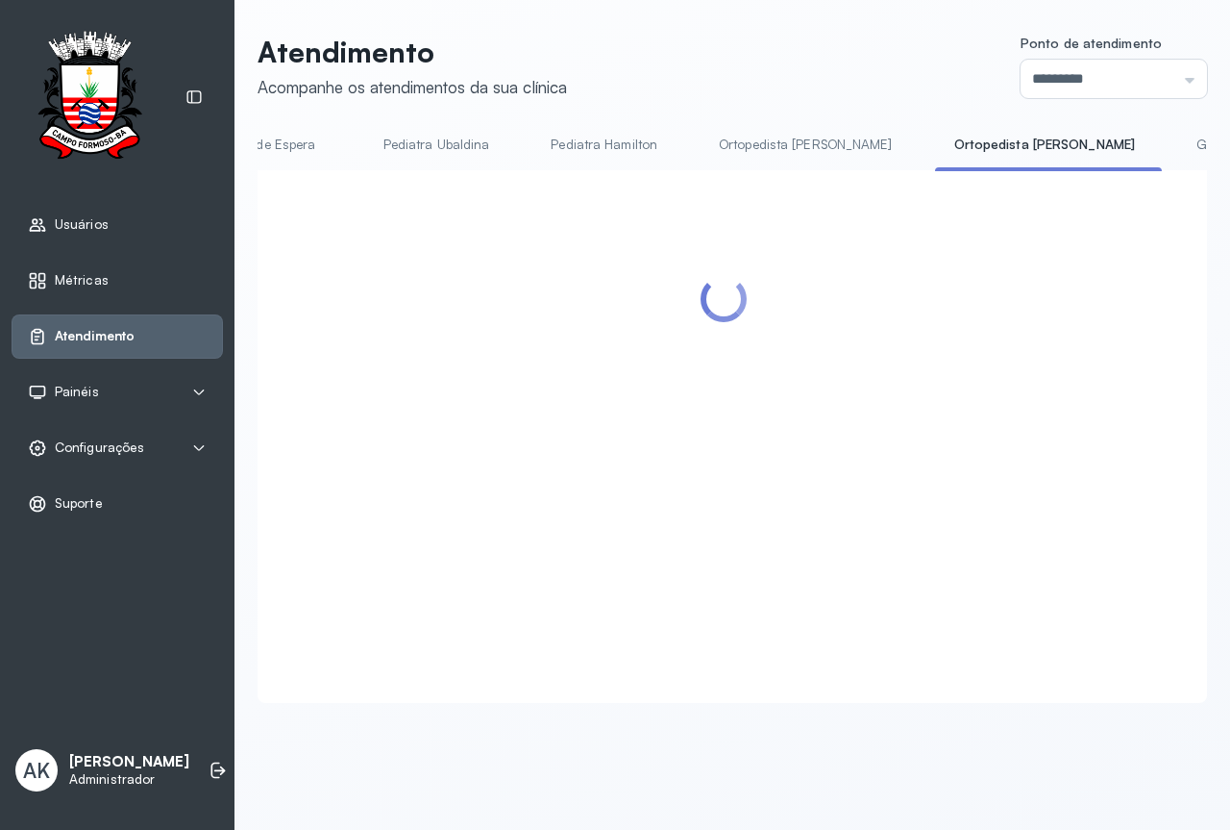
scroll to position [0, 0]
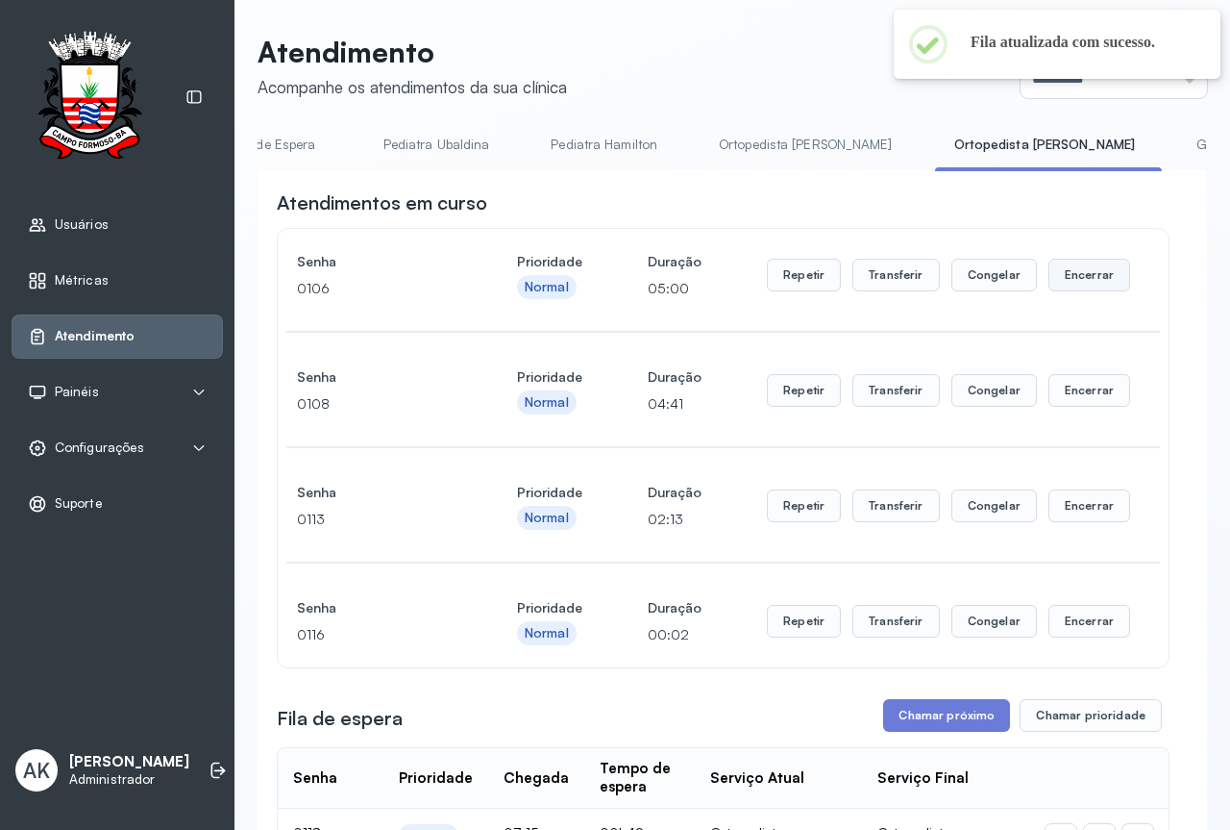
click at [1072, 283] on button "Encerrar" at bounding box center [1090, 275] width 82 height 33
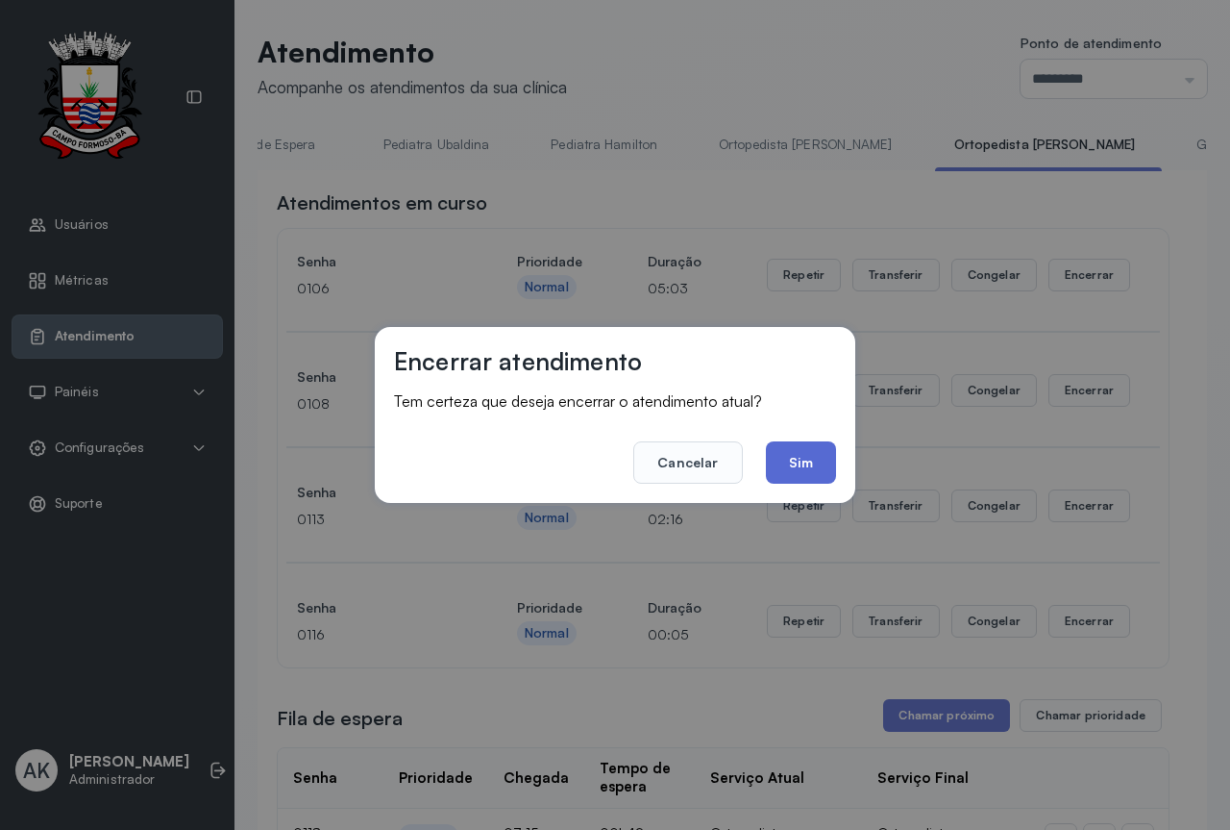
click at [813, 454] on button "Sim" at bounding box center [801, 462] width 70 height 42
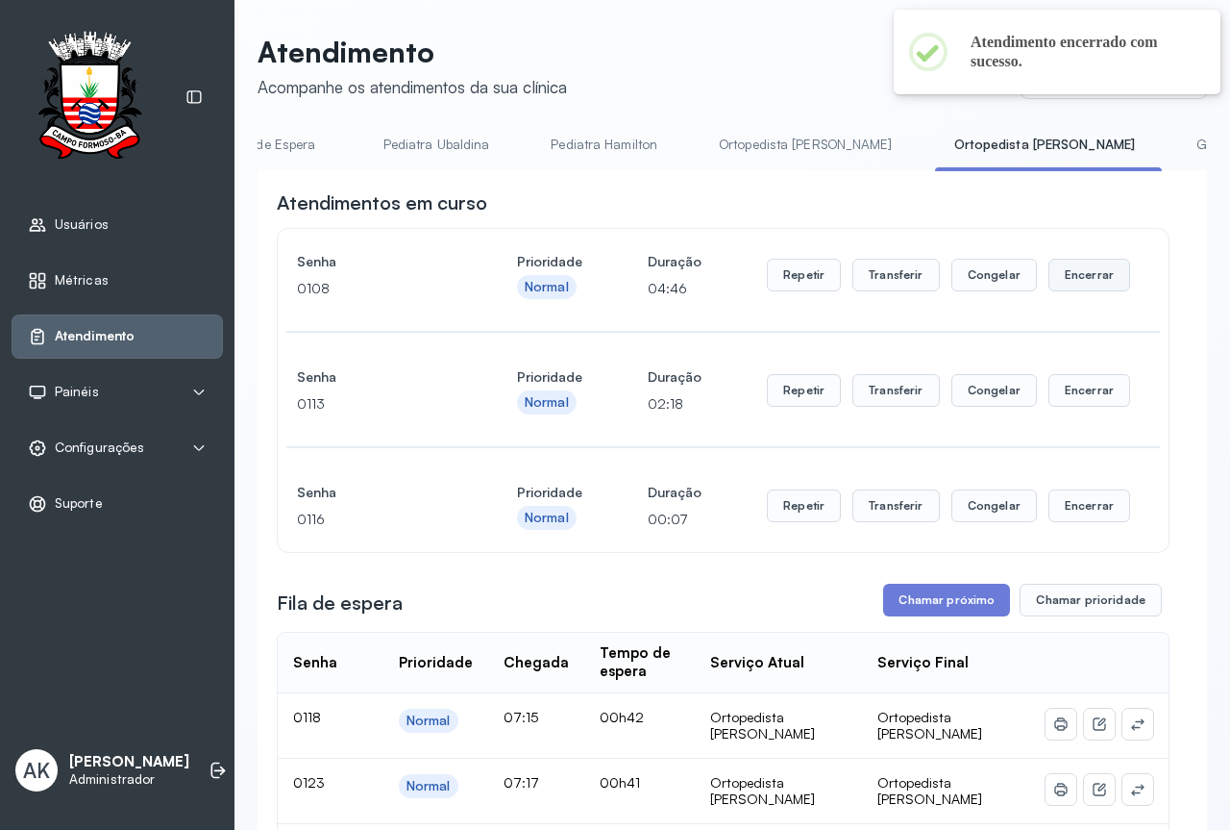
click at [1073, 282] on button "Encerrar" at bounding box center [1090, 275] width 82 height 33
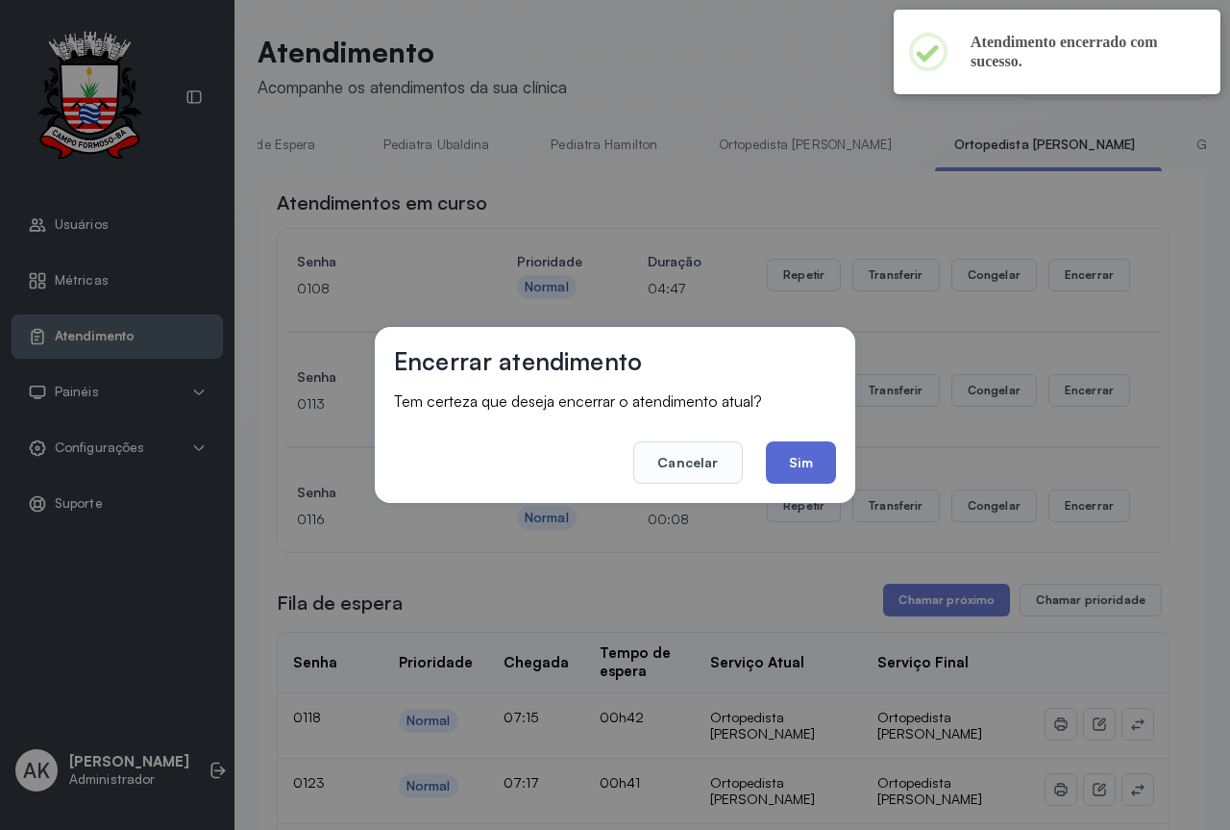
click at [795, 447] on button "Sim" at bounding box center [801, 462] width 70 height 42
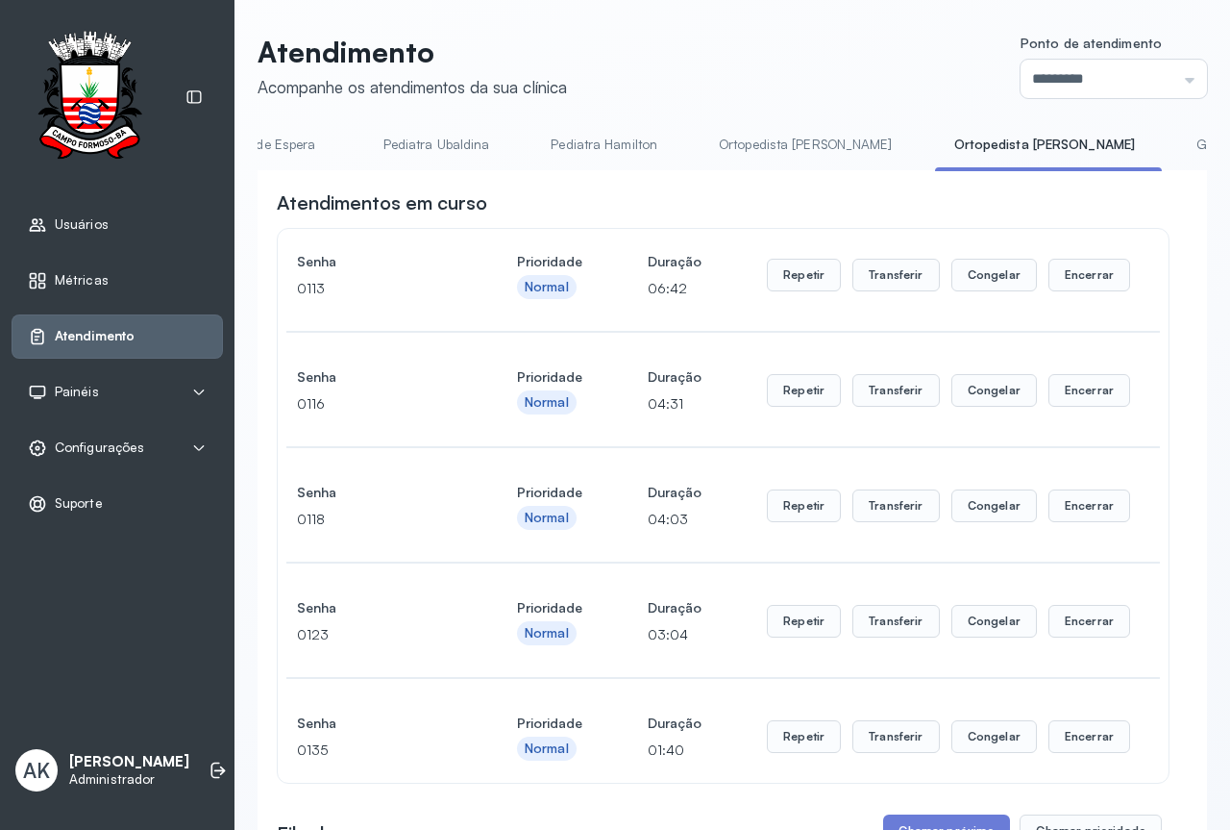
click at [1032, 284] on div "Repetir Transferir Congelar Encerrar" at bounding box center [948, 275] width 363 height 33
click at [1073, 282] on button "Encerrar" at bounding box center [1090, 275] width 82 height 33
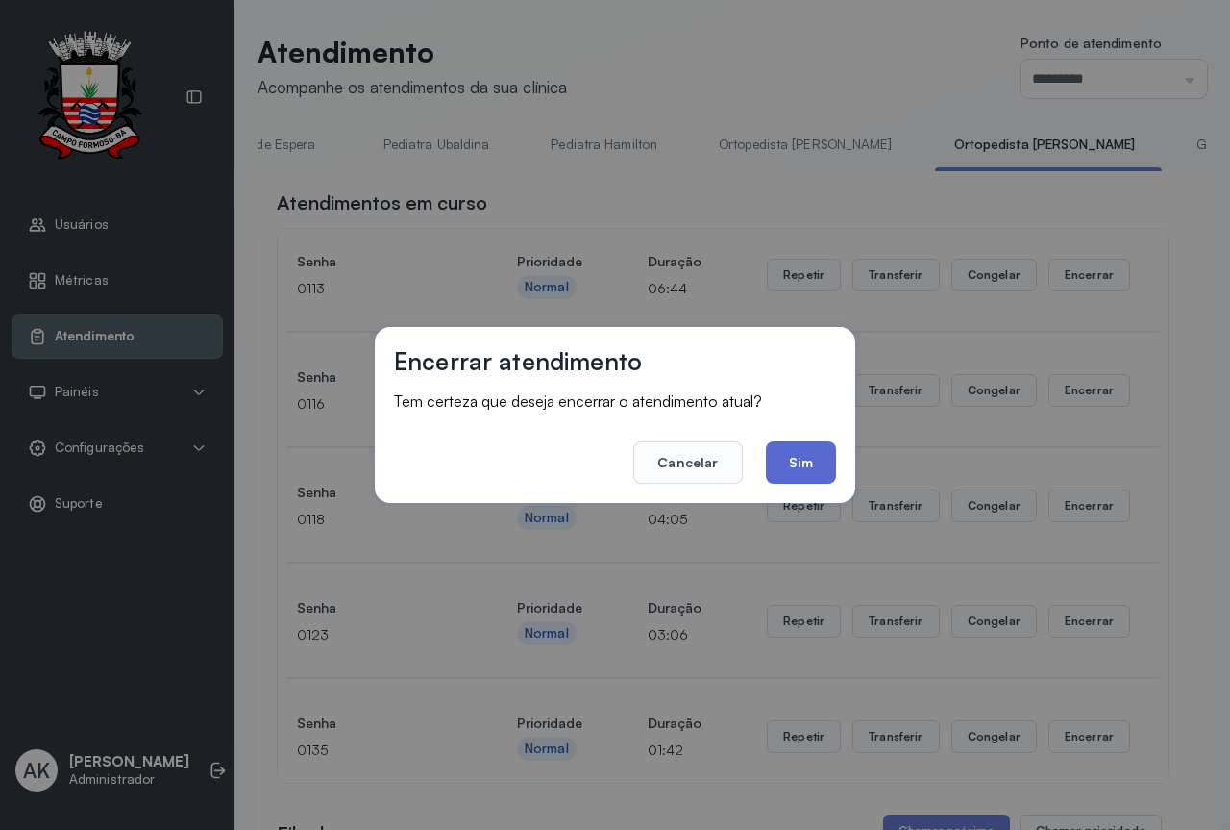
click at [818, 468] on button "Sim" at bounding box center [801, 462] width 70 height 42
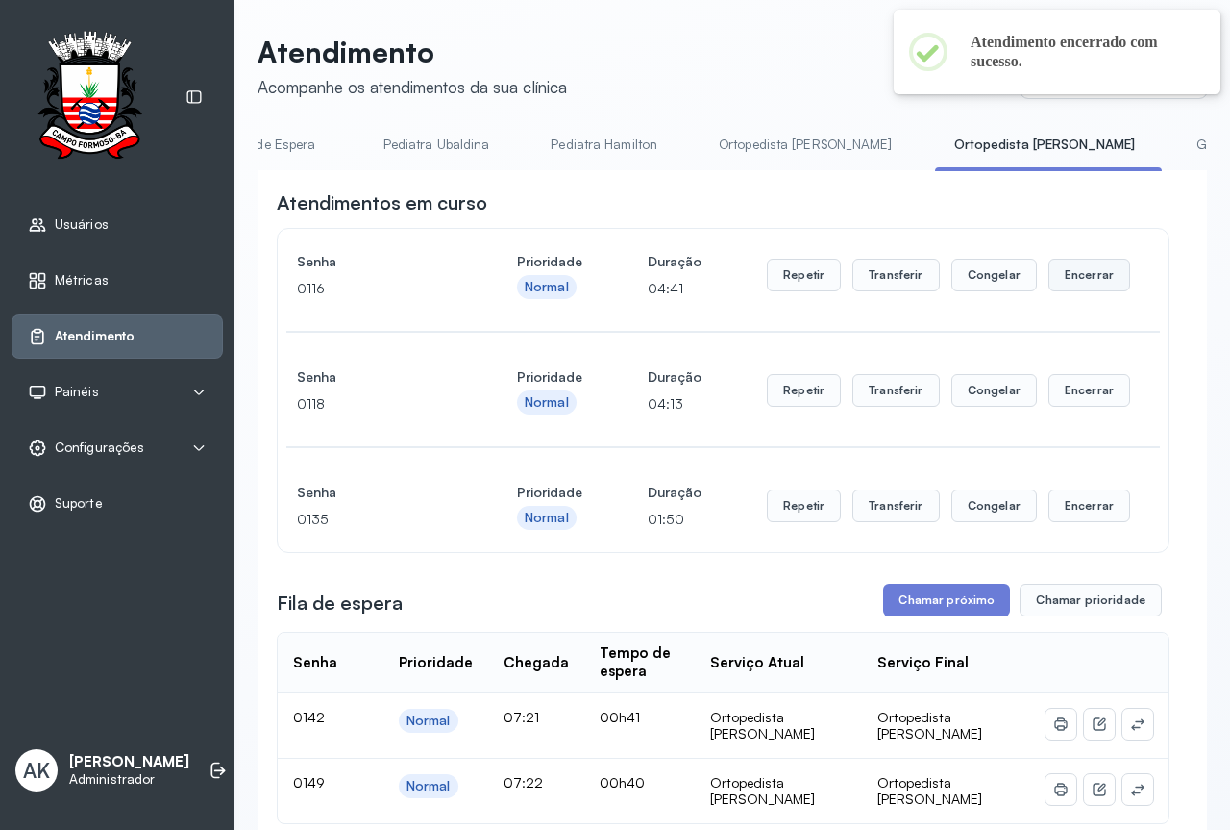
click at [1093, 281] on button "Encerrar" at bounding box center [1090, 275] width 82 height 33
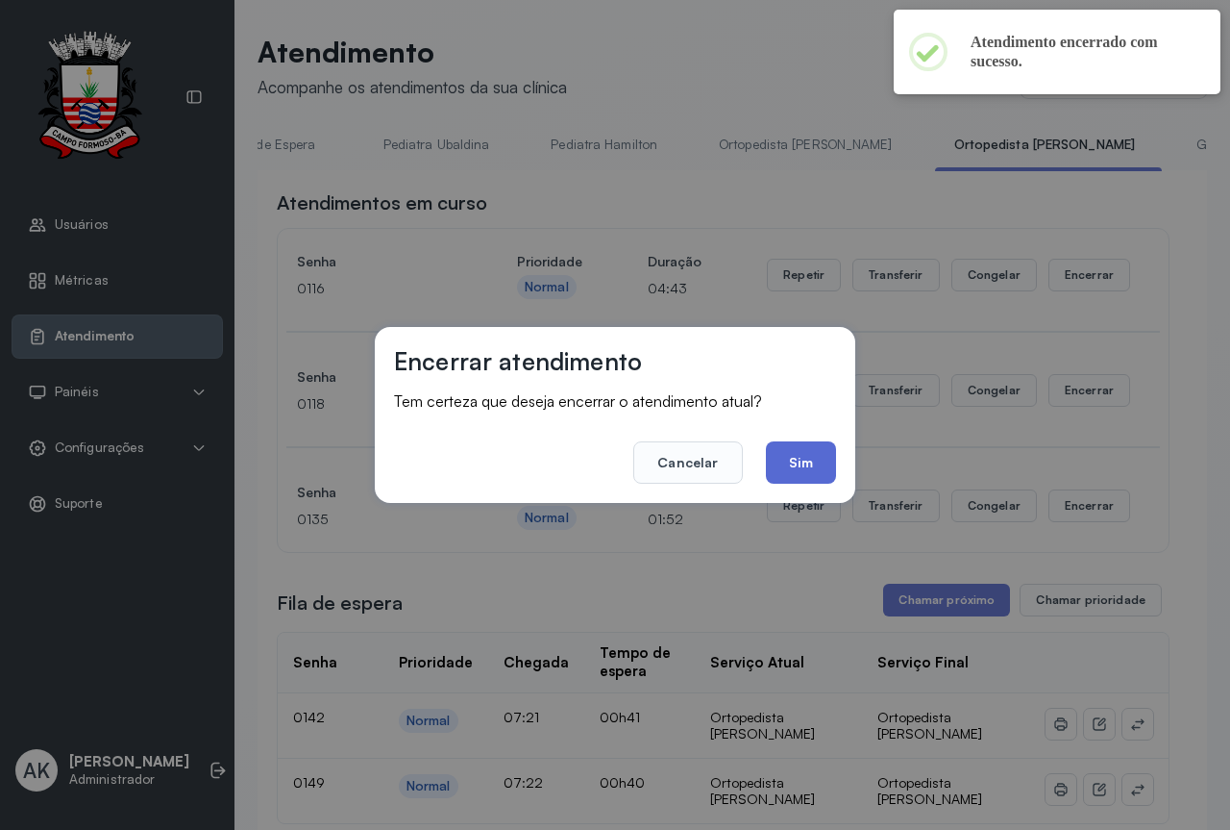
click at [807, 451] on button "Sim" at bounding box center [801, 462] width 70 height 42
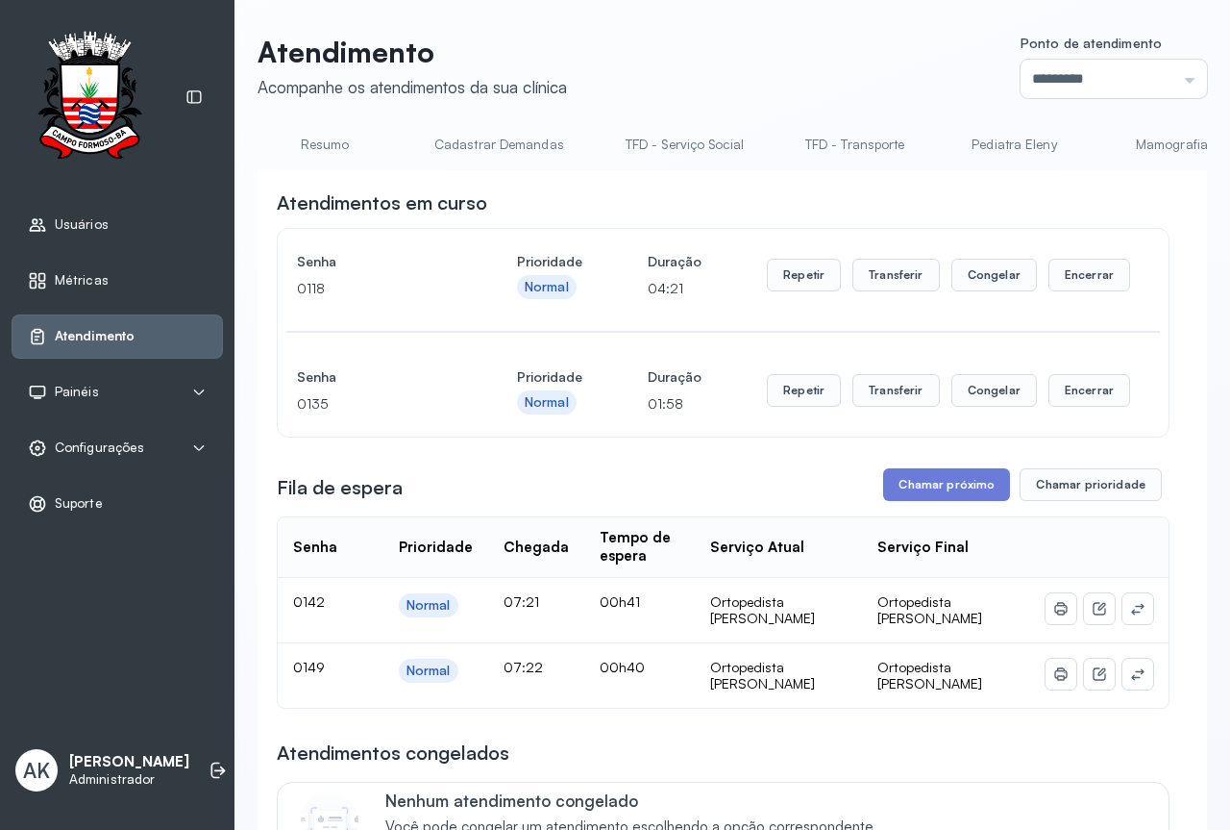
click at [333, 146] on link "Resumo" at bounding box center [325, 145] width 135 height 32
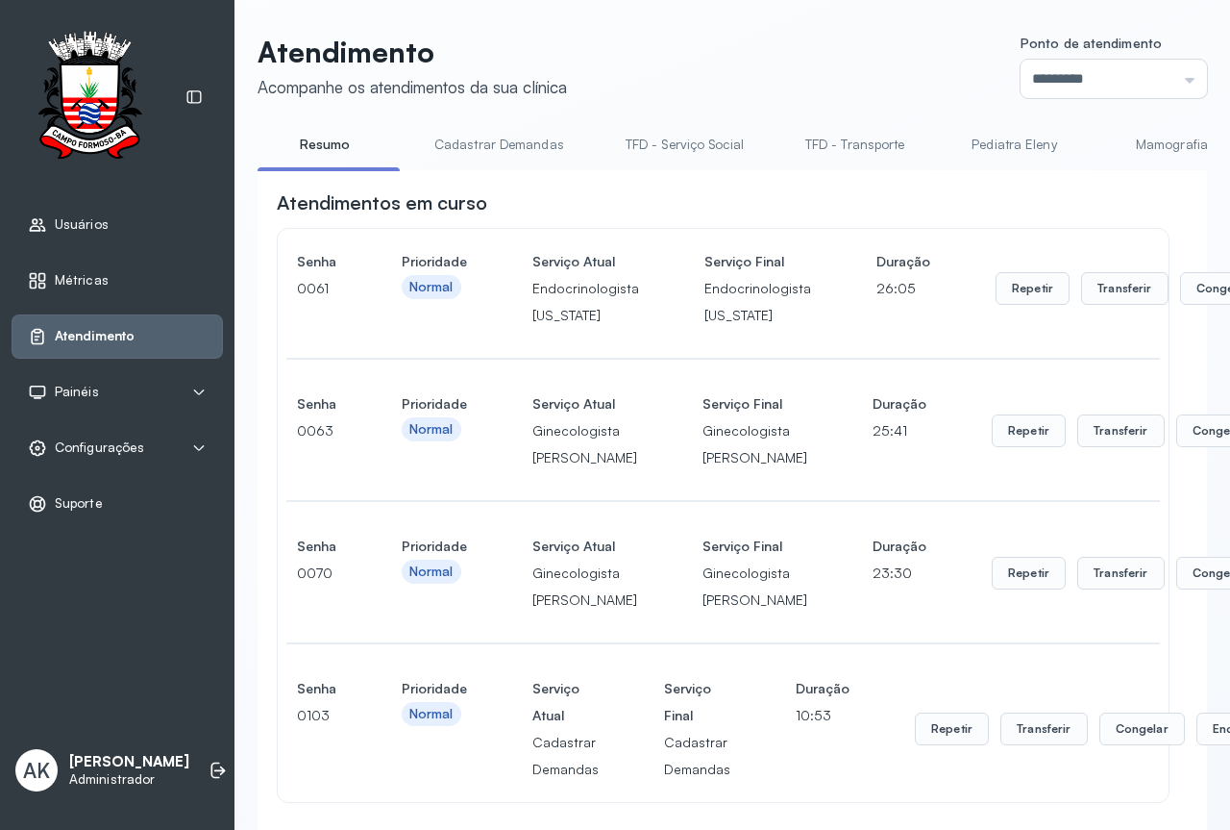
scroll to position [288, 0]
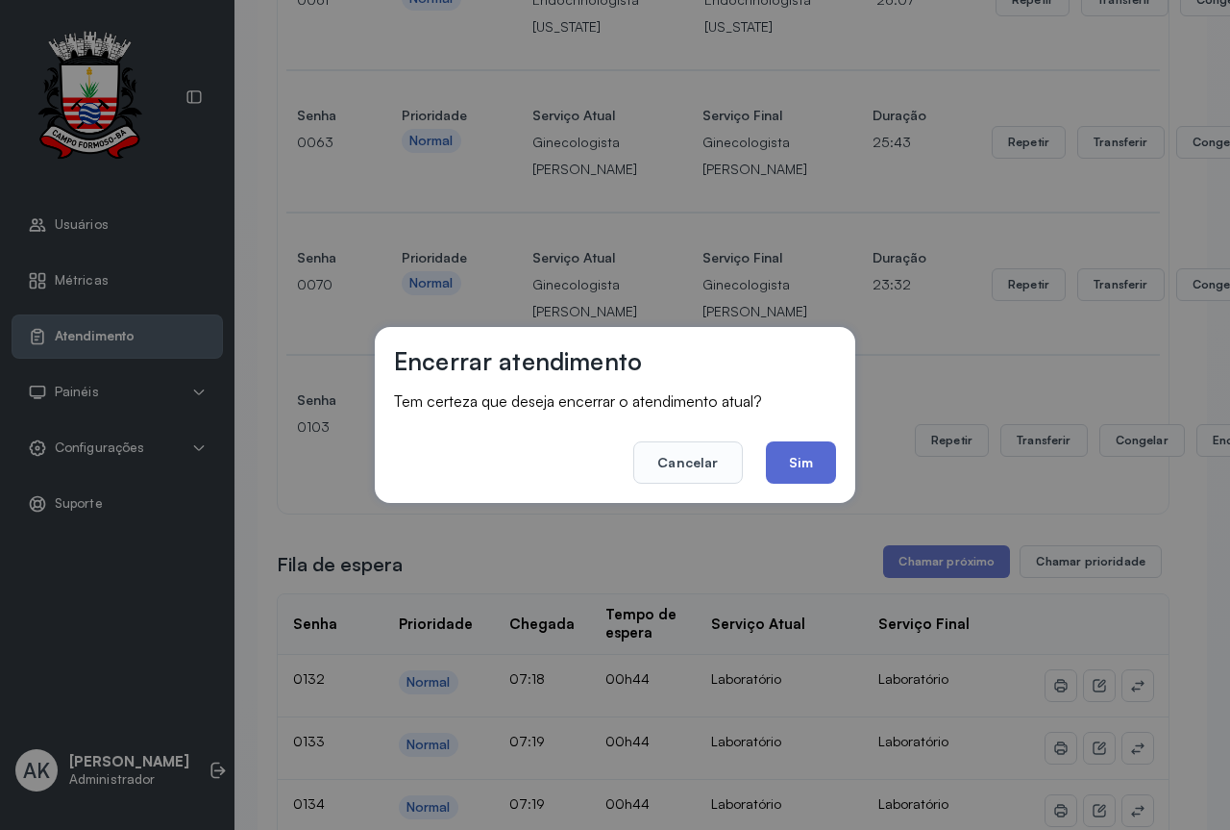
click at [808, 466] on button "Sim" at bounding box center [801, 462] width 70 height 42
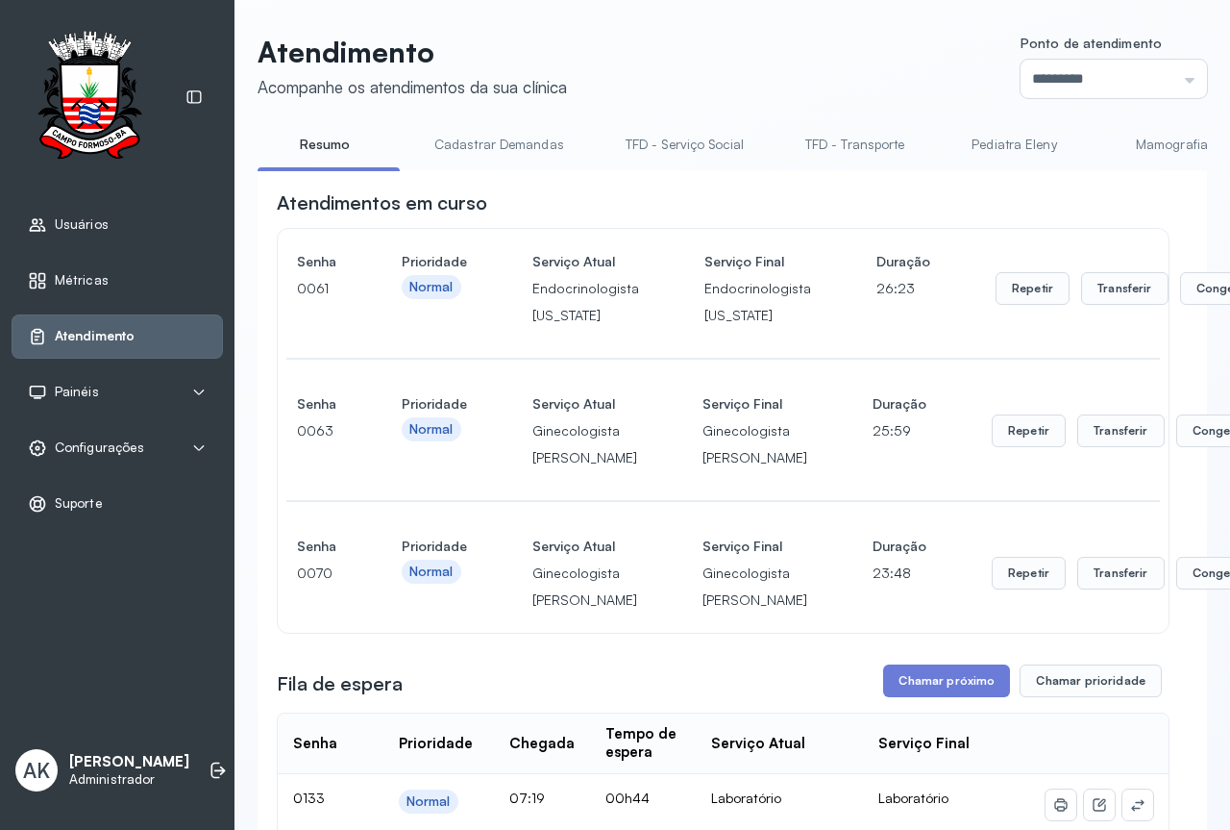
scroll to position [385, 0]
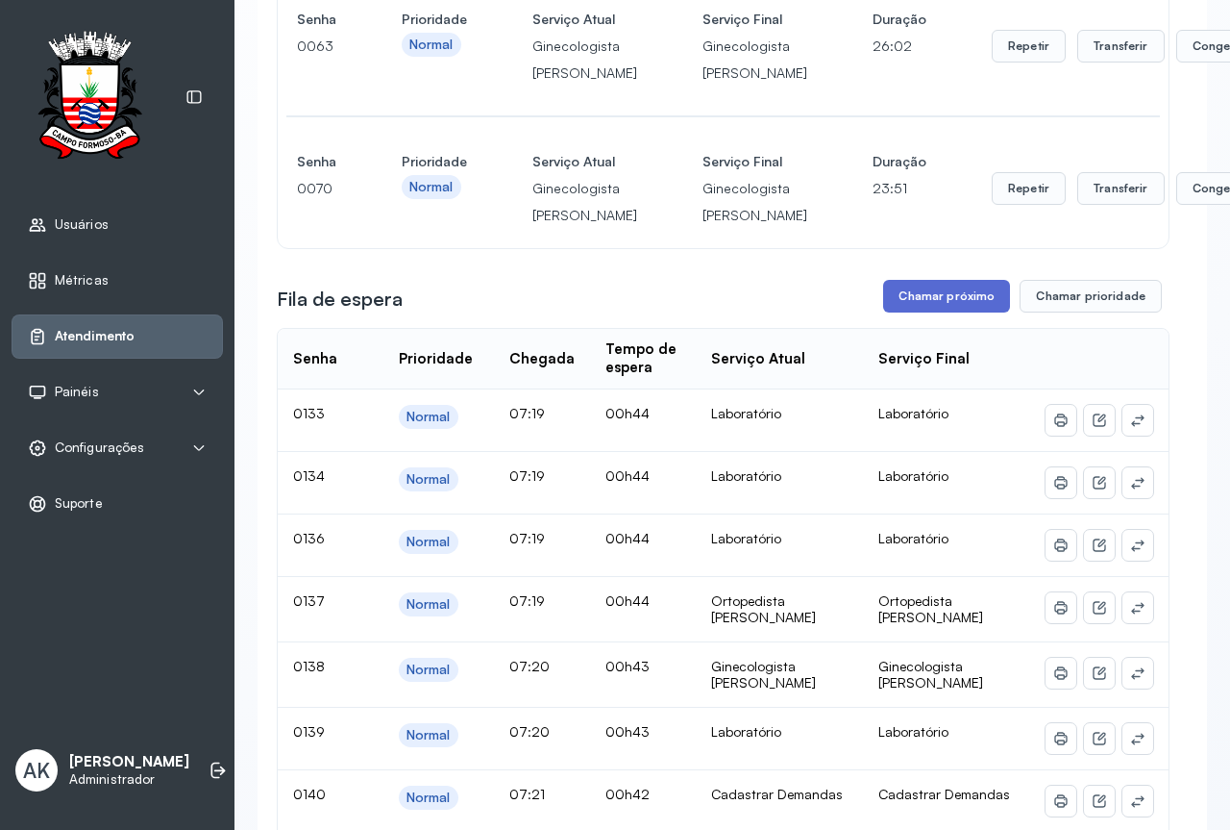
click at [919, 312] on button "Chamar próximo" at bounding box center [946, 296] width 127 height 33
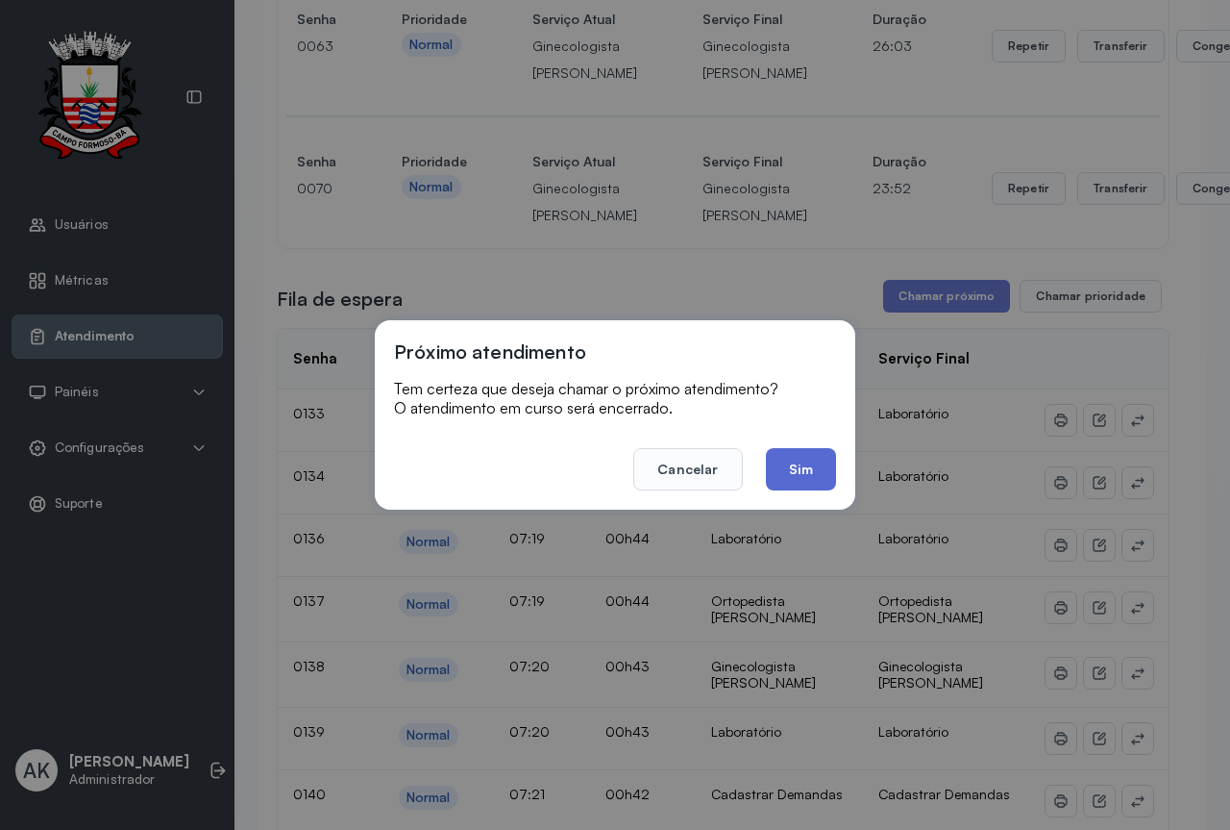
click at [768, 471] on button "Sim" at bounding box center [801, 469] width 70 height 42
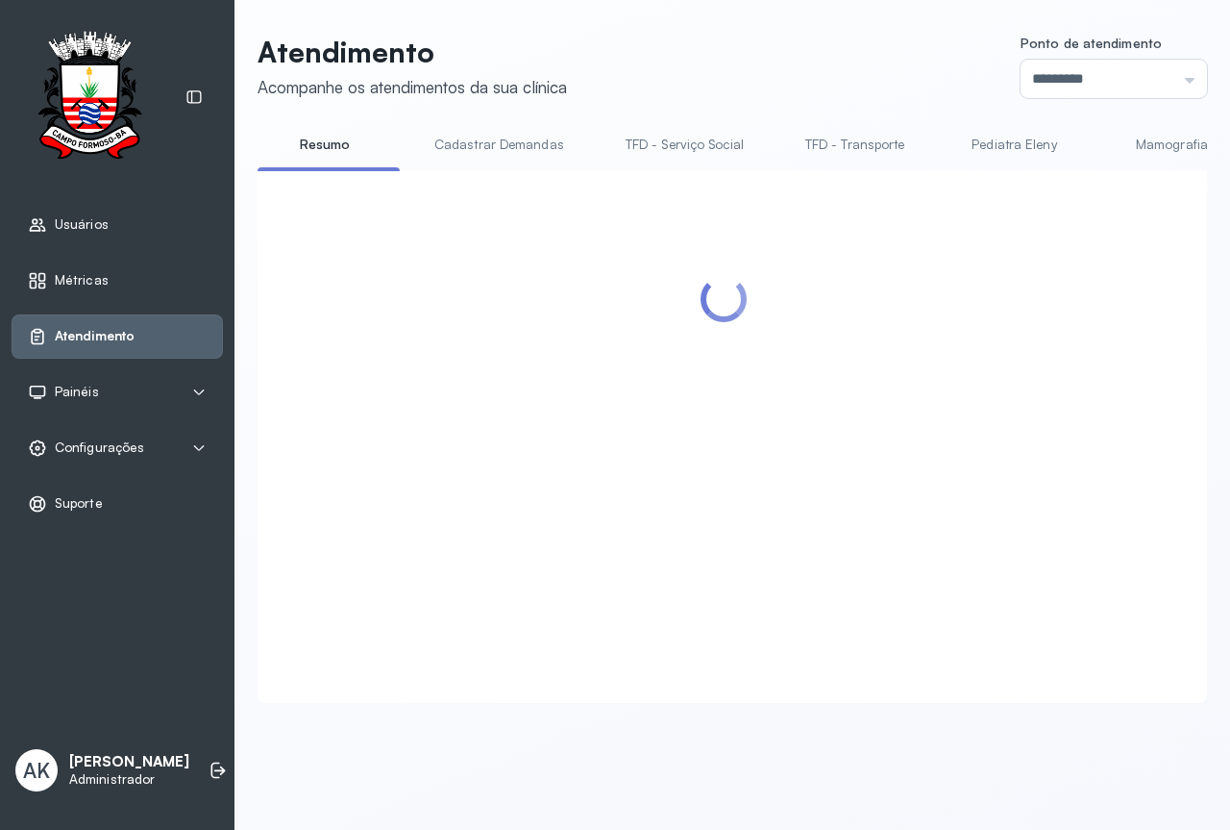
scroll to position [0, 0]
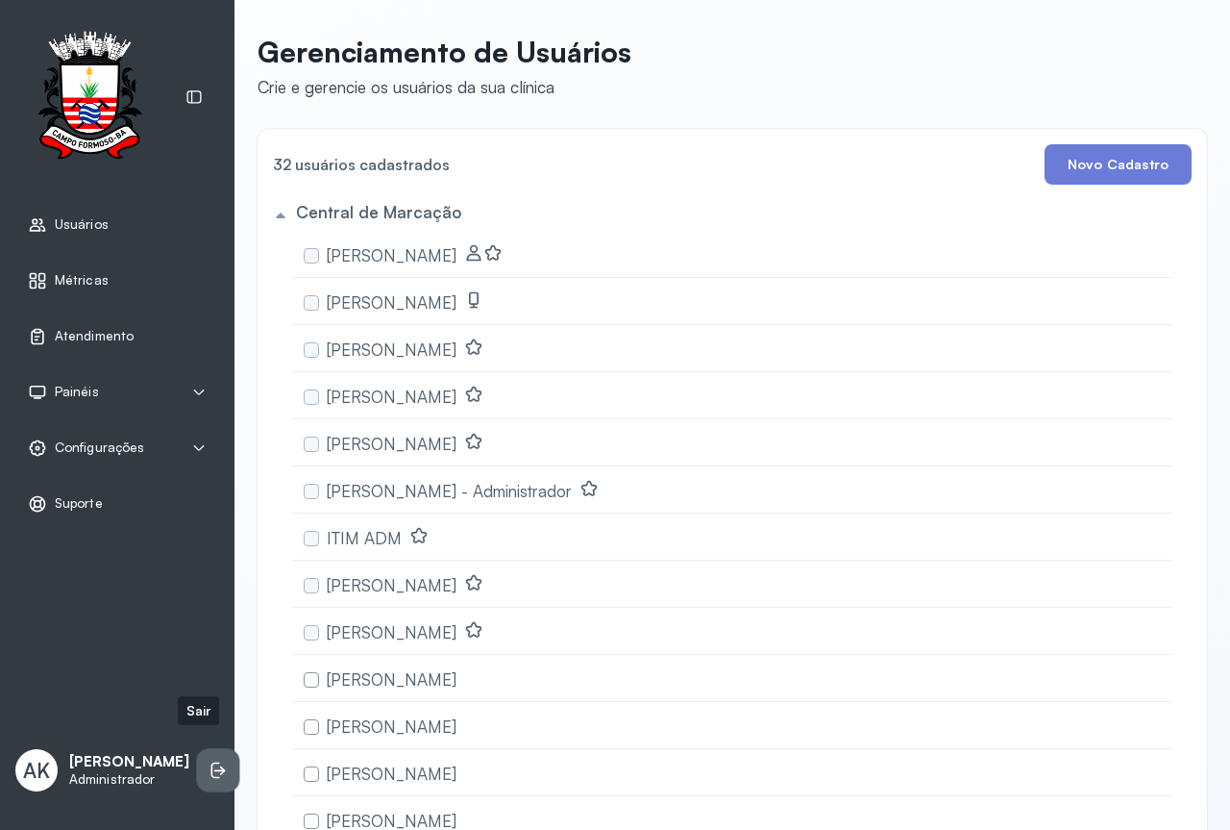
click at [209, 760] on icon at bounding box center [218, 769] width 19 height 19
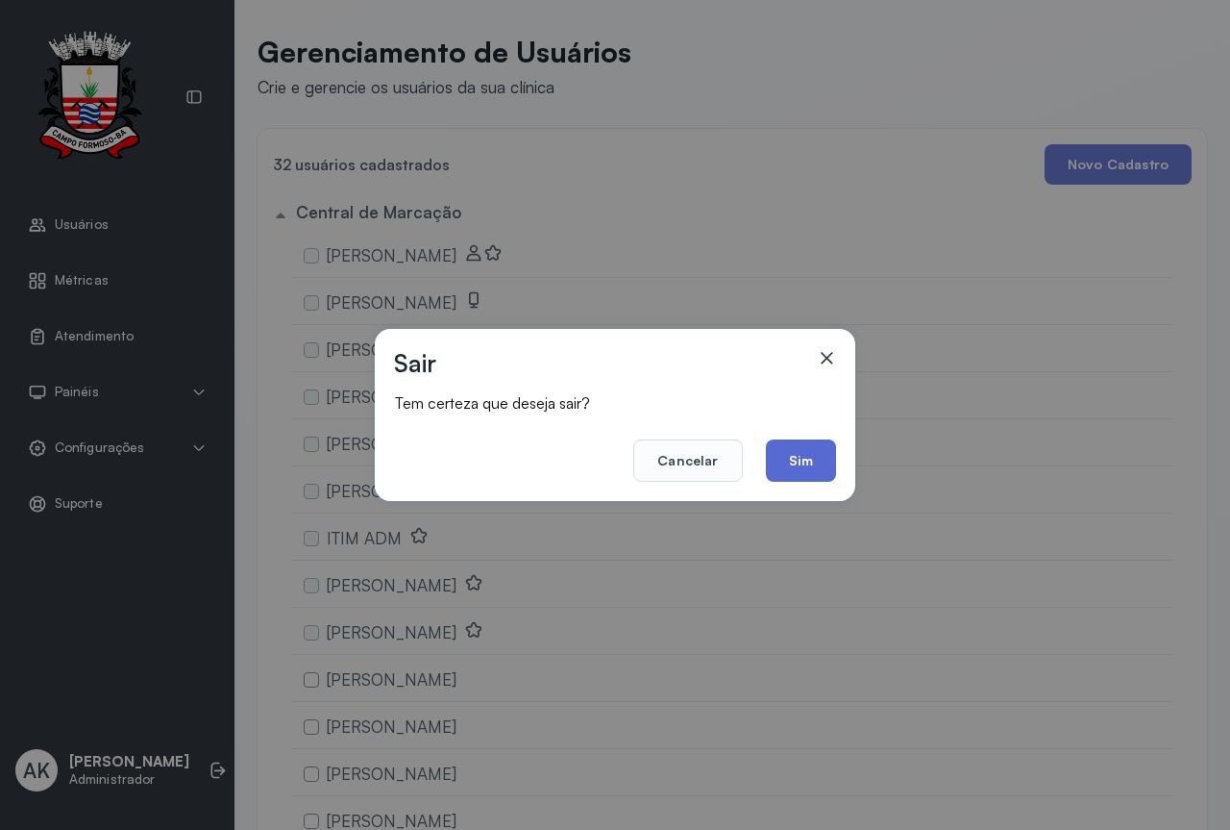
click at [807, 463] on button "Sim" at bounding box center [801, 460] width 70 height 42
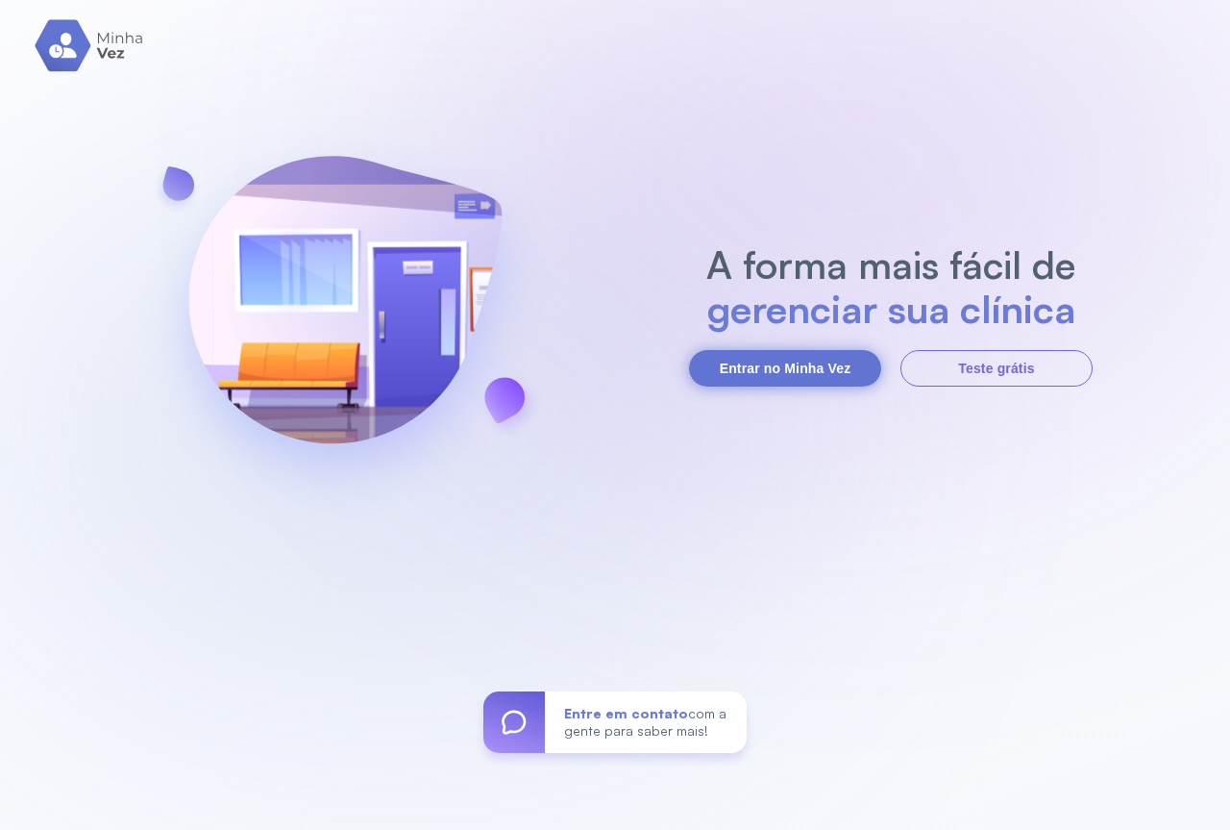
click at [797, 360] on button "Entrar no Minha Vez" at bounding box center [785, 368] width 192 height 37
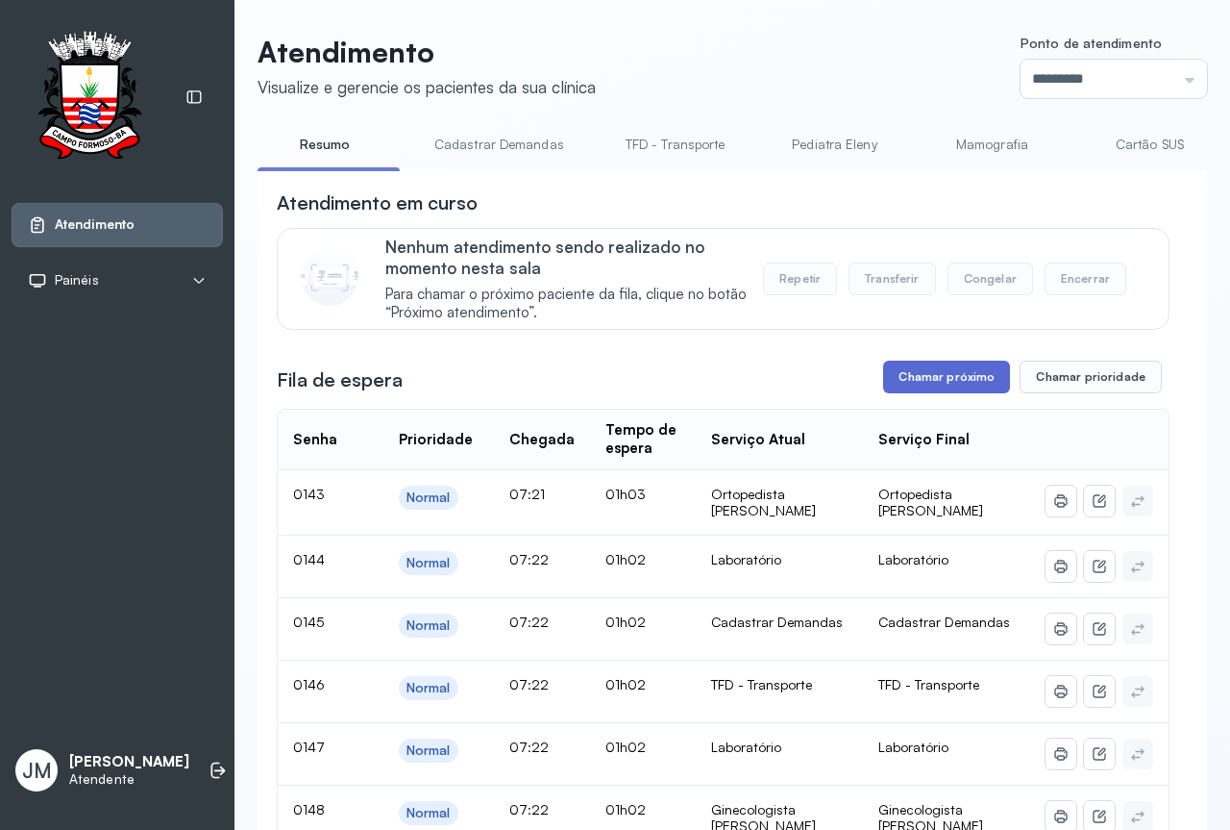
click at [934, 382] on button "Chamar próximo" at bounding box center [946, 376] width 127 height 33
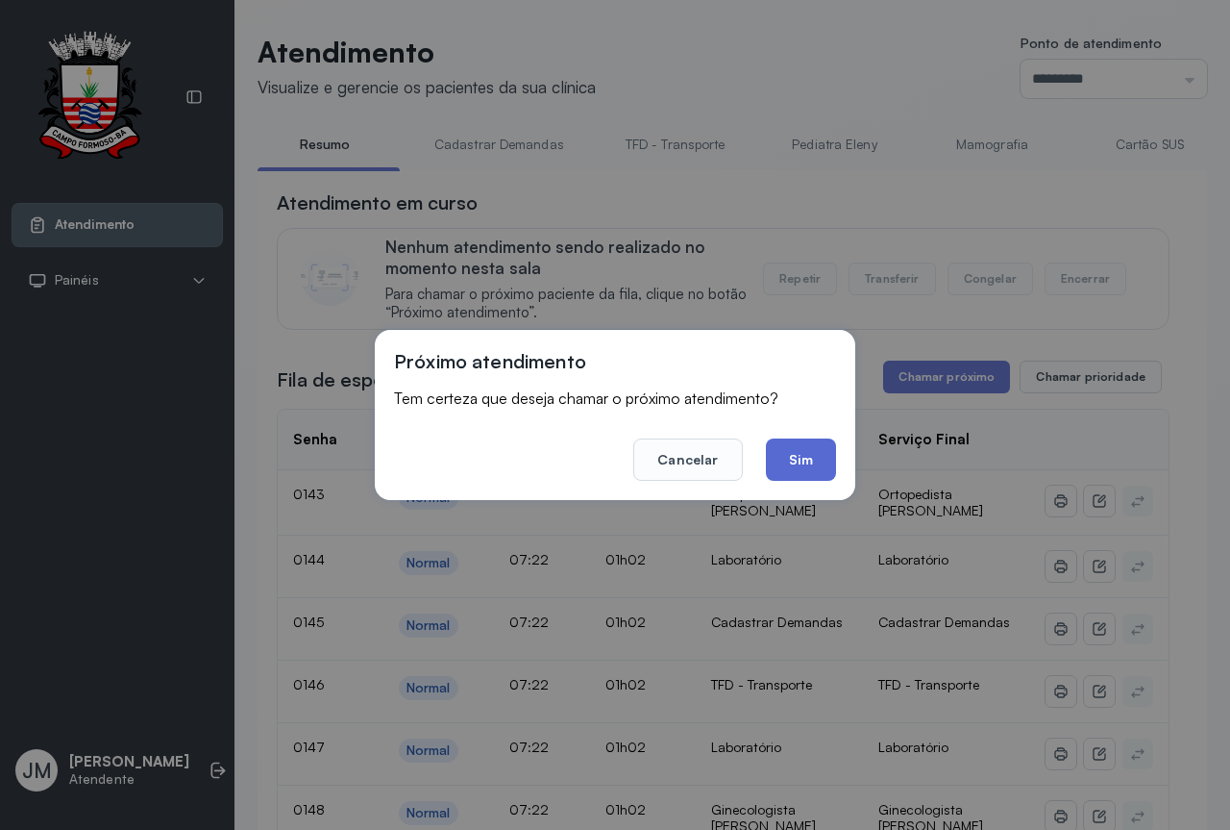
click at [766, 459] on button "Sim" at bounding box center [801, 459] width 70 height 42
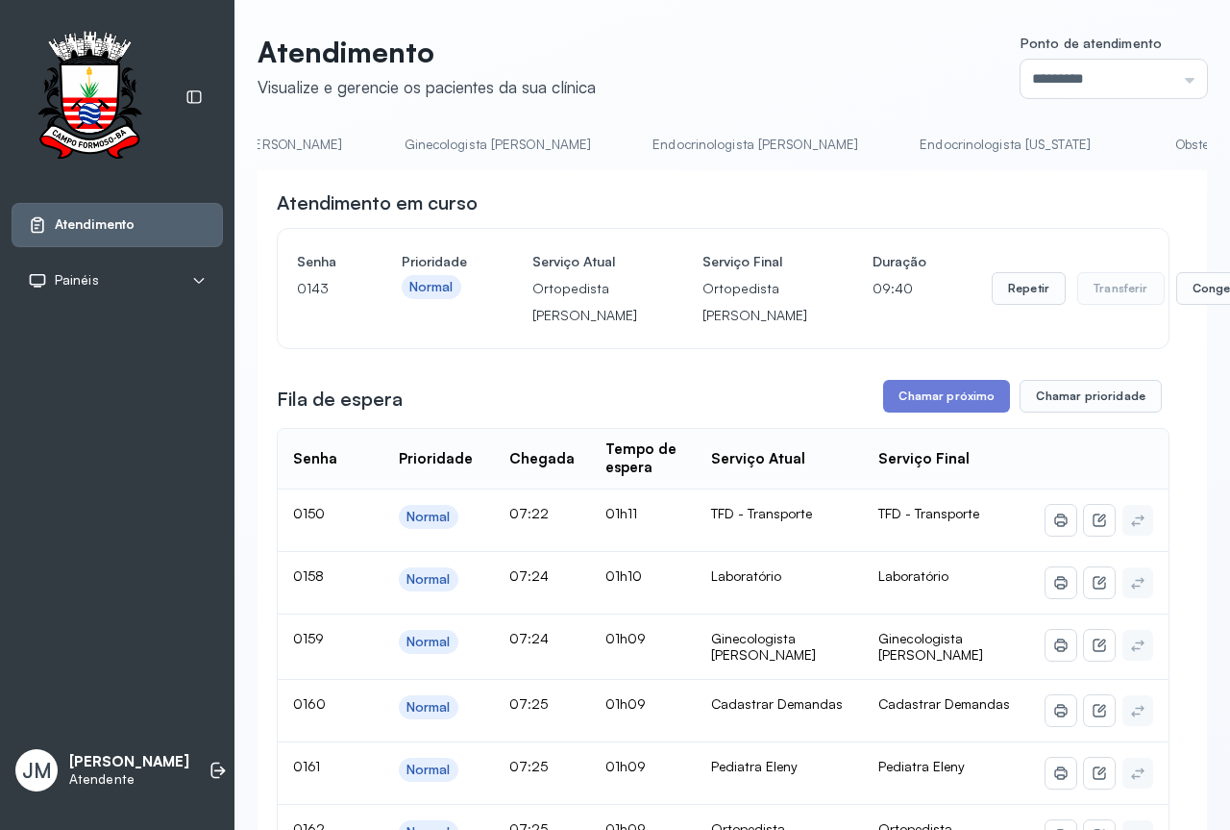
scroll to position [0, 2534]
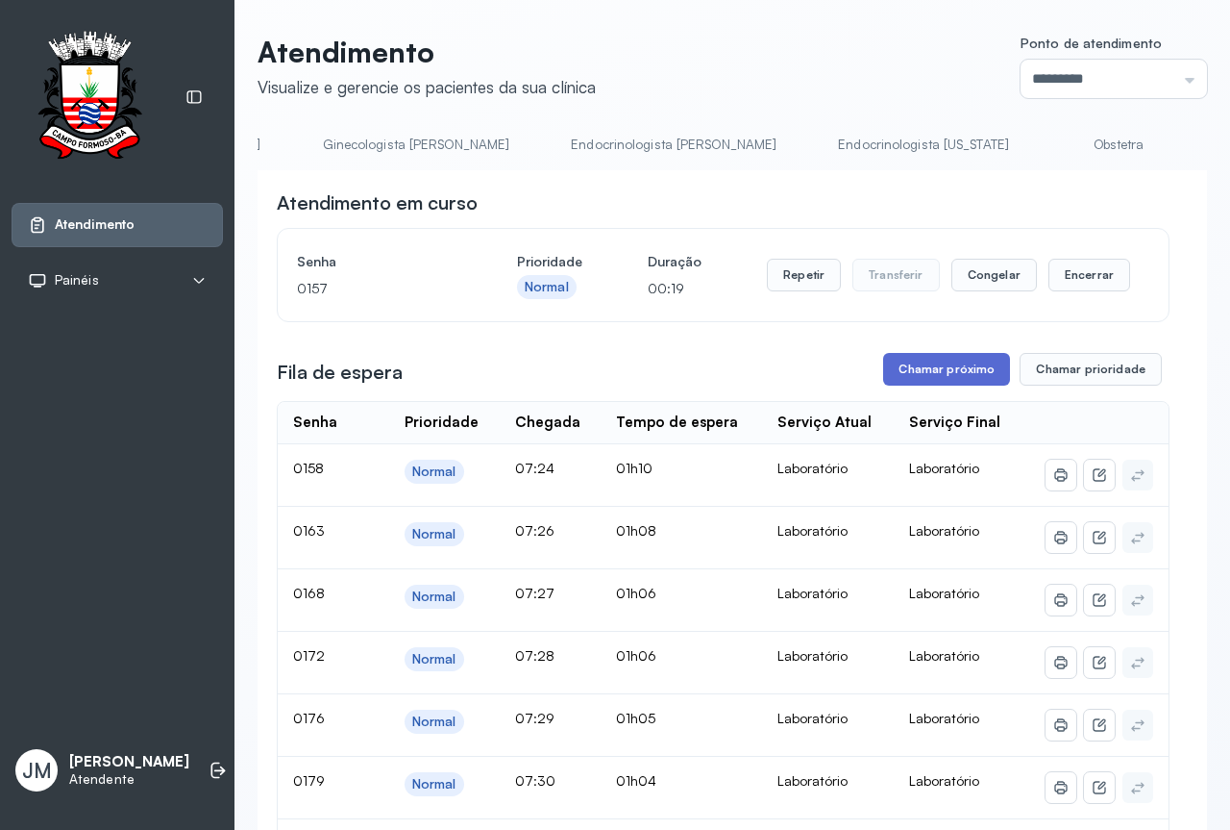
drag, startPoint x: 938, startPoint y: 382, endPoint x: 936, endPoint y: 371, distance: 10.7
click at [936, 371] on button "Chamar próximo" at bounding box center [946, 369] width 127 height 33
click at [954, 383] on button "Chamar próximo" at bounding box center [946, 369] width 127 height 33
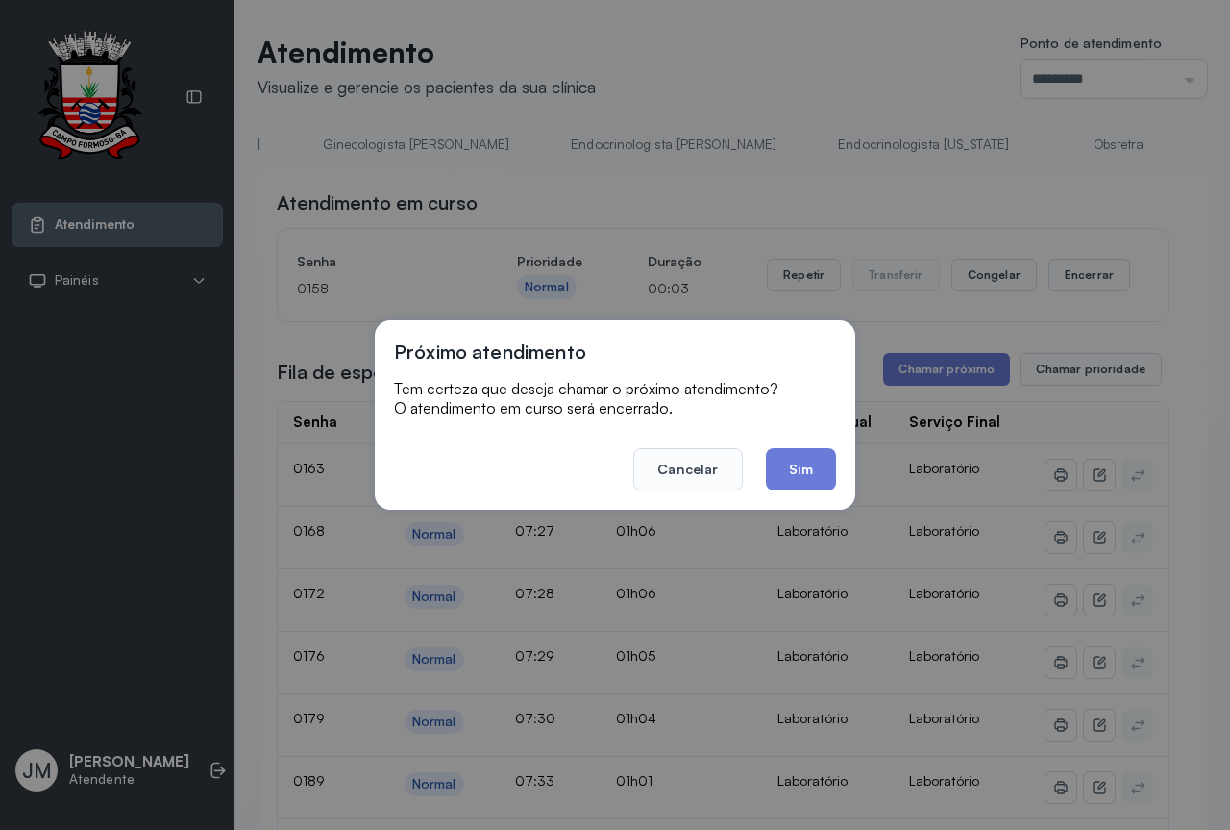
click at [759, 455] on footer "Cancelar Sim" at bounding box center [615, 455] width 442 height 69
click at [782, 457] on button "Sim" at bounding box center [801, 469] width 70 height 42
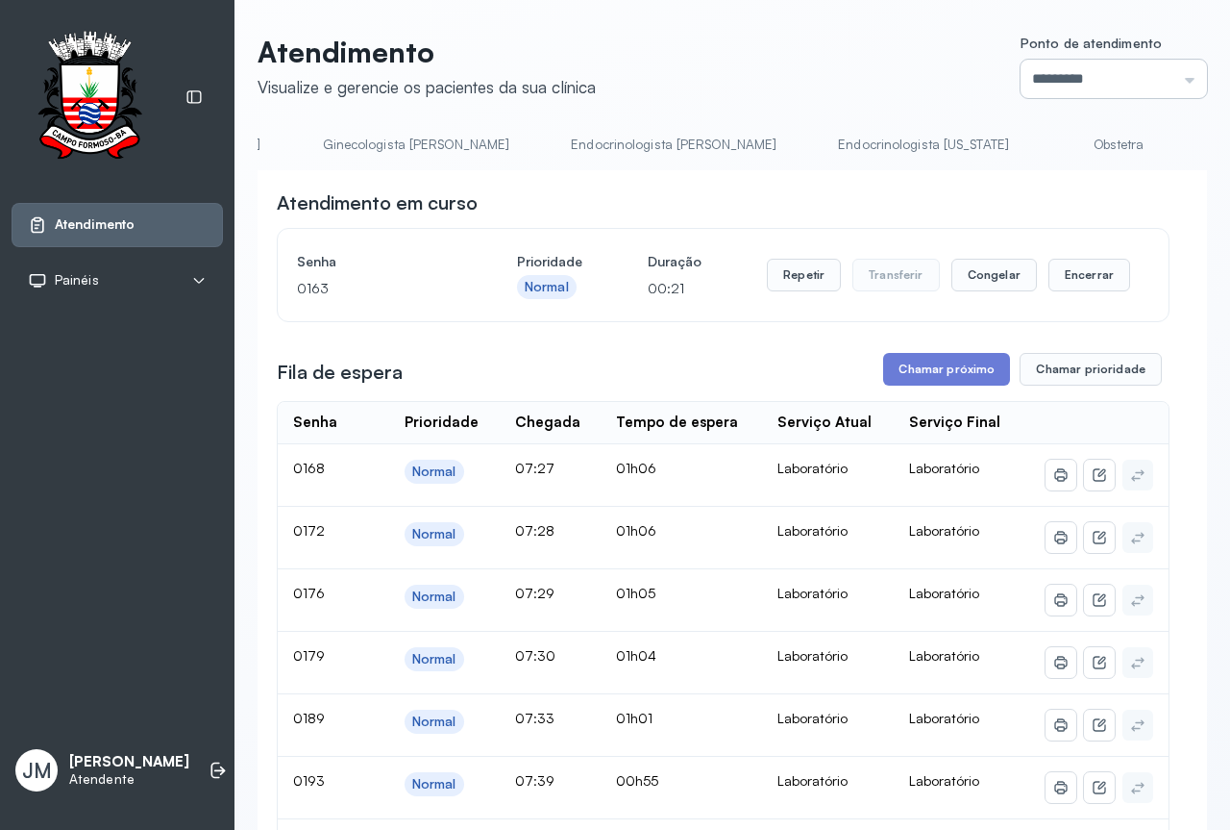
click at [1172, 87] on input "*********" at bounding box center [1114, 79] width 186 height 38
type input "*********"
click at [956, 367] on button "Chamar próximo" at bounding box center [946, 369] width 127 height 33
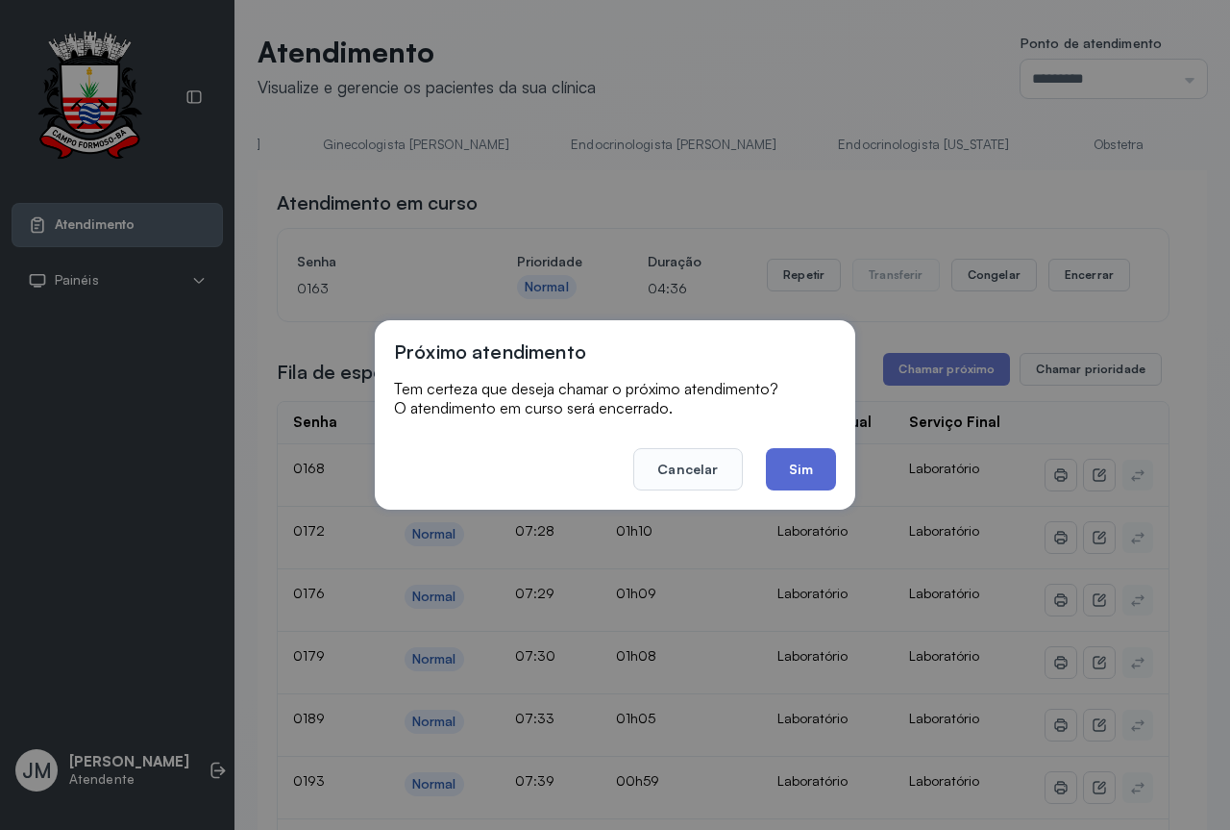
click at [802, 467] on button "Sim" at bounding box center [801, 469] width 70 height 42
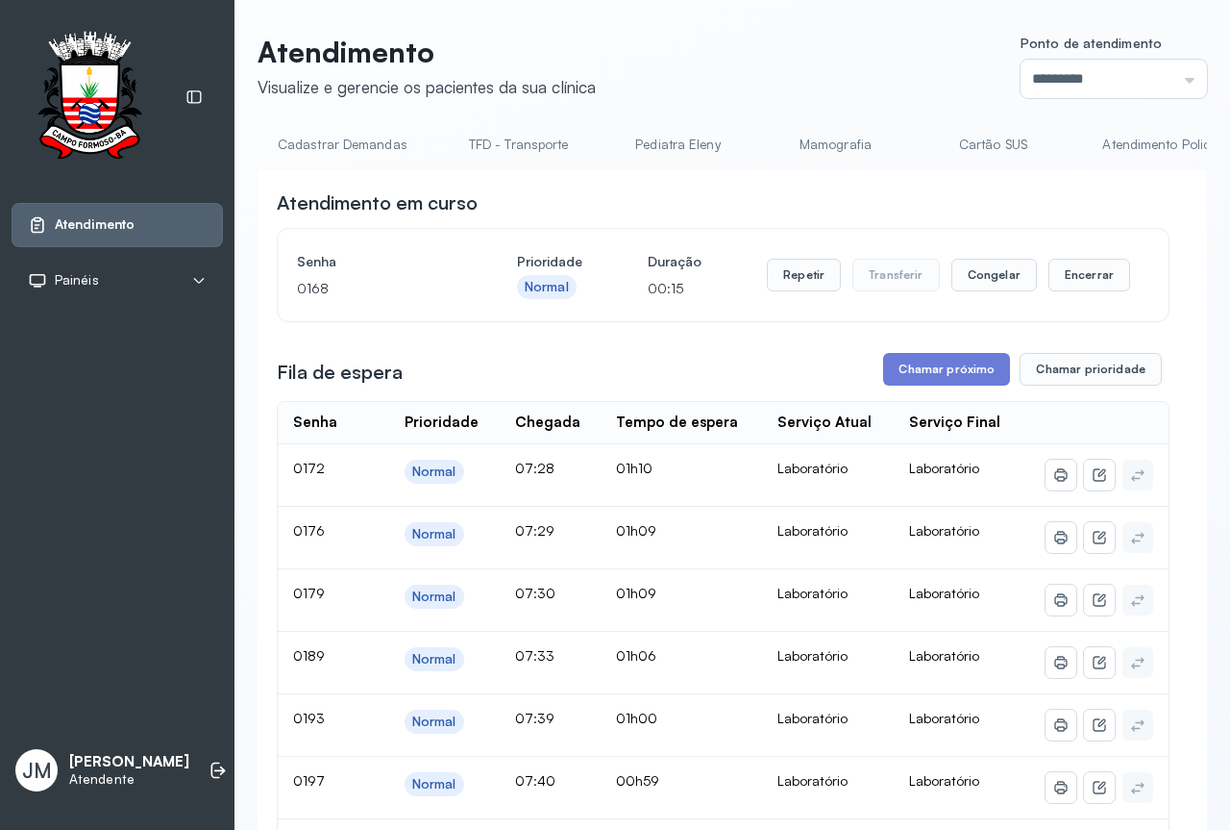
scroll to position [0, 0]
click at [313, 145] on link "Resumo" at bounding box center [325, 145] width 135 height 32
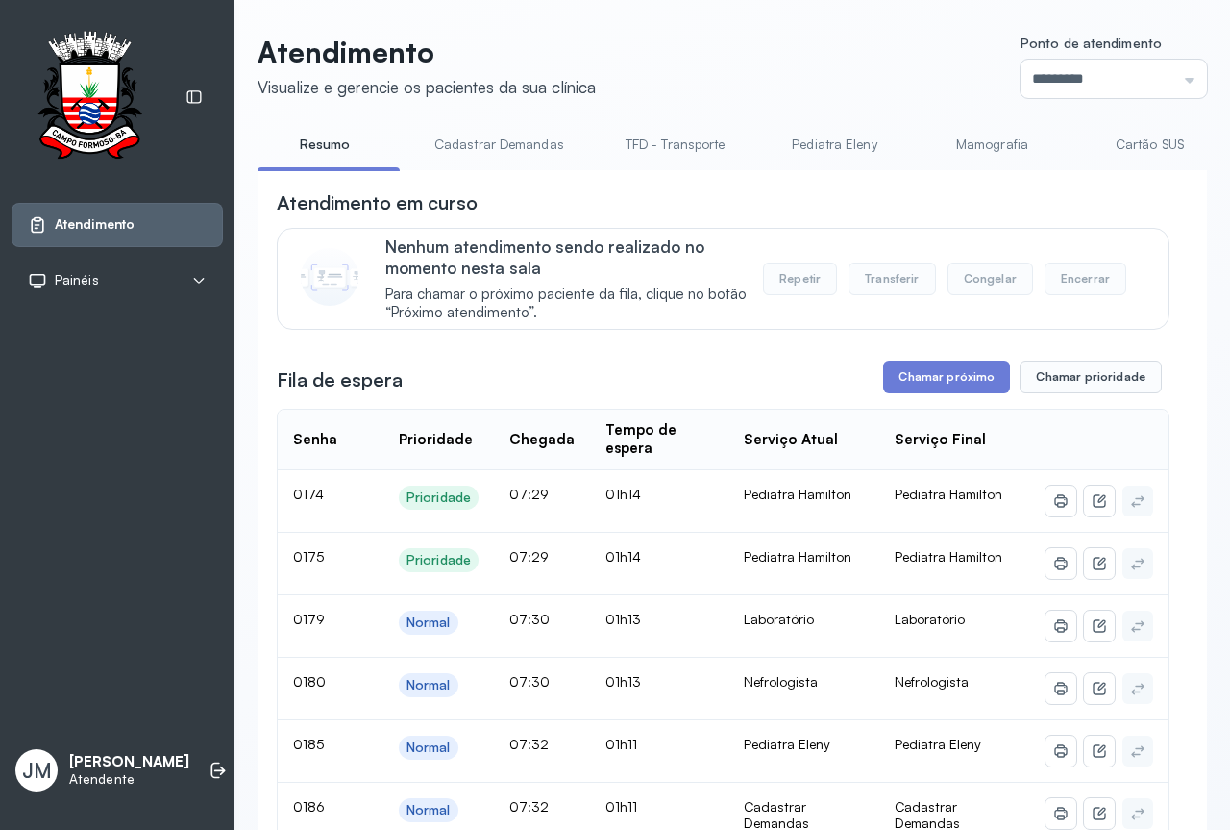
scroll to position [96, 0]
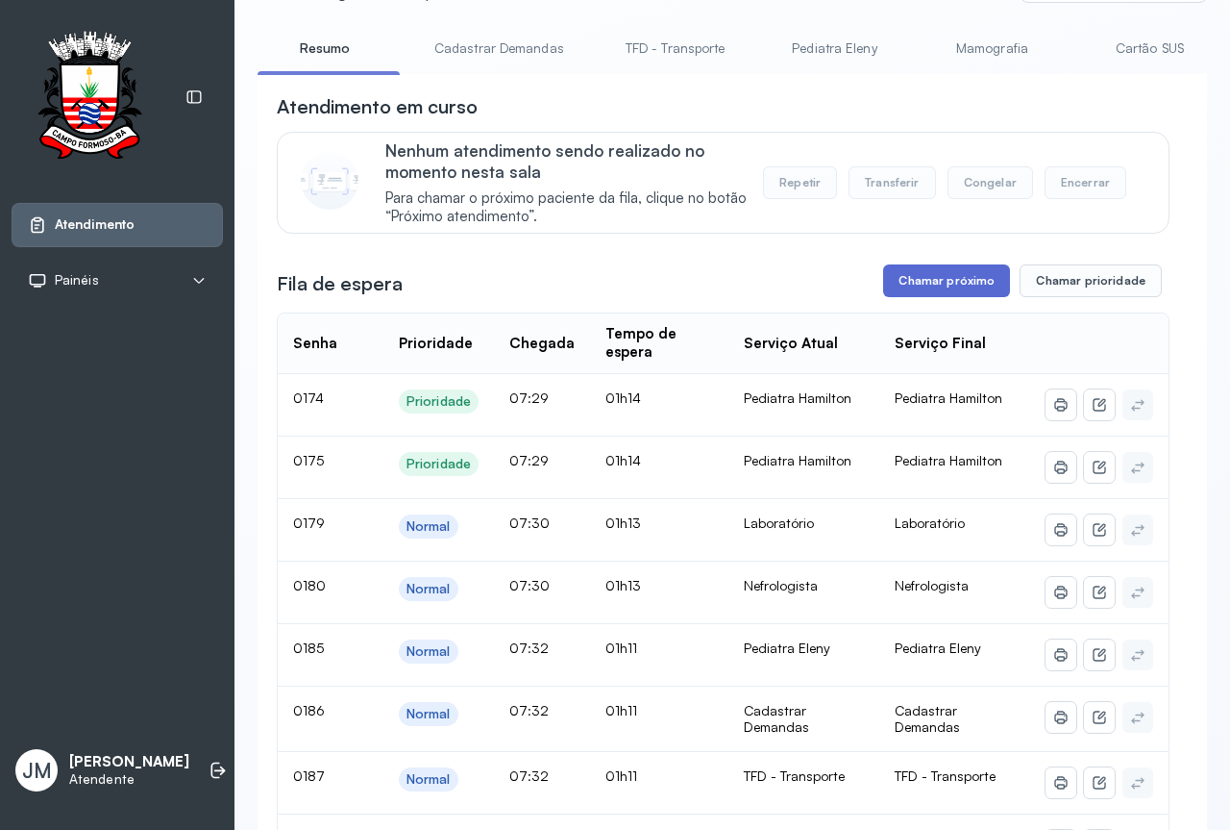
click at [948, 281] on button "Chamar próximo" at bounding box center [946, 280] width 127 height 33
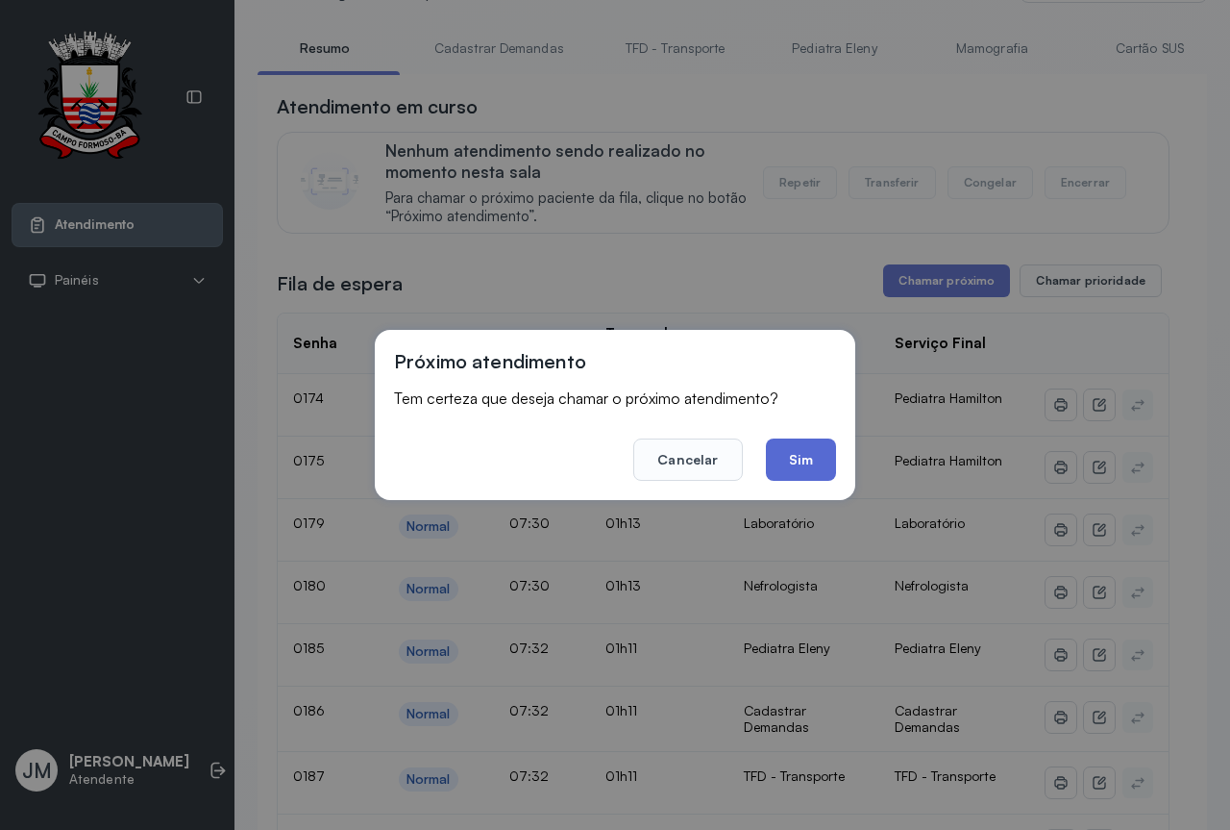
click at [811, 465] on button "Sim" at bounding box center [801, 459] width 70 height 42
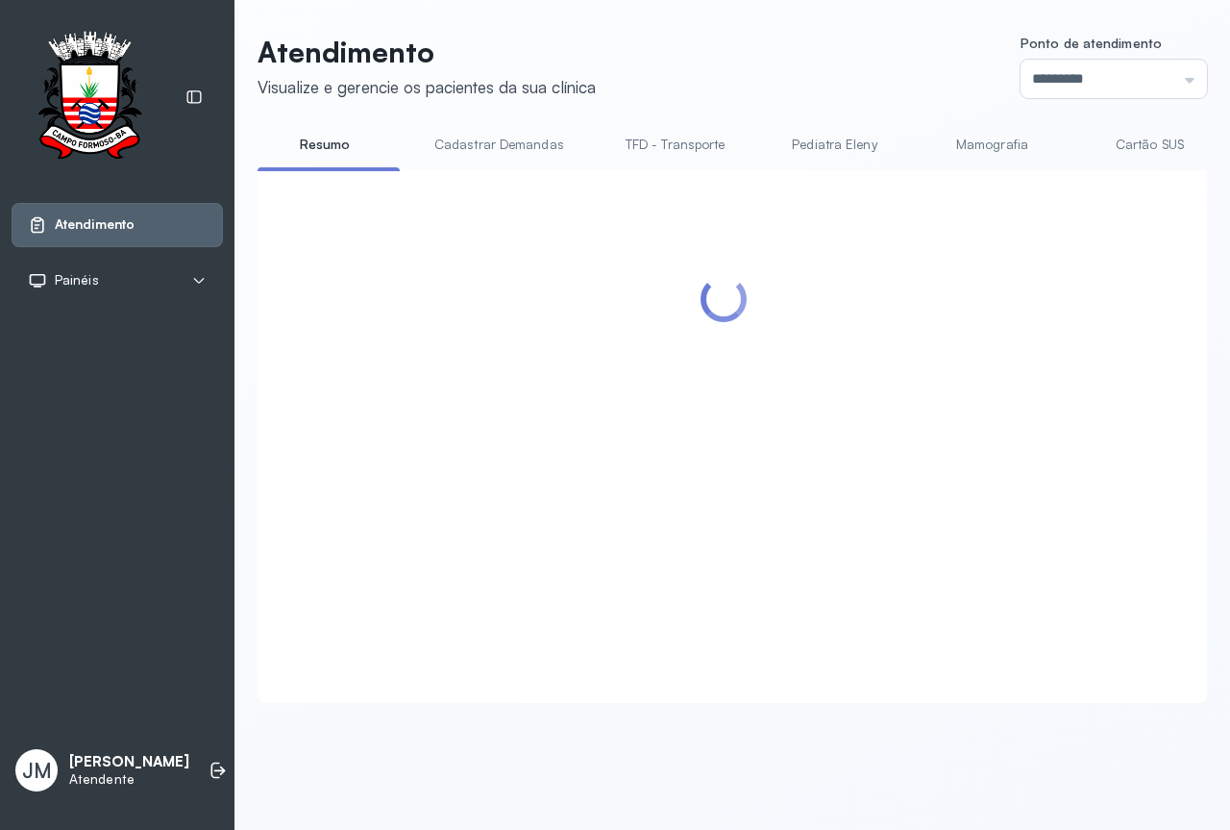
scroll to position [0, 0]
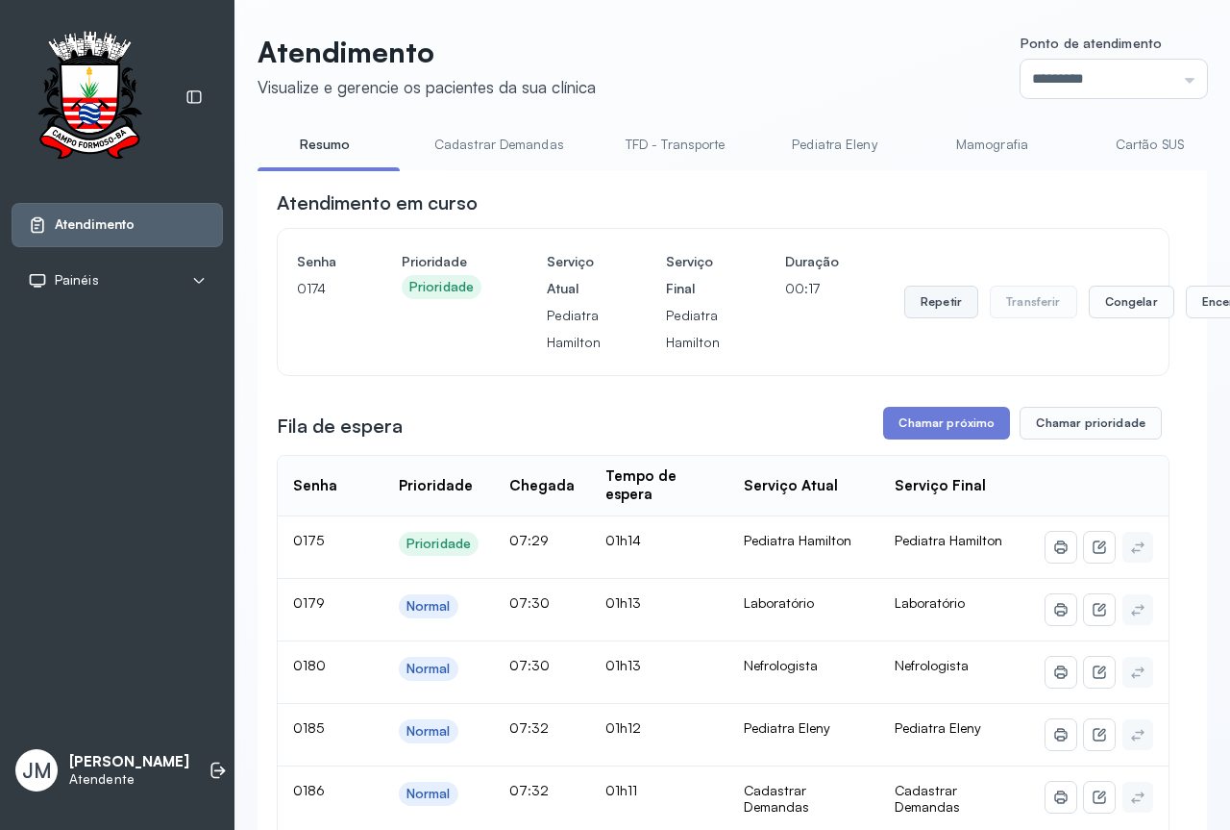
click at [935, 294] on button "Repetir" at bounding box center [942, 301] width 74 height 33
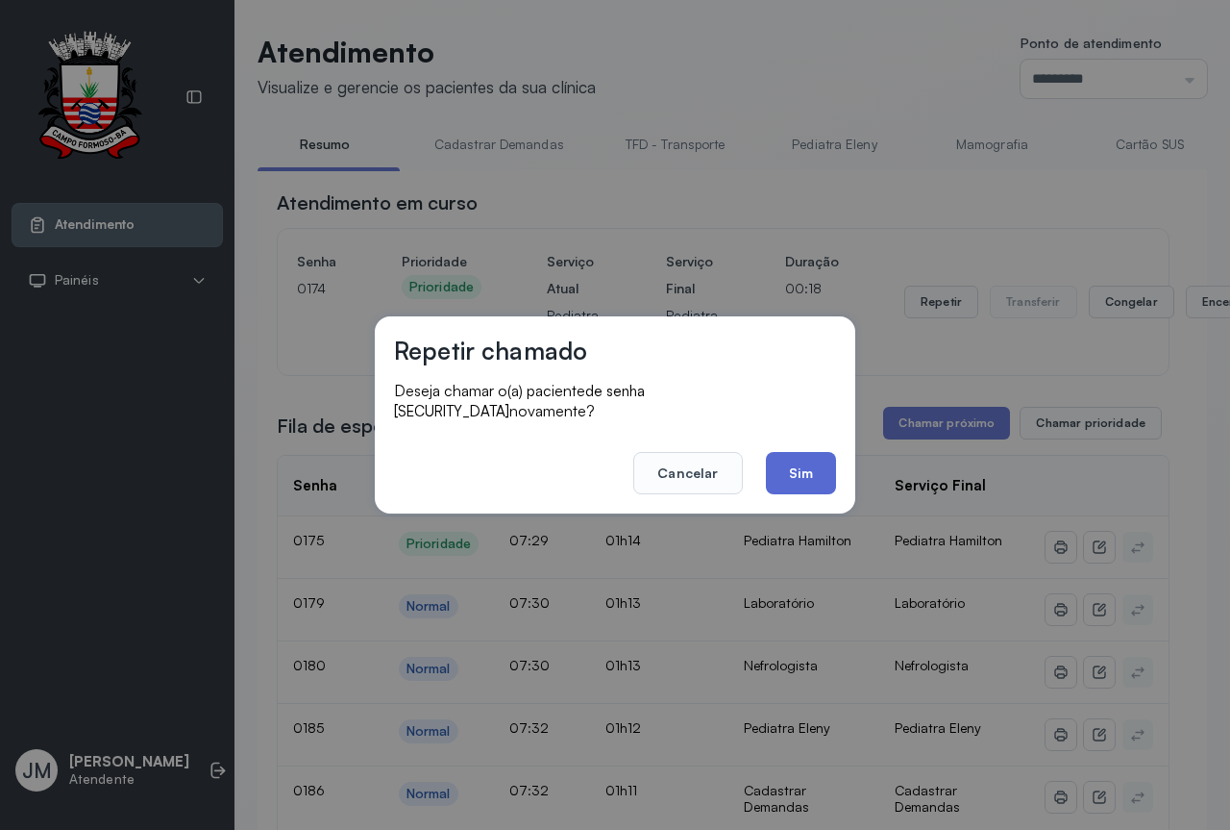
click at [806, 459] on button "Sim" at bounding box center [801, 473] width 70 height 42
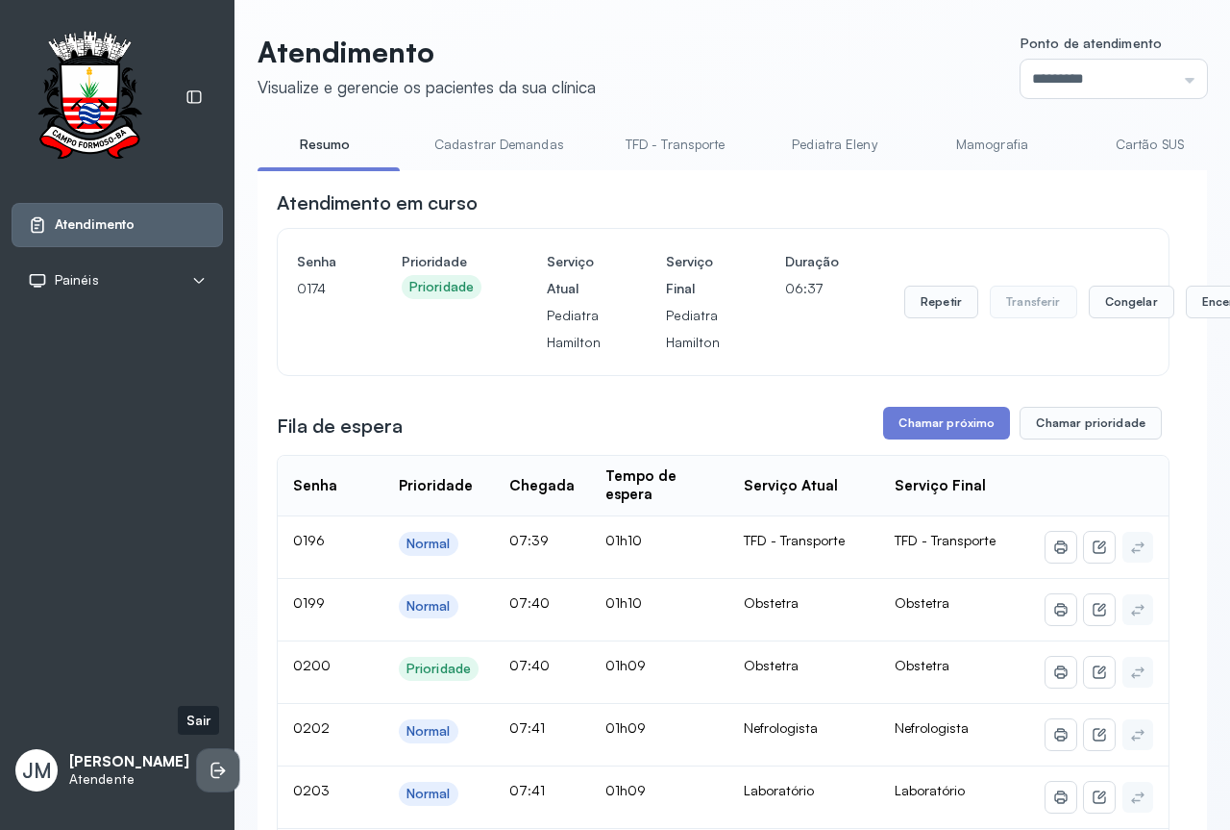
click at [214, 766] on icon at bounding box center [220, 770] width 12 height 9
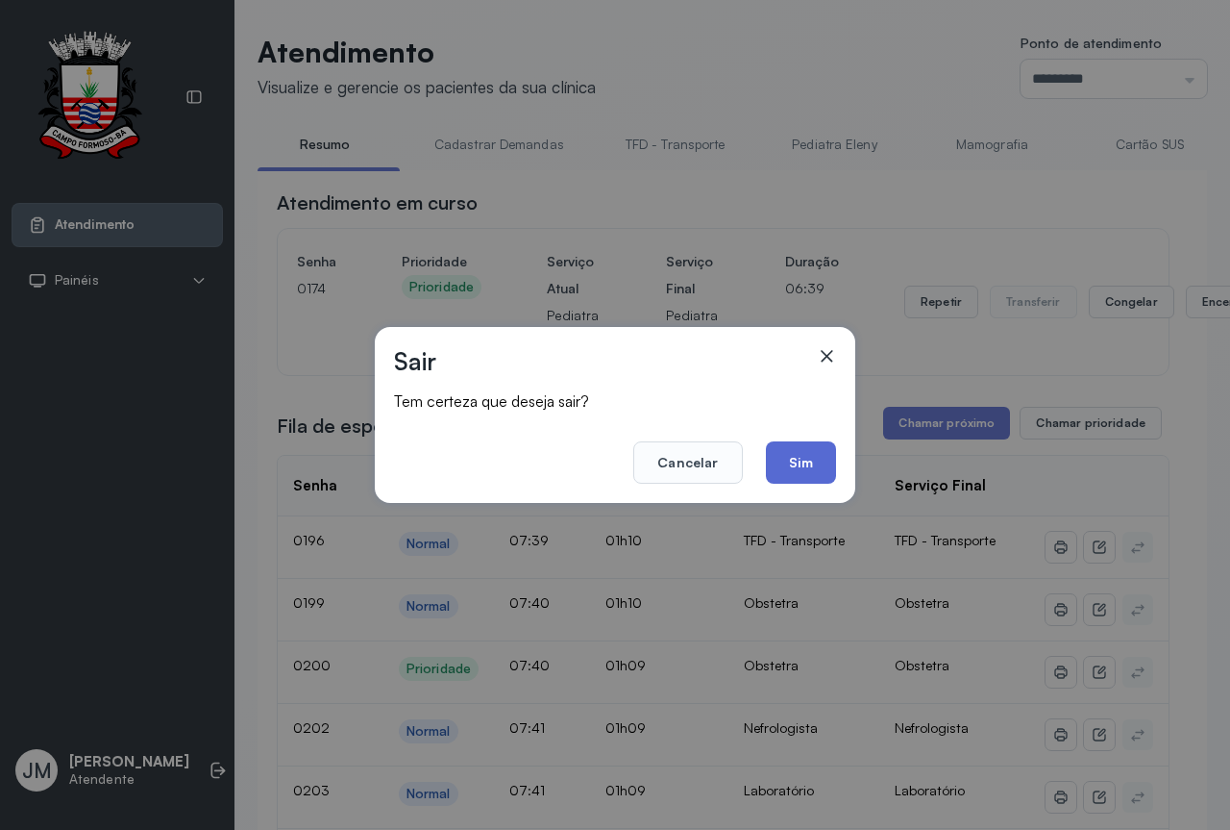
click at [811, 456] on button "Sim" at bounding box center [801, 462] width 70 height 42
